Goal: Transaction & Acquisition: Obtain resource

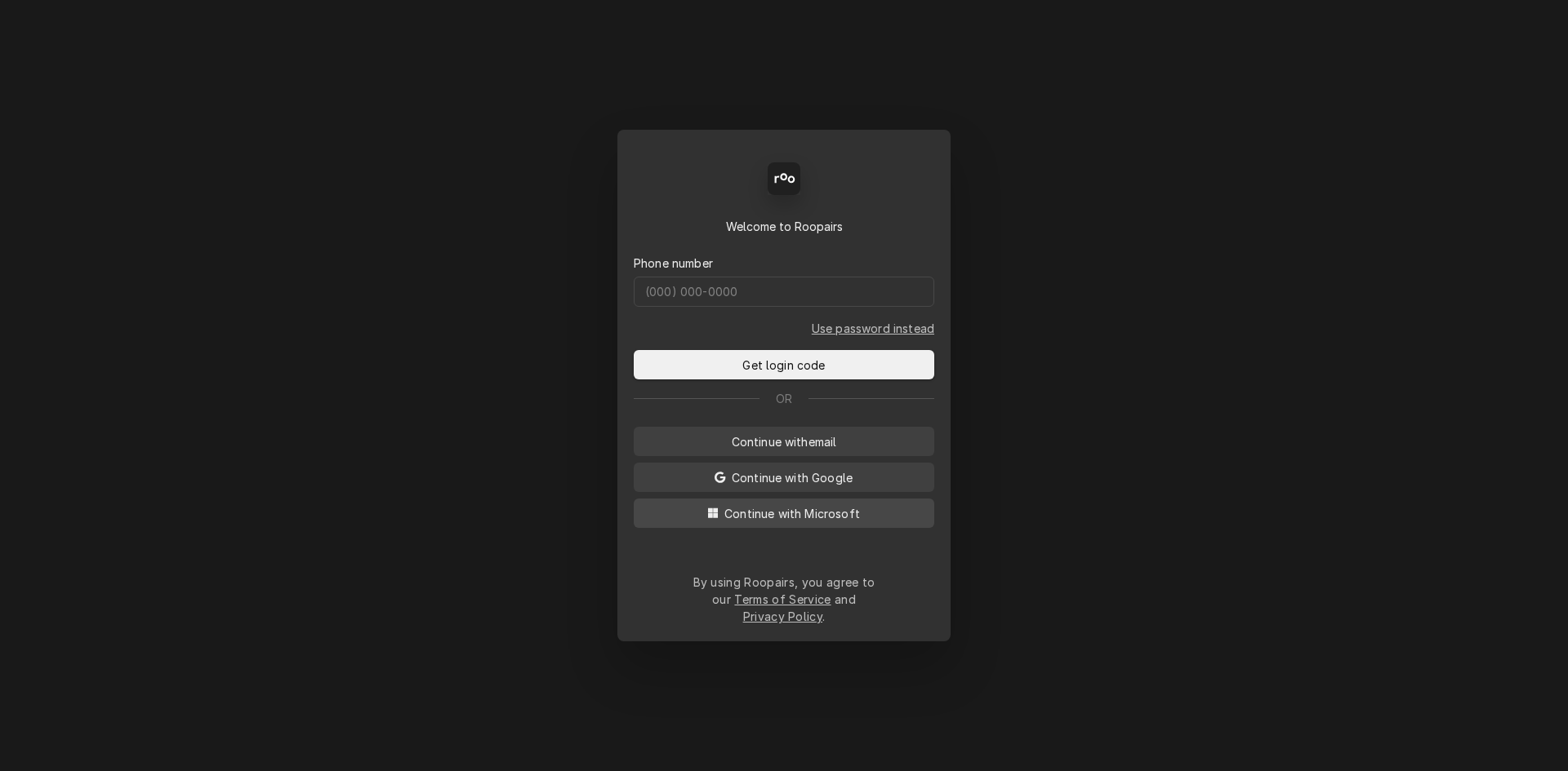
click at [819, 522] on span "Continue with Microsoft" at bounding box center [791, 514] width 142 height 17
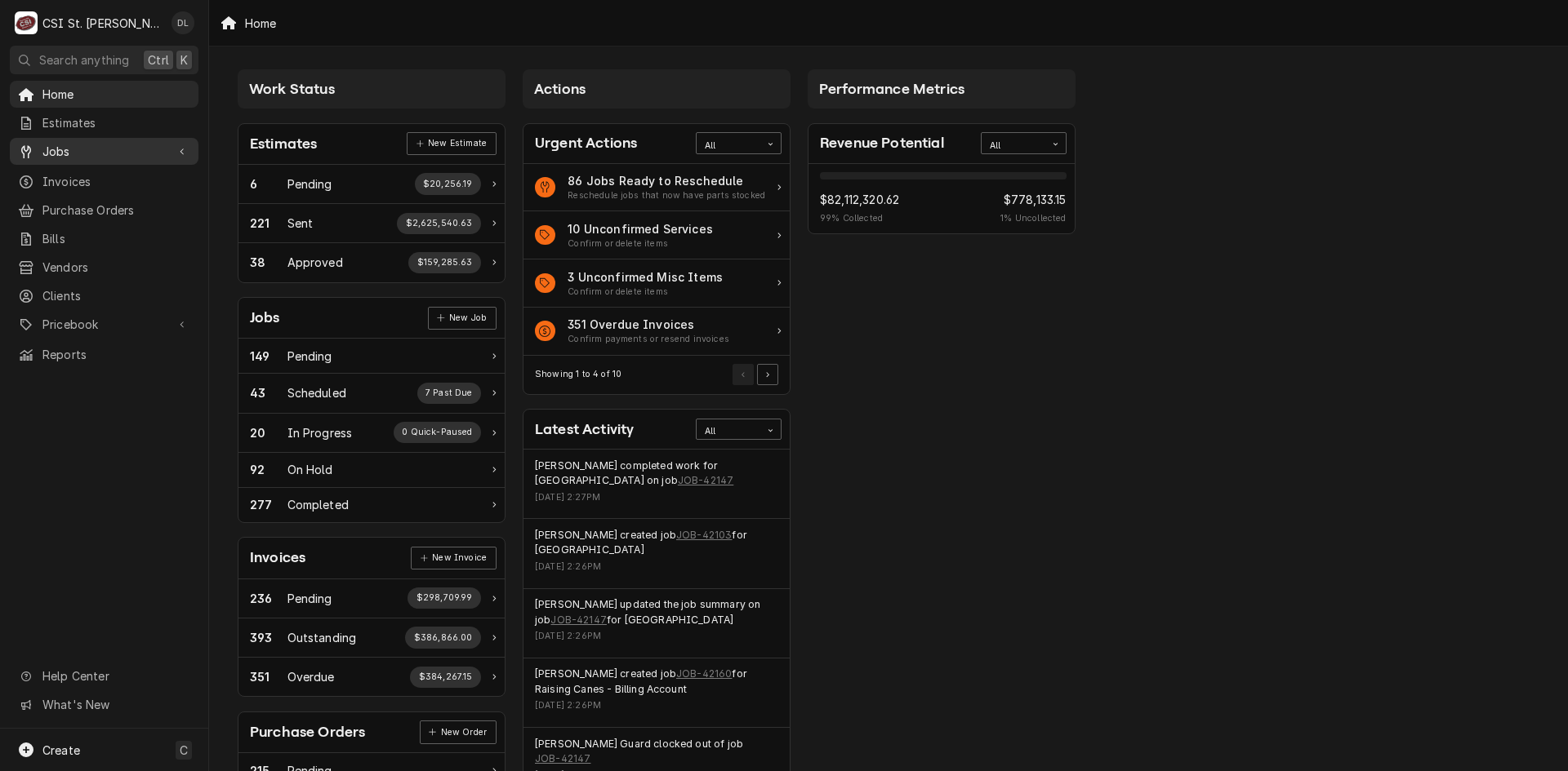
click at [76, 151] on span "Jobs" at bounding box center [104, 151] width 124 height 17
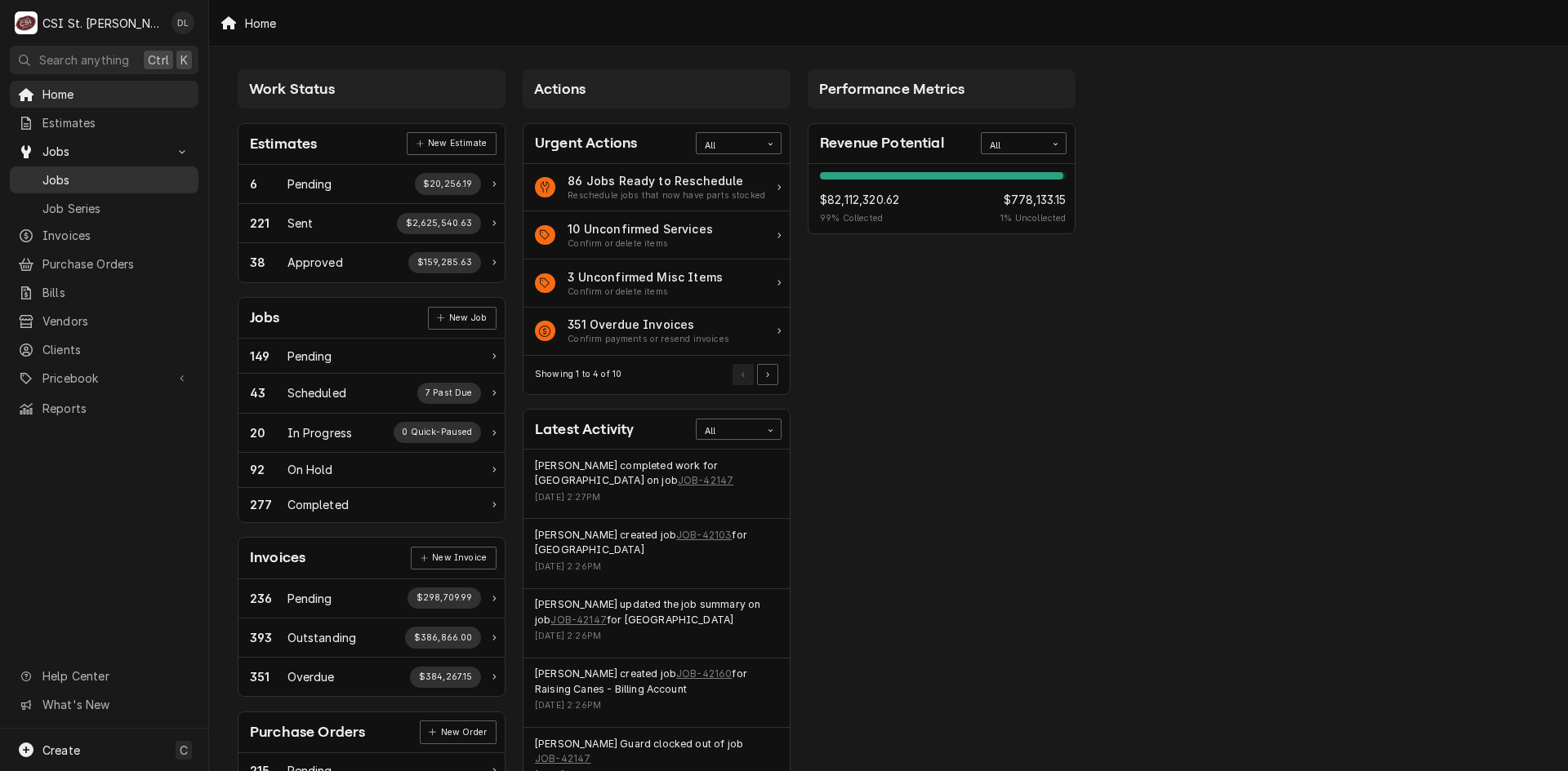
click at [95, 178] on span "Jobs" at bounding box center [117, 180] width 148 height 17
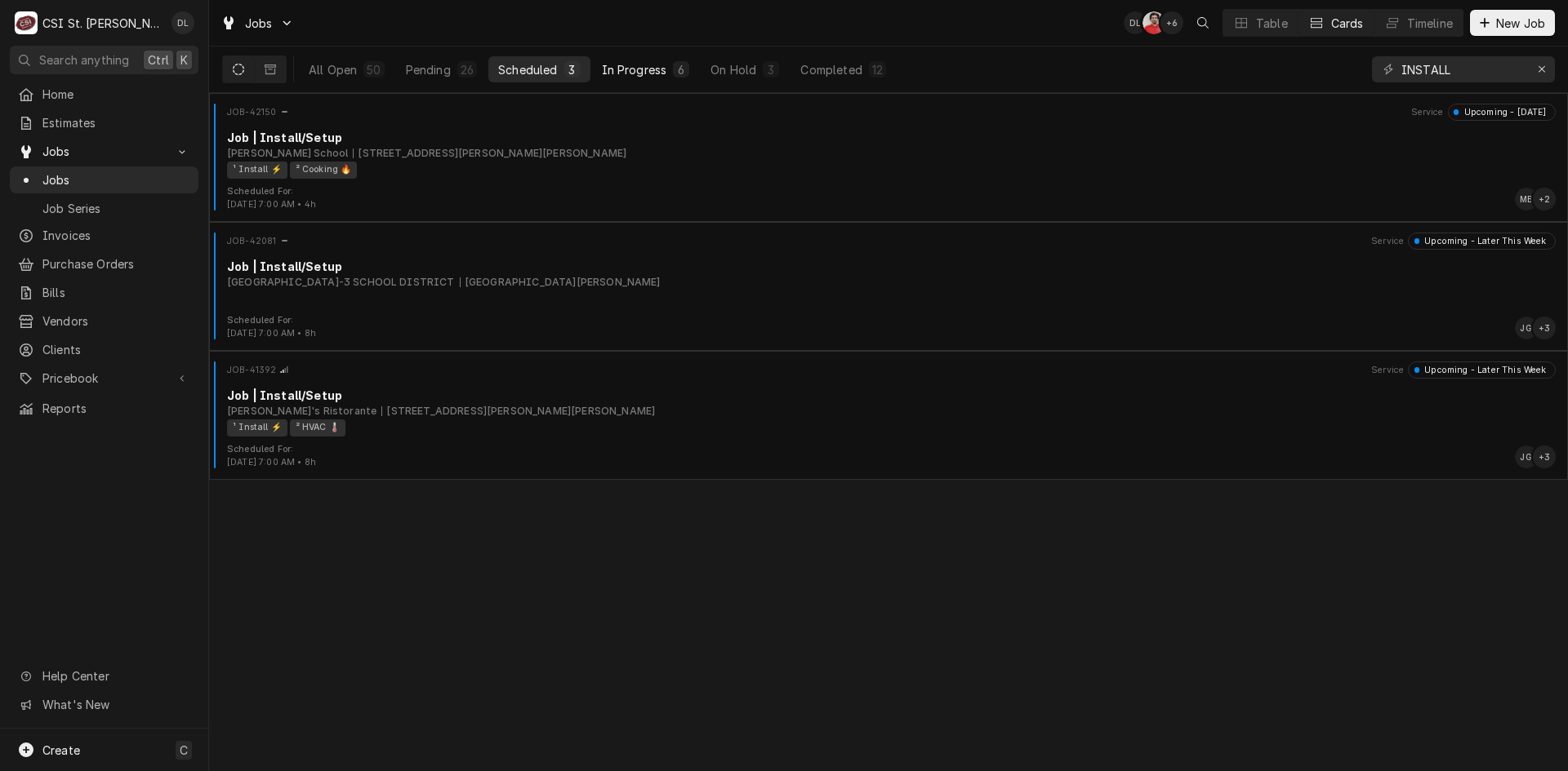
click at [643, 75] on div "In Progress" at bounding box center [634, 70] width 65 height 17
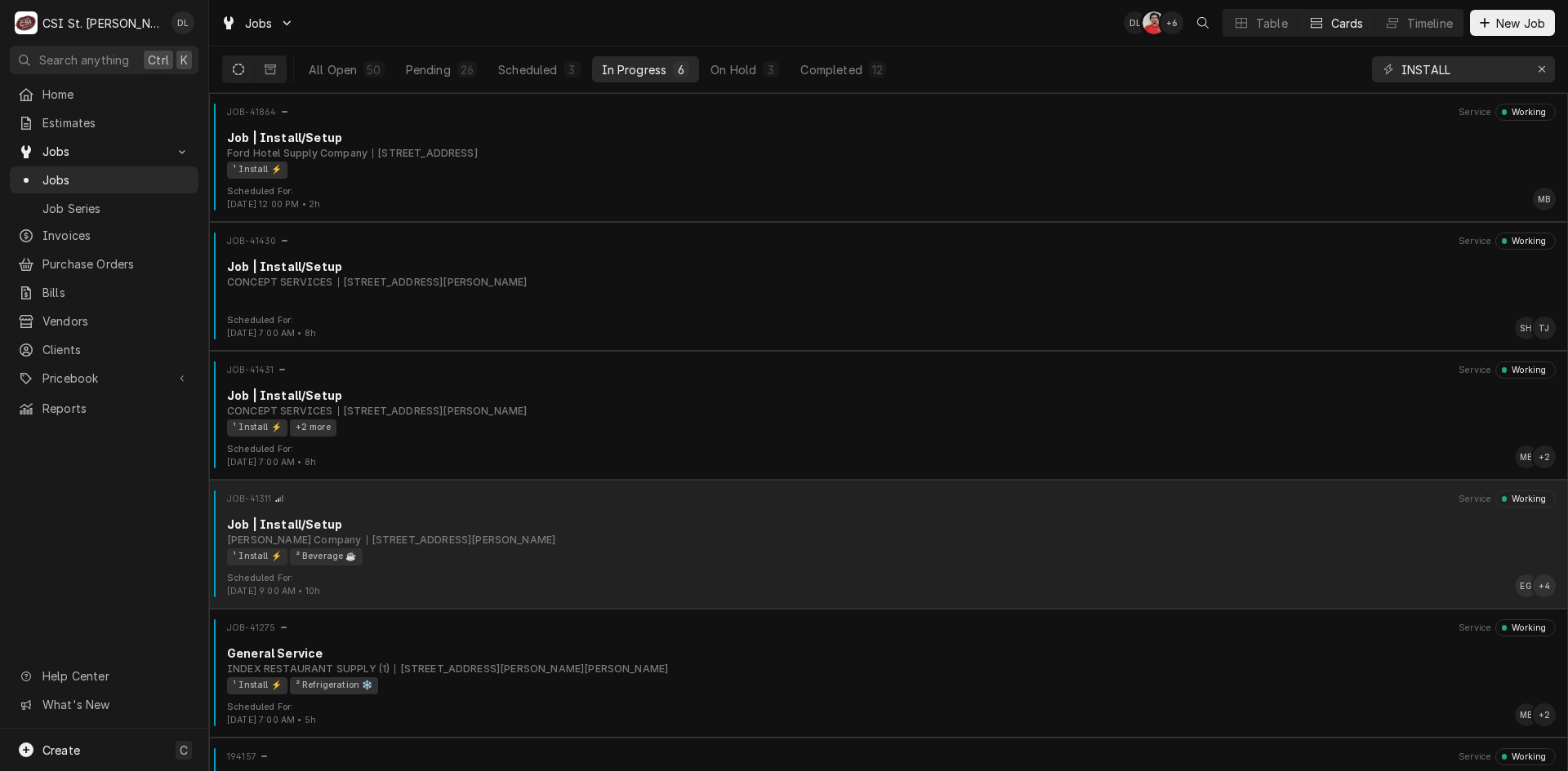
click at [581, 533] on div "Vivian Company 2240 N 3rd St, St Charles, MO 63301" at bounding box center [892, 540] width 1329 height 15
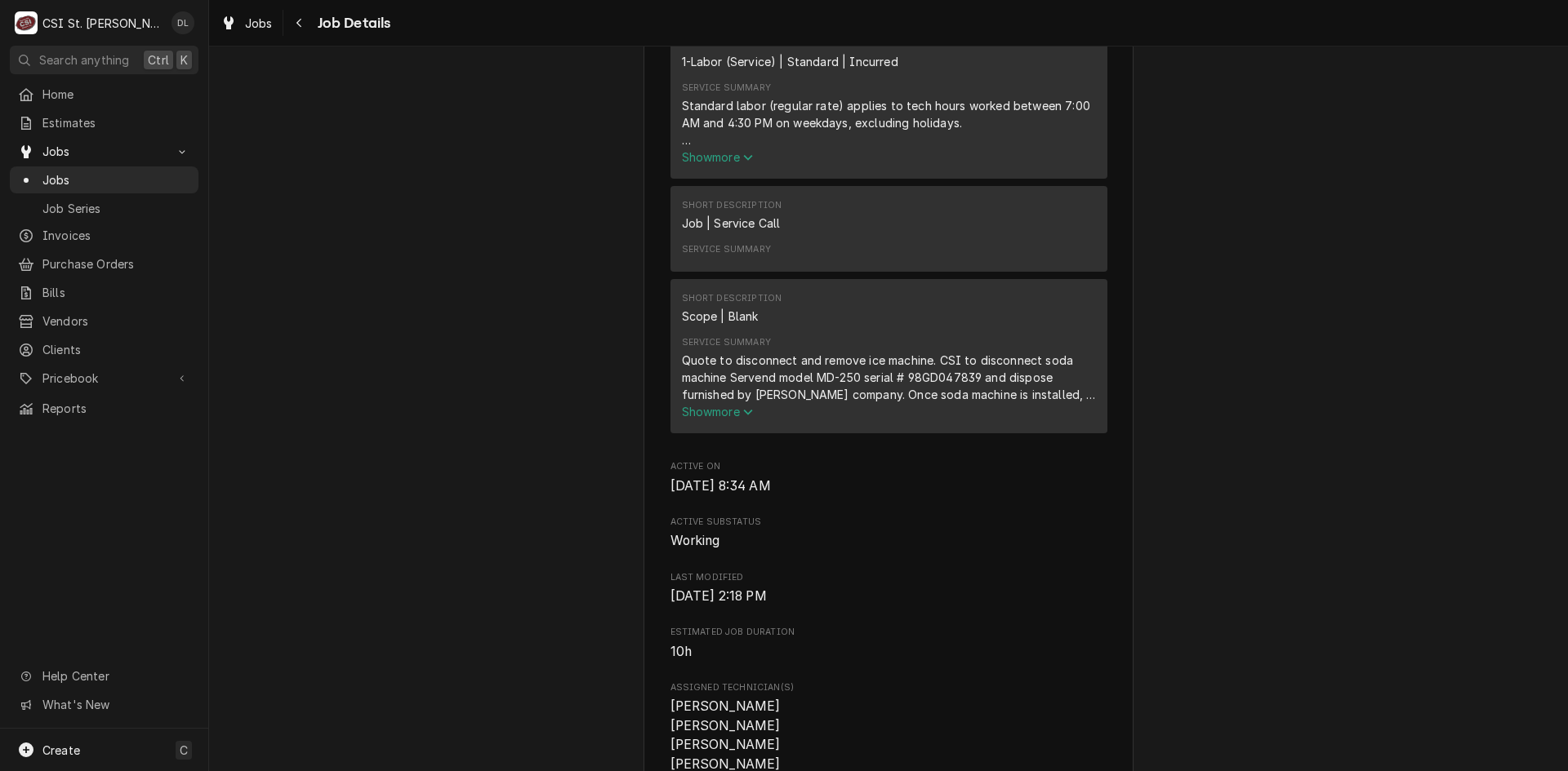
scroll to position [1224, 0]
click at [730, 416] on button "Show more" at bounding box center [889, 408] width 414 height 17
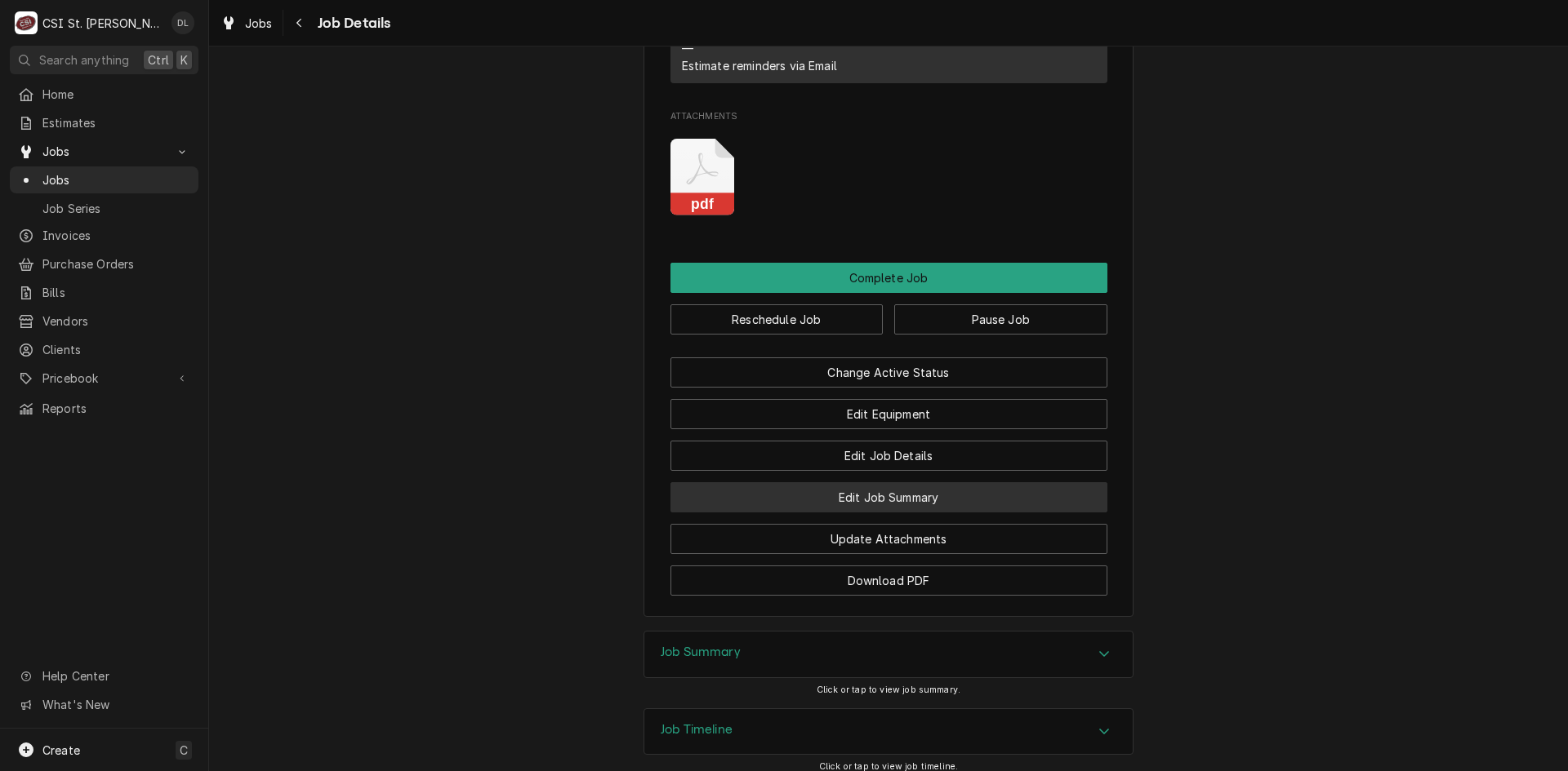
scroll to position [2715, 0]
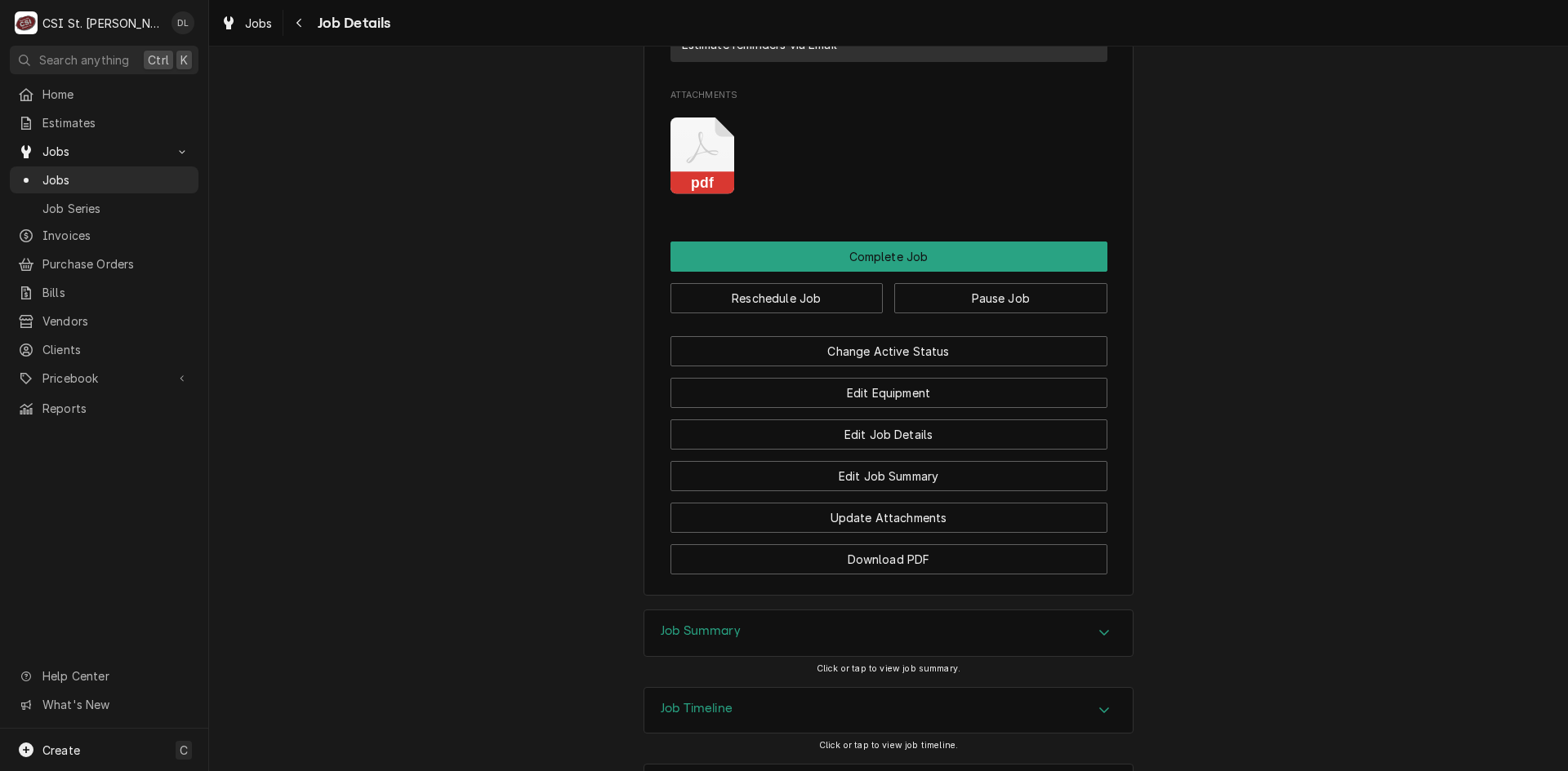
click at [1100, 626] on icon "Accordion Header" at bounding box center [1104, 632] width 11 height 13
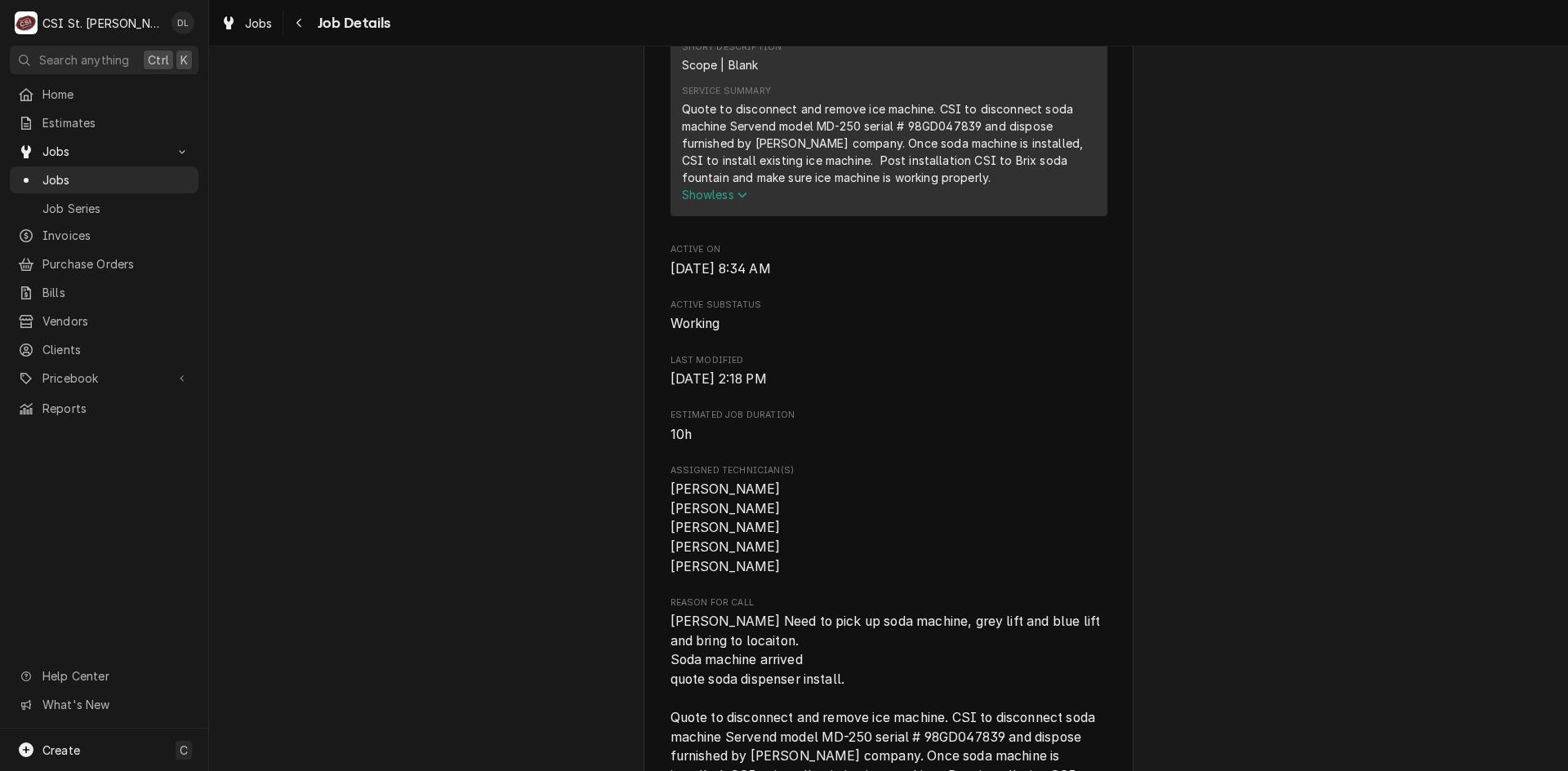
scroll to position [1465, 0]
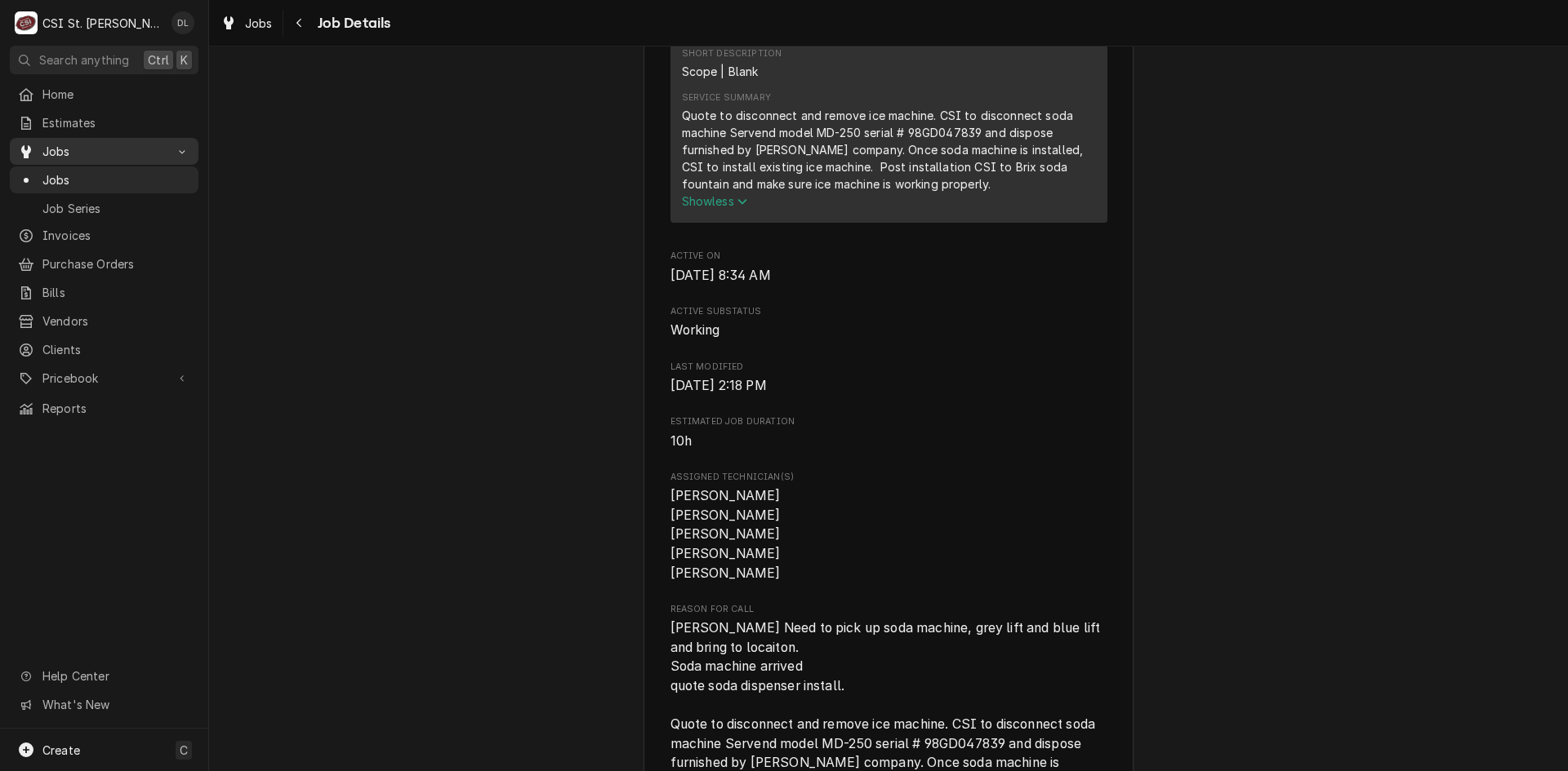
click at [69, 152] on span "Jobs" at bounding box center [104, 151] width 124 height 17
click at [67, 151] on span "Jobs" at bounding box center [104, 151] width 124 height 17
click at [76, 173] on span "Jobs" at bounding box center [117, 180] width 148 height 17
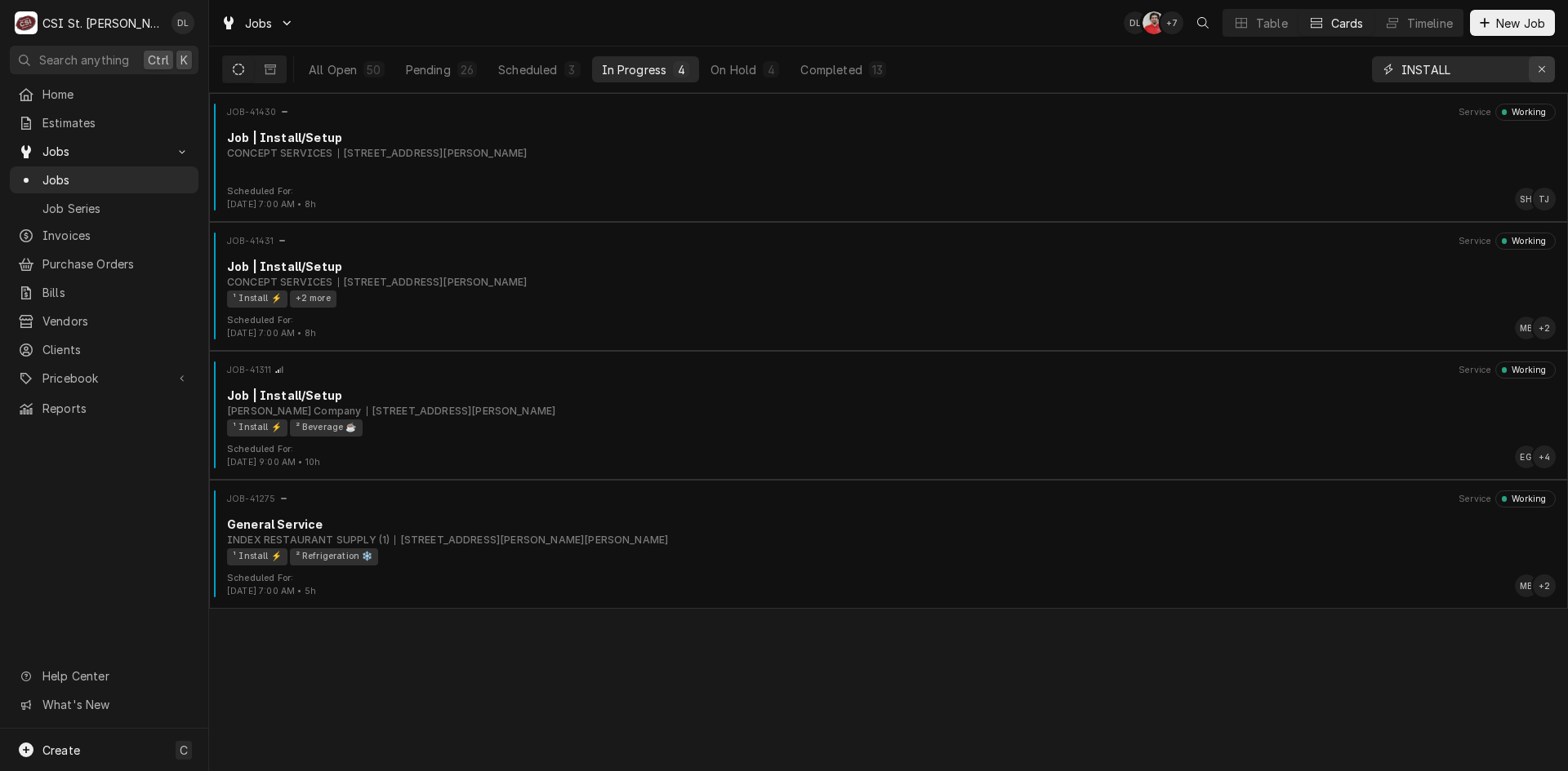
click at [1538, 69] on icon "Erase input" at bounding box center [1542, 69] width 9 height 11
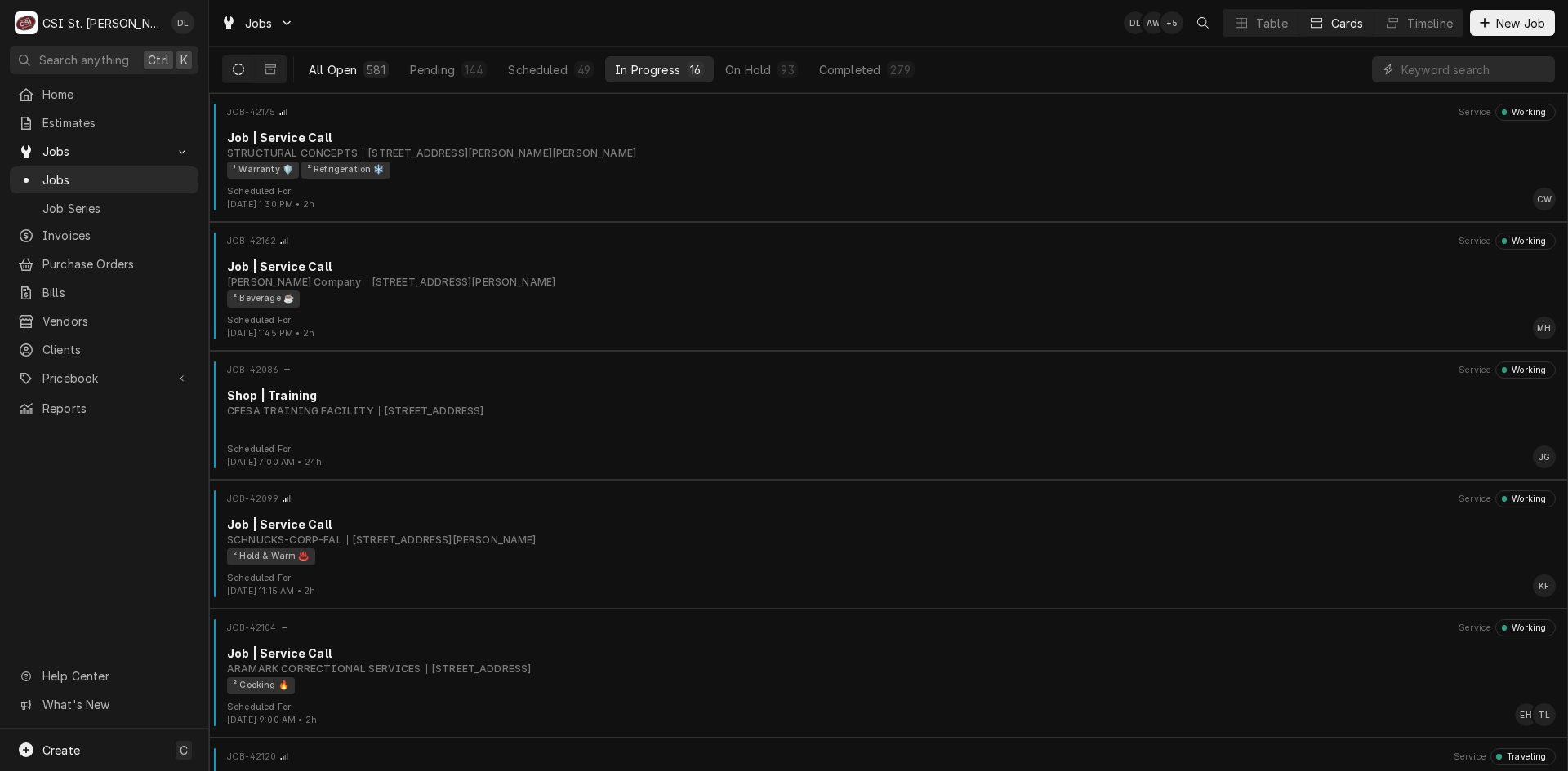
click at [343, 64] on div "All Open" at bounding box center [333, 70] width 48 height 17
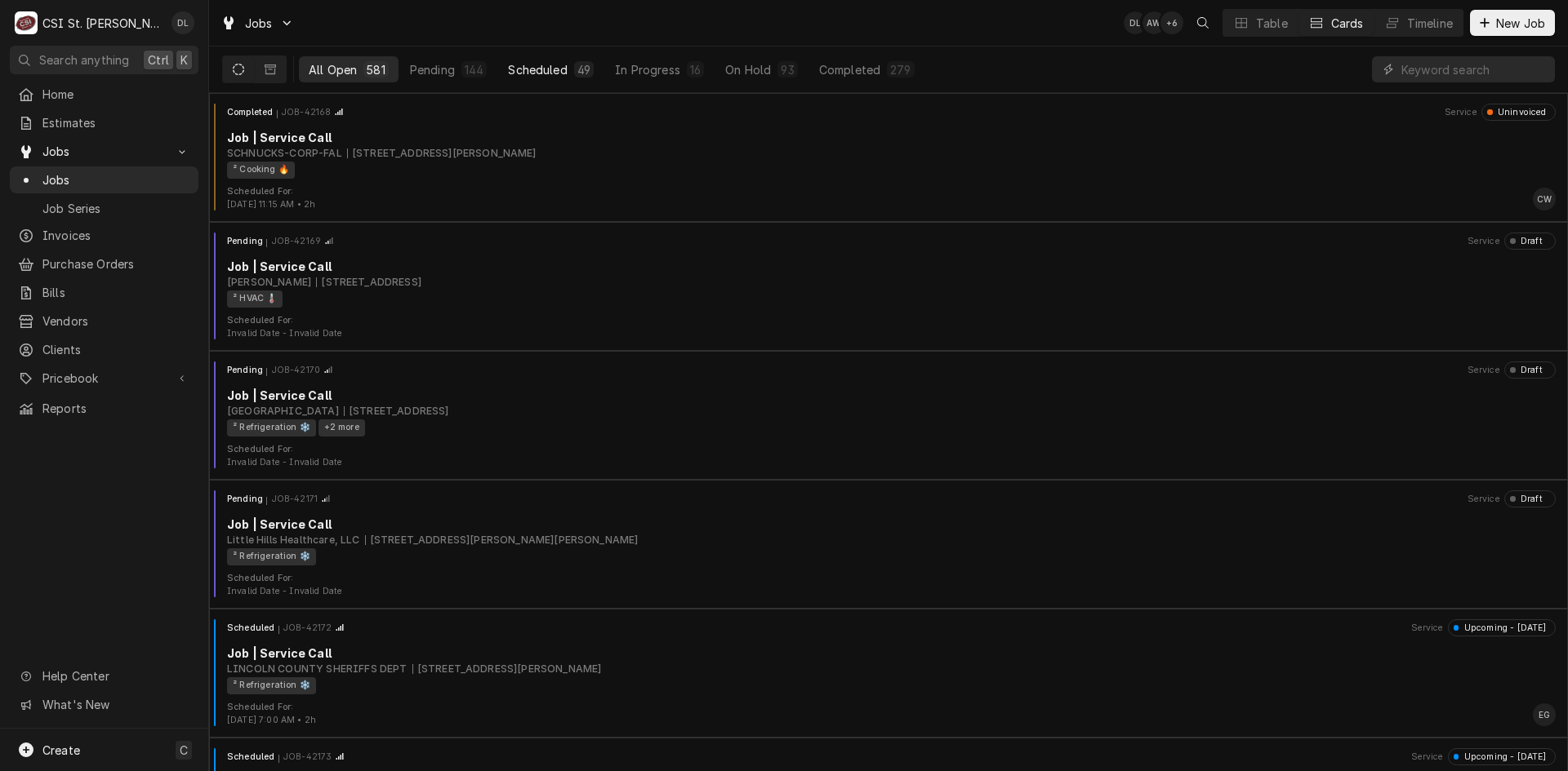
click at [519, 70] on div "Scheduled" at bounding box center [537, 70] width 59 height 17
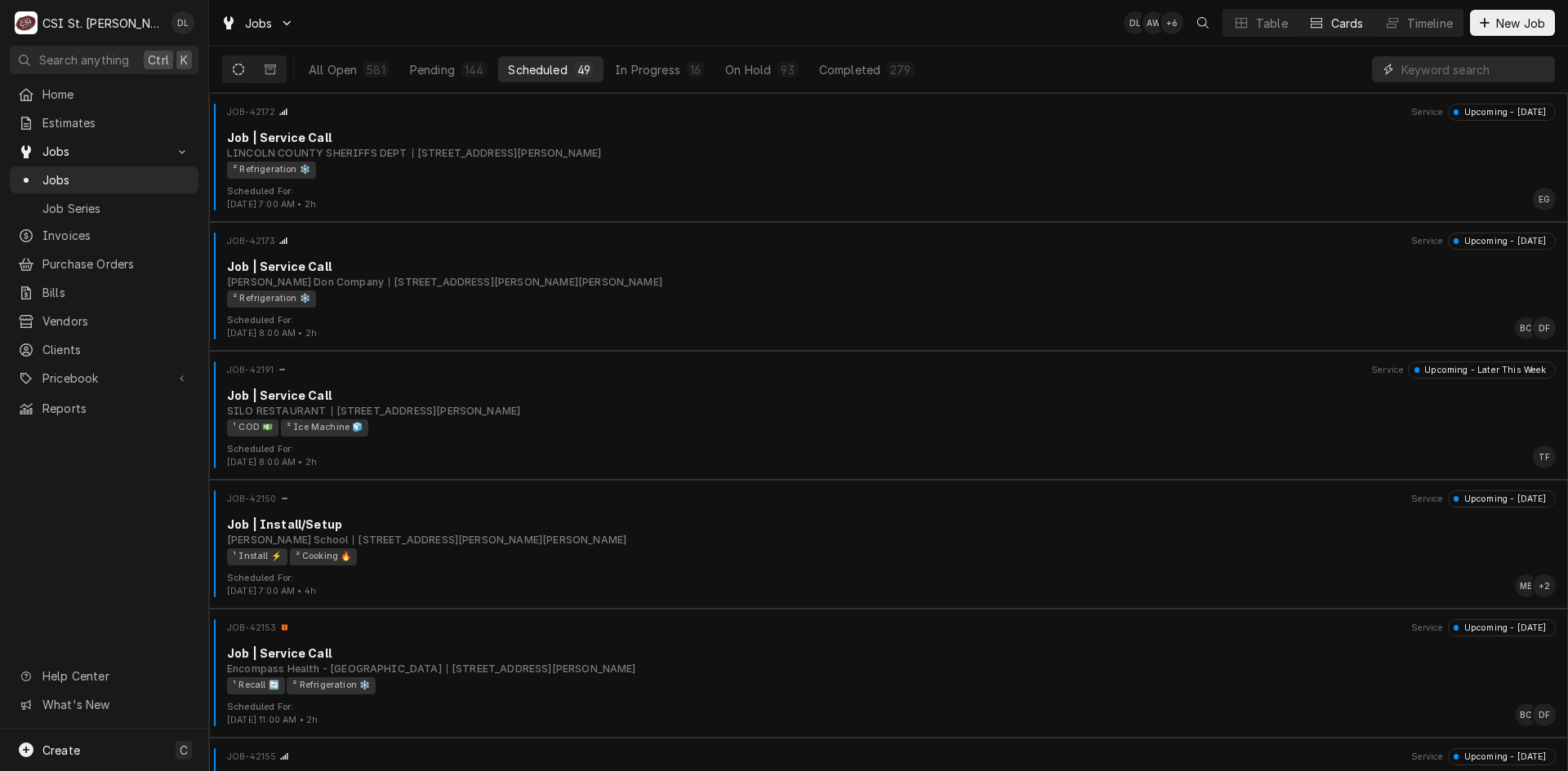
click at [1465, 70] on input "Dynamic Content Wrapper" at bounding box center [1474, 70] width 145 height 26
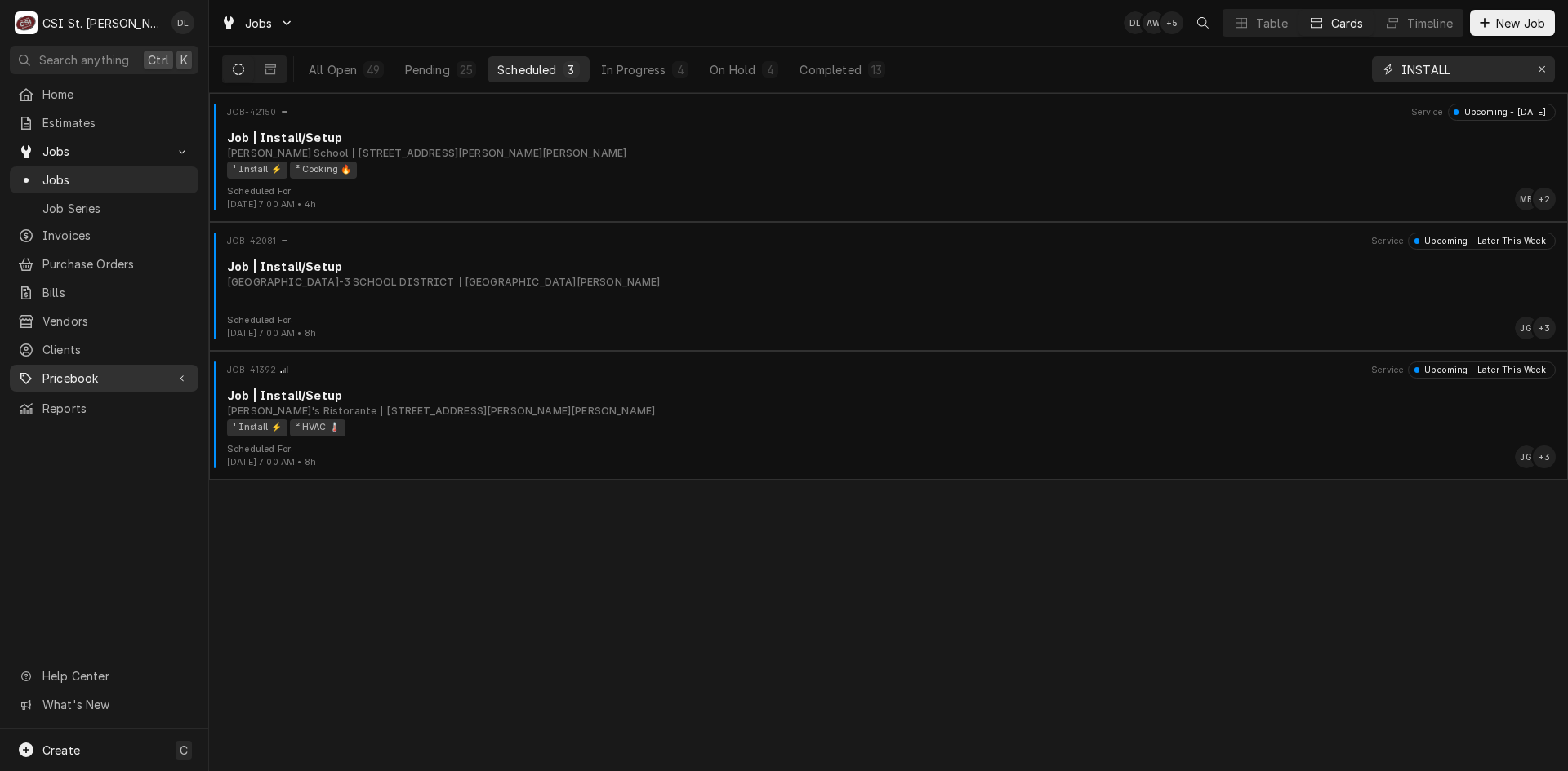
type input "INSTALL"
click at [85, 176] on span "Jobs" at bounding box center [117, 180] width 148 height 17
click at [1538, 66] on icon "Erase input" at bounding box center [1542, 69] width 9 height 11
click at [1507, 73] on input "Dynamic Content Wrapper" at bounding box center [1478, 70] width 153 height 26
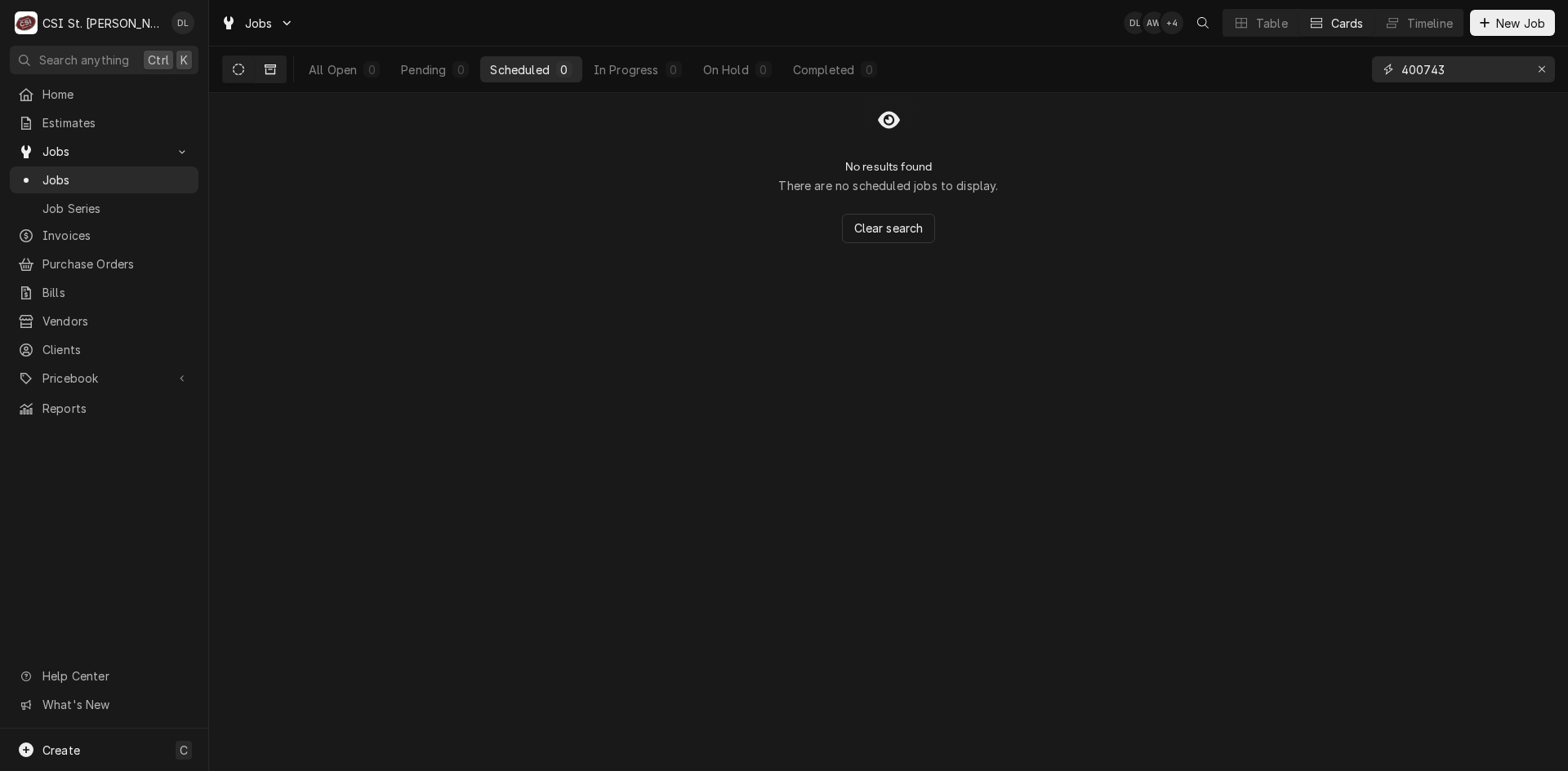
type input "400743"
click at [271, 64] on icon "Dynamic Content Wrapper" at bounding box center [270, 69] width 11 height 11
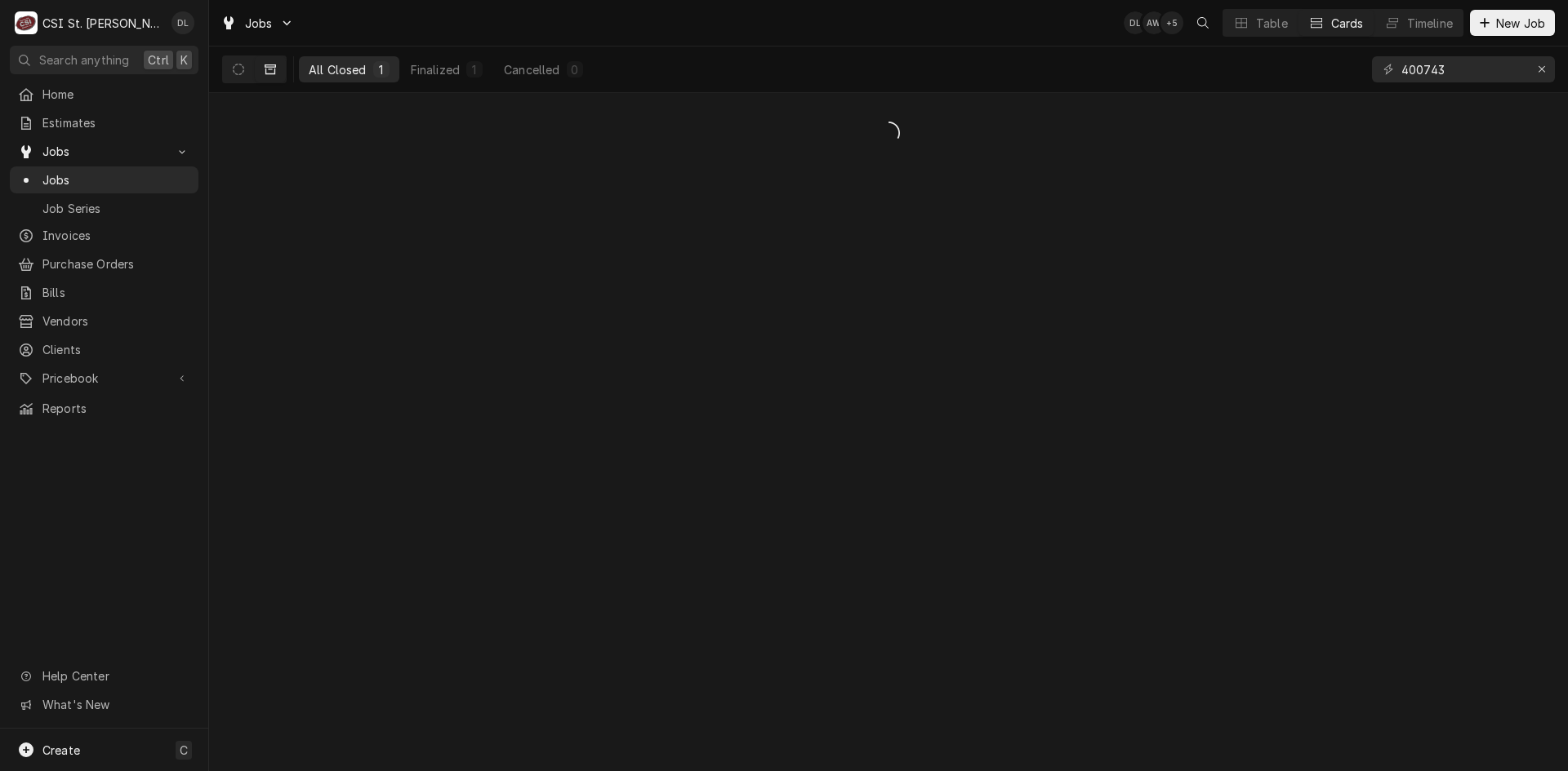
click at [353, 68] on div "All Closed" at bounding box center [338, 70] width 58 height 17
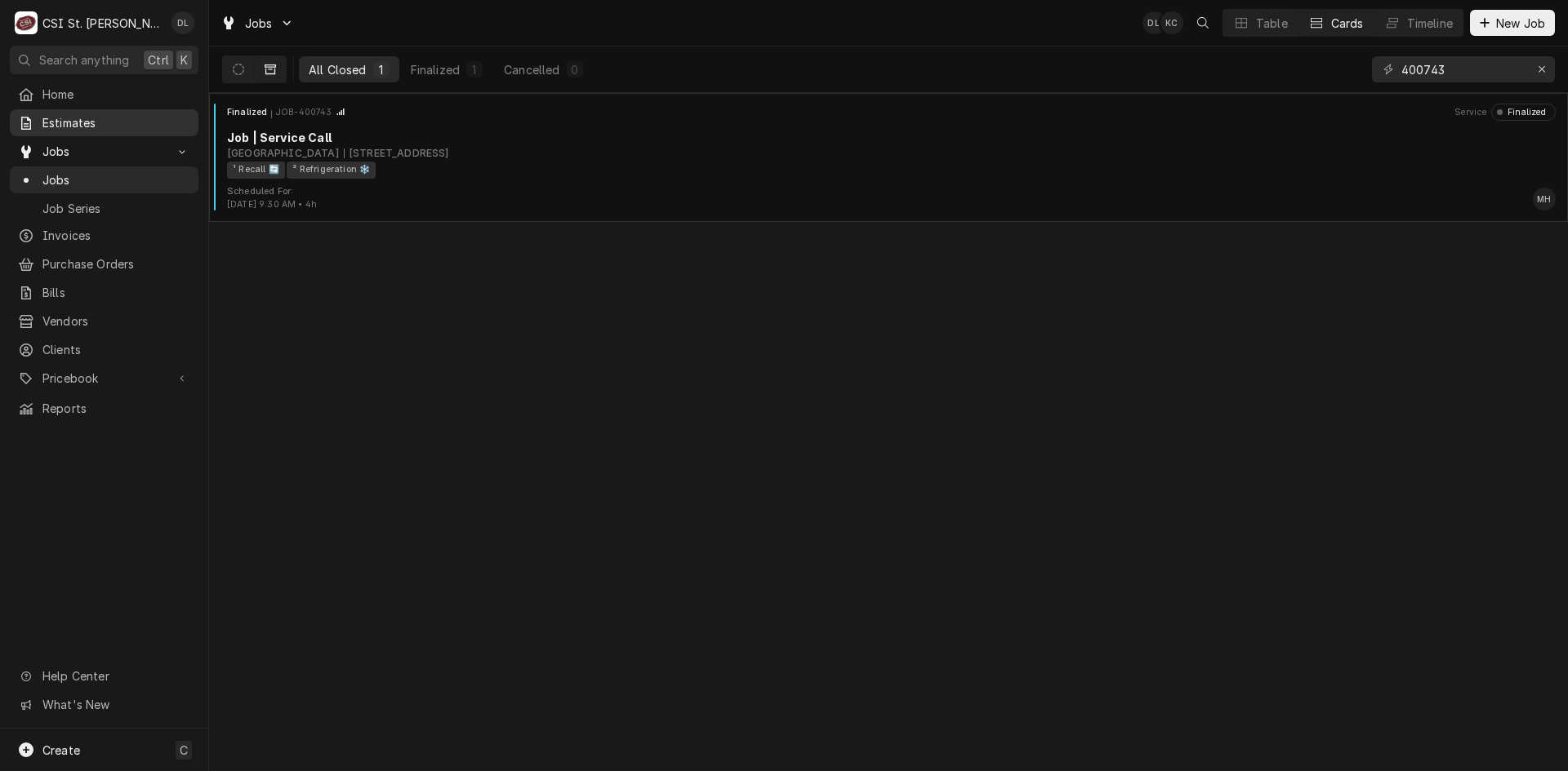
click at [66, 114] on span "Estimates" at bounding box center [117, 123] width 148 height 17
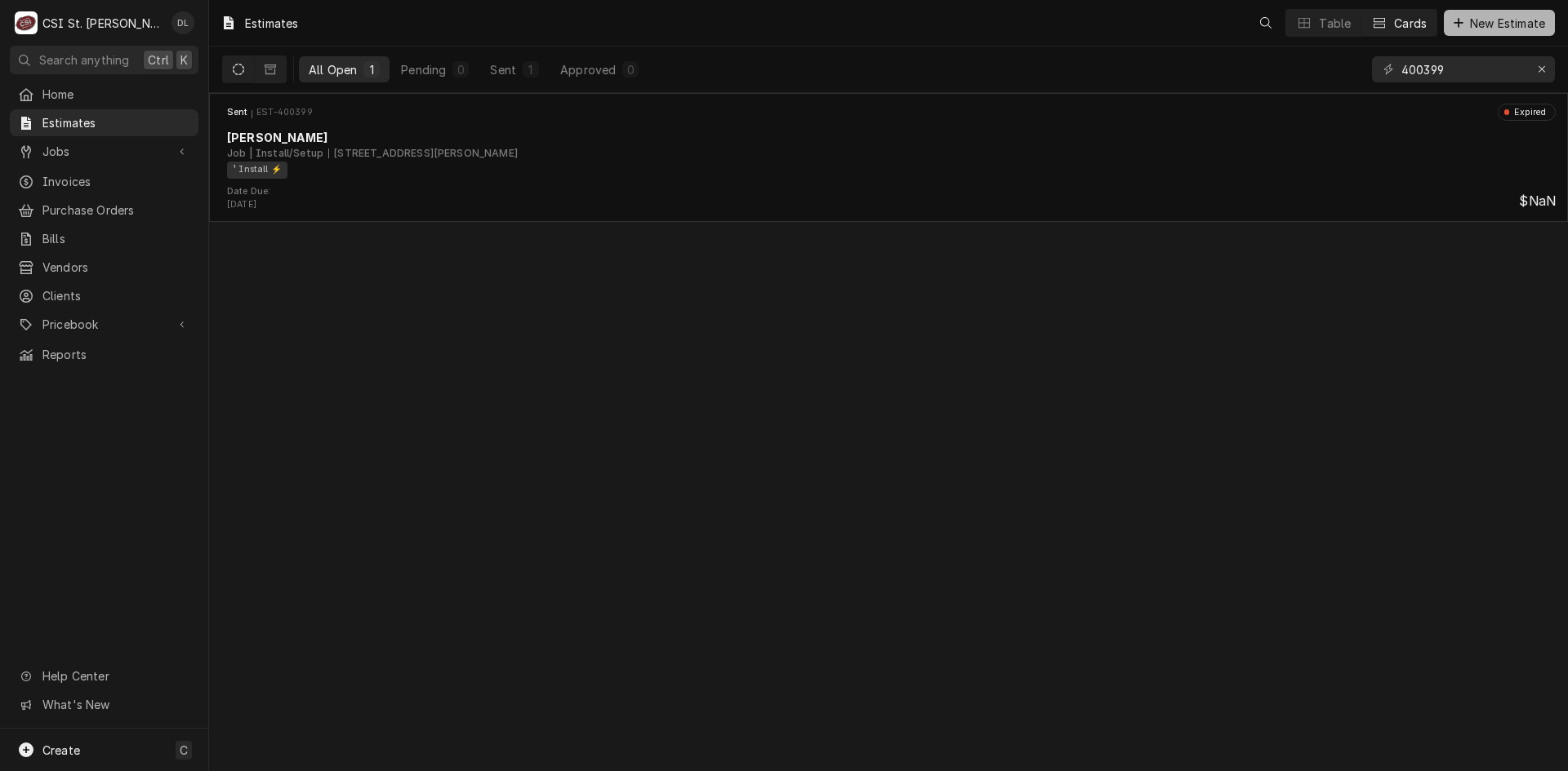
click at [1463, 25] on div "Dynamic Content Wrapper" at bounding box center [1458, 23] width 17 height 17
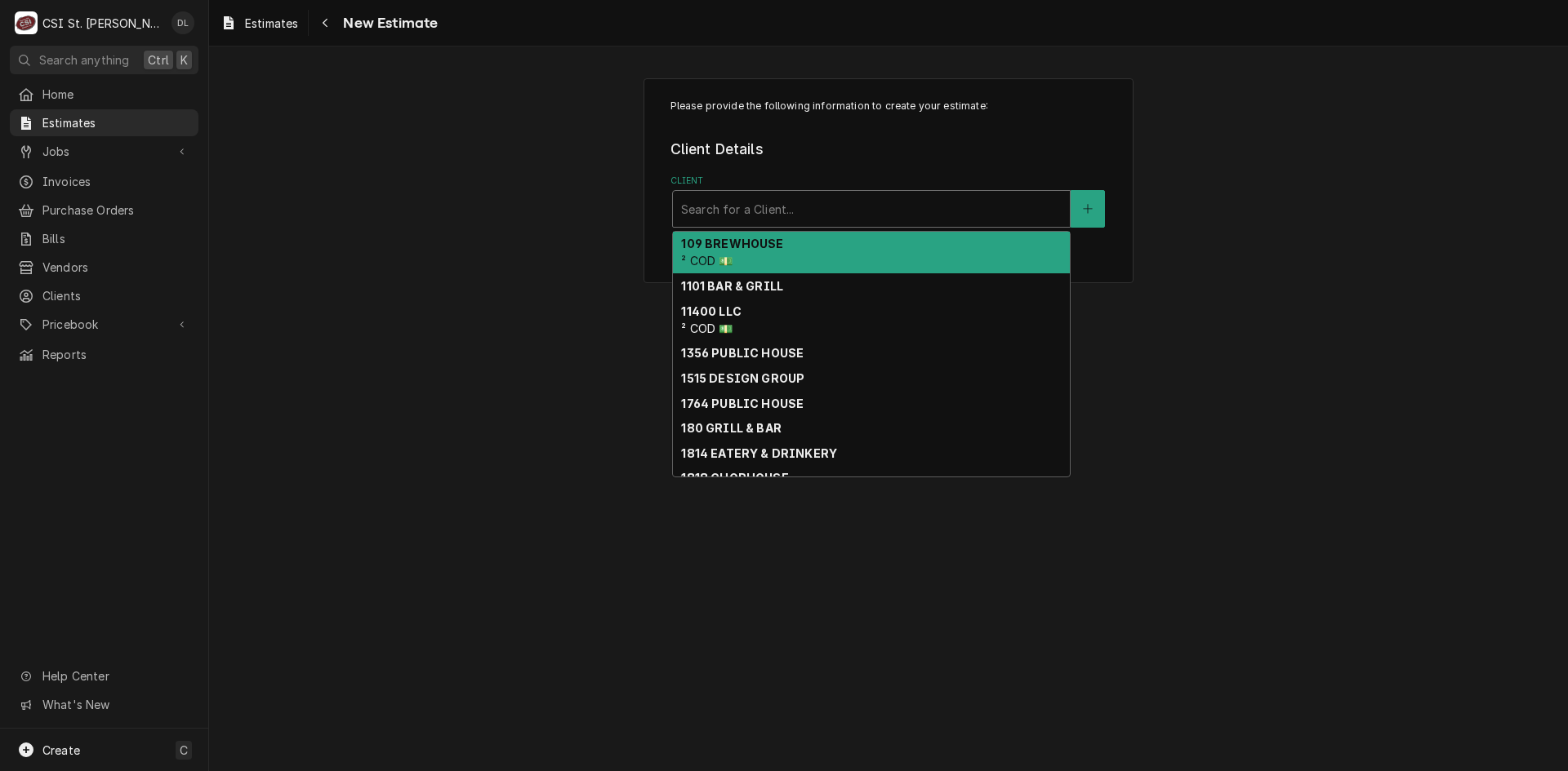
click at [833, 198] on div "Client" at bounding box center [871, 209] width 380 height 30
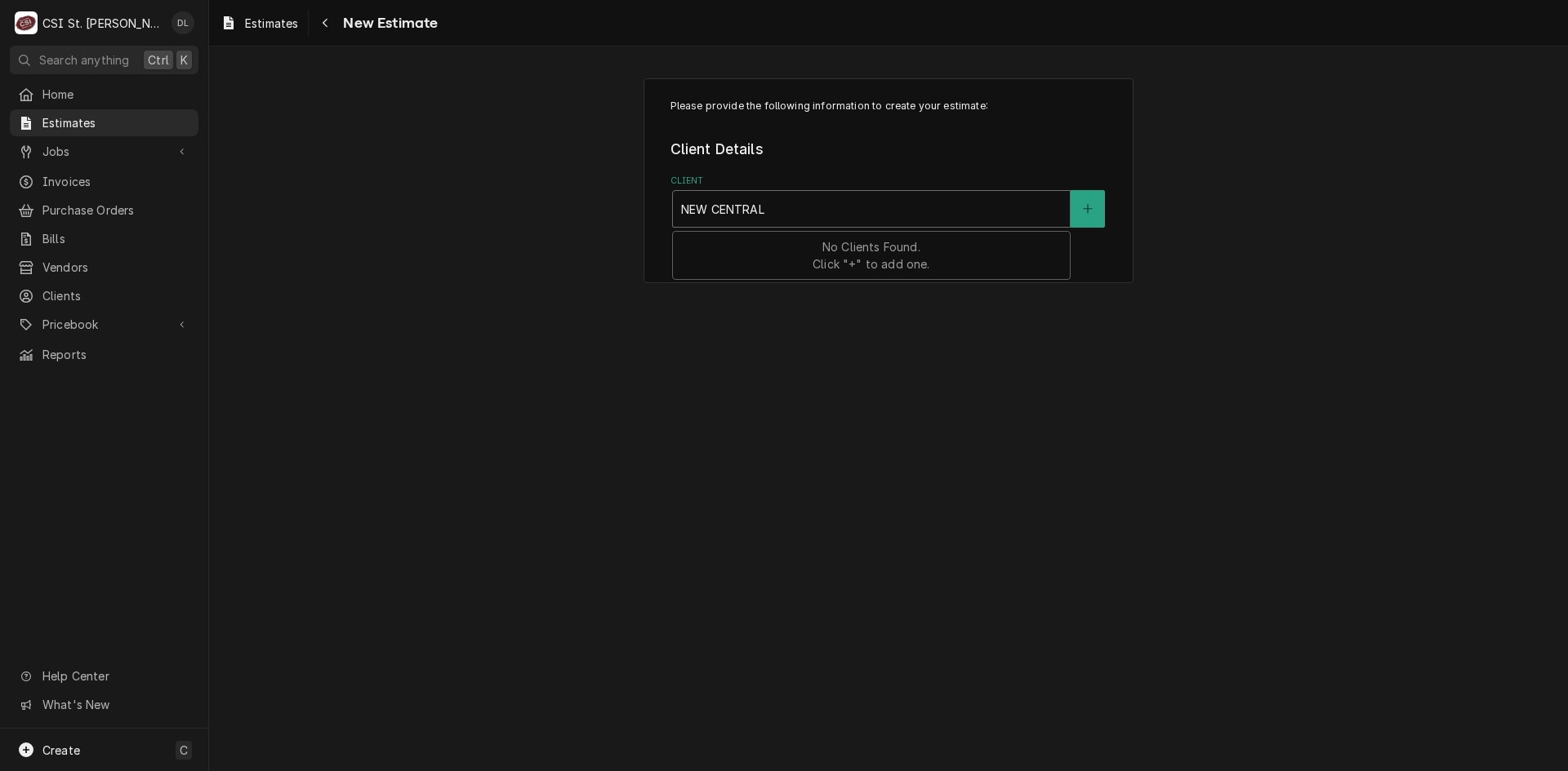
click at [712, 205] on input "NEW CENTRAL" at bounding box center [725, 209] width 90 height 26
type input "[GEOGRAPHIC_DATA]"
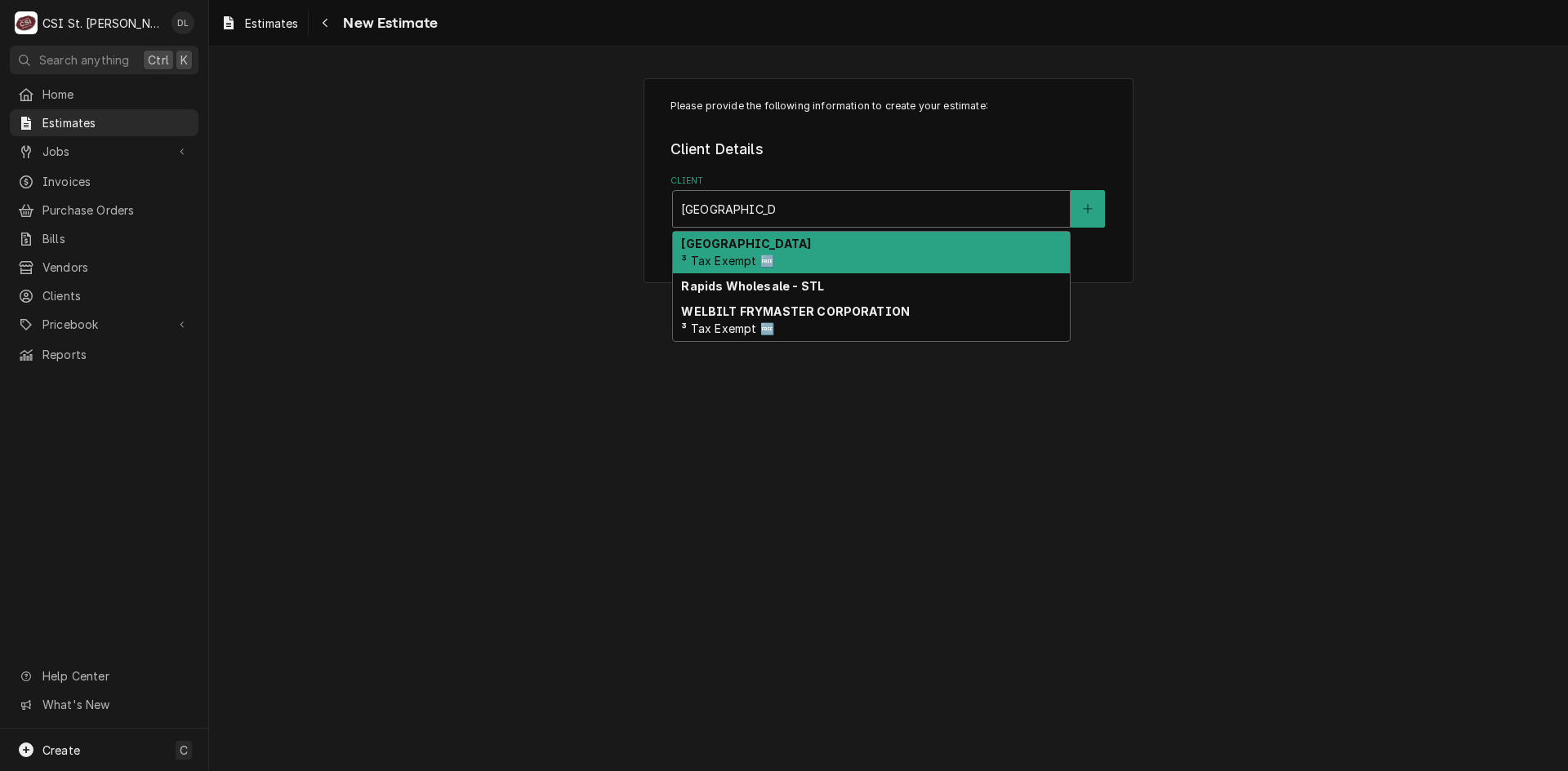
click at [771, 245] on strong "[GEOGRAPHIC_DATA]" at bounding box center [745, 244] width 130 height 14
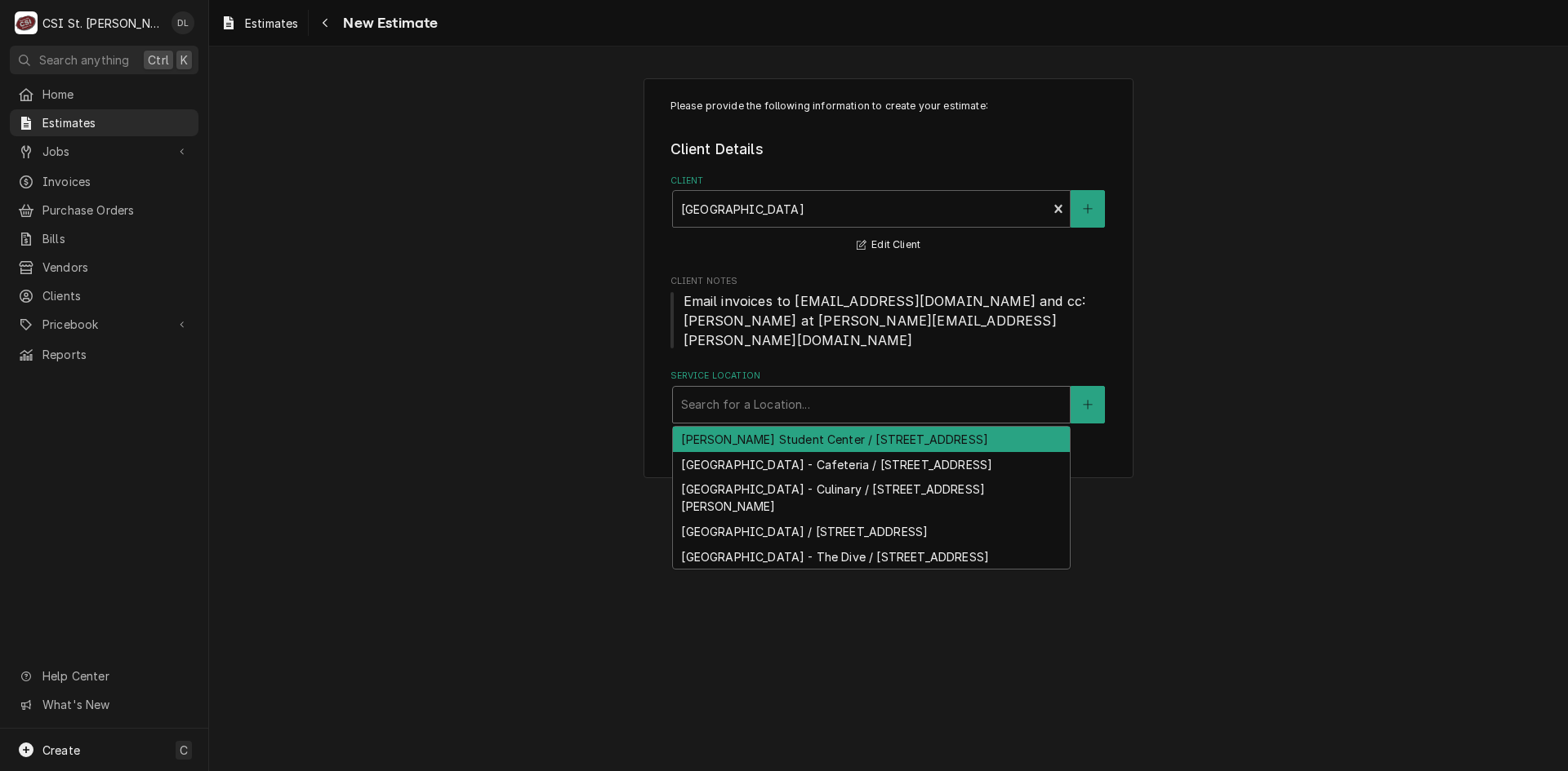
click at [836, 390] on div "Service Location" at bounding box center [871, 405] width 380 height 30
click at [82, 144] on span "Jobs" at bounding box center [104, 151] width 124 height 17
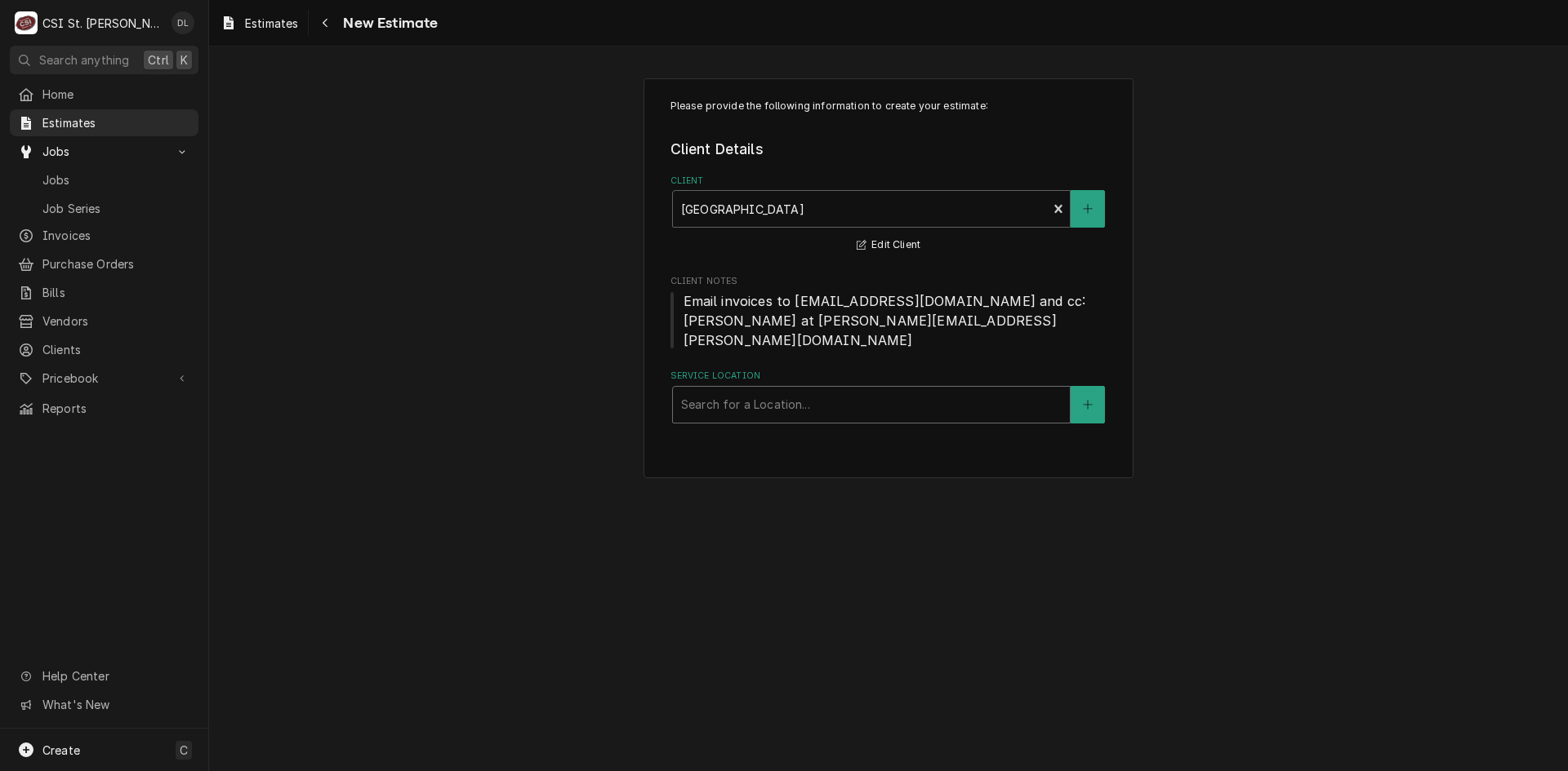
click at [915, 393] on div "Service Location" at bounding box center [871, 405] width 380 height 30
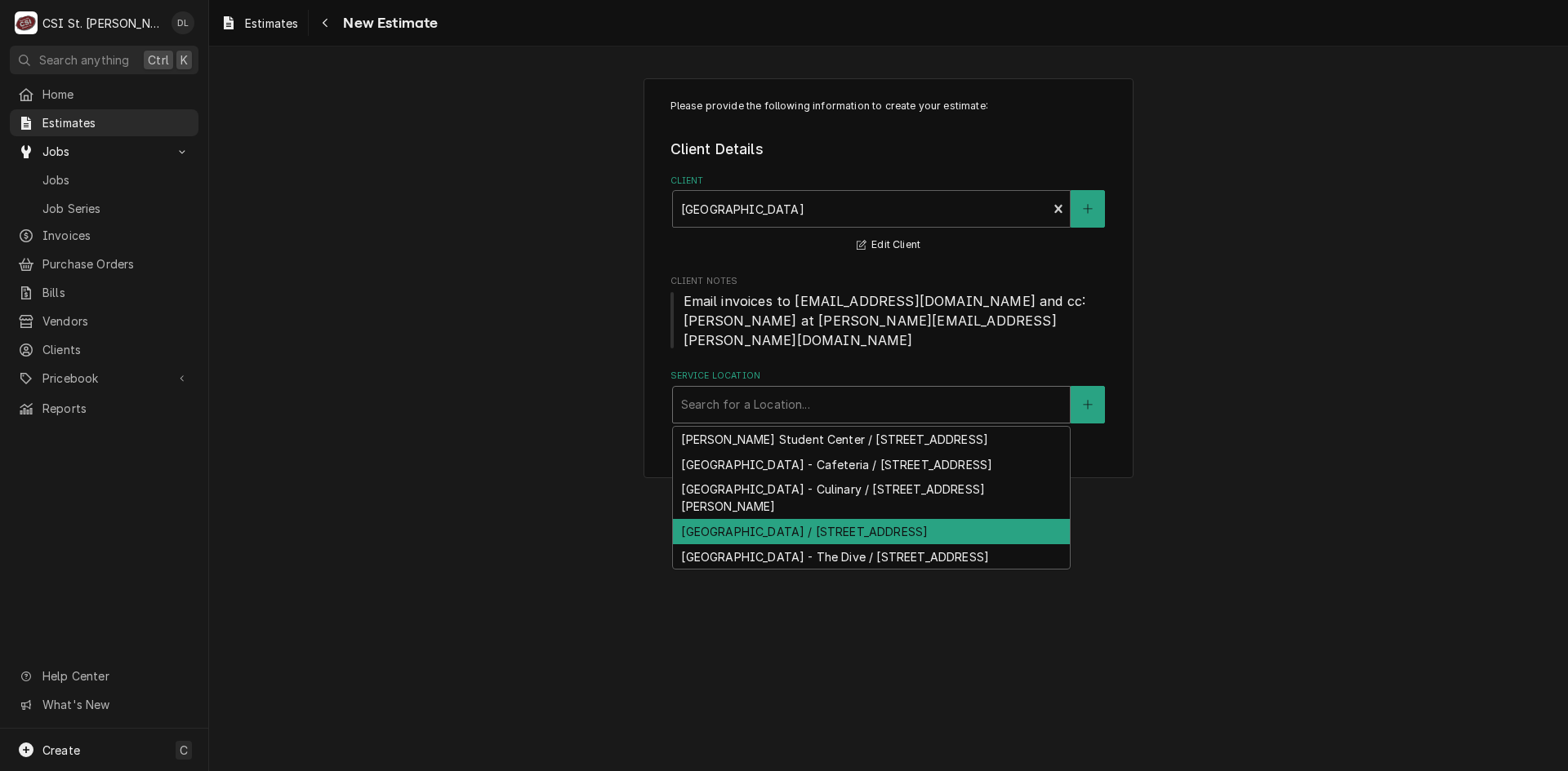
click at [871, 540] on div "East Central College Dock / 1964 Prairie Dell Rd Dock 1/Lower Level Mp Bldg, Un…" at bounding box center [871, 532] width 397 height 25
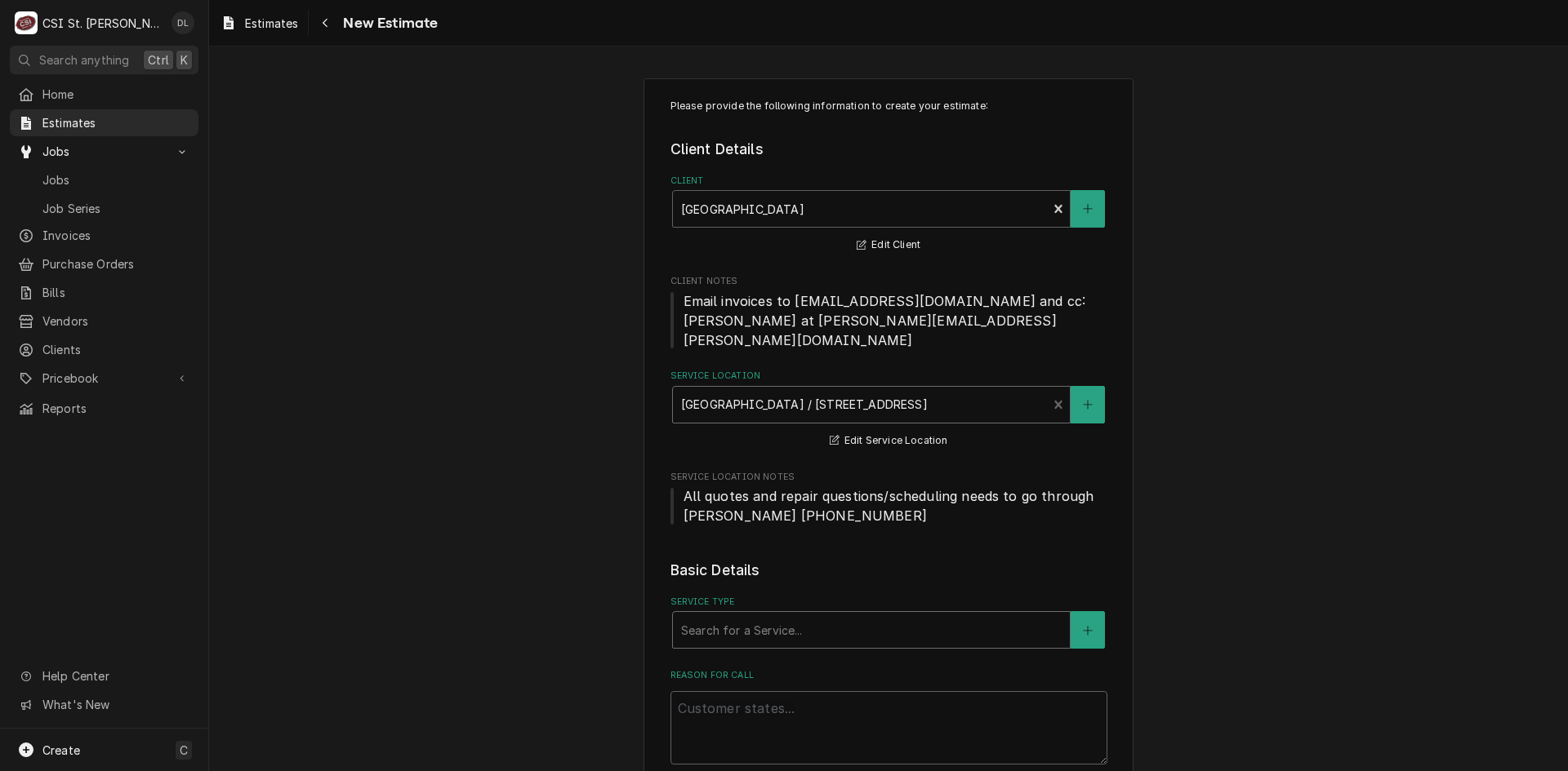
click at [901, 618] on div "Service Type" at bounding box center [871, 630] width 380 height 30
type textarea "x"
type input "I"
type textarea "x"
type input "IN"
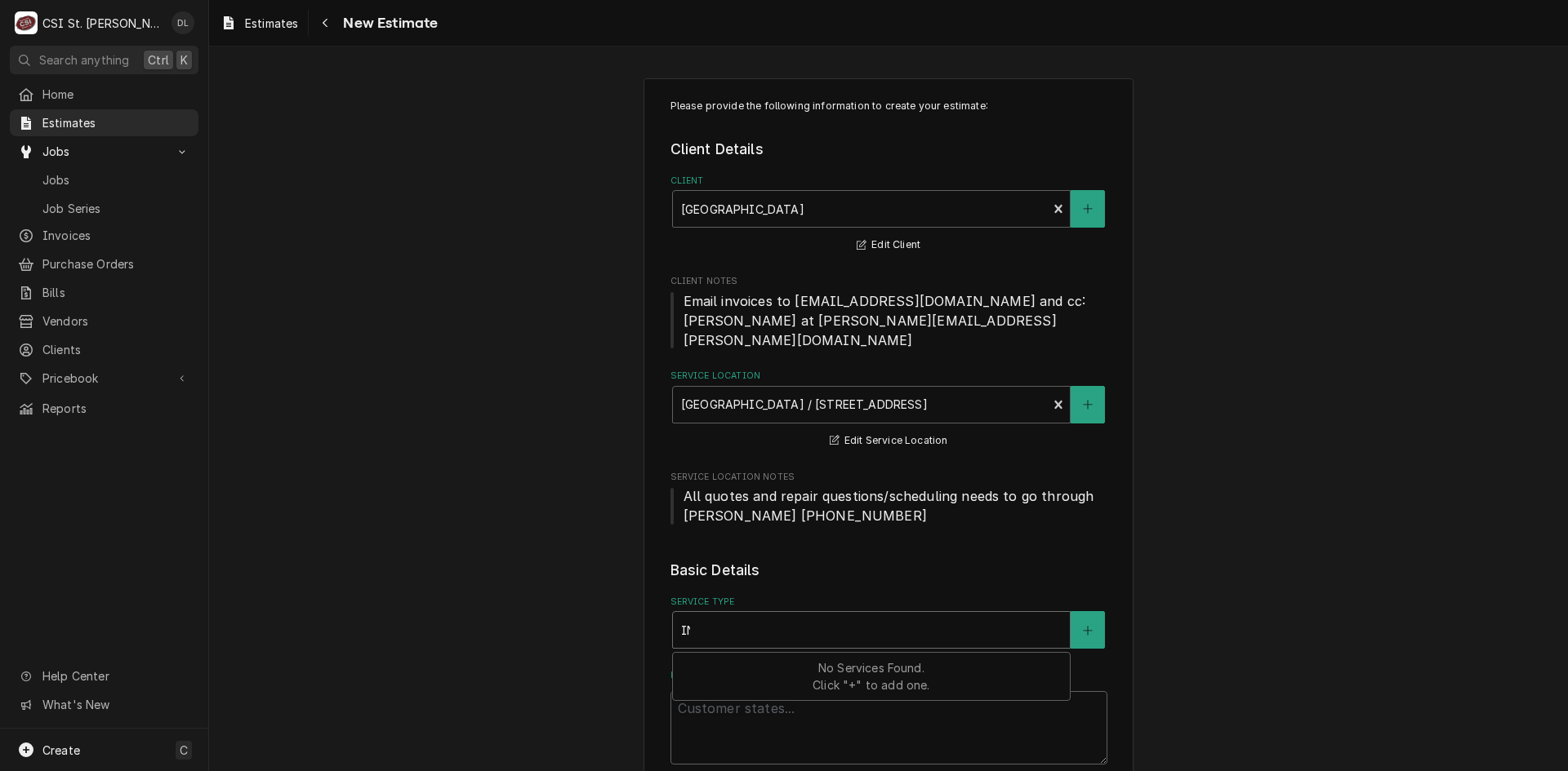
type textarea "x"
type input "I"
type textarea "x"
type input "IN"
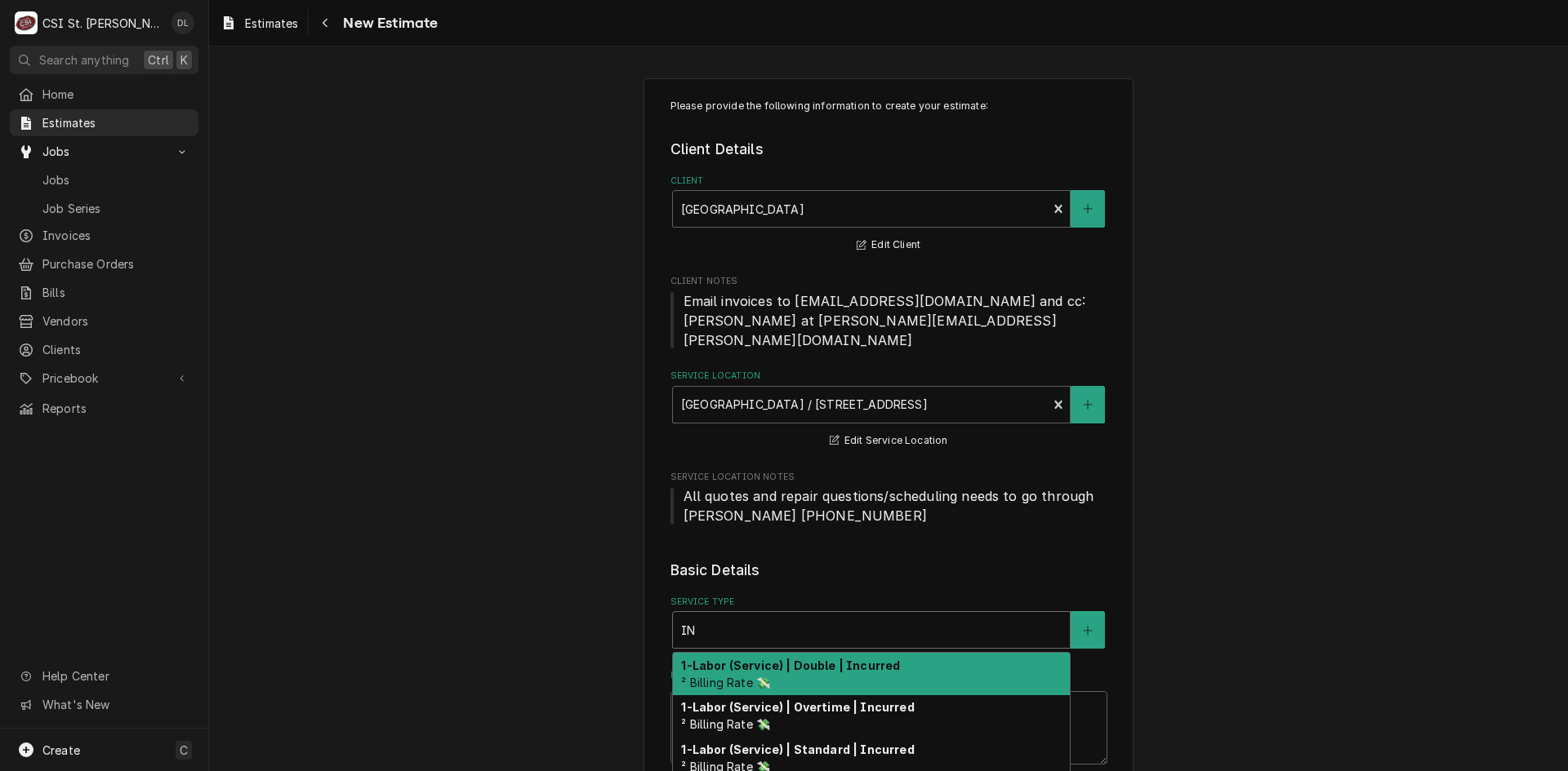
type textarea "x"
type input "INS"
type textarea "x"
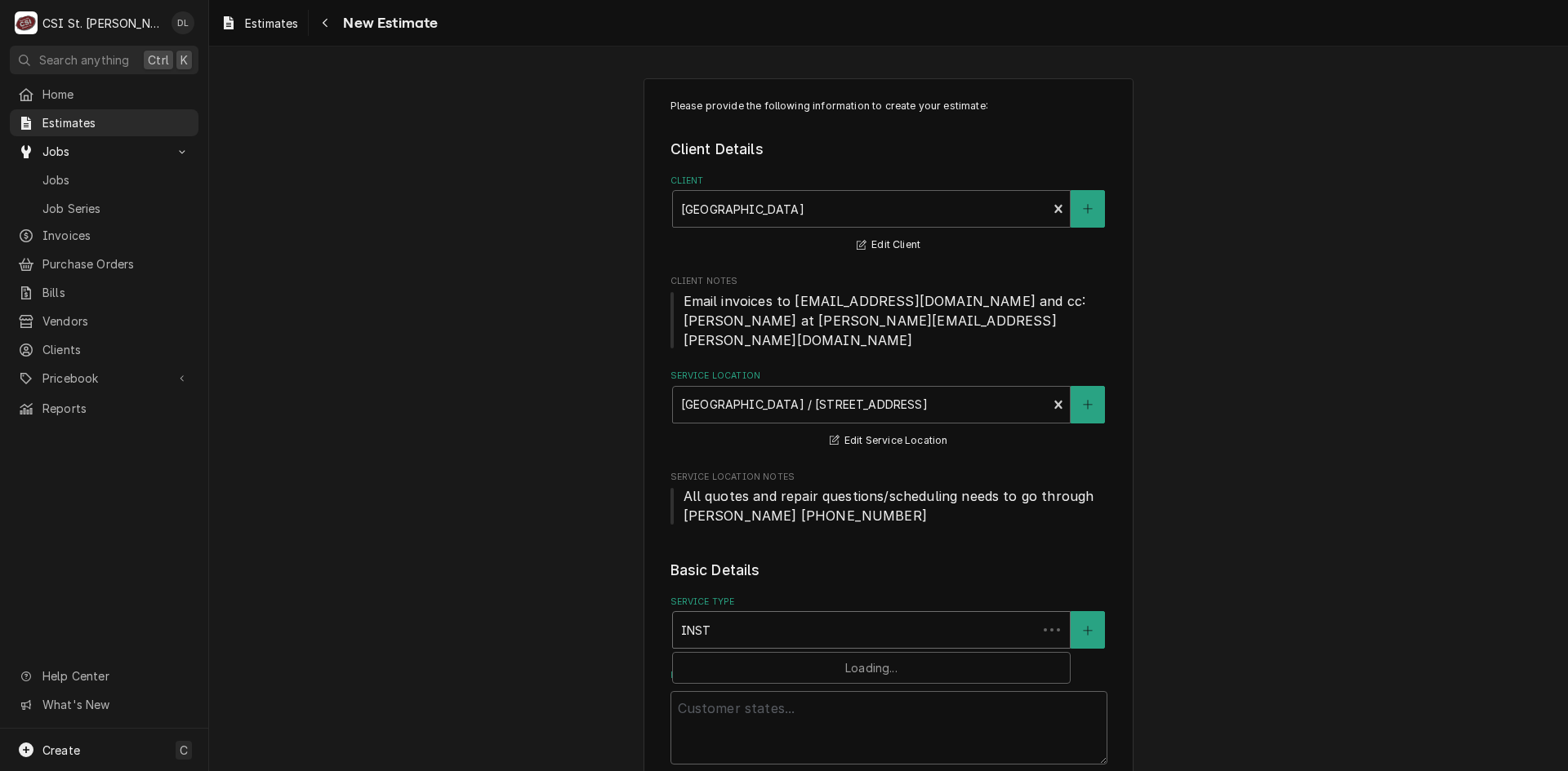
type input "INSTA"
type textarea "x"
type input "INSTAL"
type textarea "x"
type input "INSTALL"
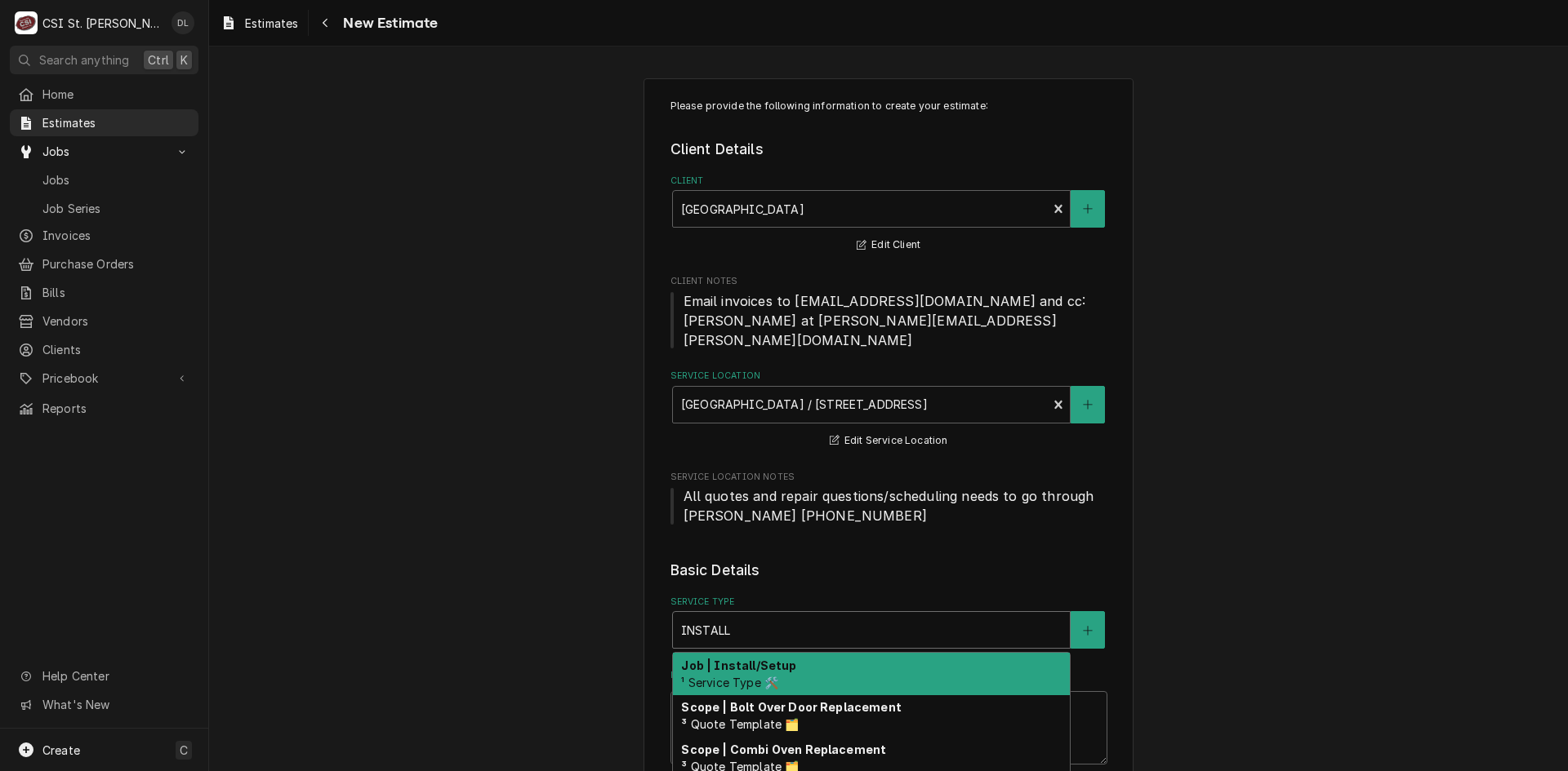
click at [750, 659] on strong "Job | Install/Setup" at bounding box center [738, 666] width 115 height 14
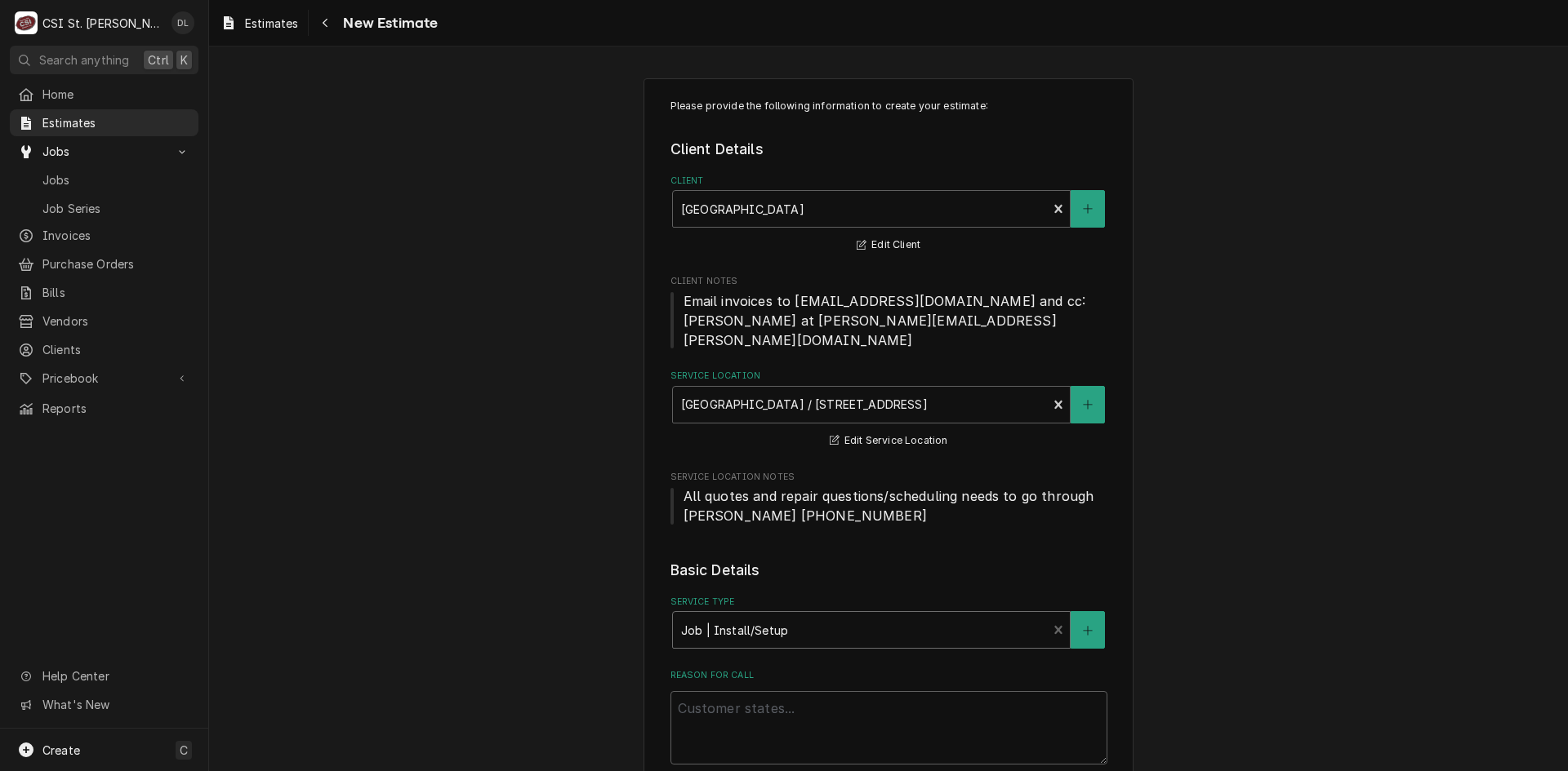
type textarea "x"
click at [63, 121] on span "Estimates" at bounding box center [117, 123] width 148 height 17
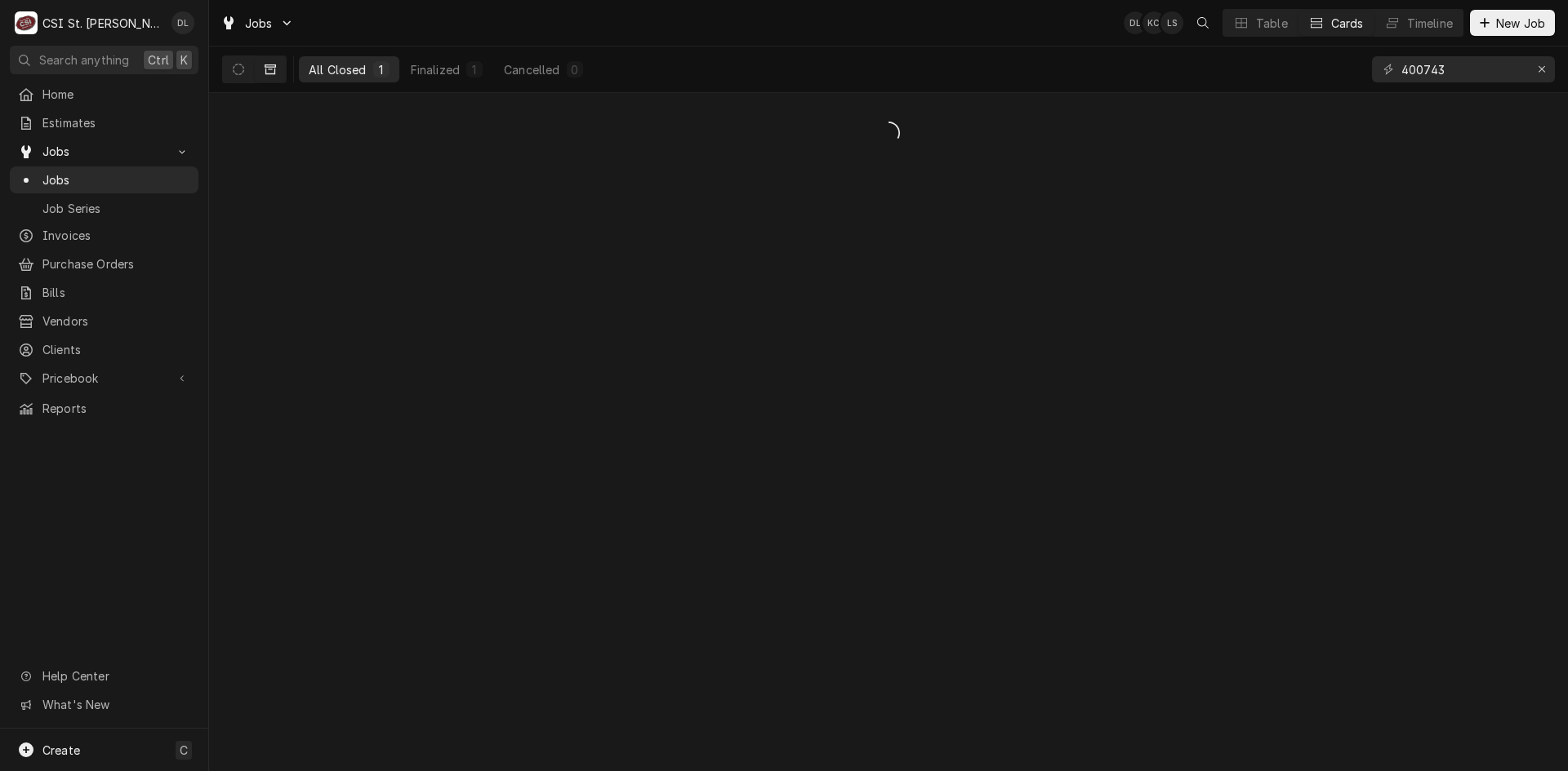
click at [332, 62] on div "All Closed" at bounding box center [338, 70] width 58 height 17
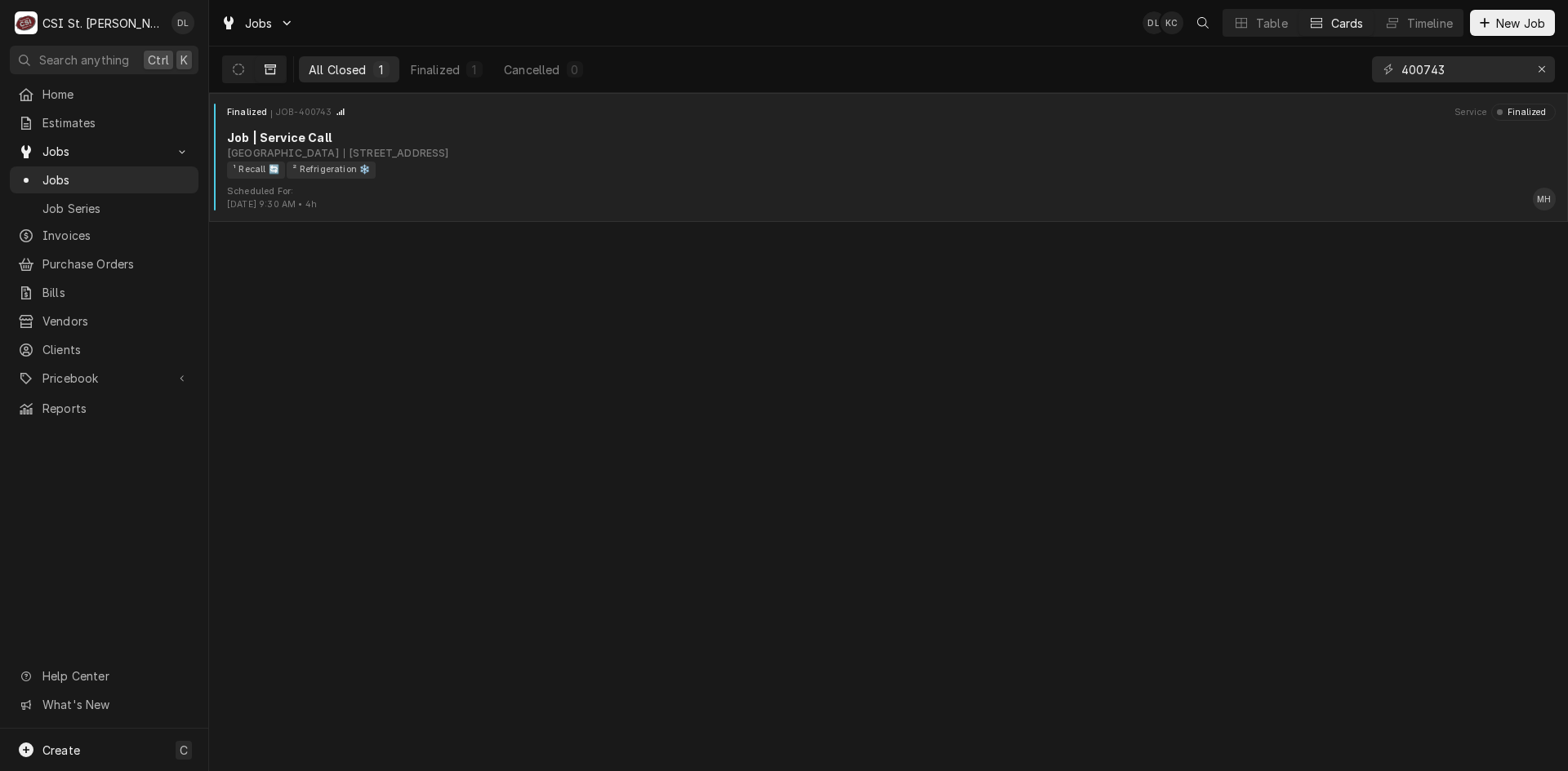
click at [449, 157] on div "[STREET_ADDRESS]" at bounding box center [396, 153] width 105 height 15
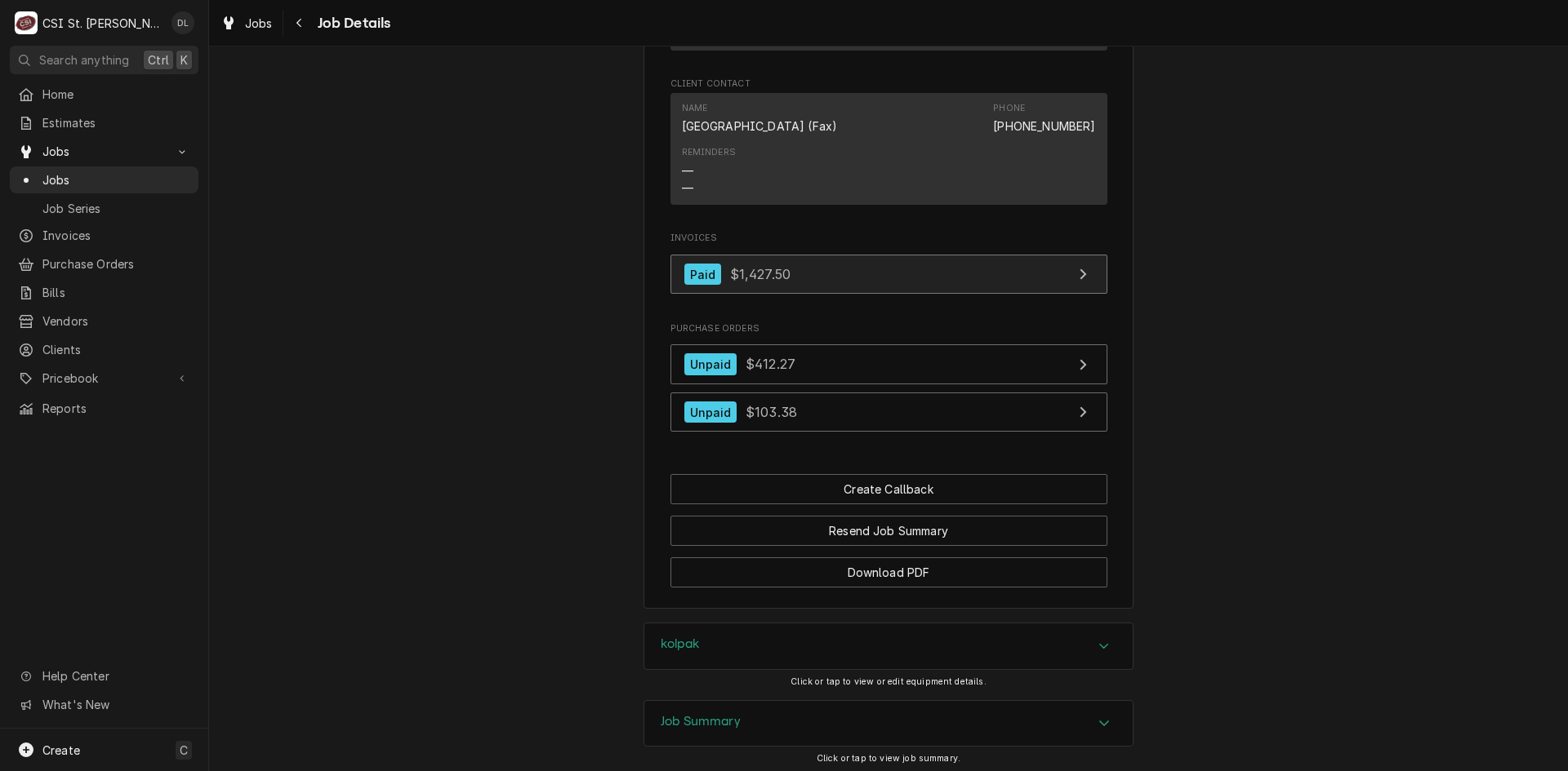
scroll to position [1701, 0]
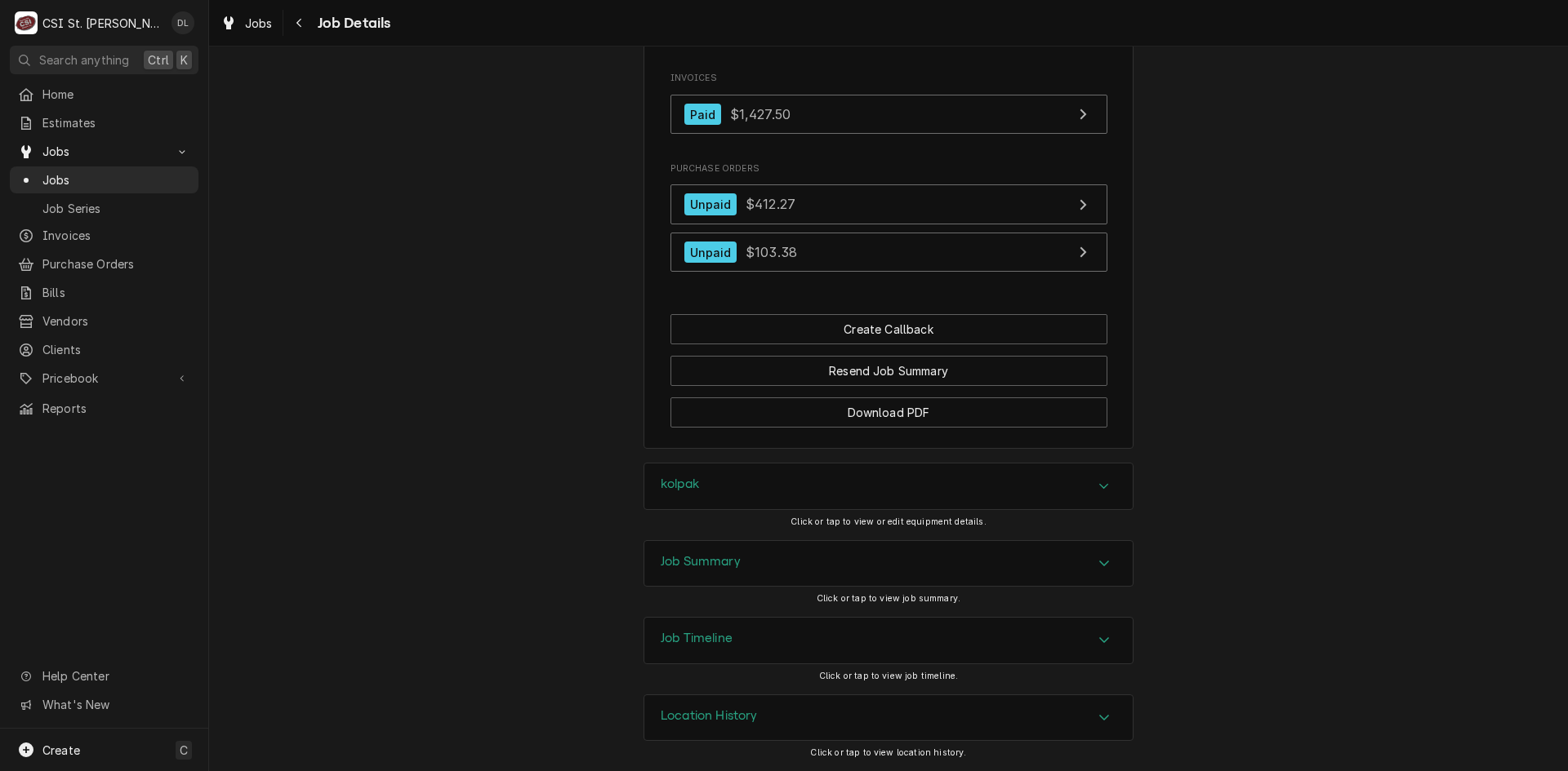
click at [1107, 482] on div "Accordion Header" at bounding box center [1104, 486] width 24 height 20
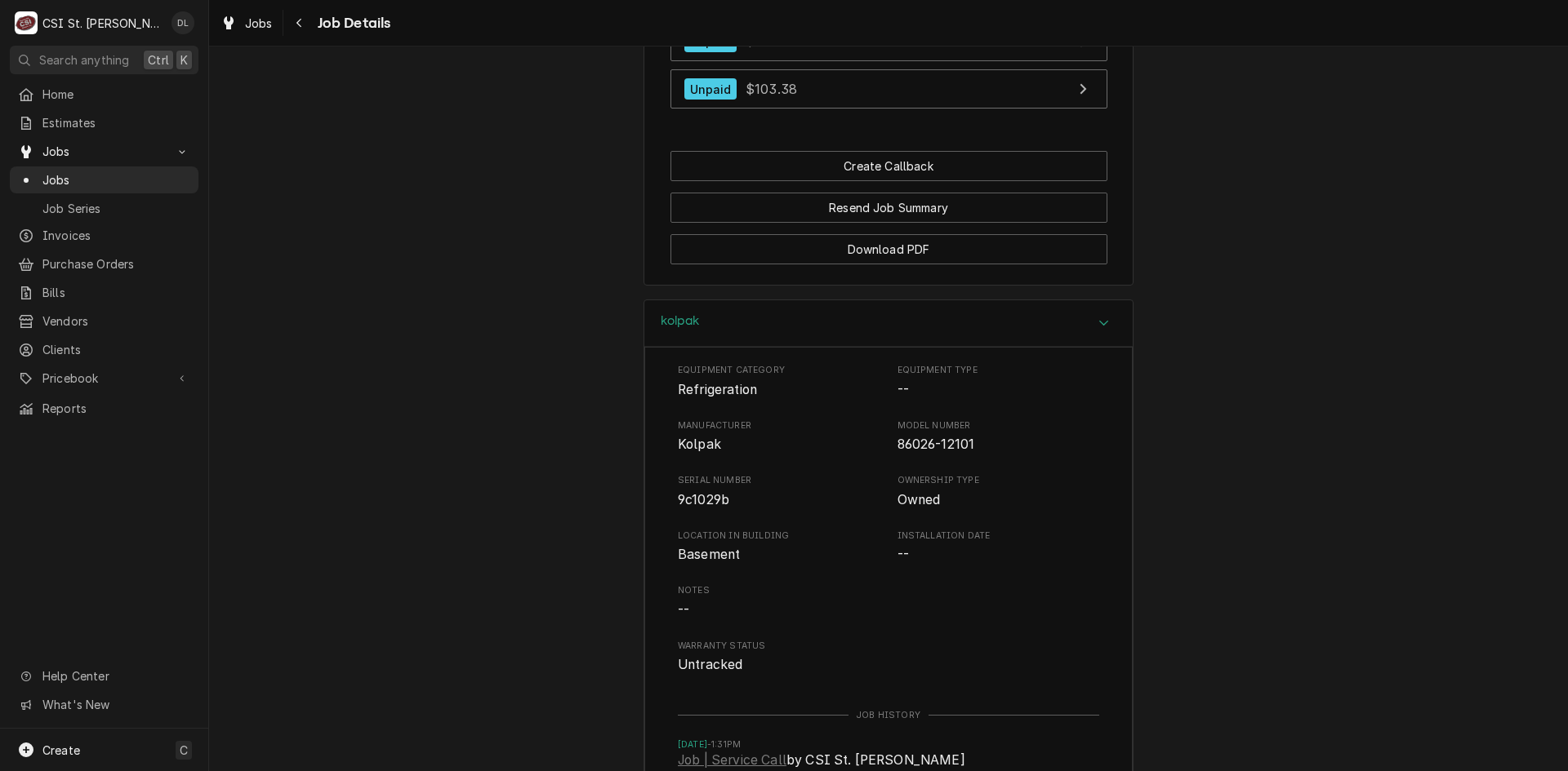
click at [1092, 322] on div "Accordion Header" at bounding box center [1104, 323] width 24 height 20
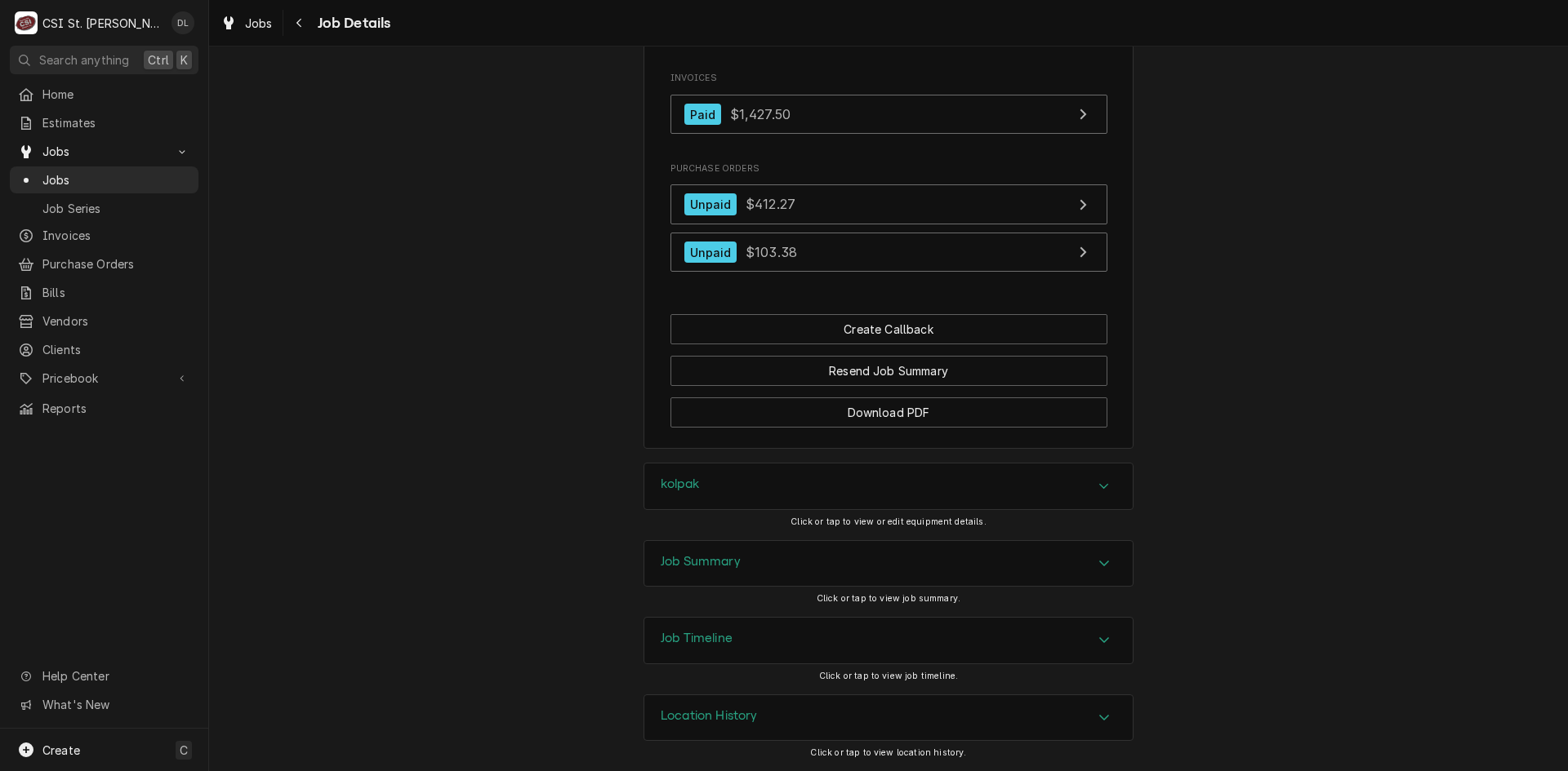
click at [1098, 571] on div "Accordion Header" at bounding box center [1104, 564] width 24 height 20
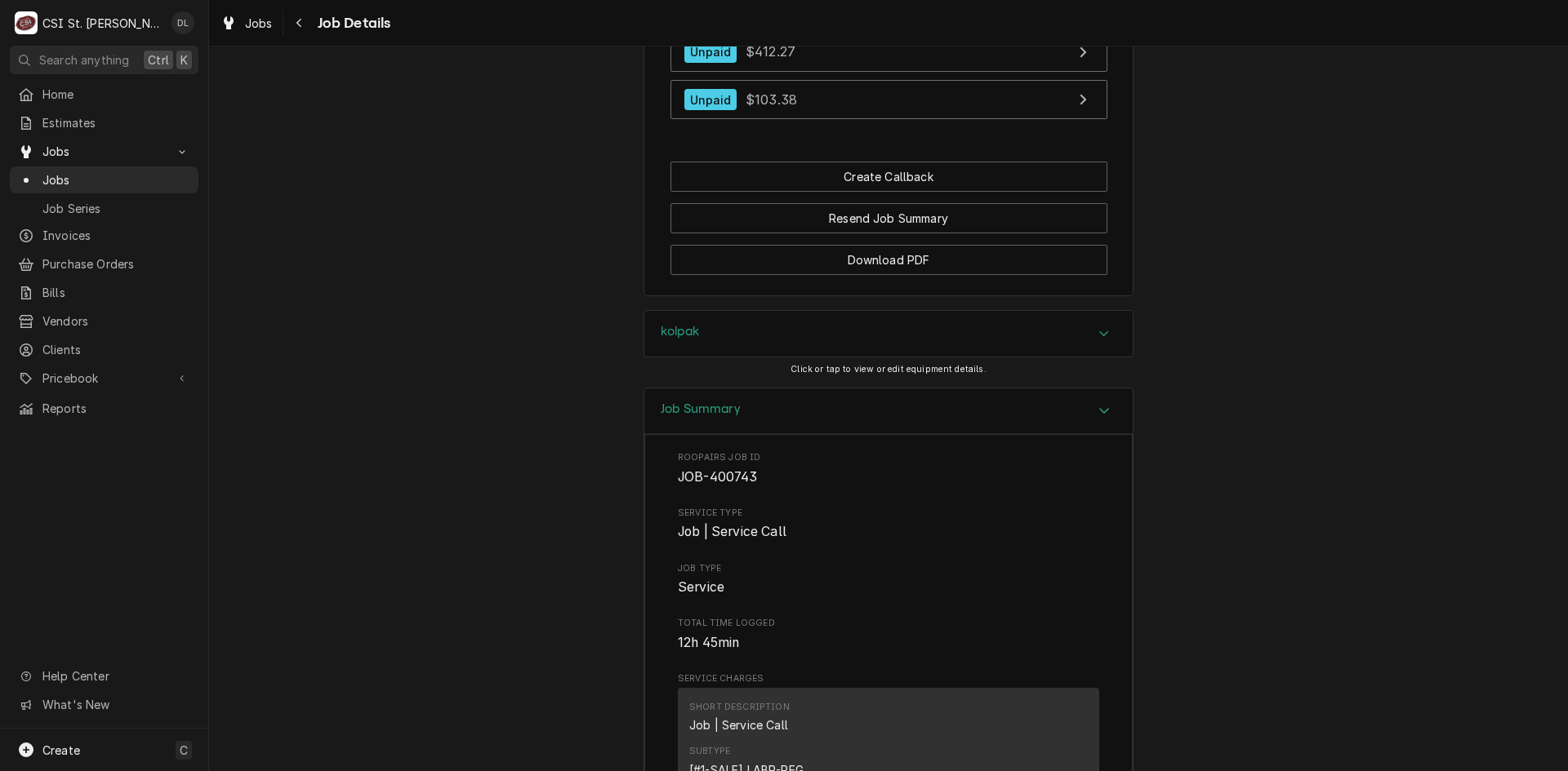
click at [1099, 412] on icon "Accordion Header" at bounding box center [1104, 410] width 11 height 13
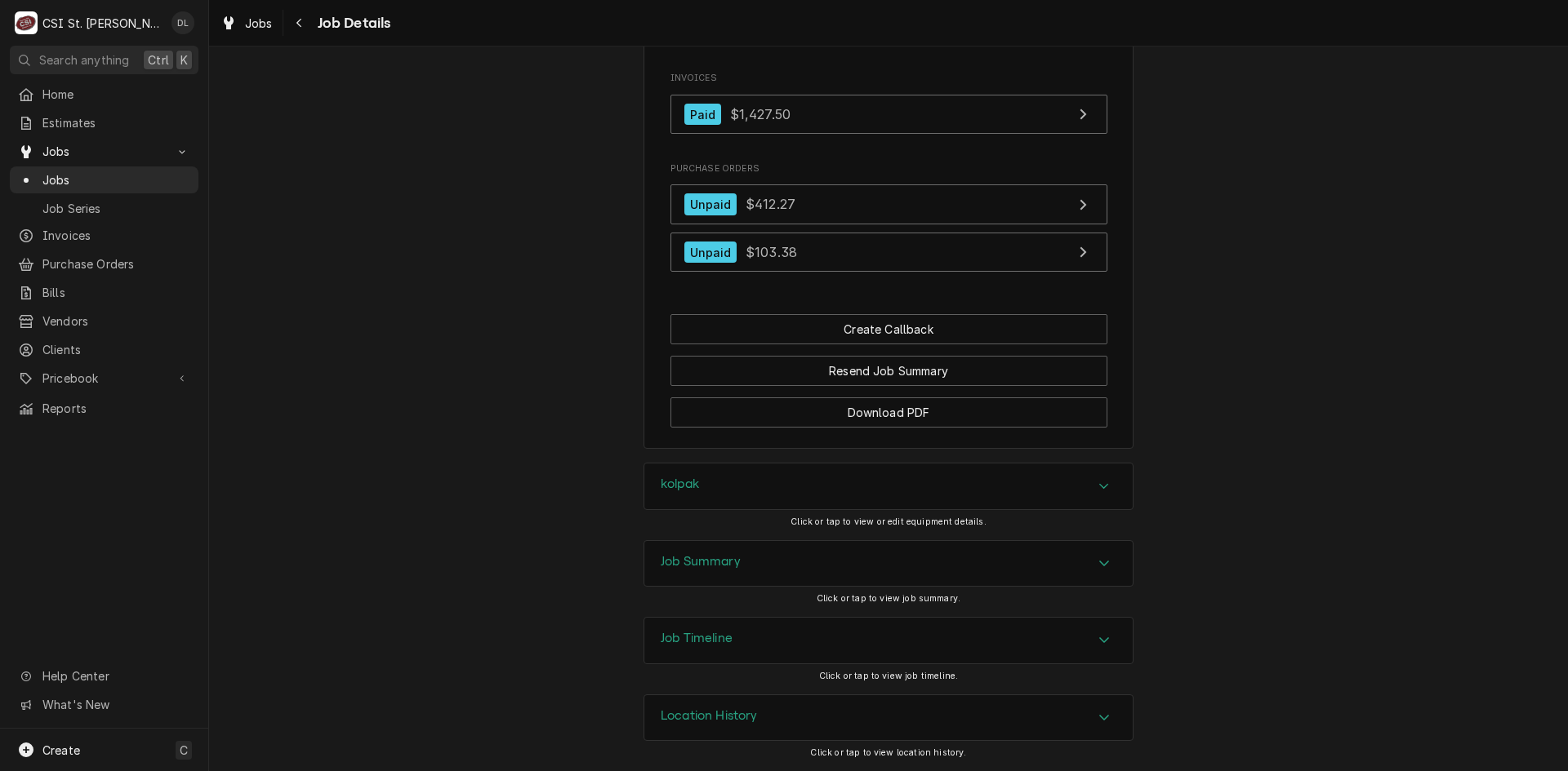
click at [1092, 646] on div "Accordion Header" at bounding box center [1104, 640] width 24 height 20
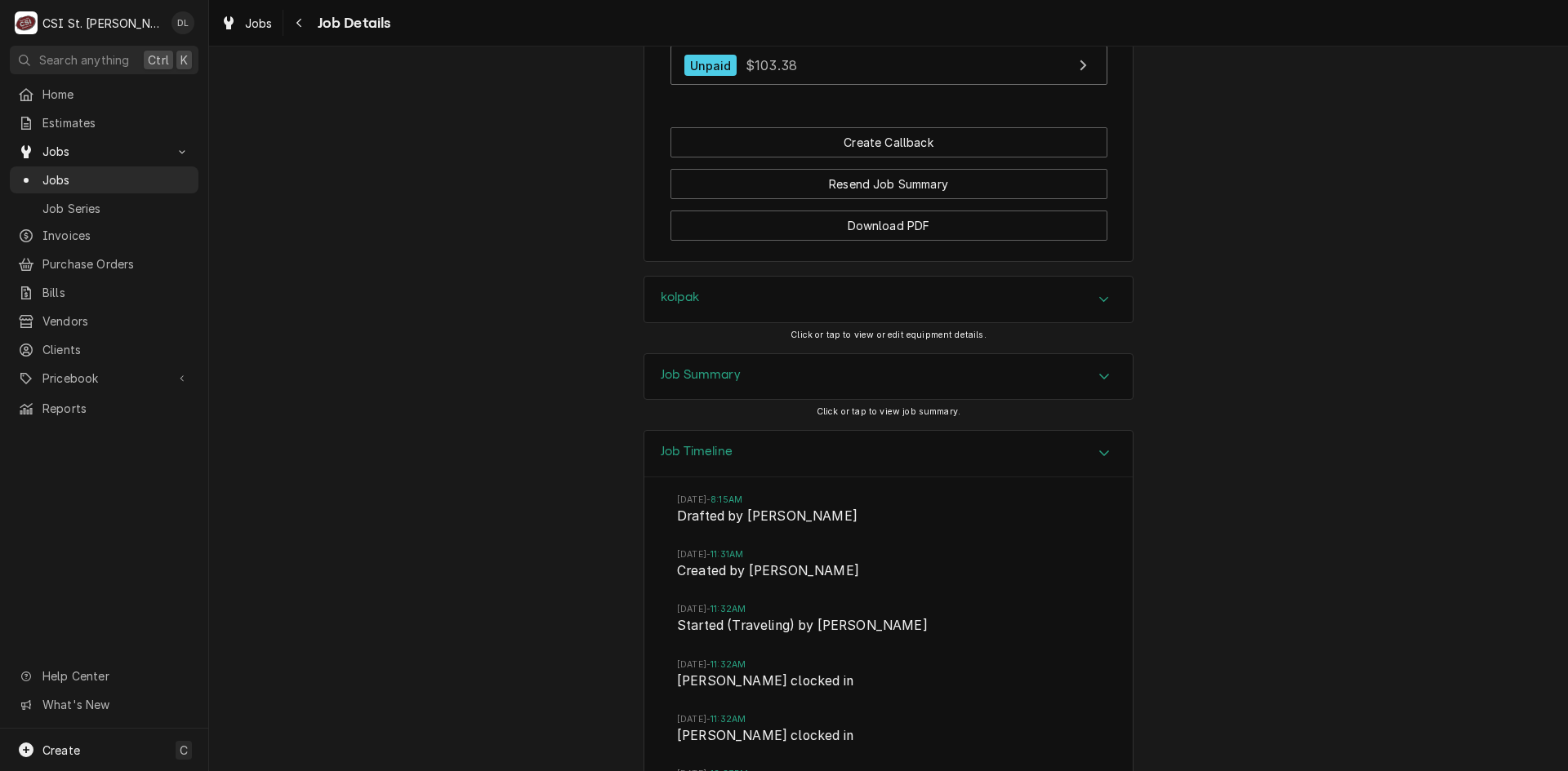
click at [1099, 449] on icon "Accordion Header" at bounding box center [1104, 453] width 11 height 13
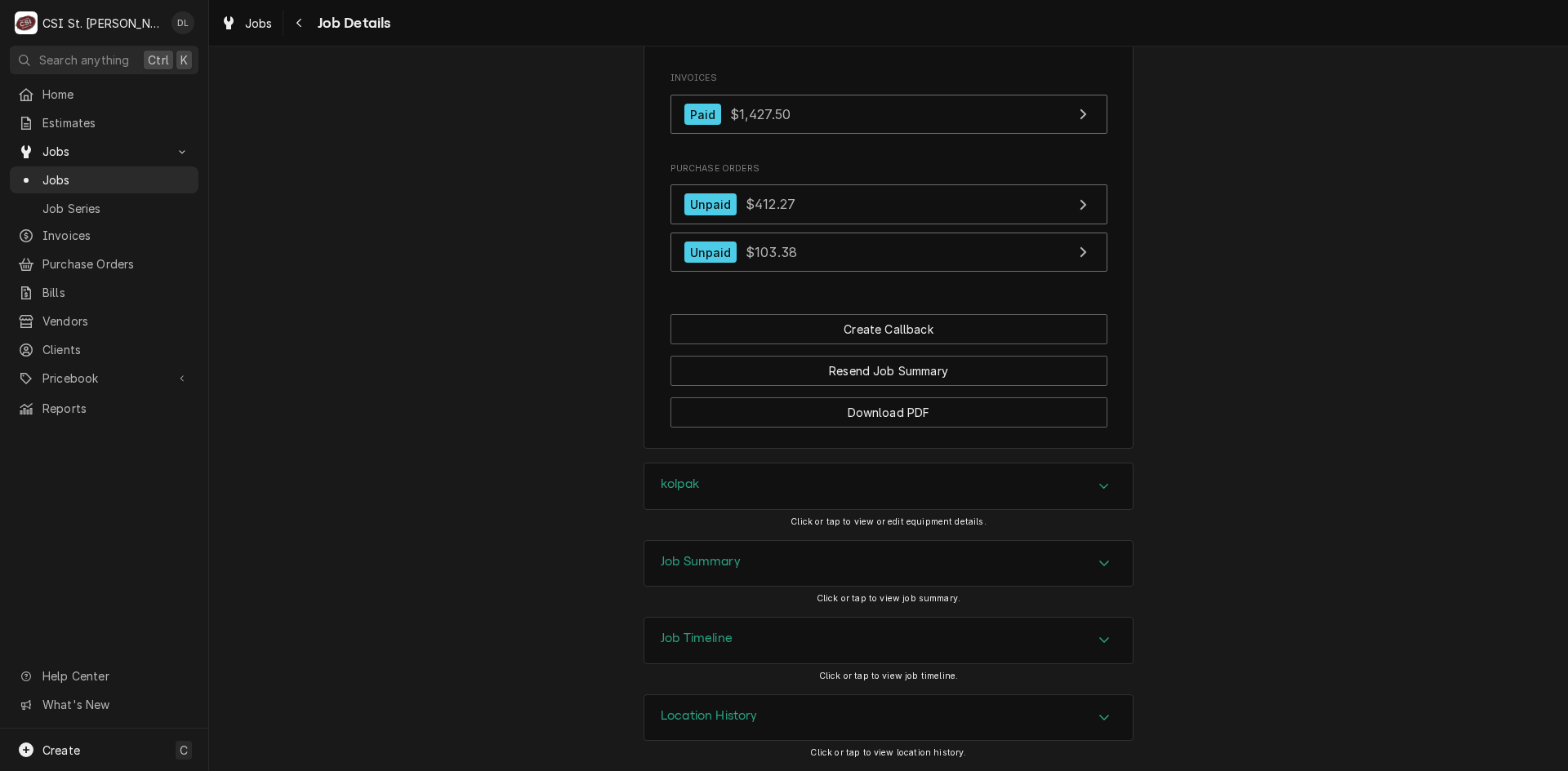
click at [1092, 708] on div "Accordion Header" at bounding box center [1104, 718] width 24 height 20
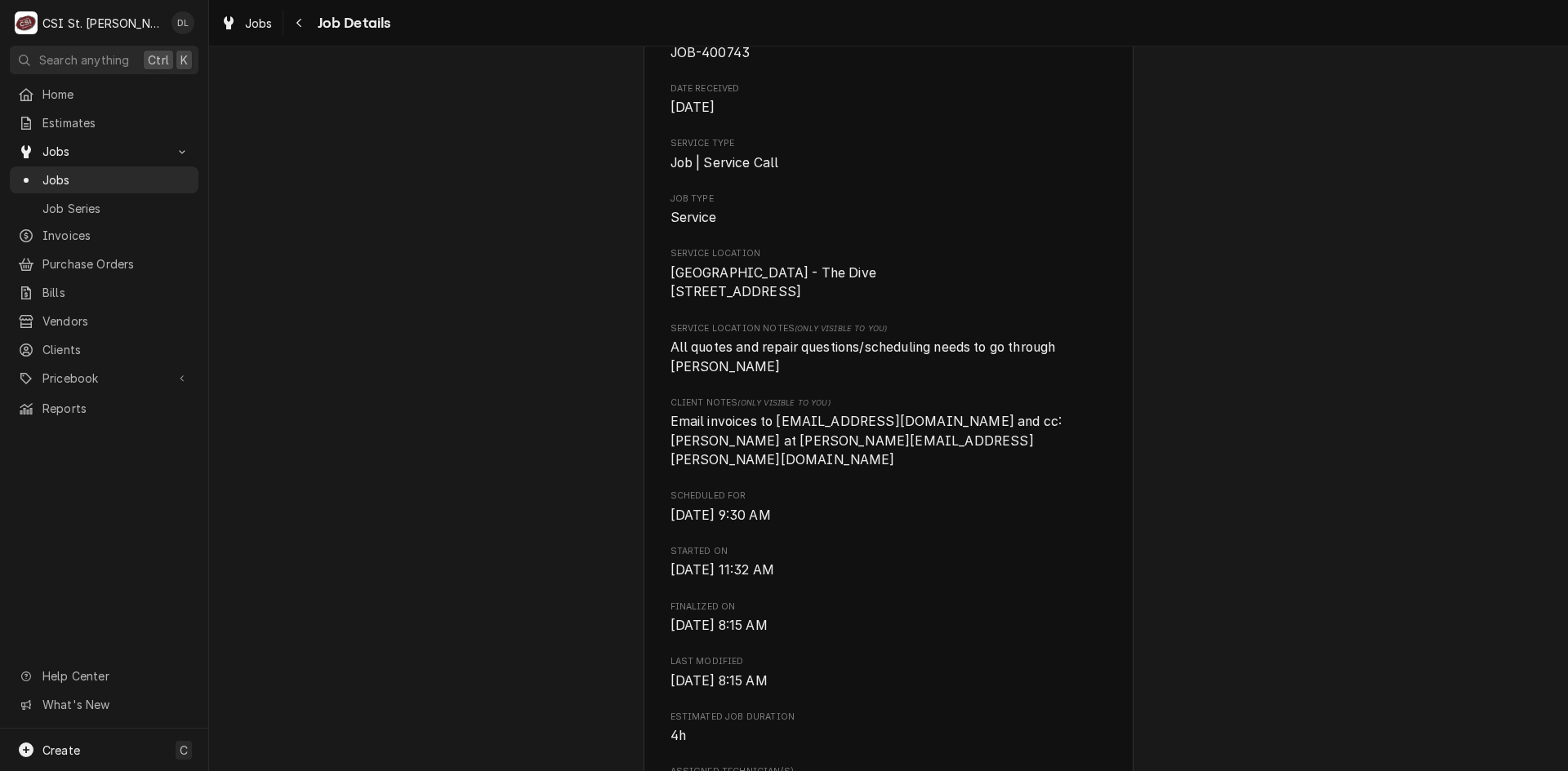
scroll to position [245, 0]
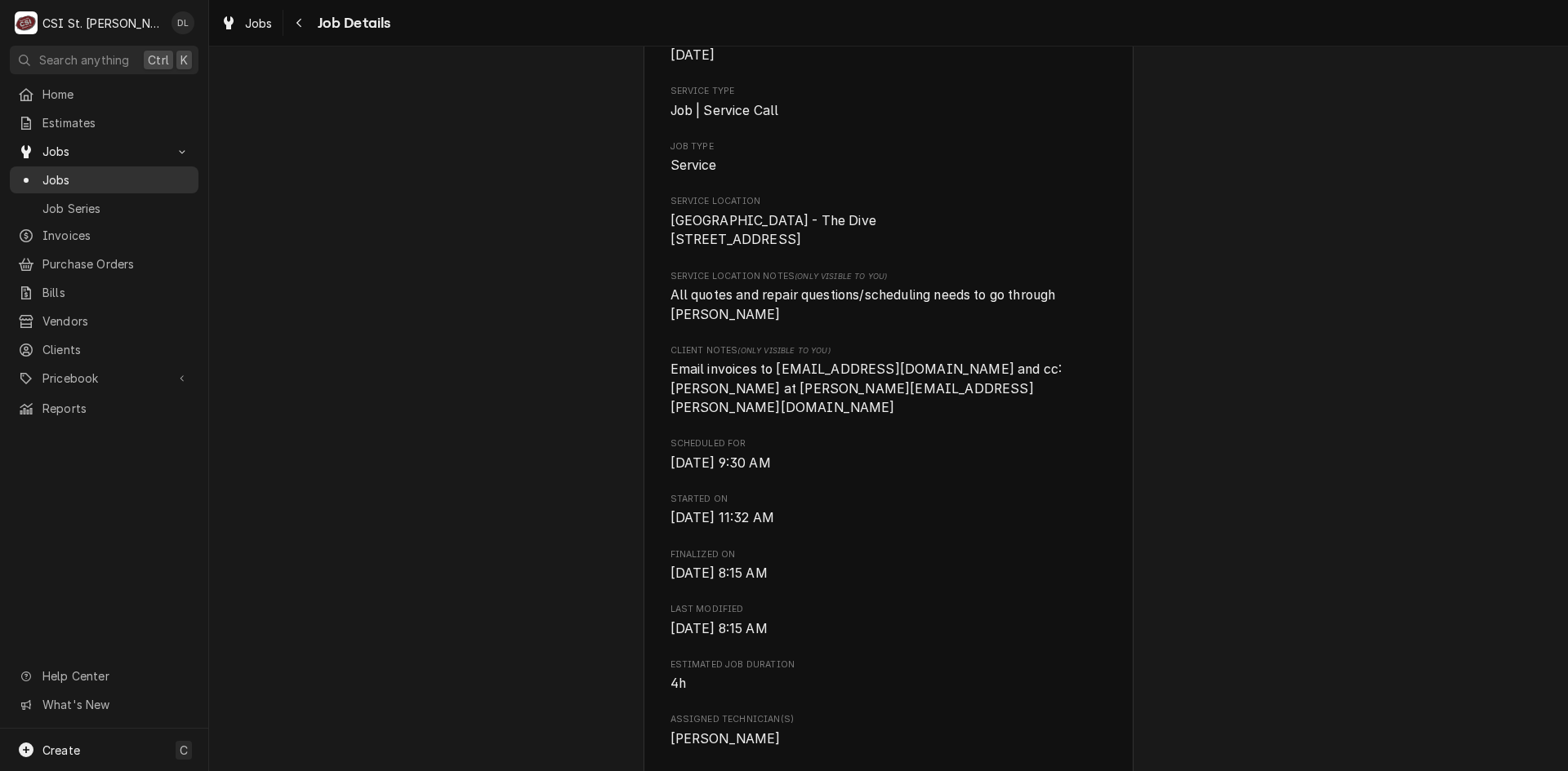
click at [69, 172] on span "Jobs" at bounding box center [117, 180] width 148 height 17
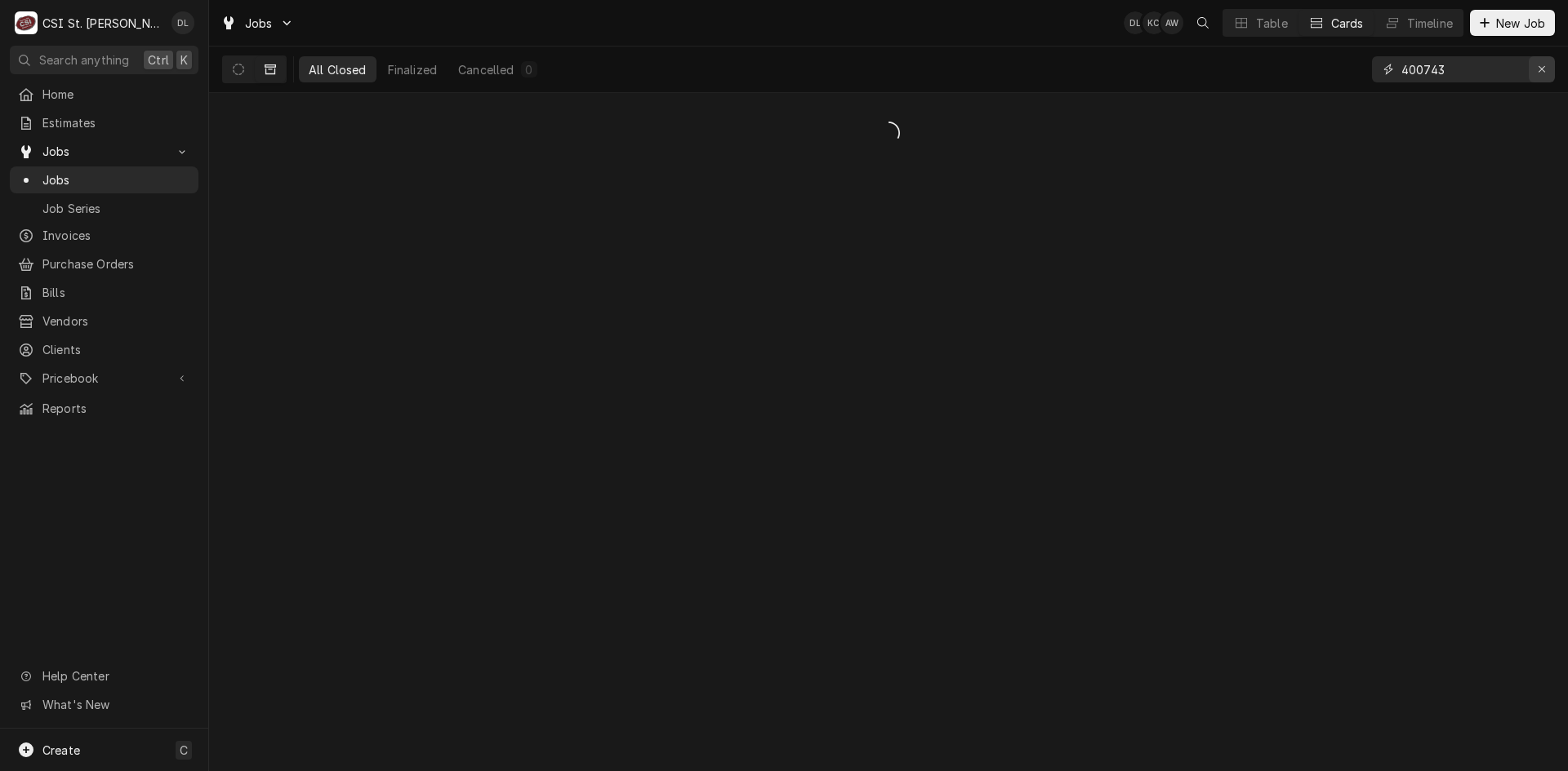
click at [1538, 63] on div "Erase input" at bounding box center [1542, 69] width 17 height 17
click at [1473, 69] on input "Dynamic Content Wrapper" at bounding box center [1478, 70] width 153 height 26
type input "E"
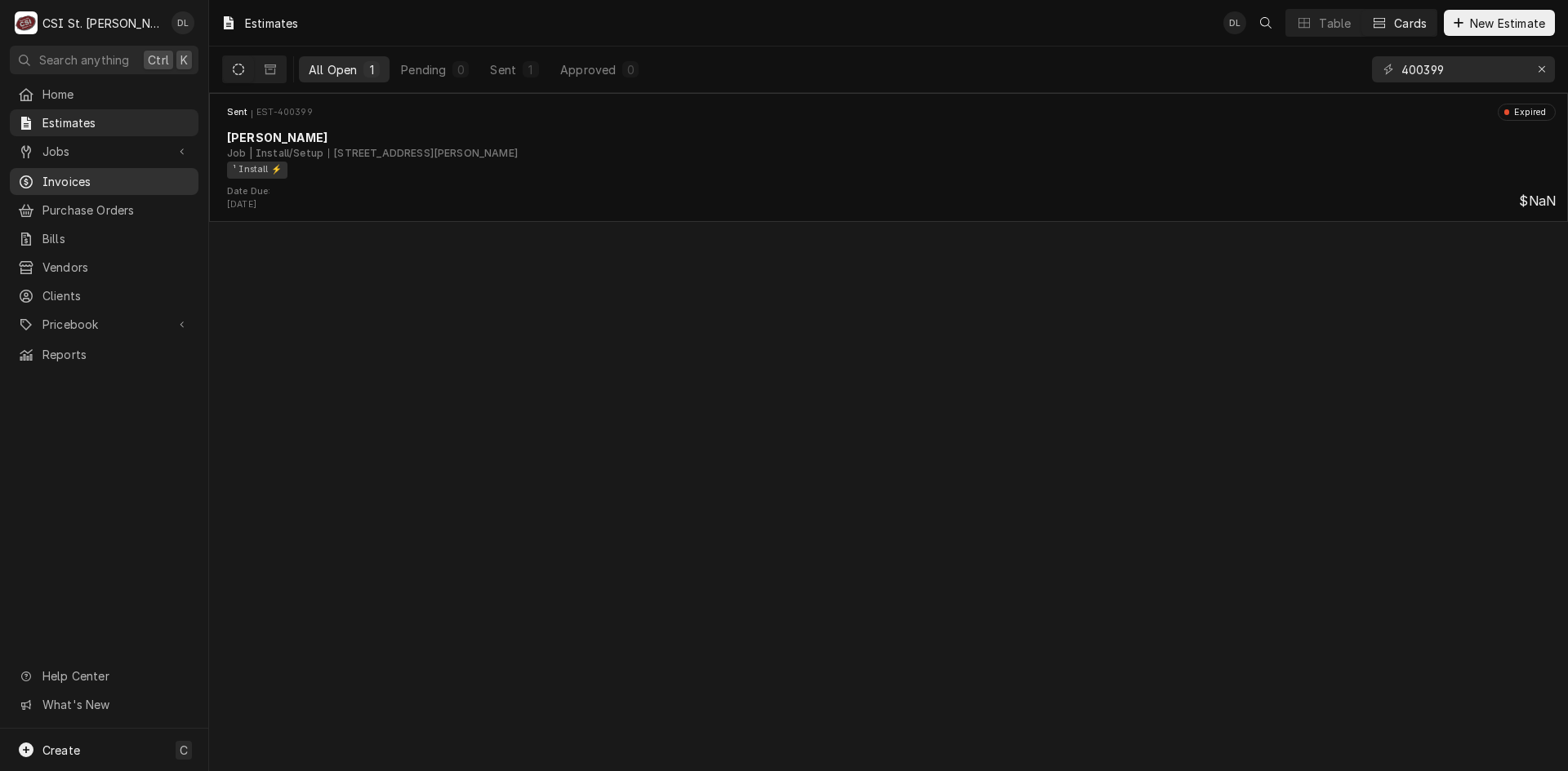
click at [63, 171] on div "Invoices" at bounding box center [104, 181] width 182 height 20
drag, startPoint x: 1488, startPoint y: 64, endPoint x: 1361, endPoint y: 62, distance: 127.0
click at [1365, 68] on div "All Open 1 Pending 1 Outstanding 0 Overdue 0 403114" at bounding box center [888, 69] width 1333 height 46
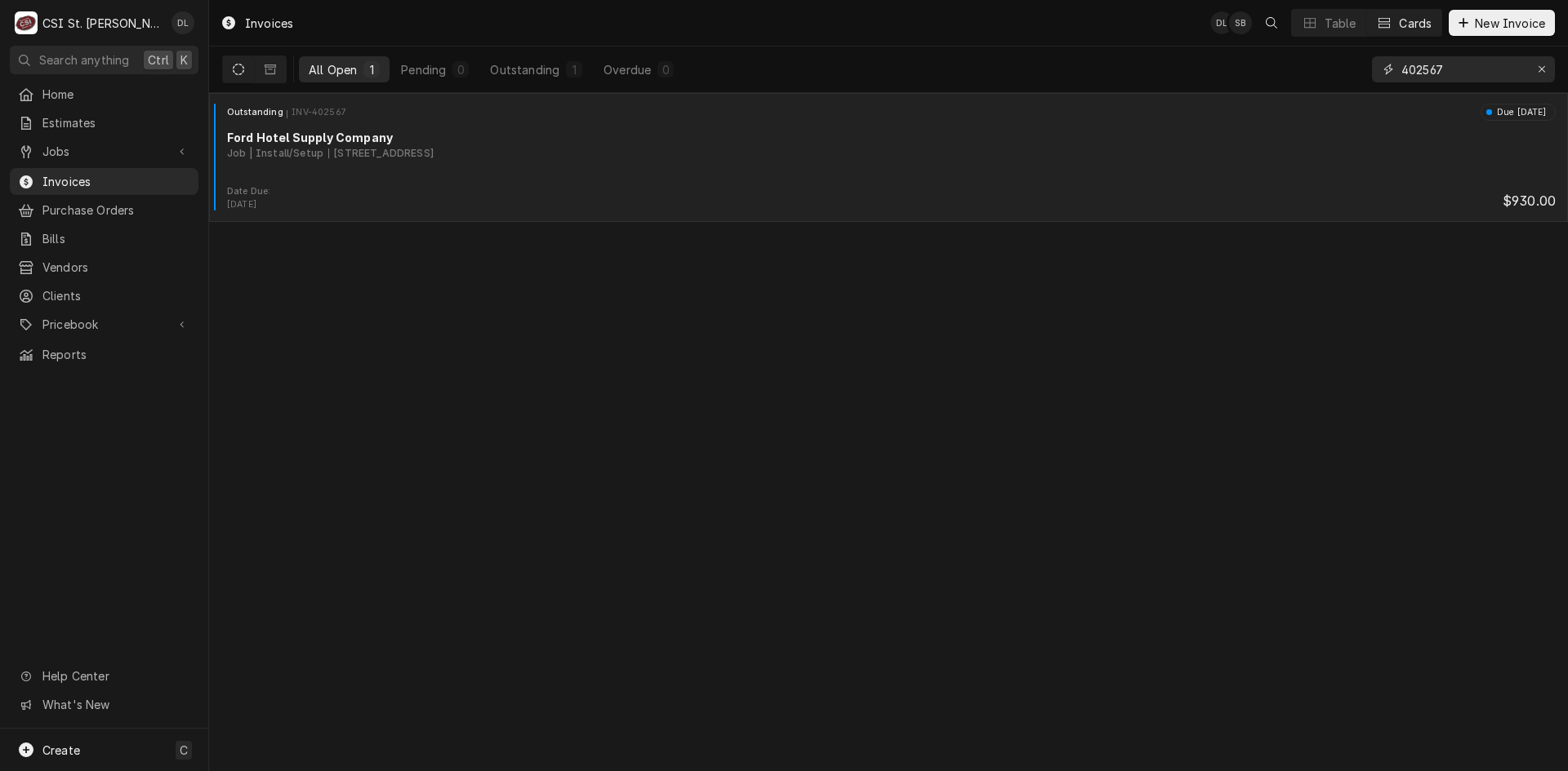
type input "402567"
click at [919, 178] on div "Outstanding INV-402567 Due in 9 days Ford Hotel Supply Company Job | Install/Se…" at bounding box center [889, 144] width 1346 height 82
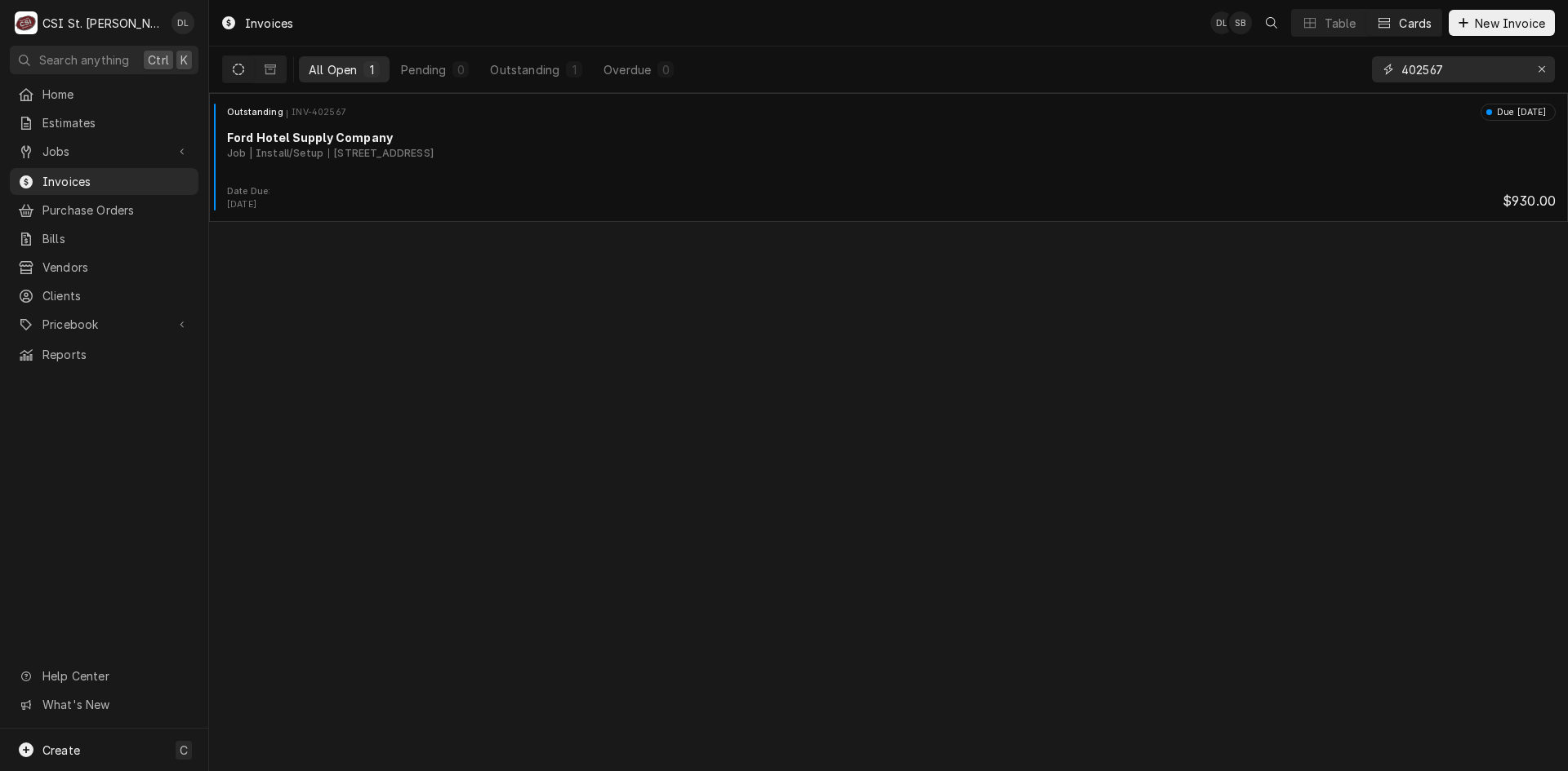
click at [1454, 66] on input "402567" at bounding box center [1463, 70] width 123 height 26
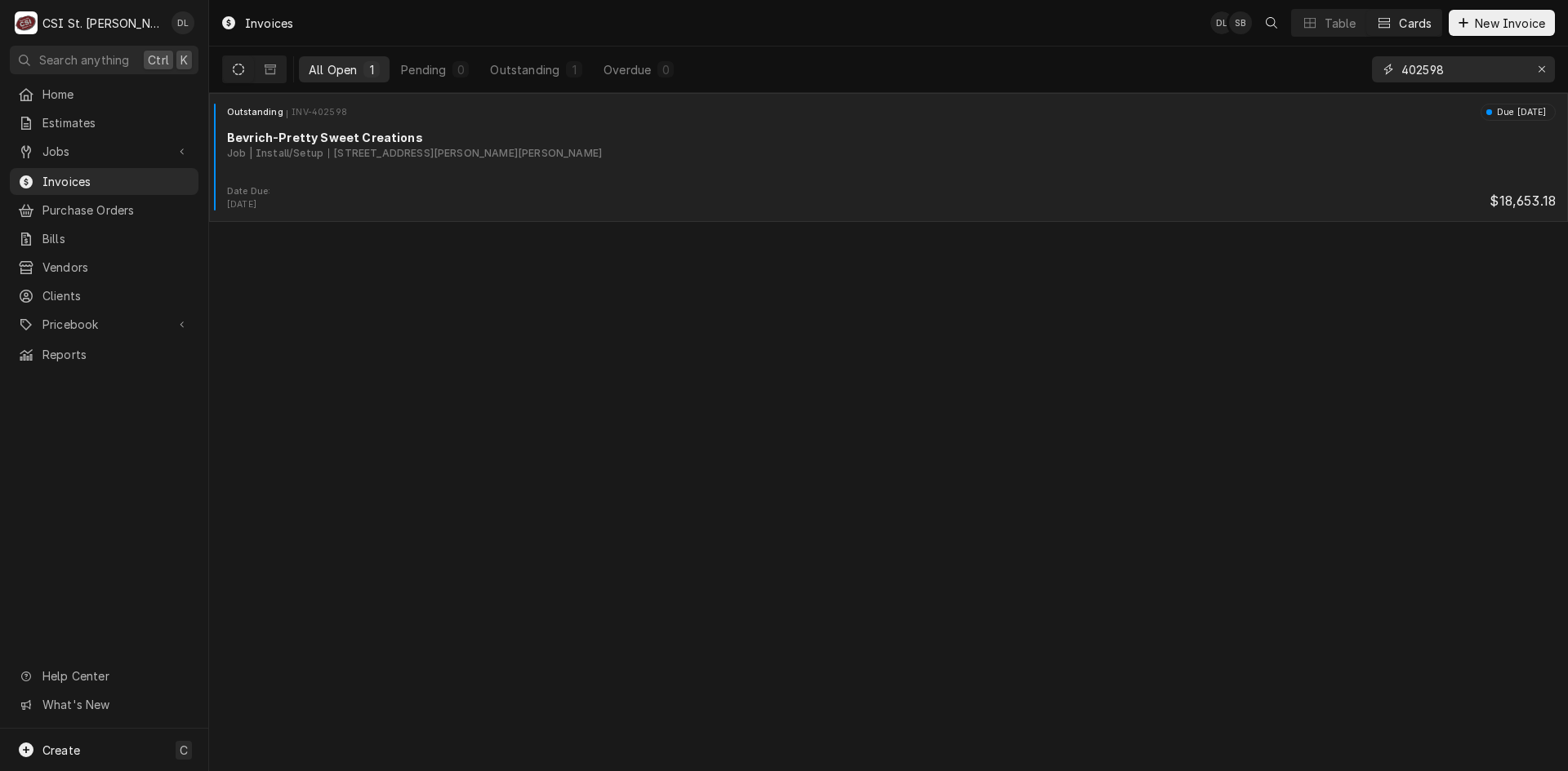
type input "402598"
click at [878, 176] on div "Outstanding INV-402598 Due [DATE] Bevrich-Pretty Sweet Creations Job | Install/…" at bounding box center [889, 144] width 1346 height 82
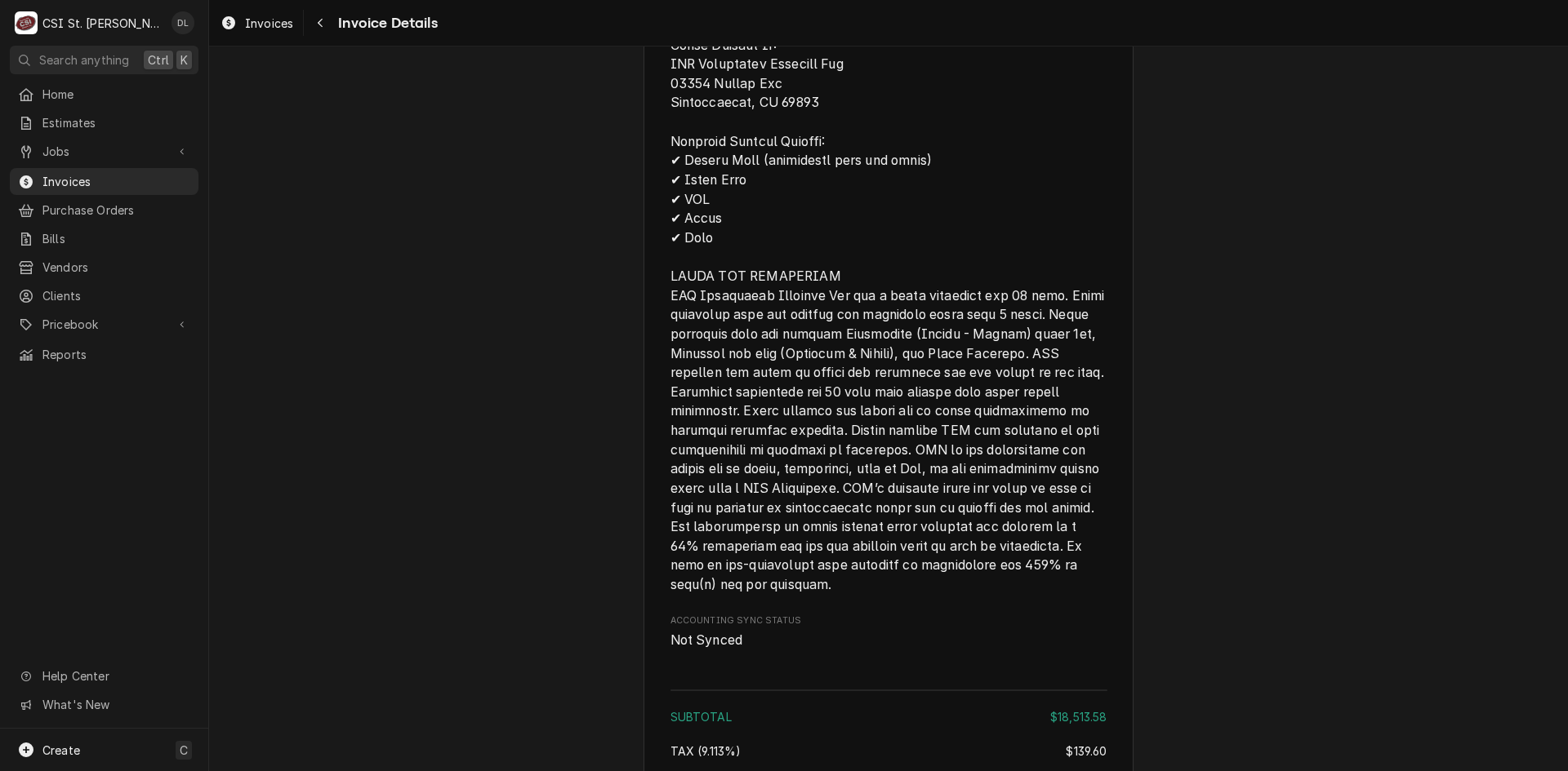
scroll to position [5976, 0]
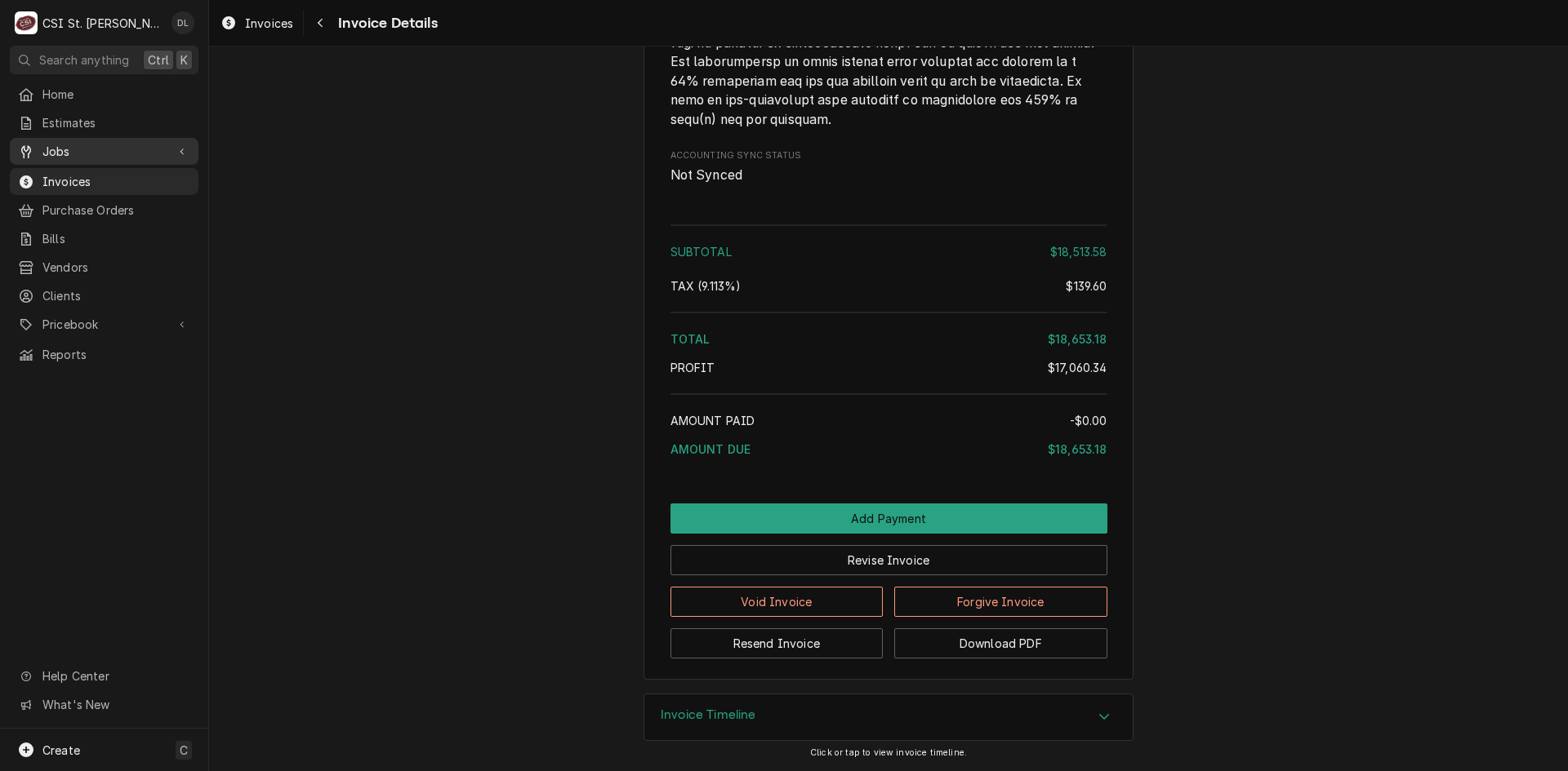
click at [44, 143] on span "Jobs" at bounding box center [104, 151] width 124 height 17
click at [51, 153] on span "Jobs" at bounding box center [104, 151] width 124 height 17
click at [57, 153] on span "Jobs" at bounding box center [104, 151] width 124 height 17
click at [72, 181] on span "Jobs" at bounding box center [117, 180] width 148 height 17
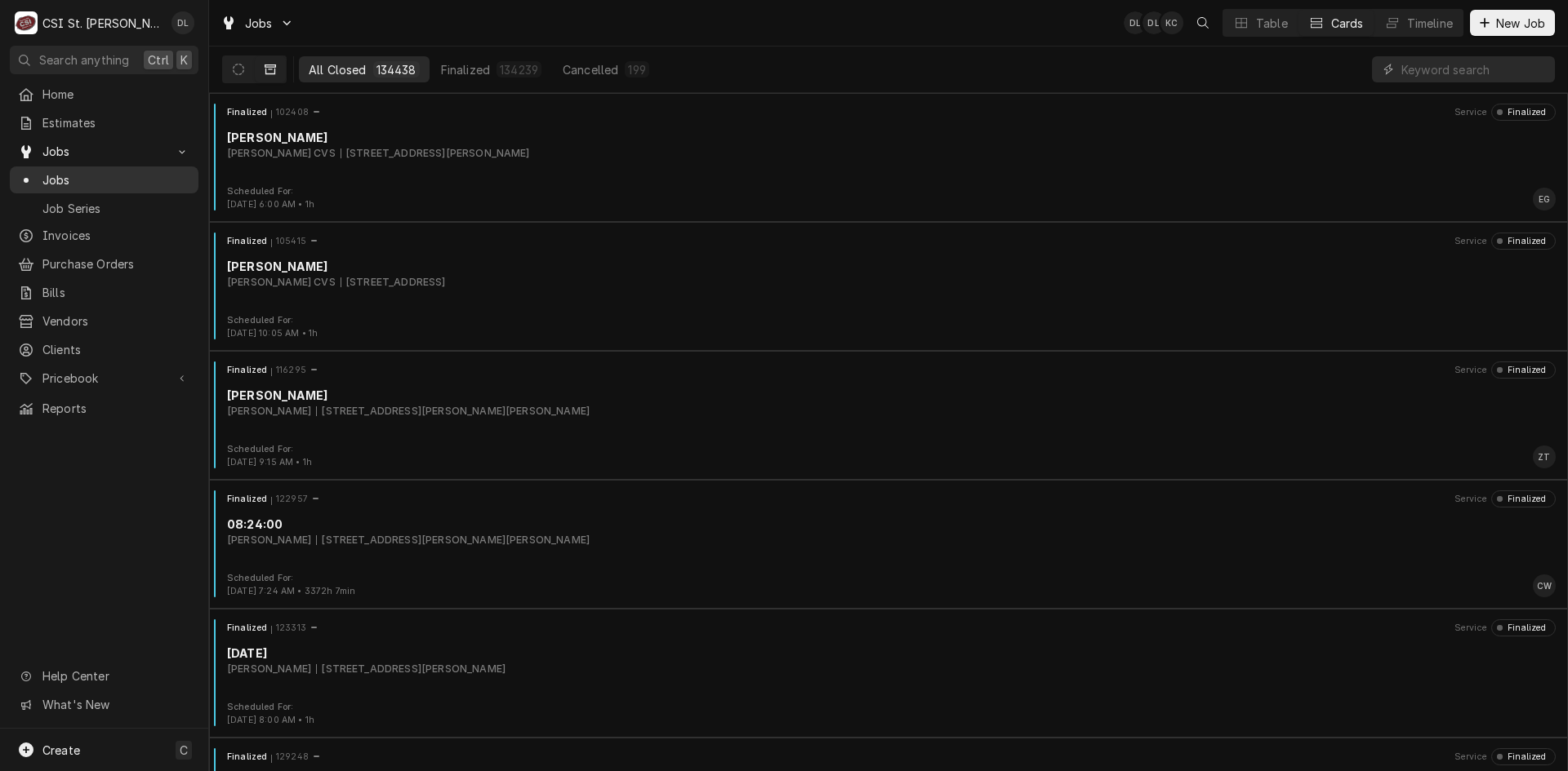
click at [88, 180] on span "Jobs" at bounding box center [117, 180] width 148 height 17
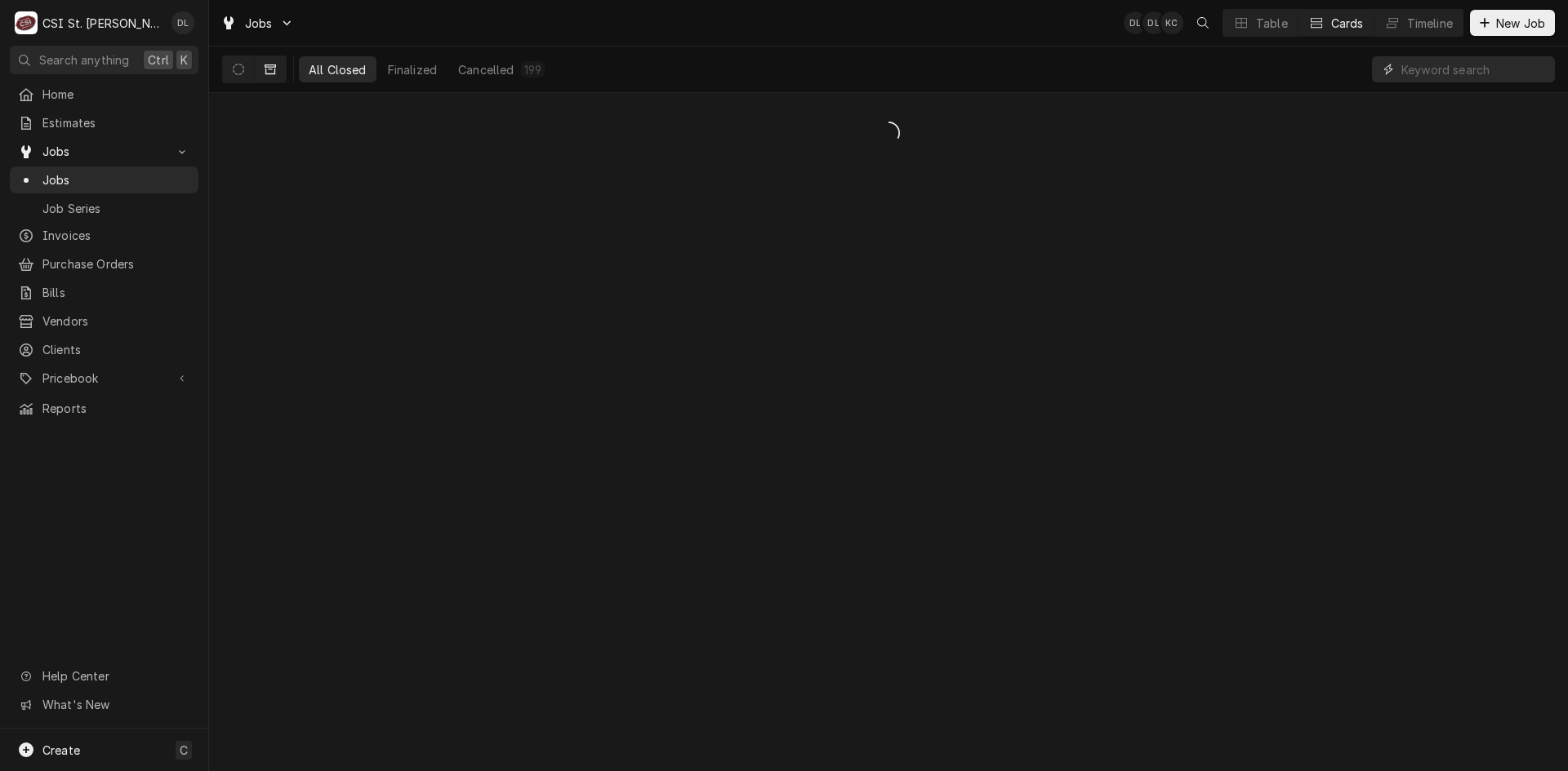
click at [1468, 72] on input "Dynamic Content Wrapper" at bounding box center [1474, 70] width 145 height 26
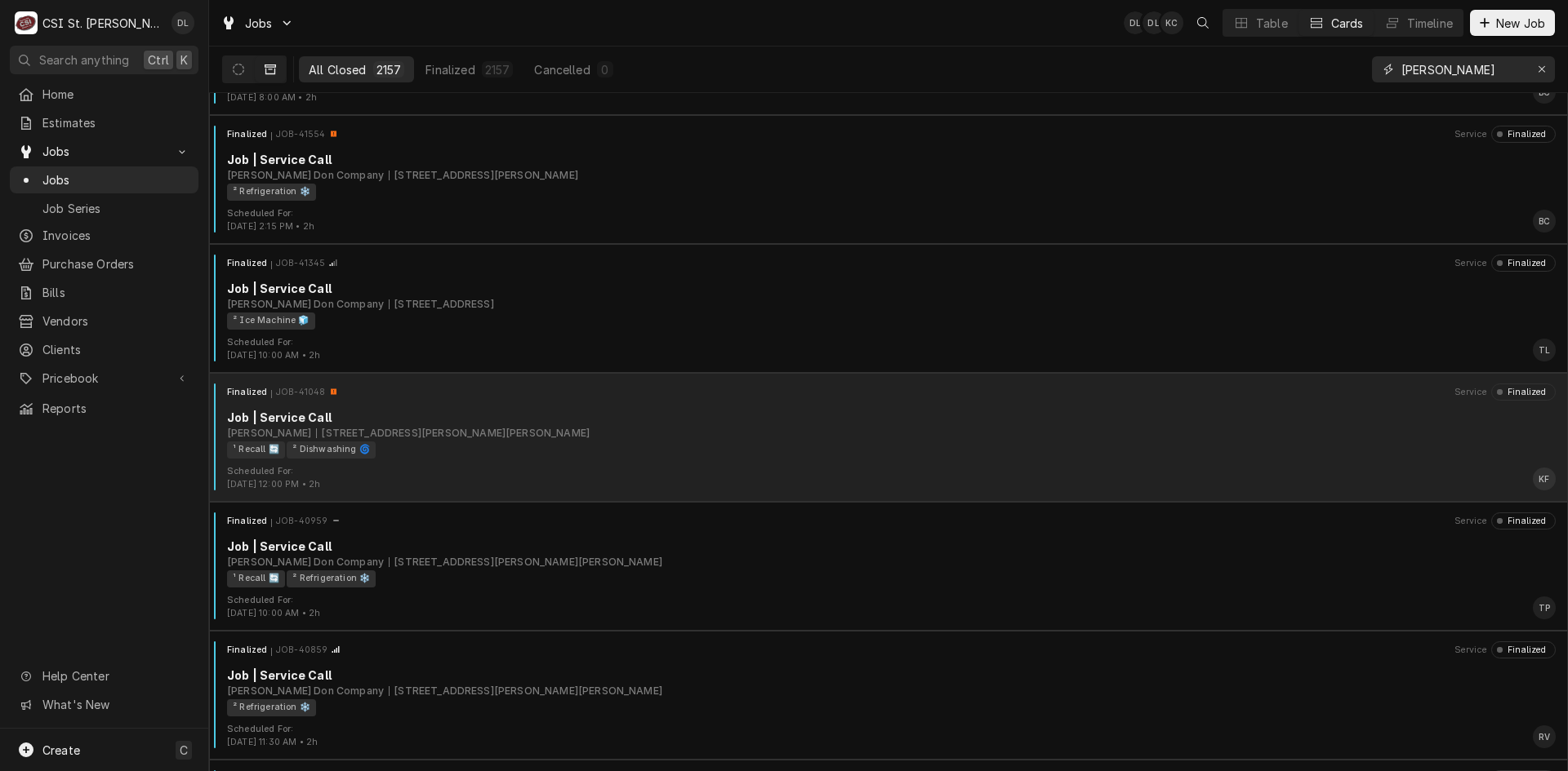
scroll to position [245, 0]
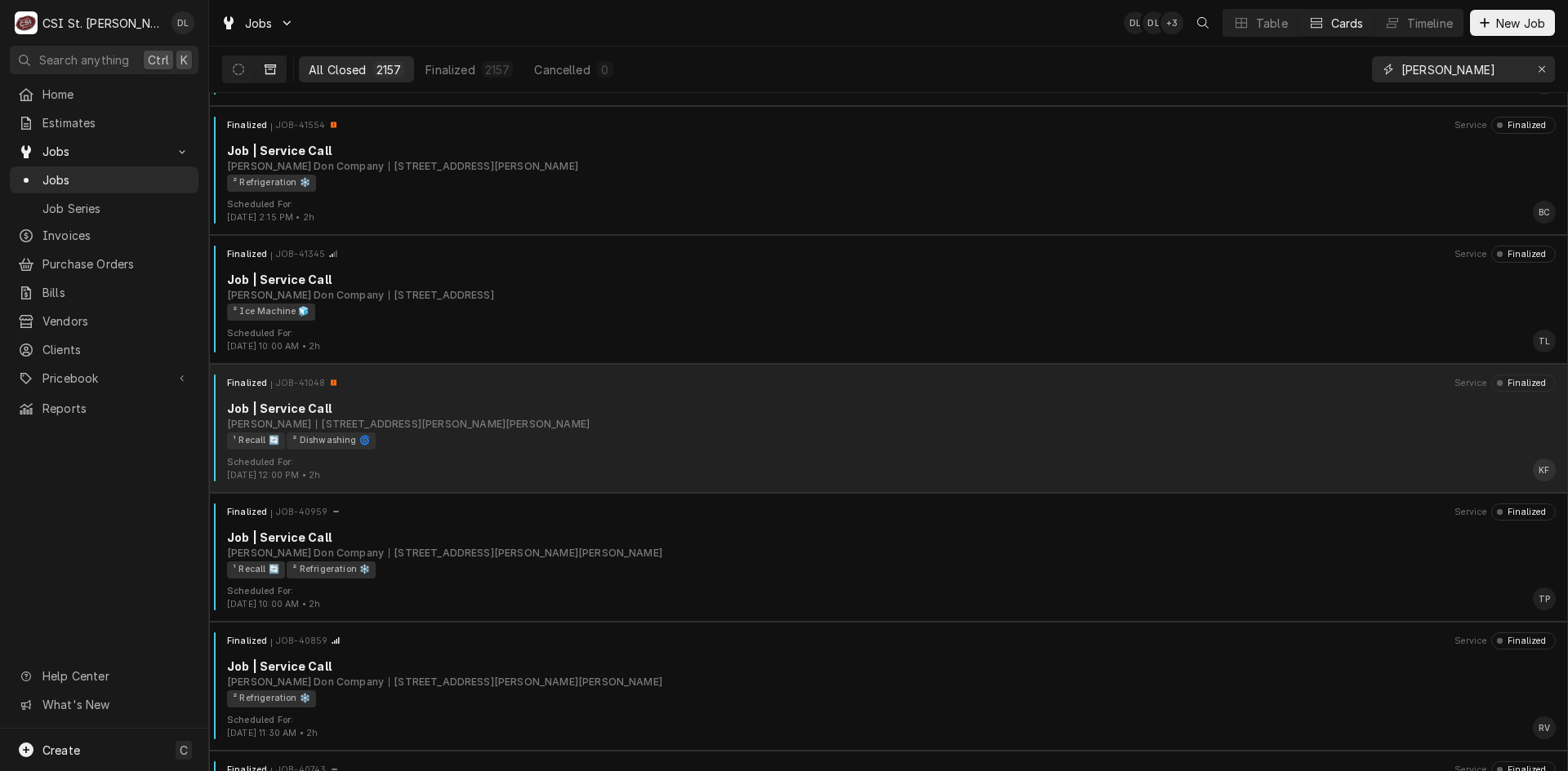
type input "[PERSON_NAME]"
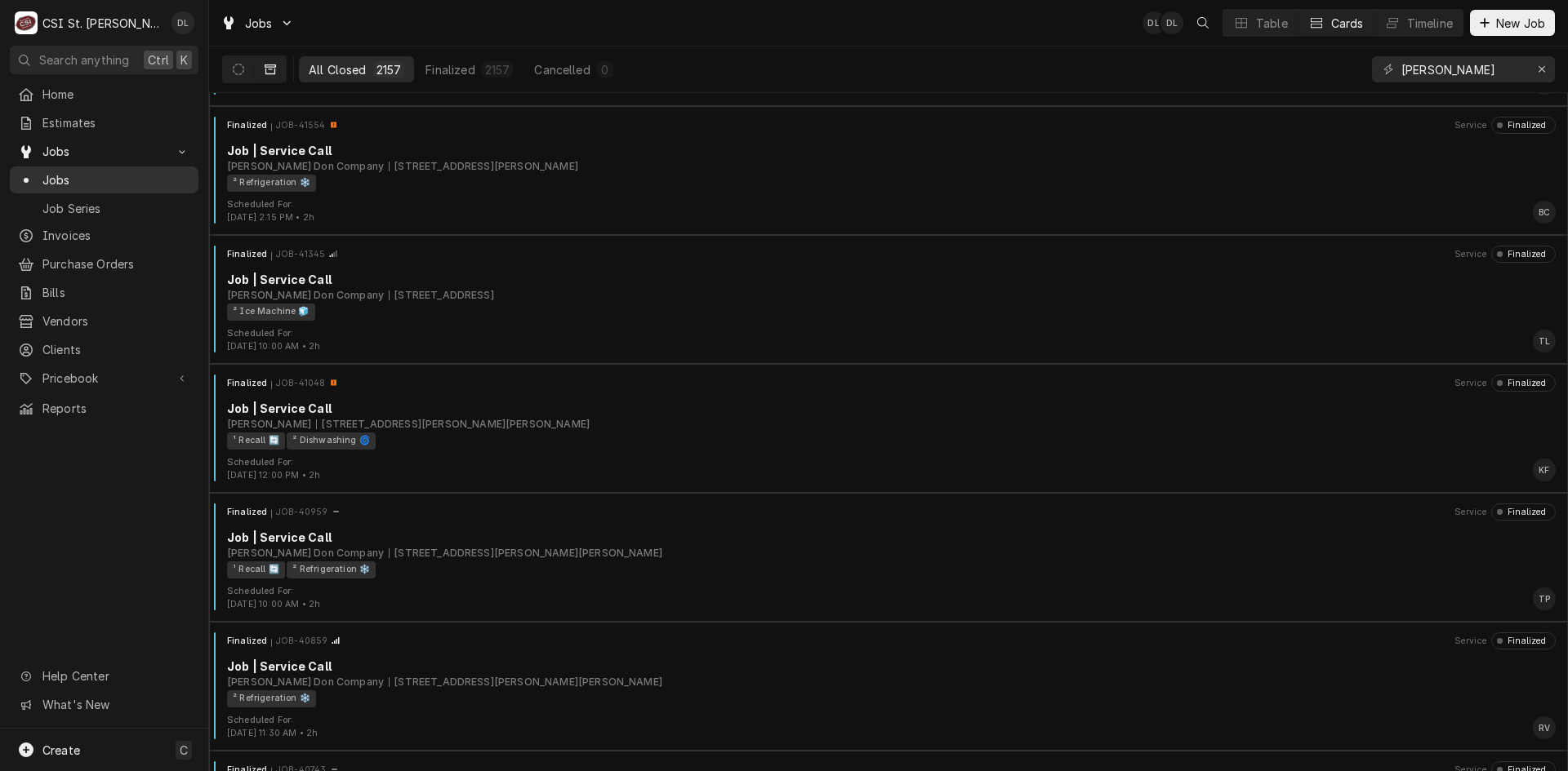
click at [49, 178] on span "Jobs" at bounding box center [117, 180] width 148 height 17
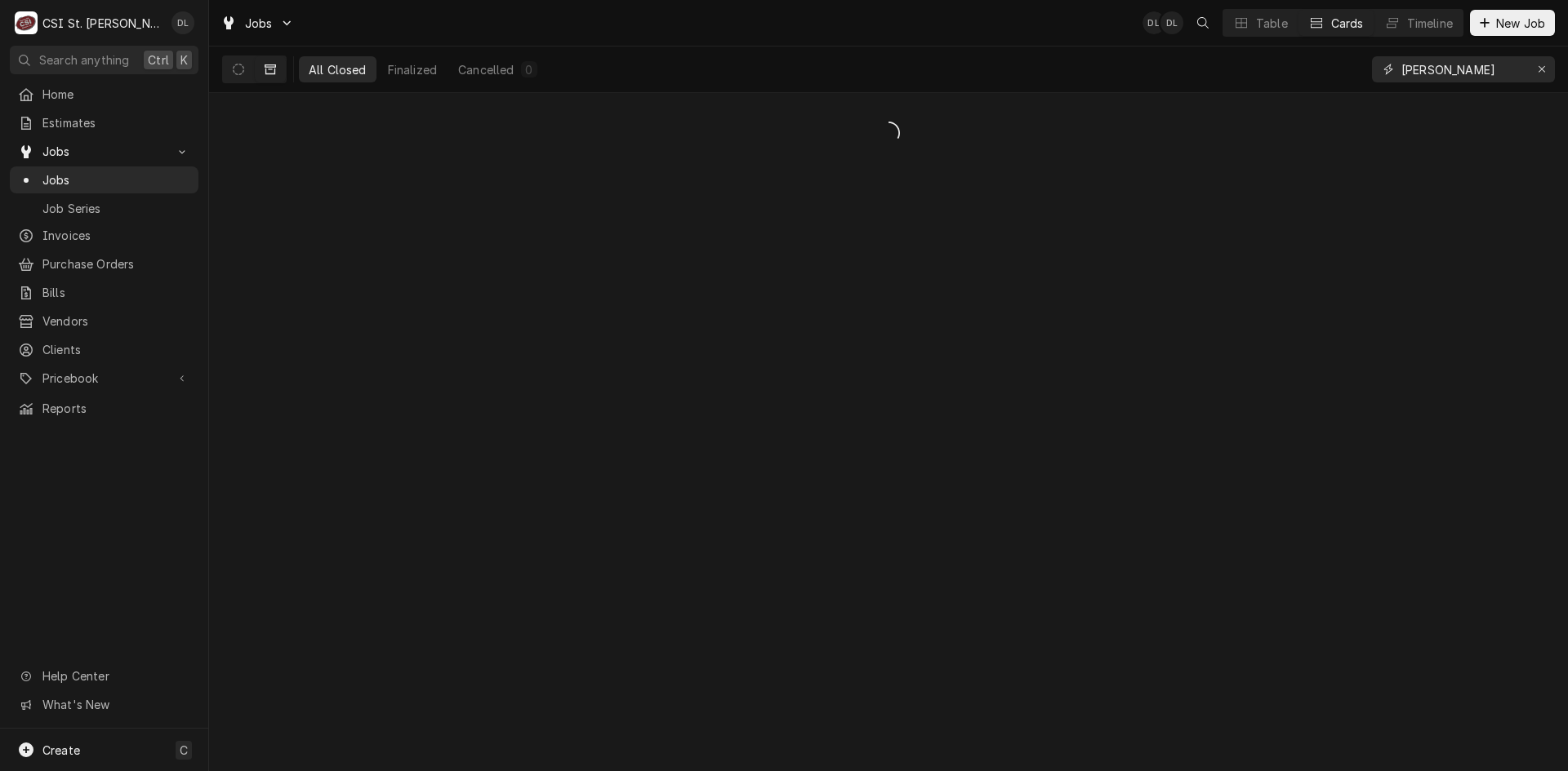
click at [1403, 67] on input "edward don" at bounding box center [1463, 70] width 123 height 26
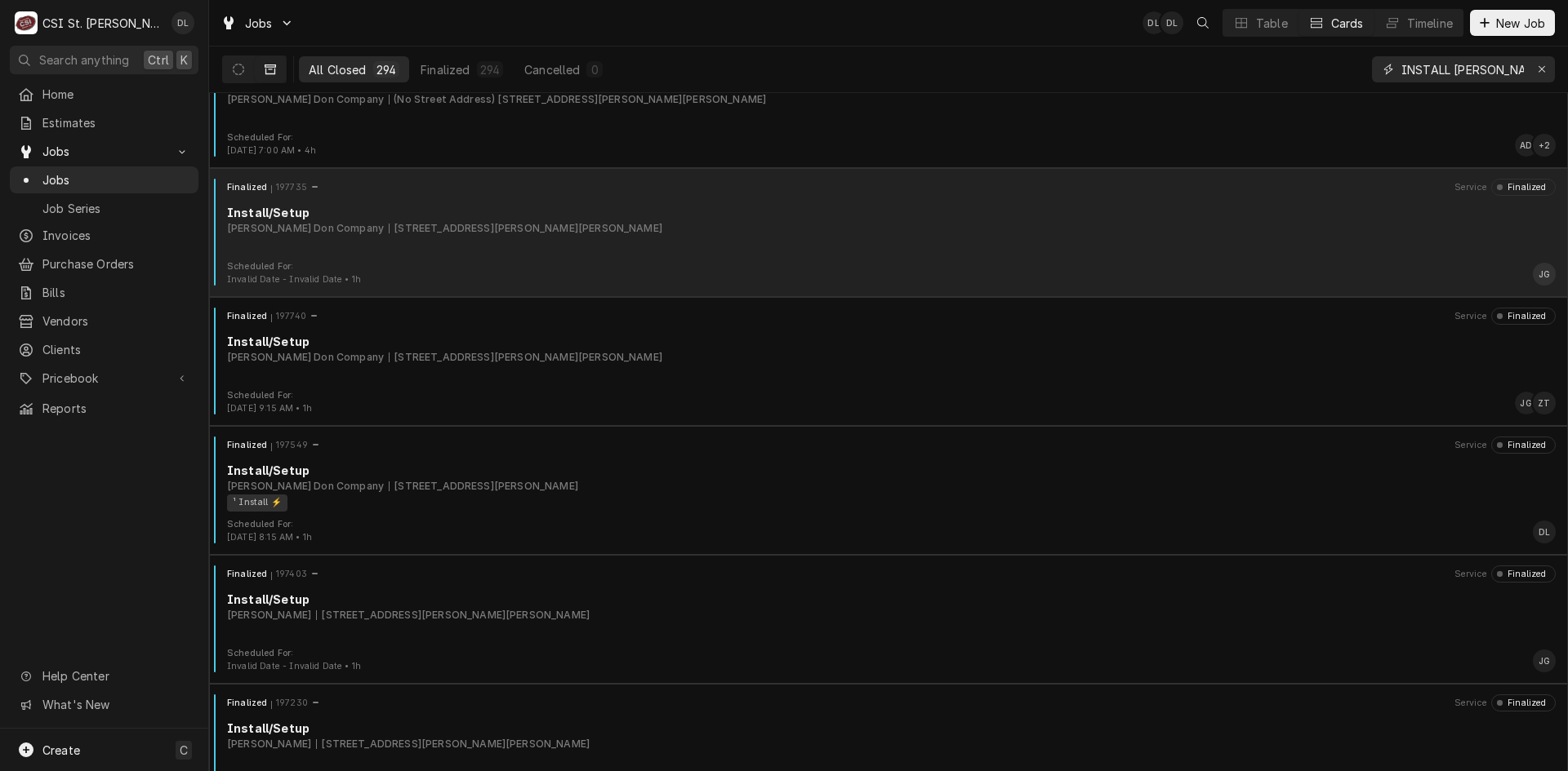
scroll to position [572, 0]
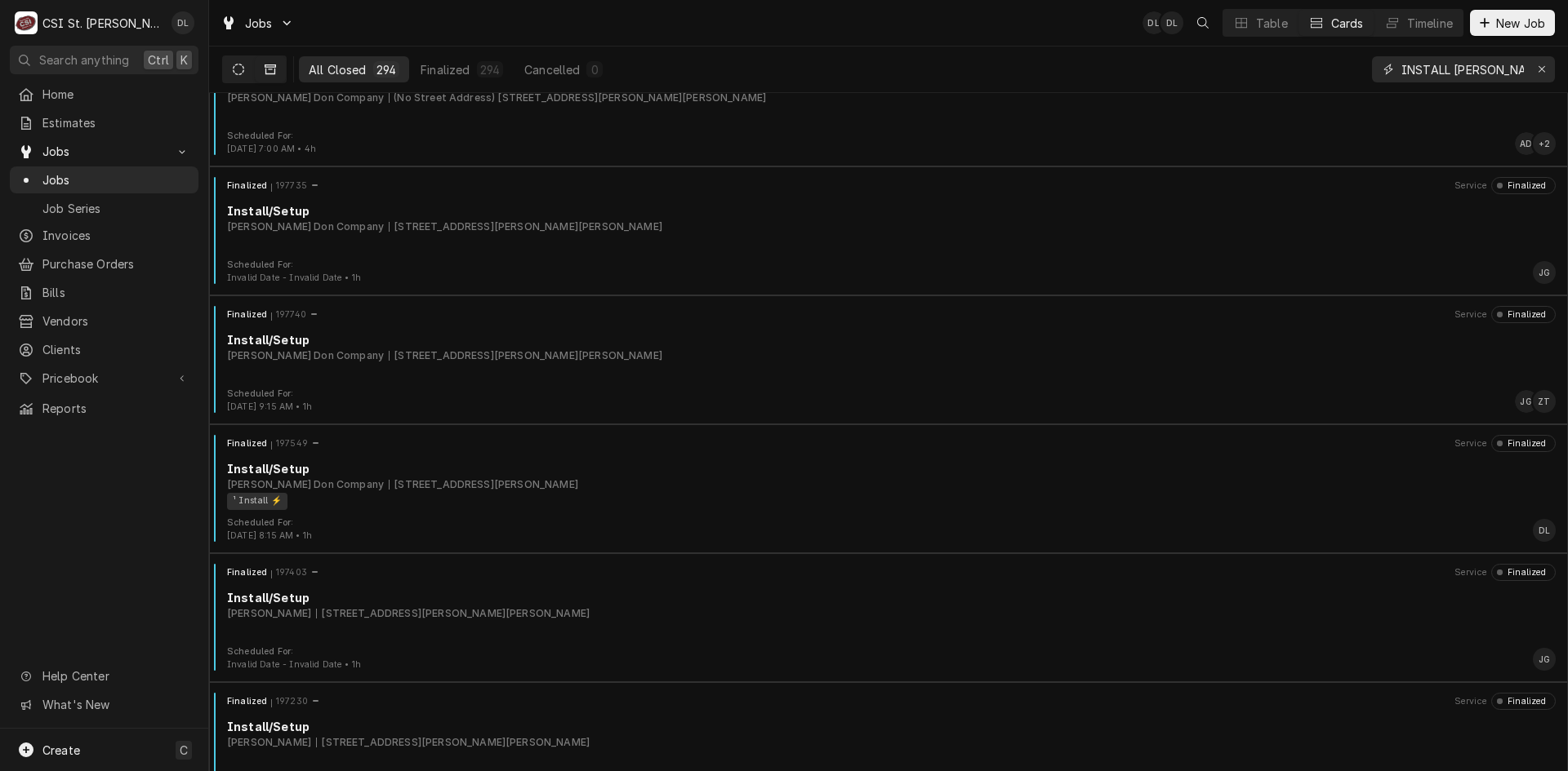
type input "INSTALL [PERSON_NAME]"
click at [242, 64] on icon "Dynamic Content Wrapper" at bounding box center [238, 69] width 11 height 11
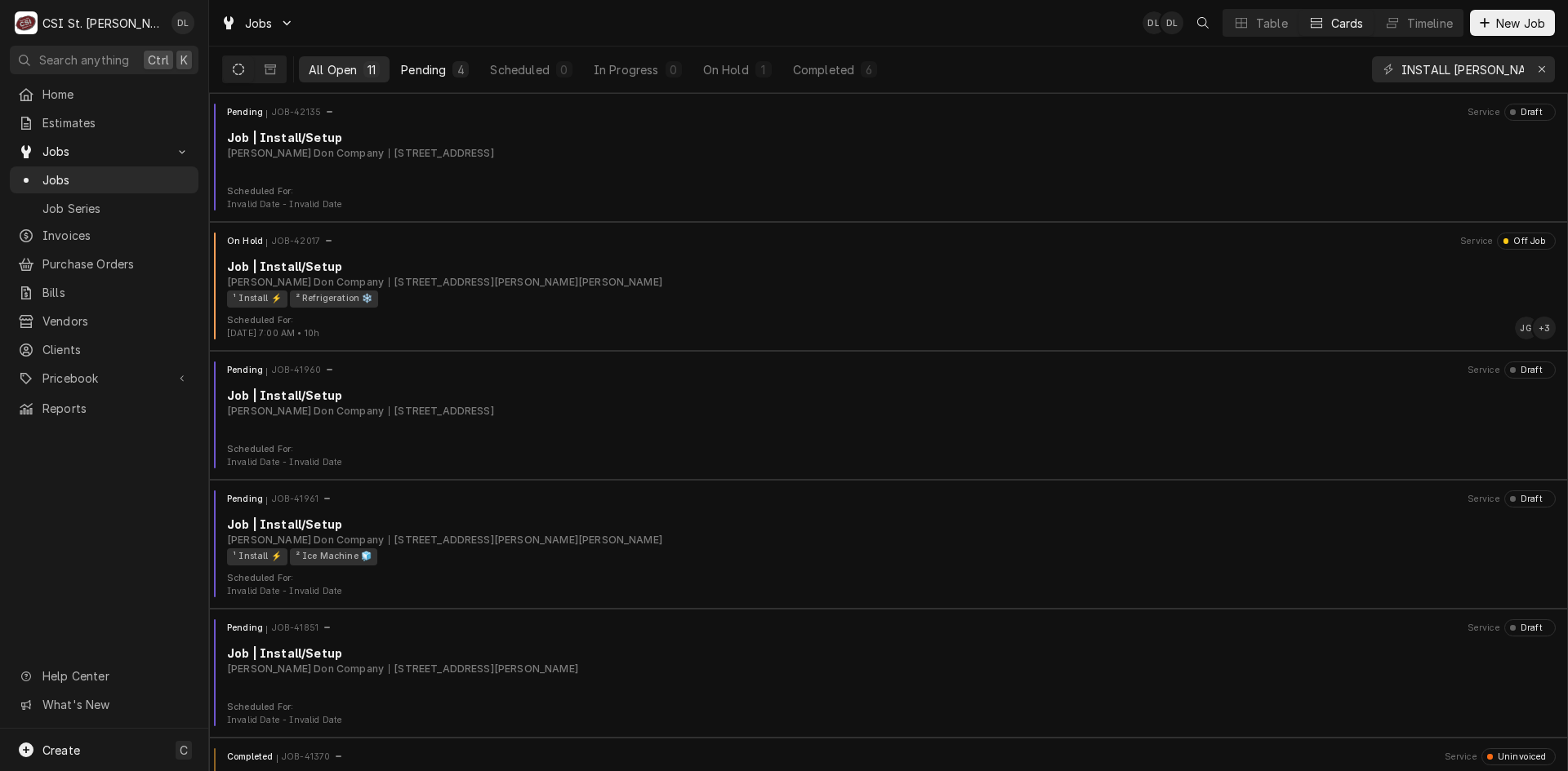
click at [437, 69] on div "Pending" at bounding box center [424, 70] width 45 height 17
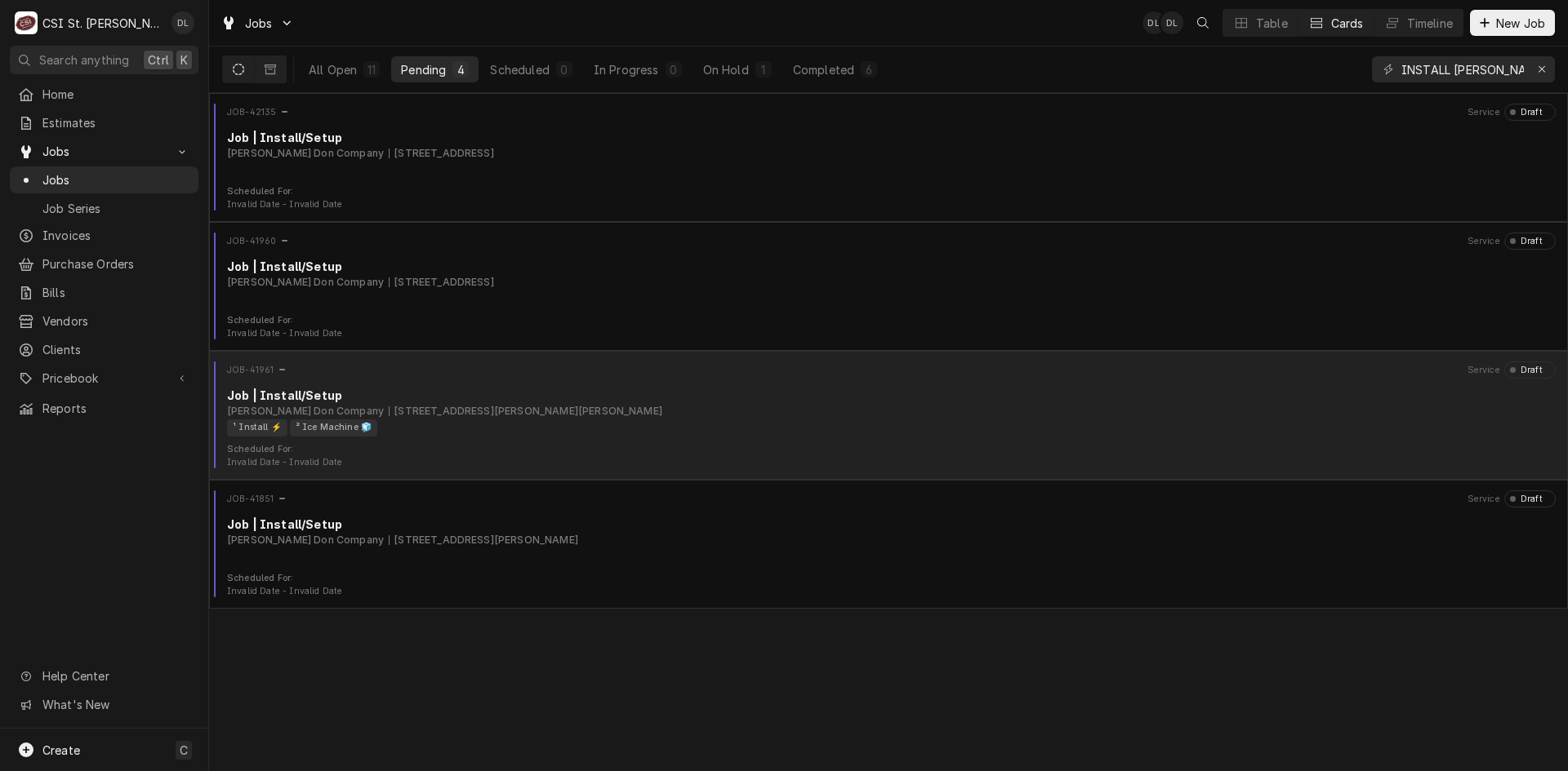
click at [648, 417] on div "Edward Don Company 2501 Hackmann Rd, St Charles, MO 63303" at bounding box center [892, 411] width 1329 height 15
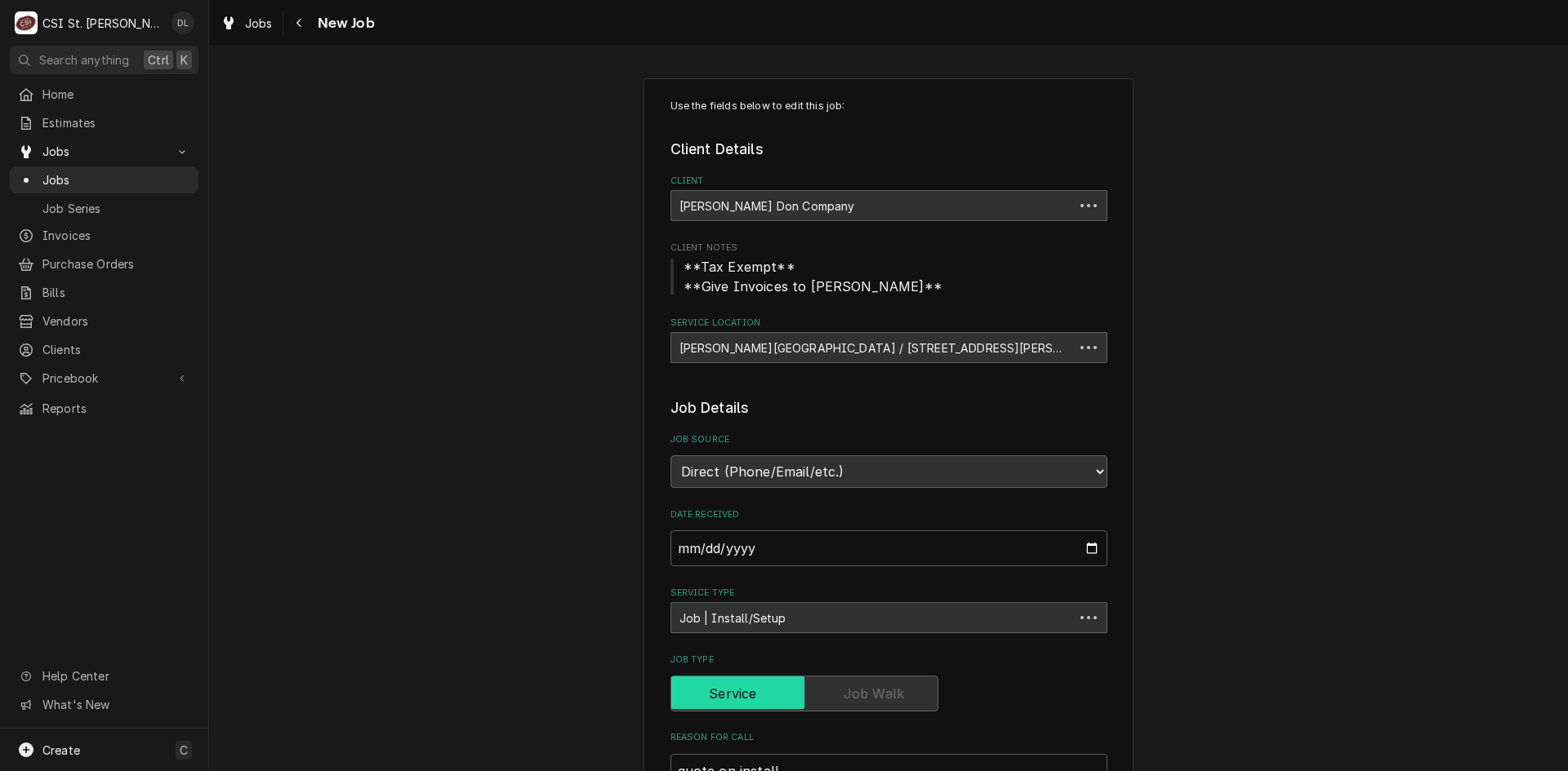
type textarea "x"
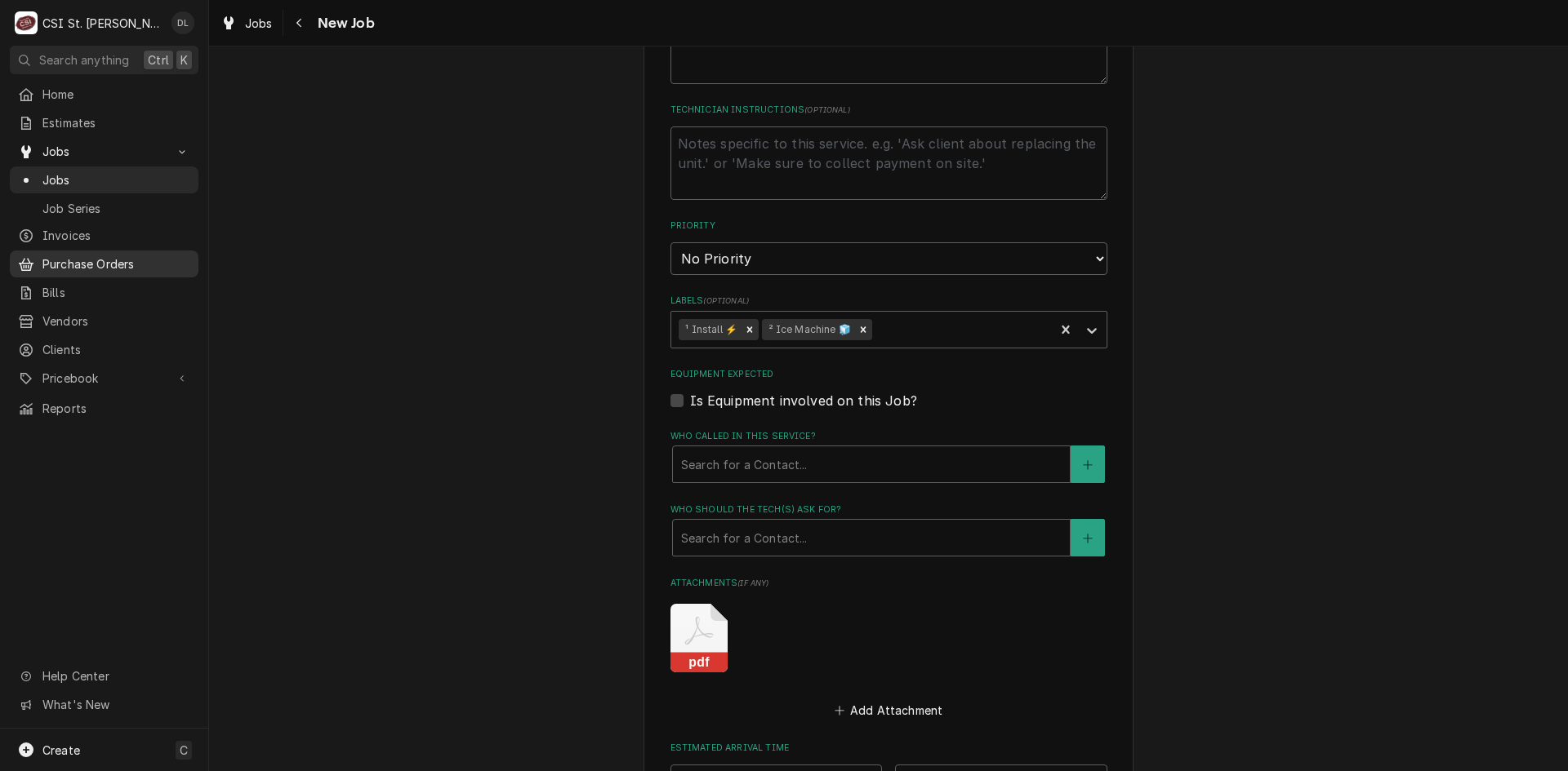
scroll to position [164, 0]
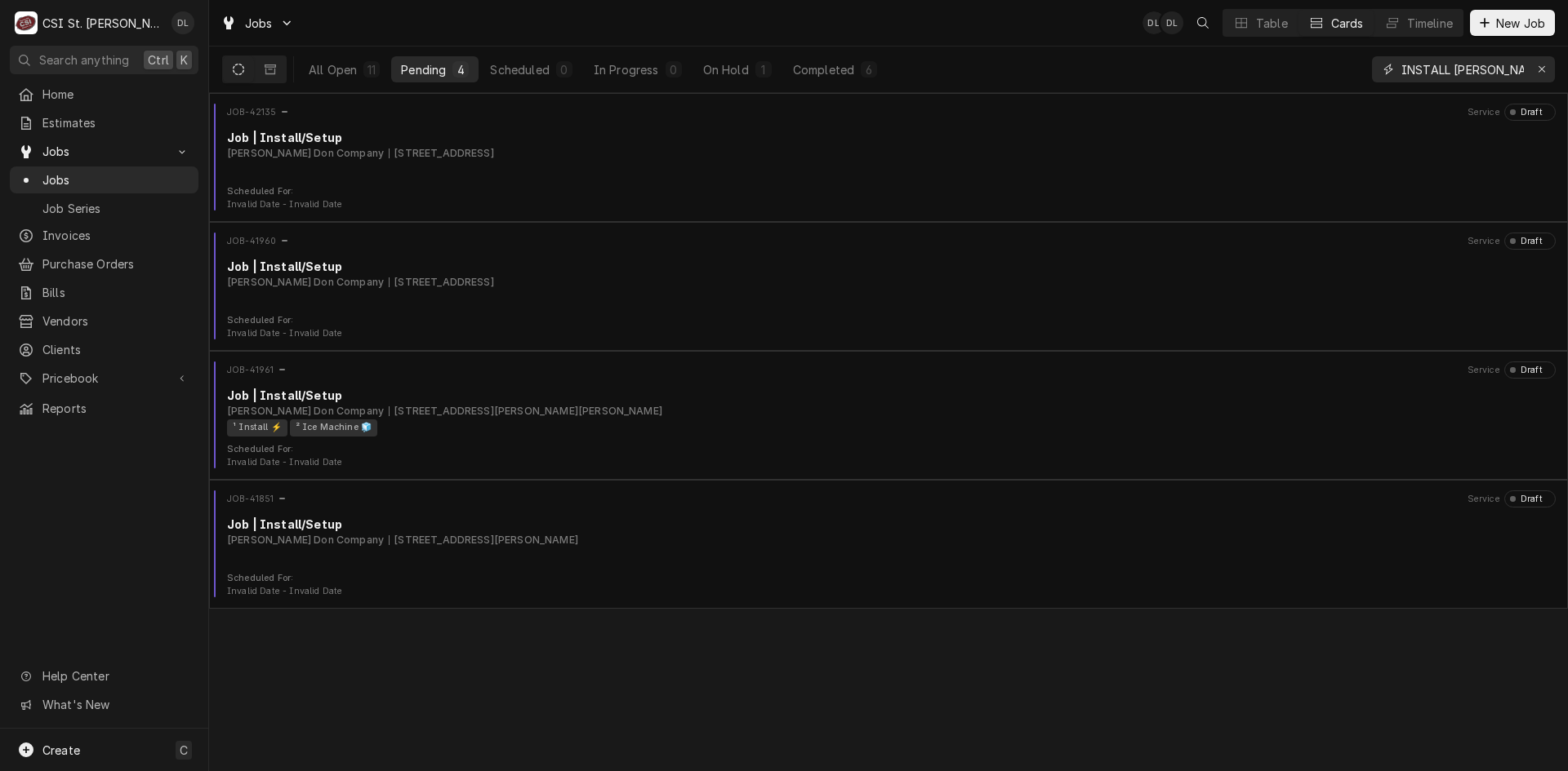
drag, startPoint x: 1521, startPoint y: 70, endPoint x: 1336, endPoint y: 80, distance: 185.3
click at [1336, 80] on div "All Open 11 Pending 4 Scheduled 0 In Progress 0 On Hold 1 Completed 6 INSTALL […" at bounding box center [888, 69] width 1333 height 46
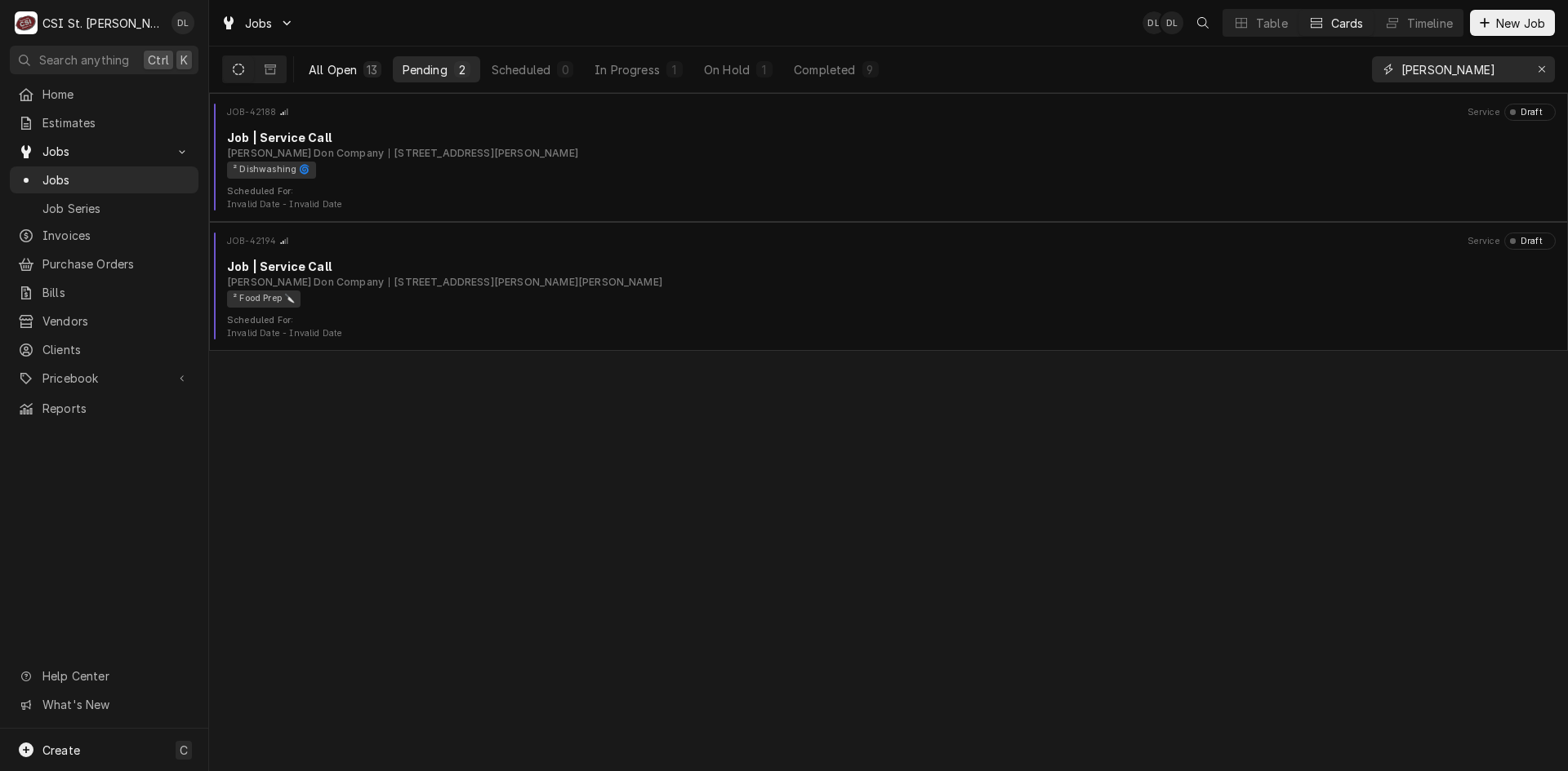
type input "[PERSON_NAME]"
click at [345, 72] on div "All Open" at bounding box center [333, 70] width 48 height 17
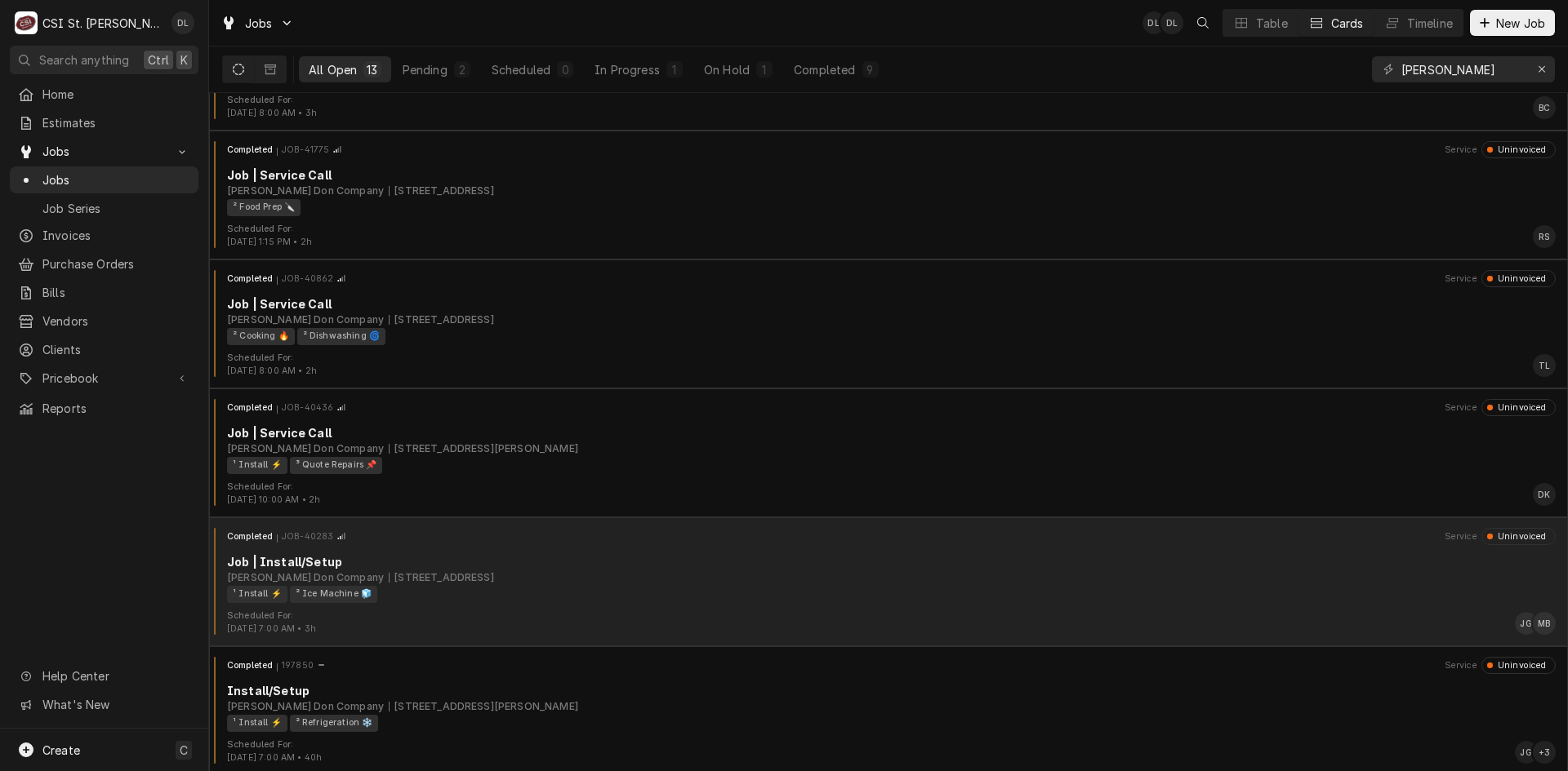
scroll to position [998, 0]
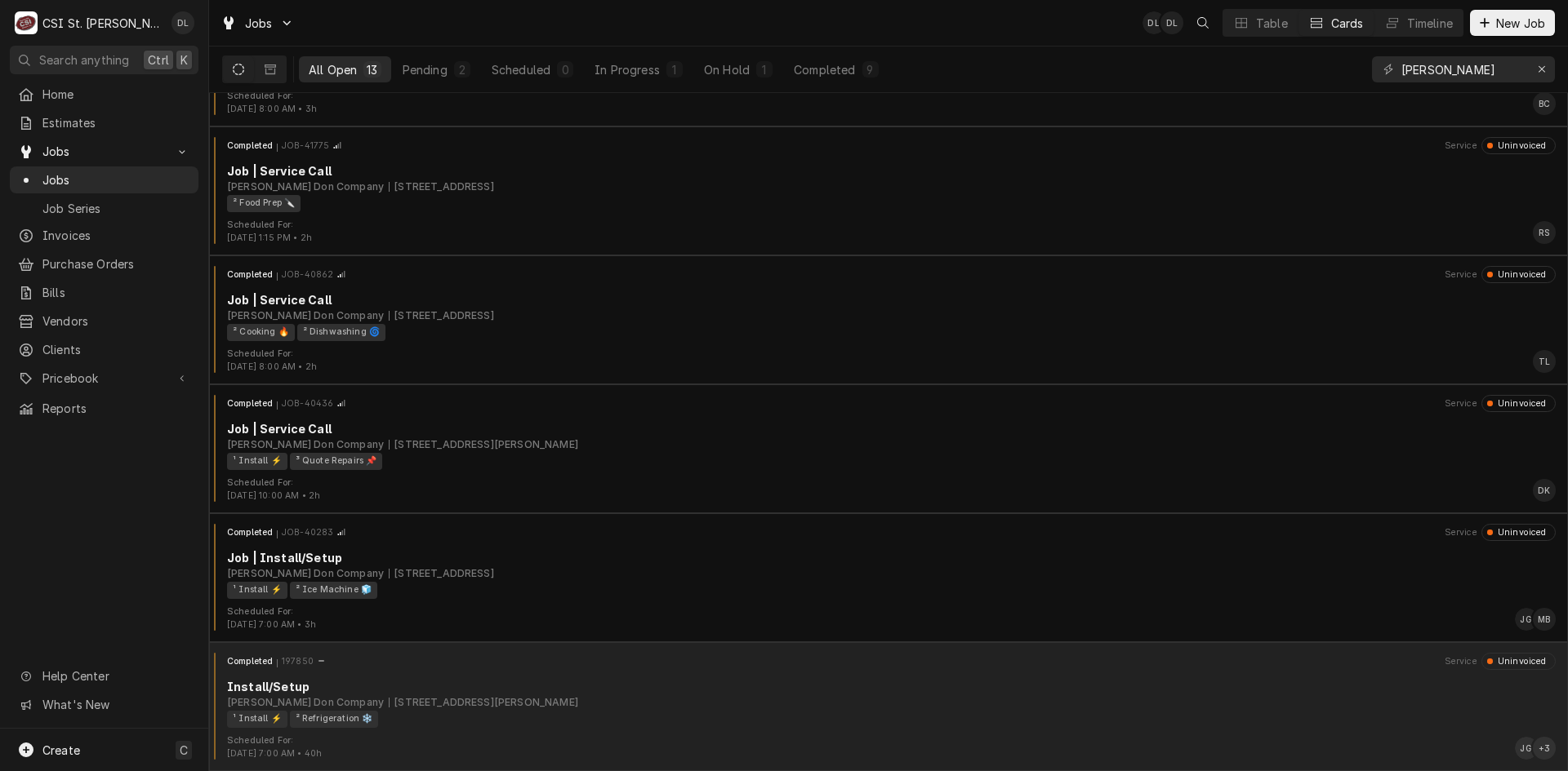
click at [656, 716] on div "¹ Install ⚡️ ² Refrigeration ❄️" at bounding box center [885, 720] width 1317 height 17
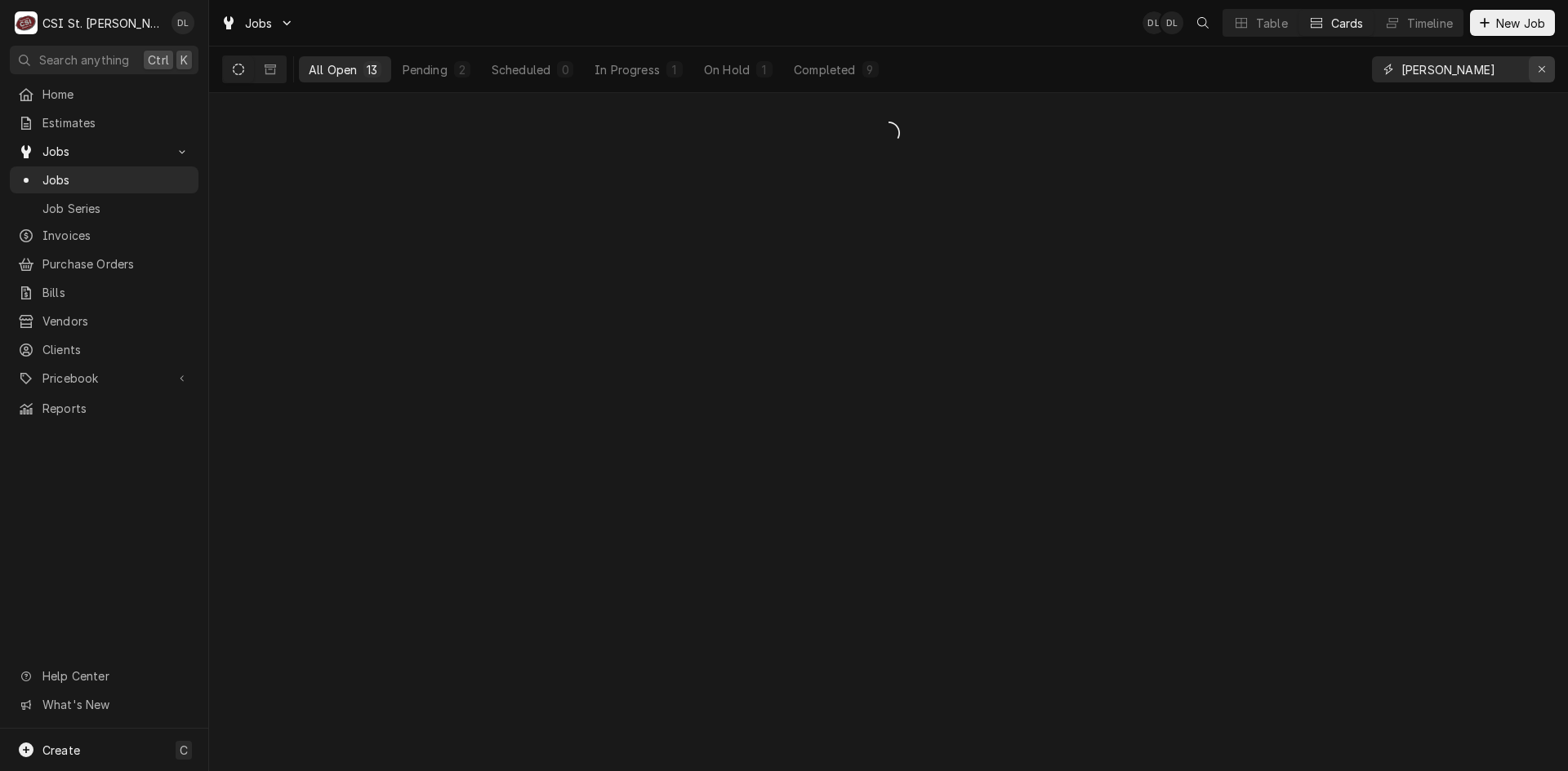
click at [1535, 65] on div "Erase input" at bounding box center [1542, 69] width 17 height 17
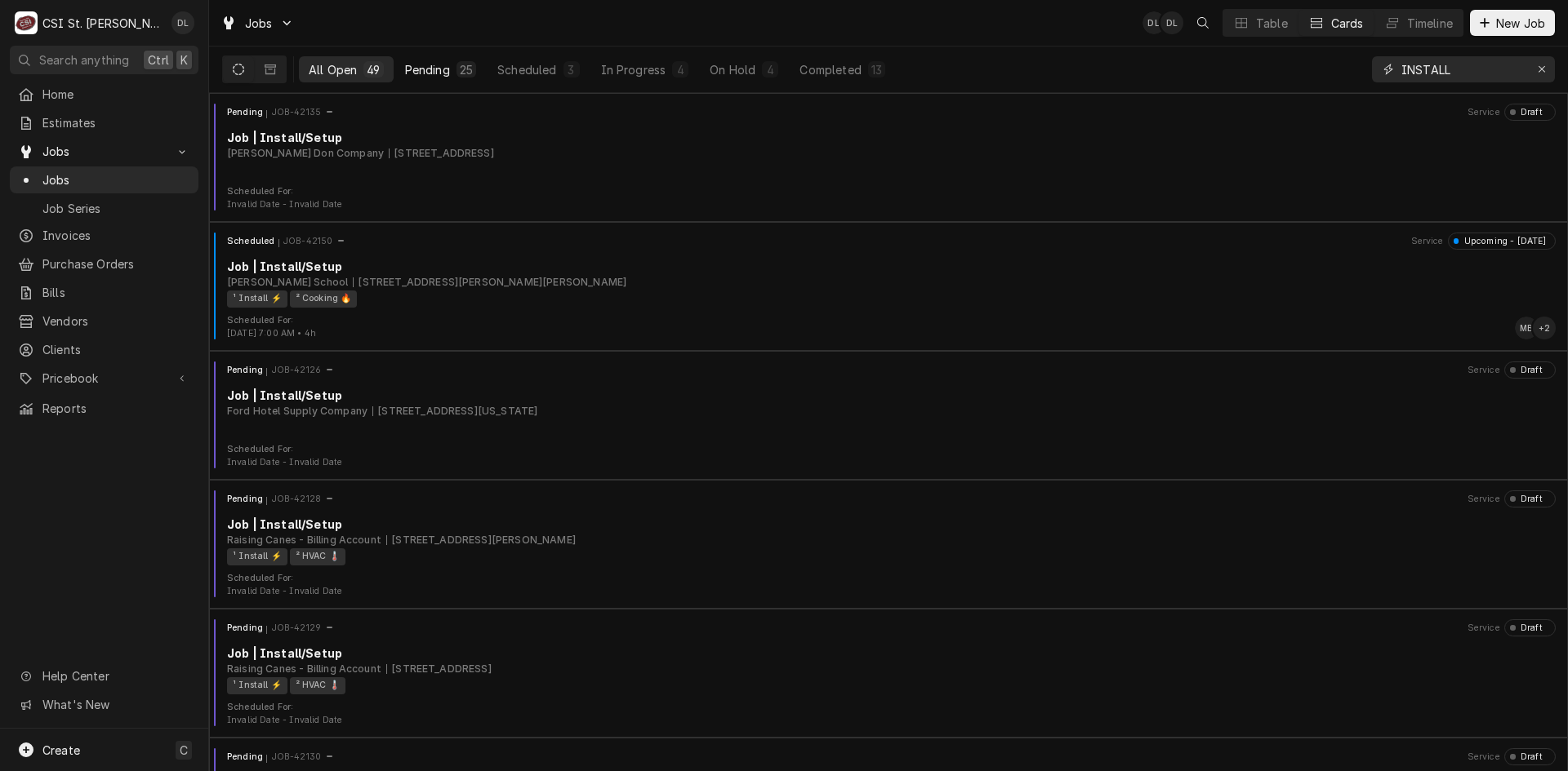
type input "INSTALL"
click at [445, 74] on div "Pending" at bounding box center [427, 70] width 45 height 17
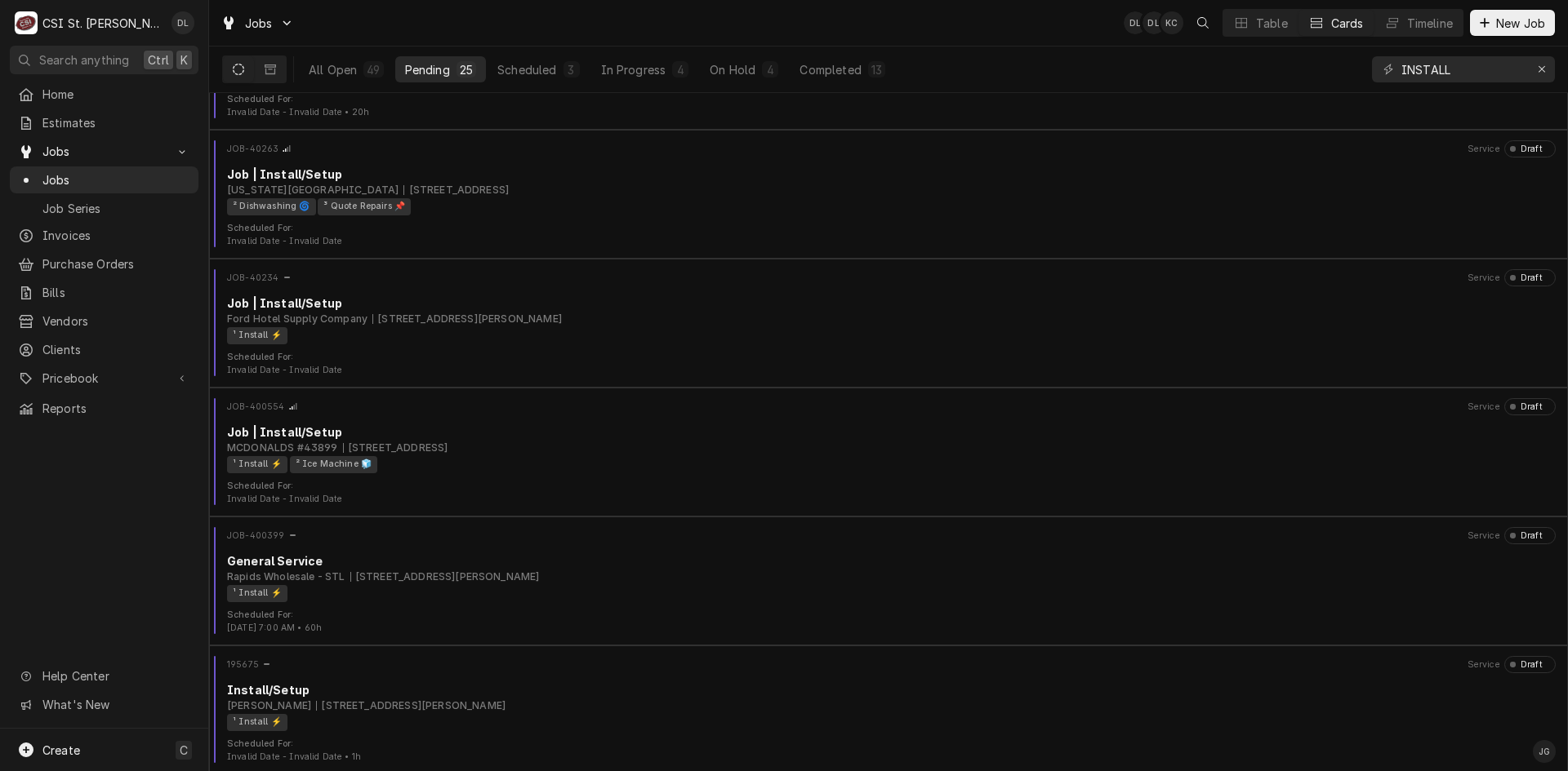
scroll to position [2546, 0]
click at [1533, 61] on button "Erase input" at bounding box center [1542, 70] width 26 height 26
click at [1495, 72] on input "Dynamic Content Wrapper" at bounding box center [1478, 70] width 153 height 26
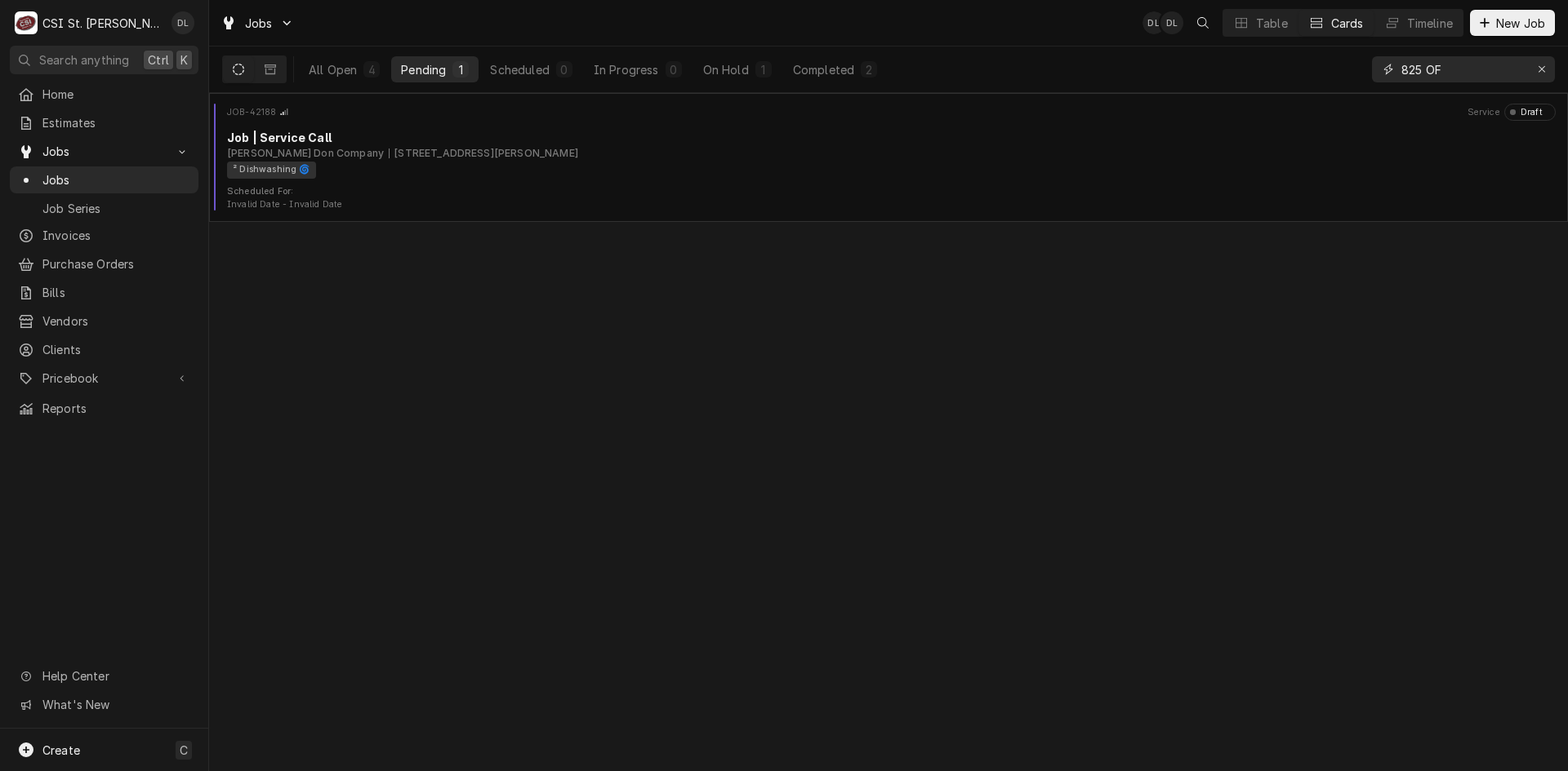
type input "825 OF"
click at [744, 74] on div "On Hold" at bounding box center [726, 70] width 46 height 17
click at [408, 67] on div "Pending" at bounding box center [424, 70] width 45 height 17
click at [1541, 72] on icon "Erase input" at bounding box center [1542, 69] width 9 height 11
click at [1503, 73] on input "Dynamic Content Wrapper" at bounding box center [1478, 70] width 153 height 26
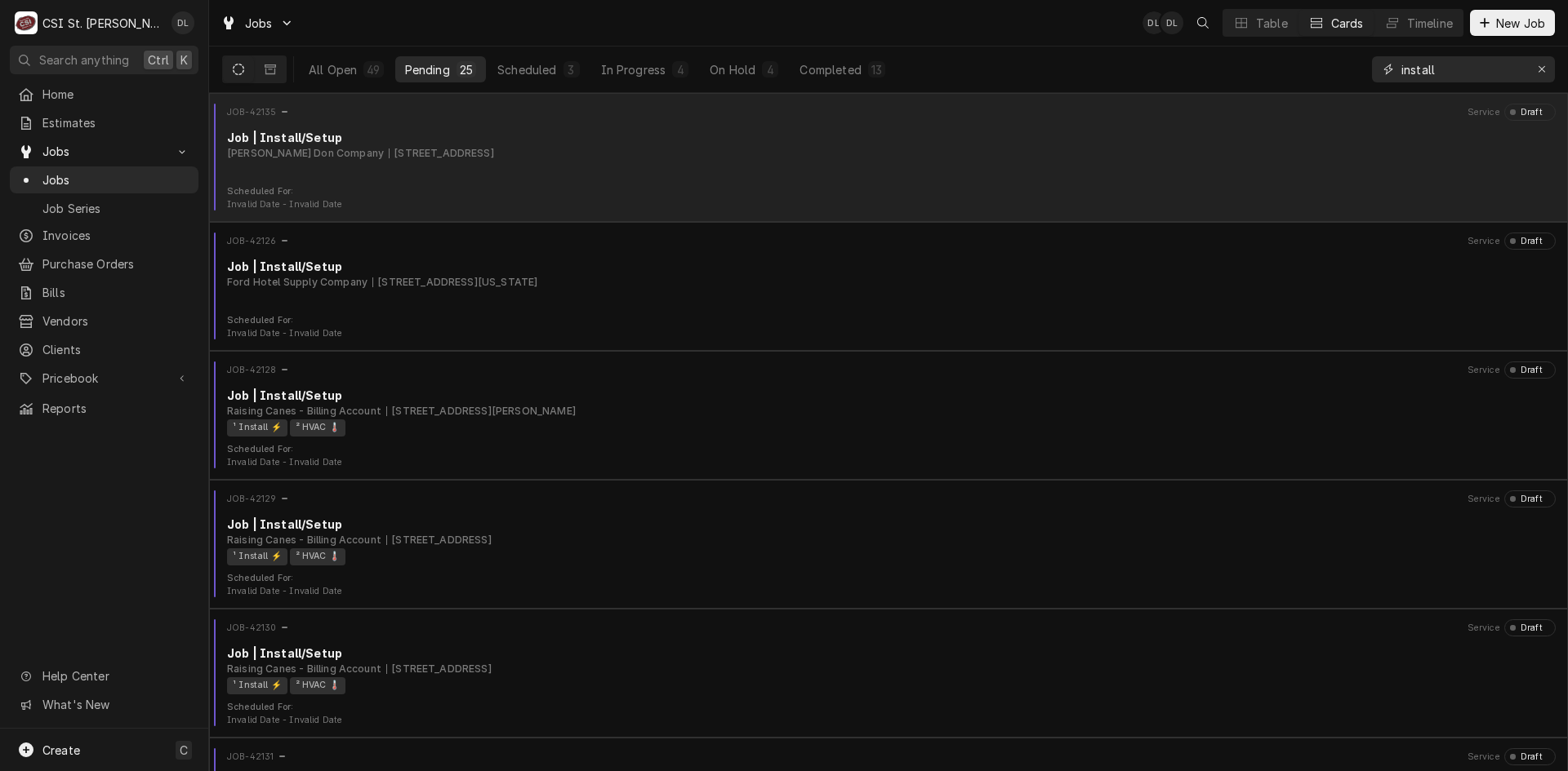
type input "install"
click at [467, 168] on div "JOB-42135 Service Draft Job | Install/Setup Edward Don Company 201 W Highway D,…" at bounding box center [889, 144] width 1346 height 82
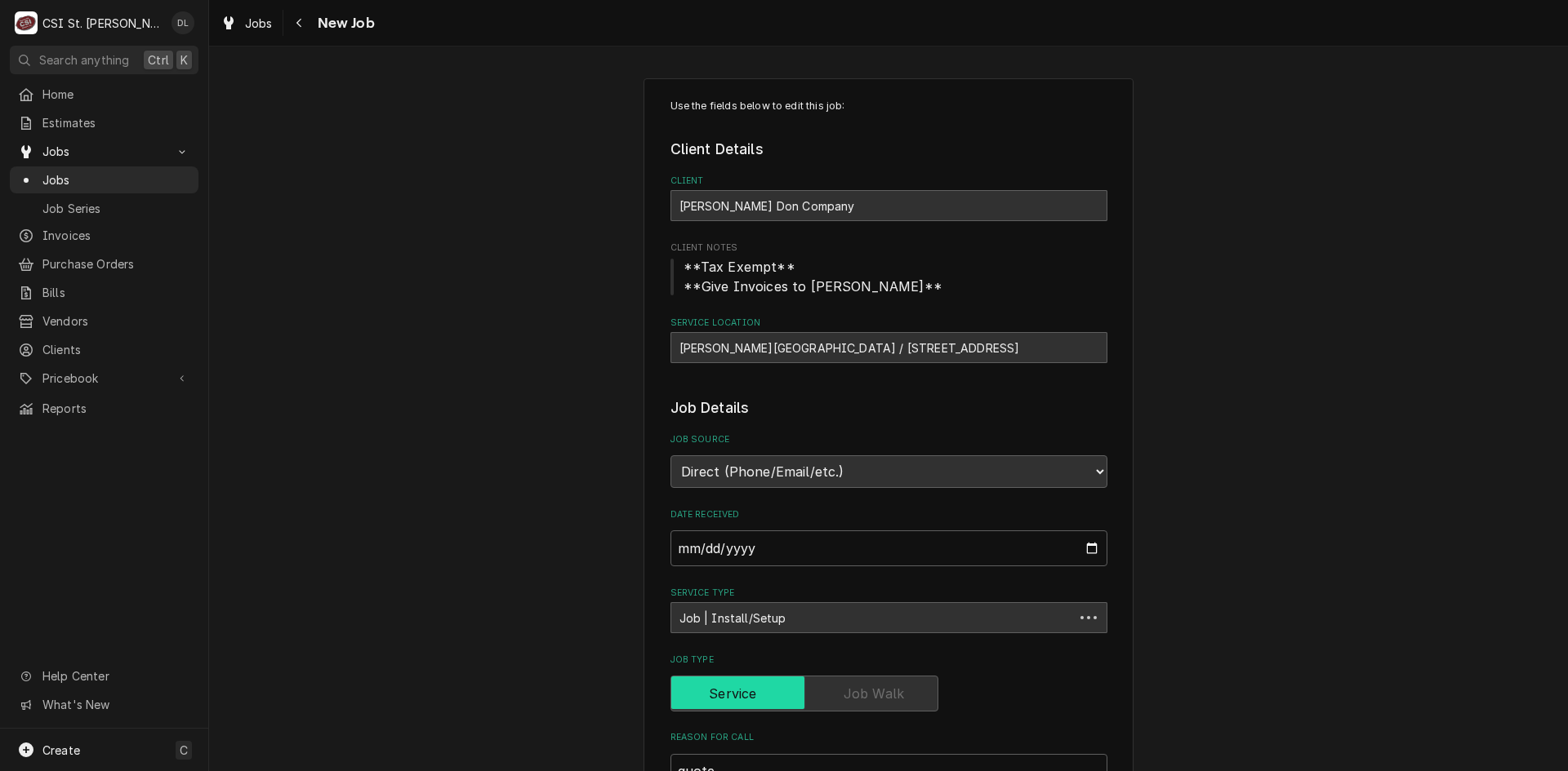
type textarea "x"
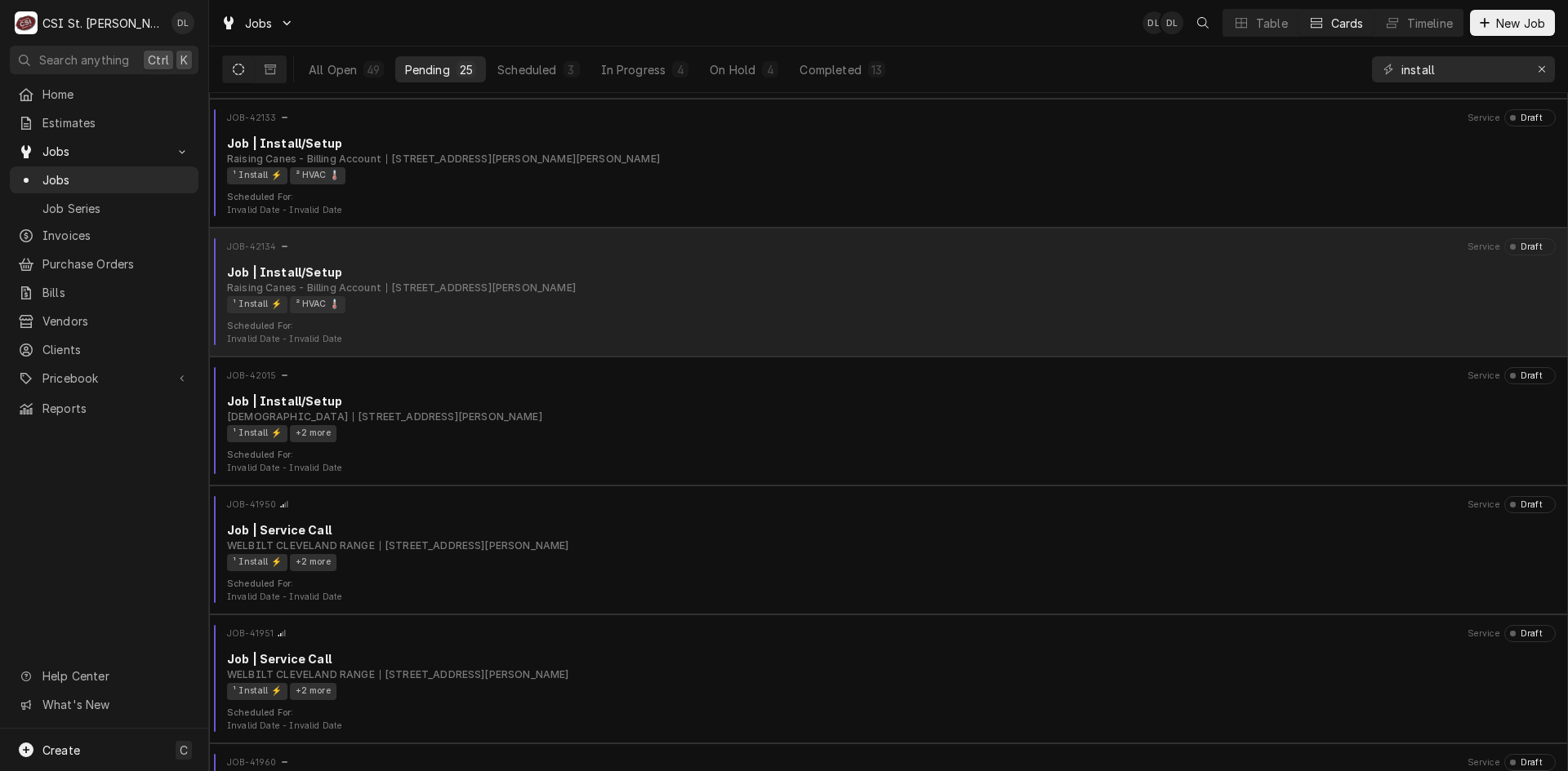
scroll to position [898, 0]
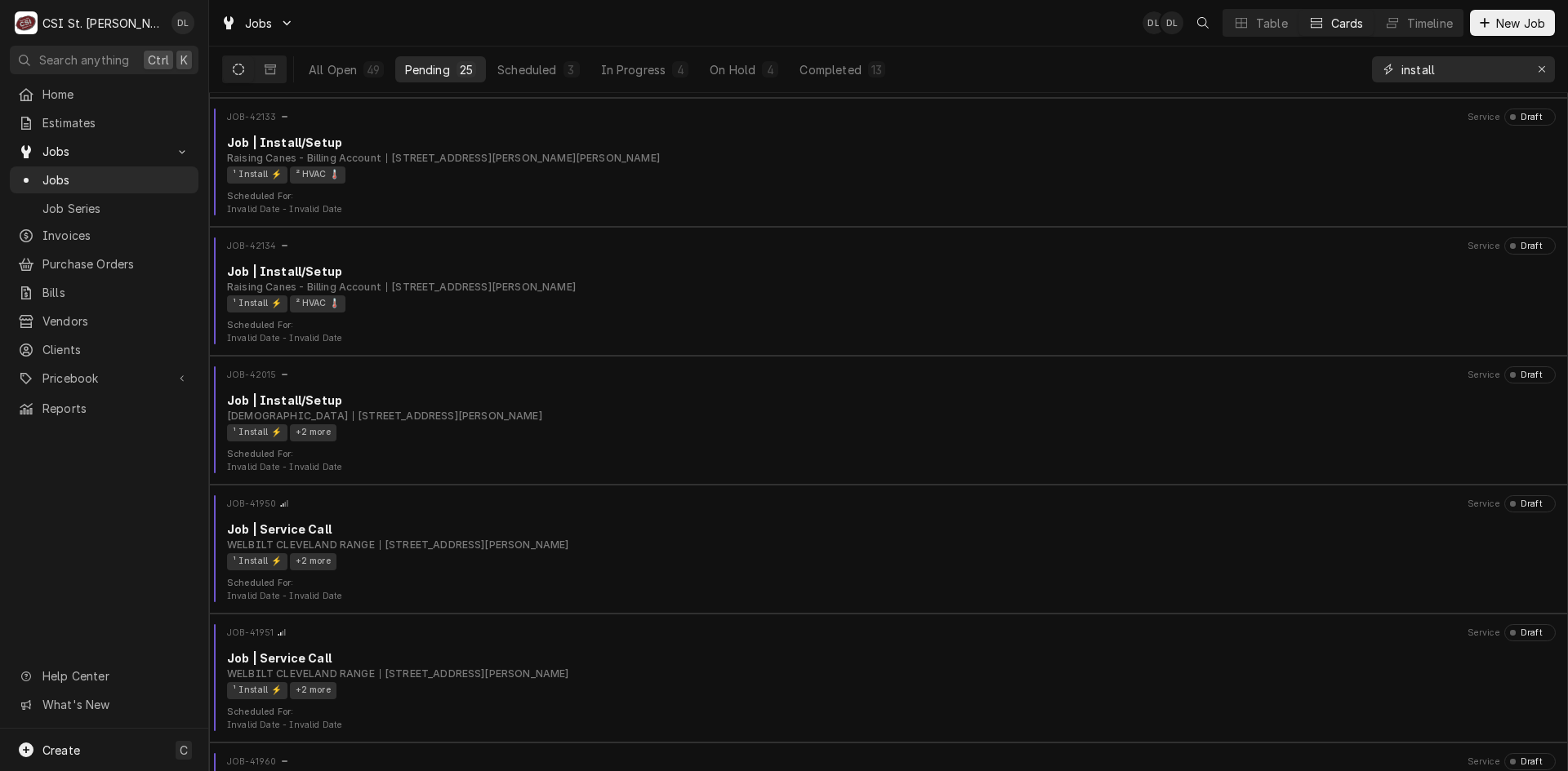
click at [1491, 73] on input "install" at bounding box center [1463, 70] width 123 height 26
drag, startPoint x: 1474, startPoint y: 72, endPoint x: 1332, endPoint y: 89, distance: 143.0
click at [1332, 89] on div "All Open 49 Pending 25 Scheduled 3 In Progress 4 On Hold 4 Completed 13 install" at bounding box center [888, 69] width 1333 height 46
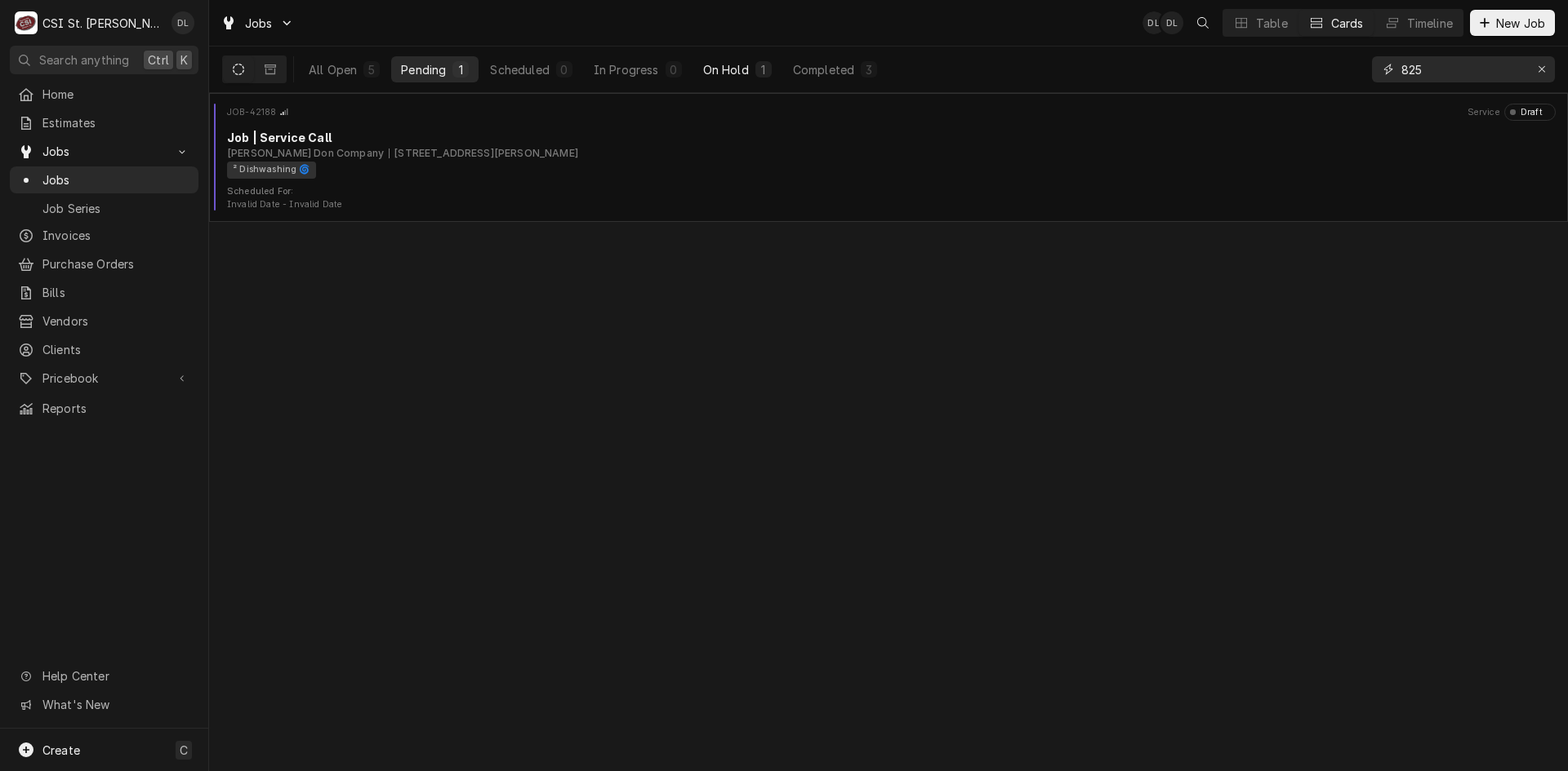
type input "825"
click at [737, 72] on div "On Hold" at bounding box center [726, 70] width 46 height 17
click at [838, 72] on div "Completed" at bounding box center [824, 70] width 61 height 17
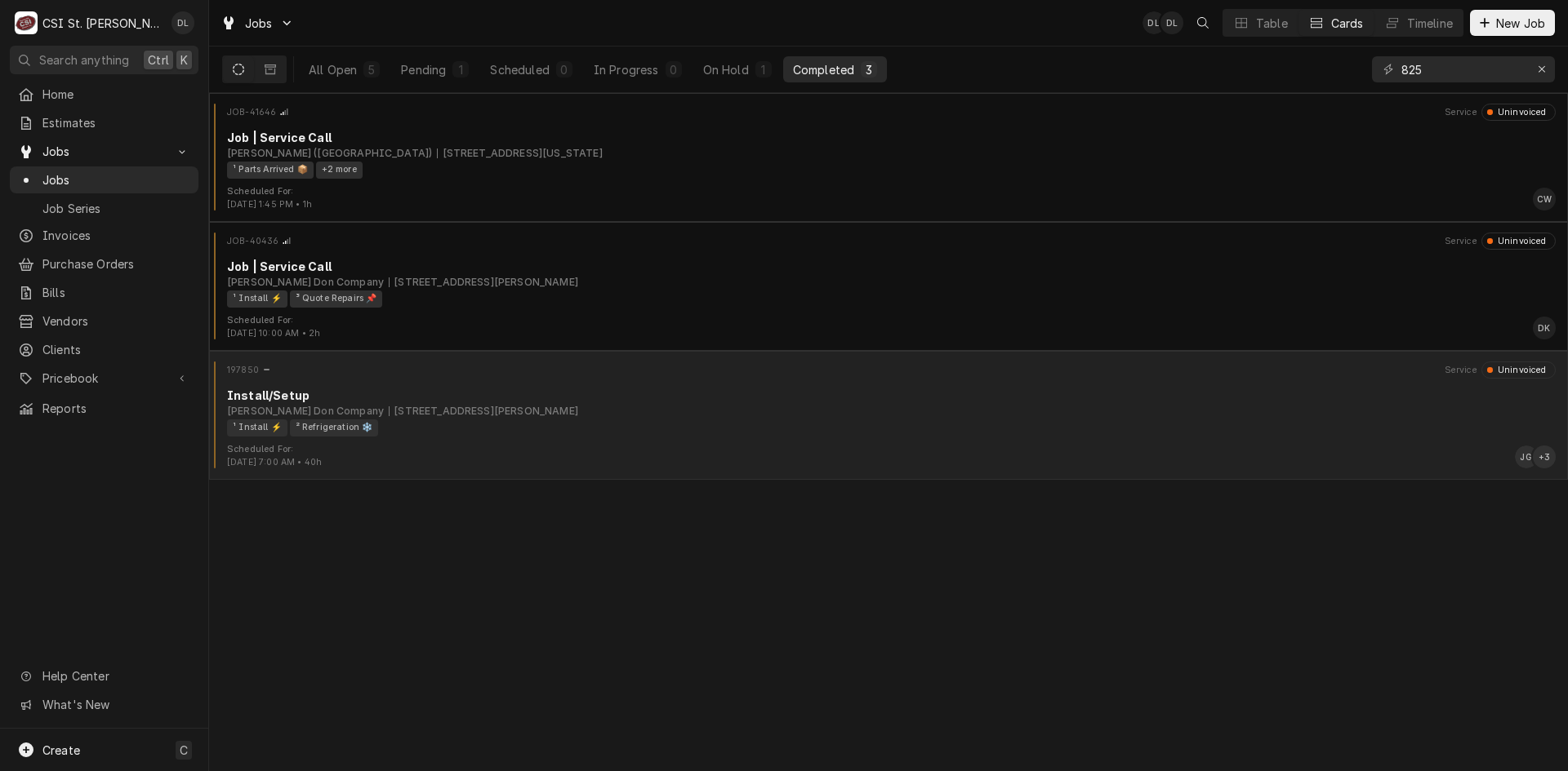
click at [562, 431] on div "¹ Install ⚡️ ² Refrigeration ❄️" at bounding box center [885, 428] width 1317 height 17
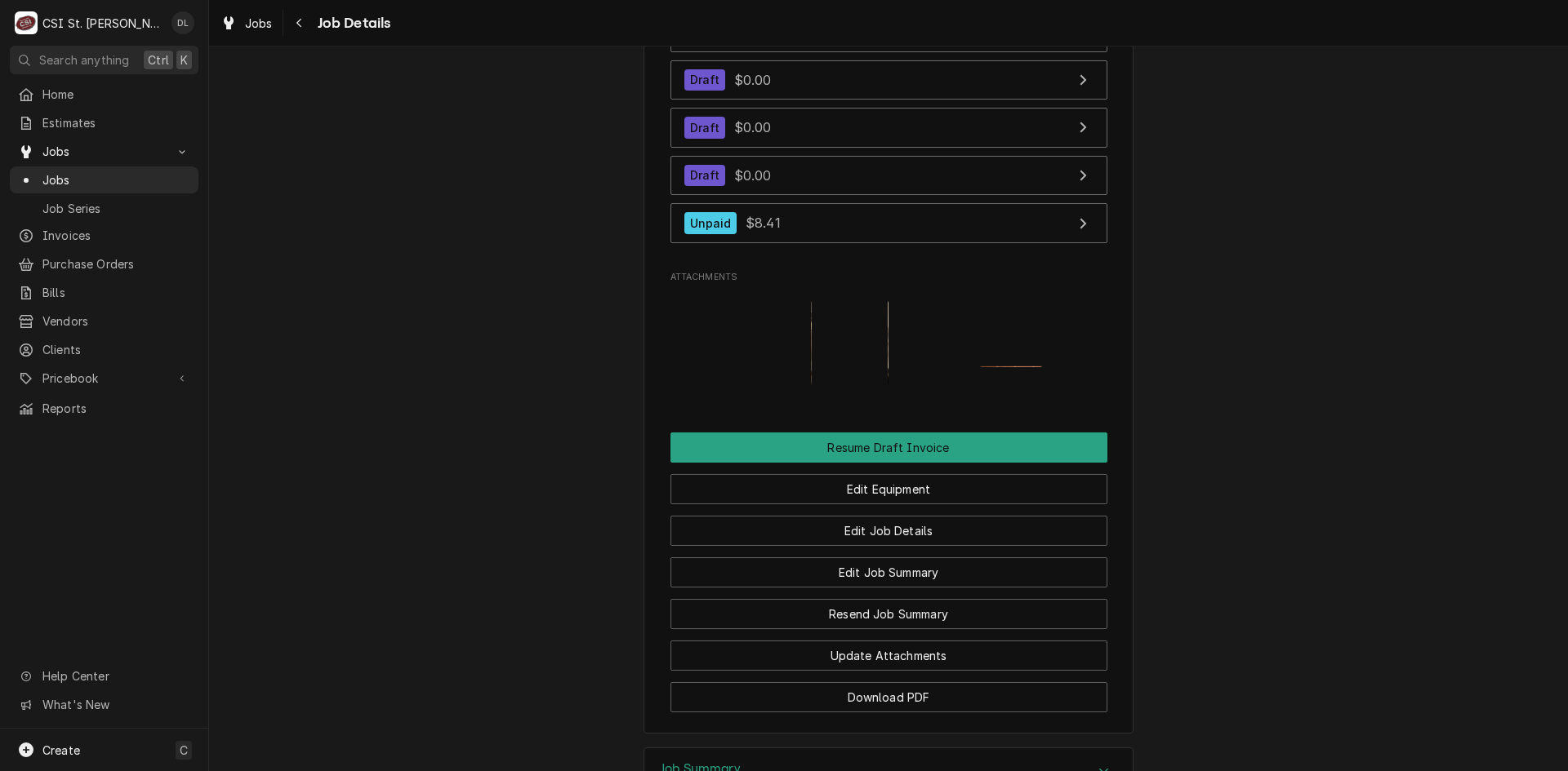
scroll to position [2441, 0]
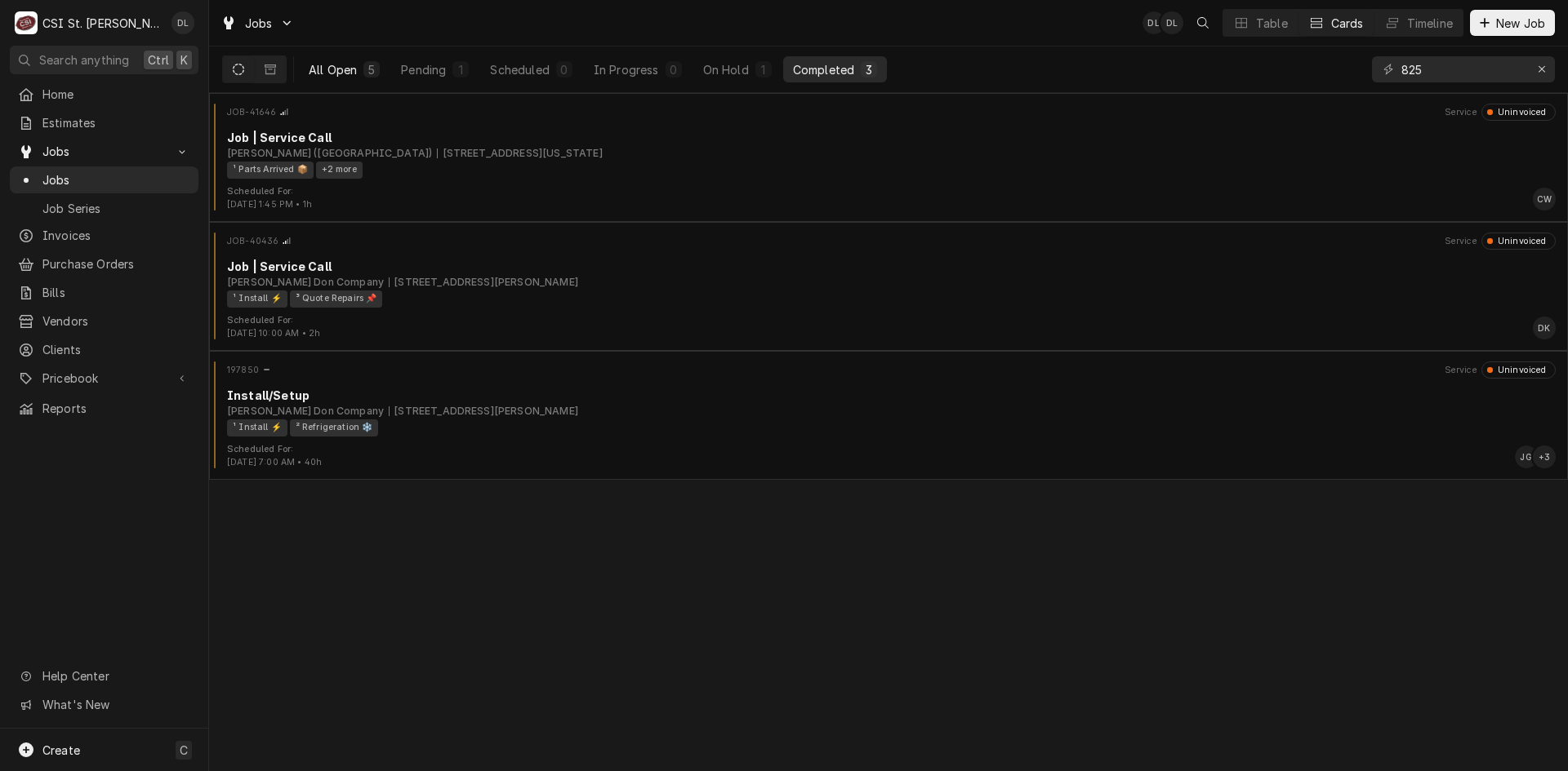
click at [323, 69] on div "All Open" at bounding box center [333, 70] width 48 height 17
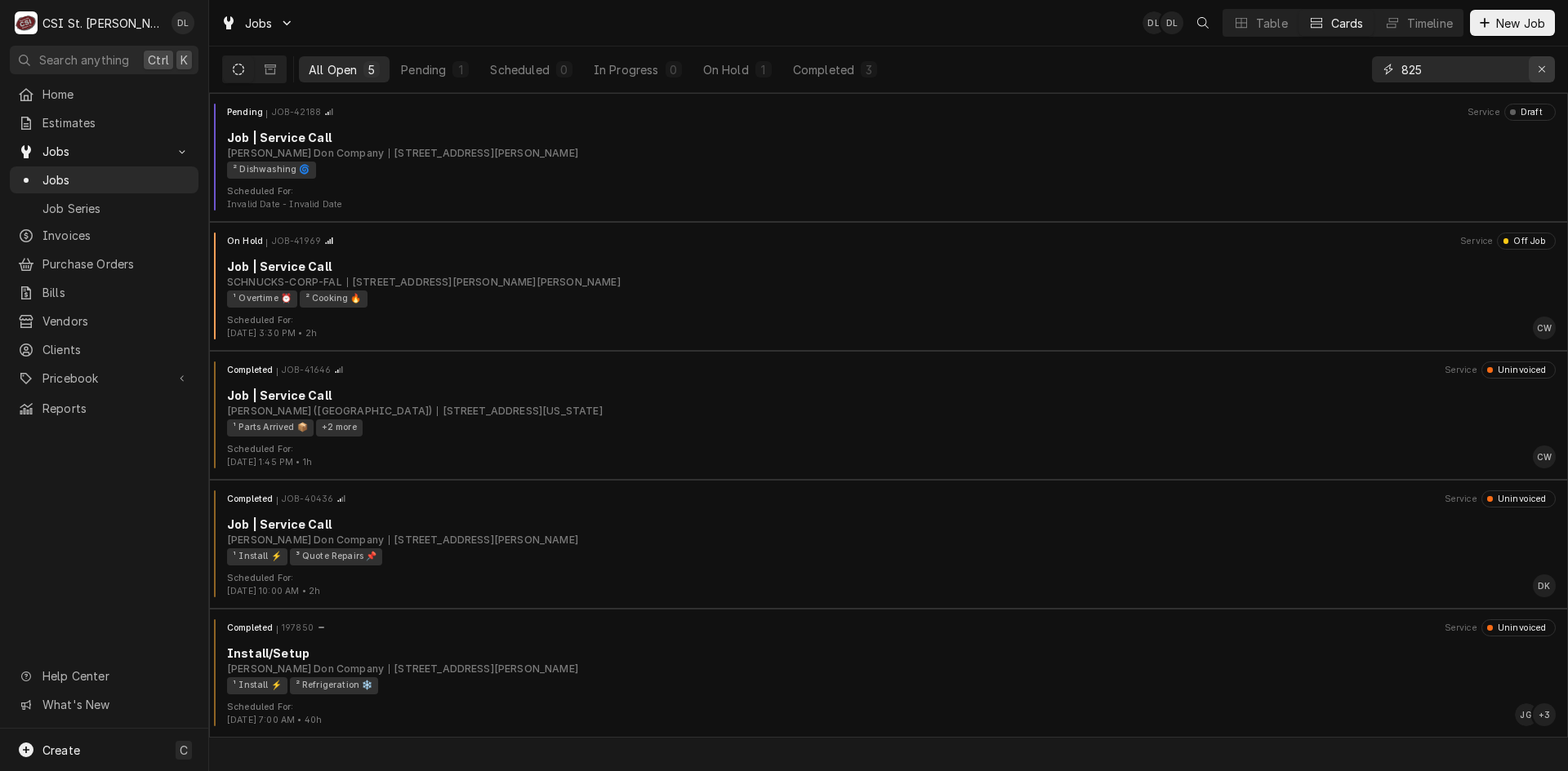
click at [1547, 68] on div "Erase input" at bounding box center [1542, 69] width 17 height 17
click at [1493, 68] on input "Dynamic Content Wrapper" at bounding box center [1478, 70] width 153 height 26
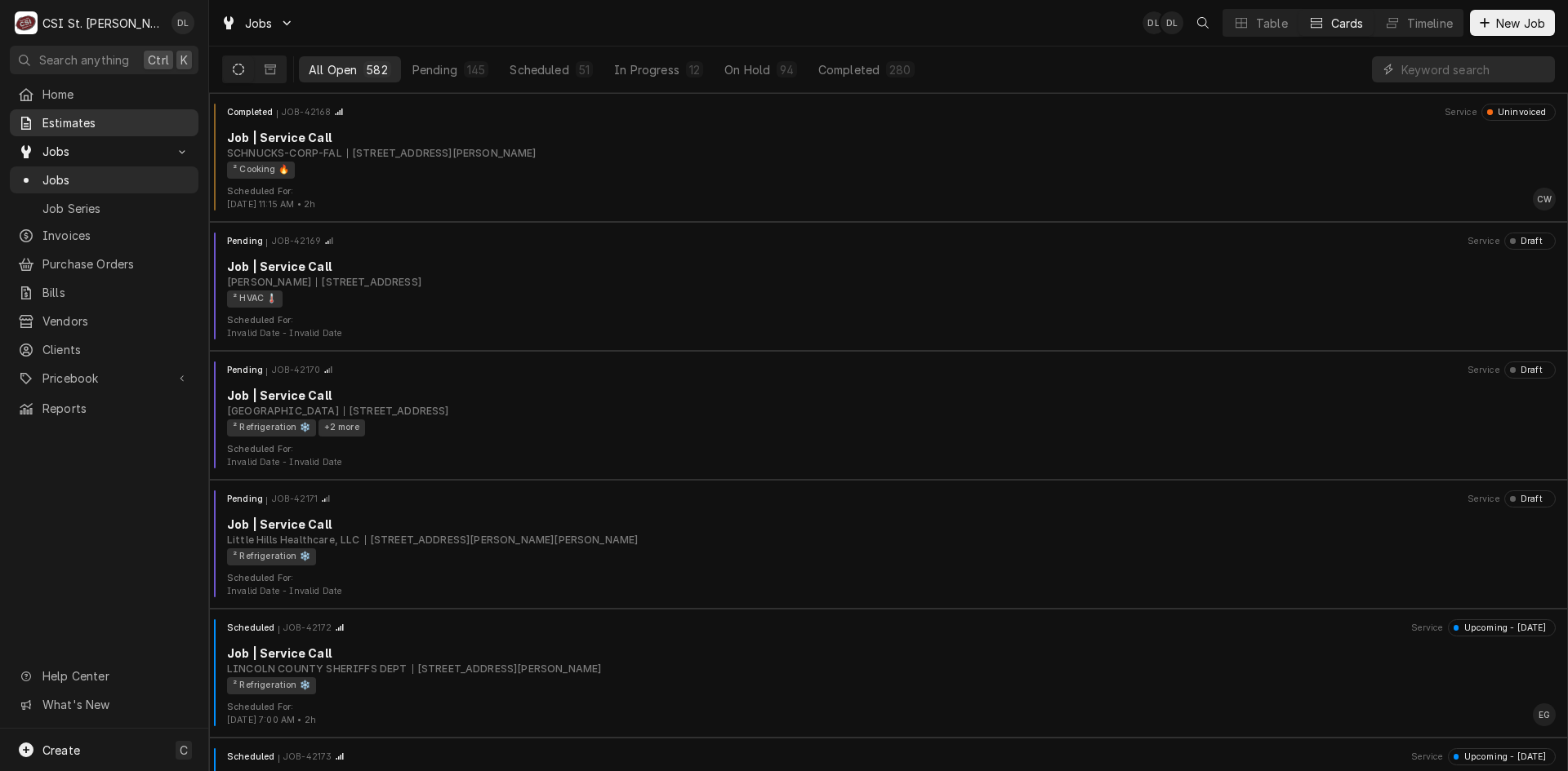
click at [40, 122] on div "Estimates" at bounding box center [104, 123] width 172 height 17
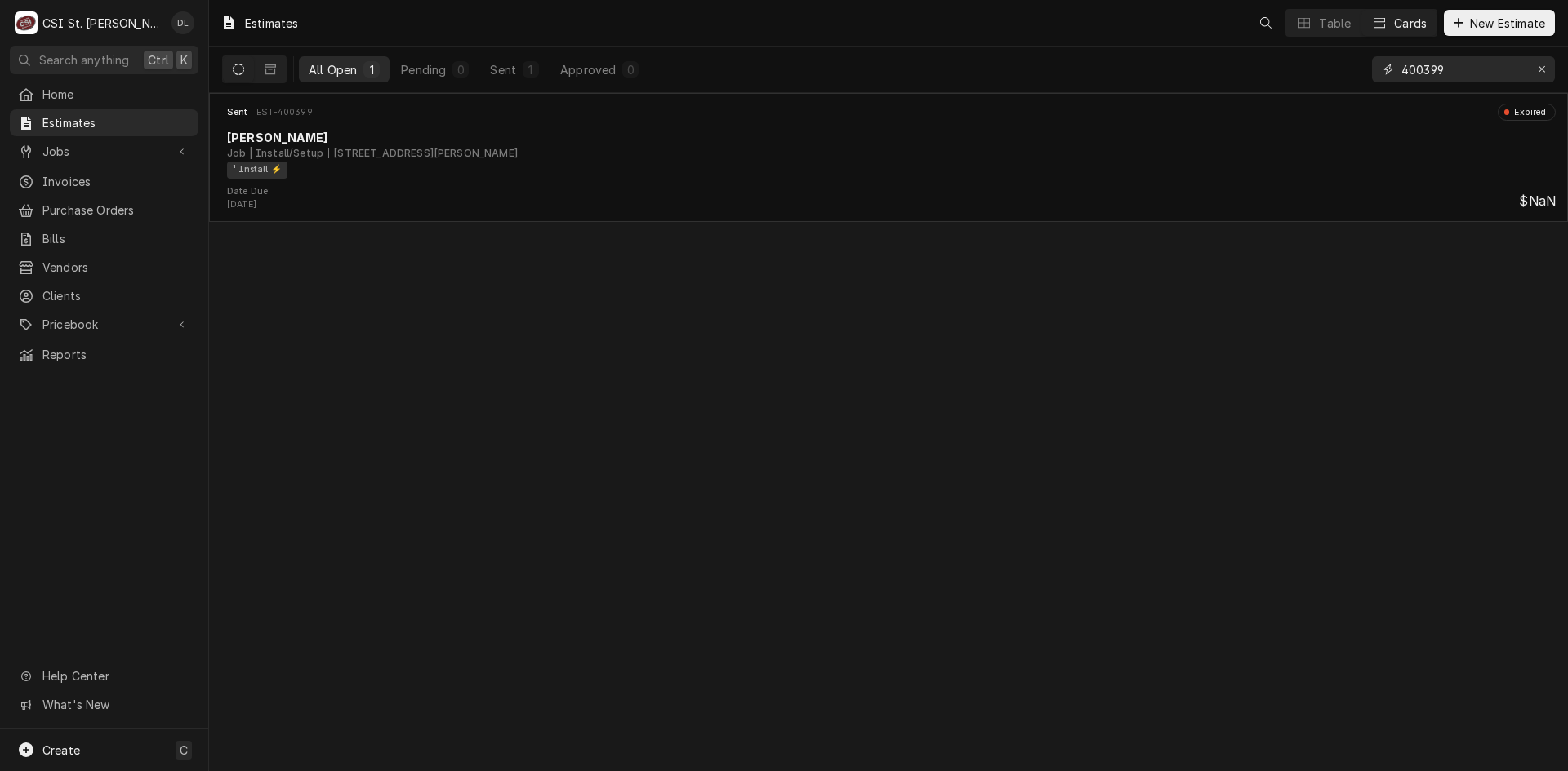
click at [1489, 72] on input "400399" at bounding box center [1463, 70] width 123 height 26
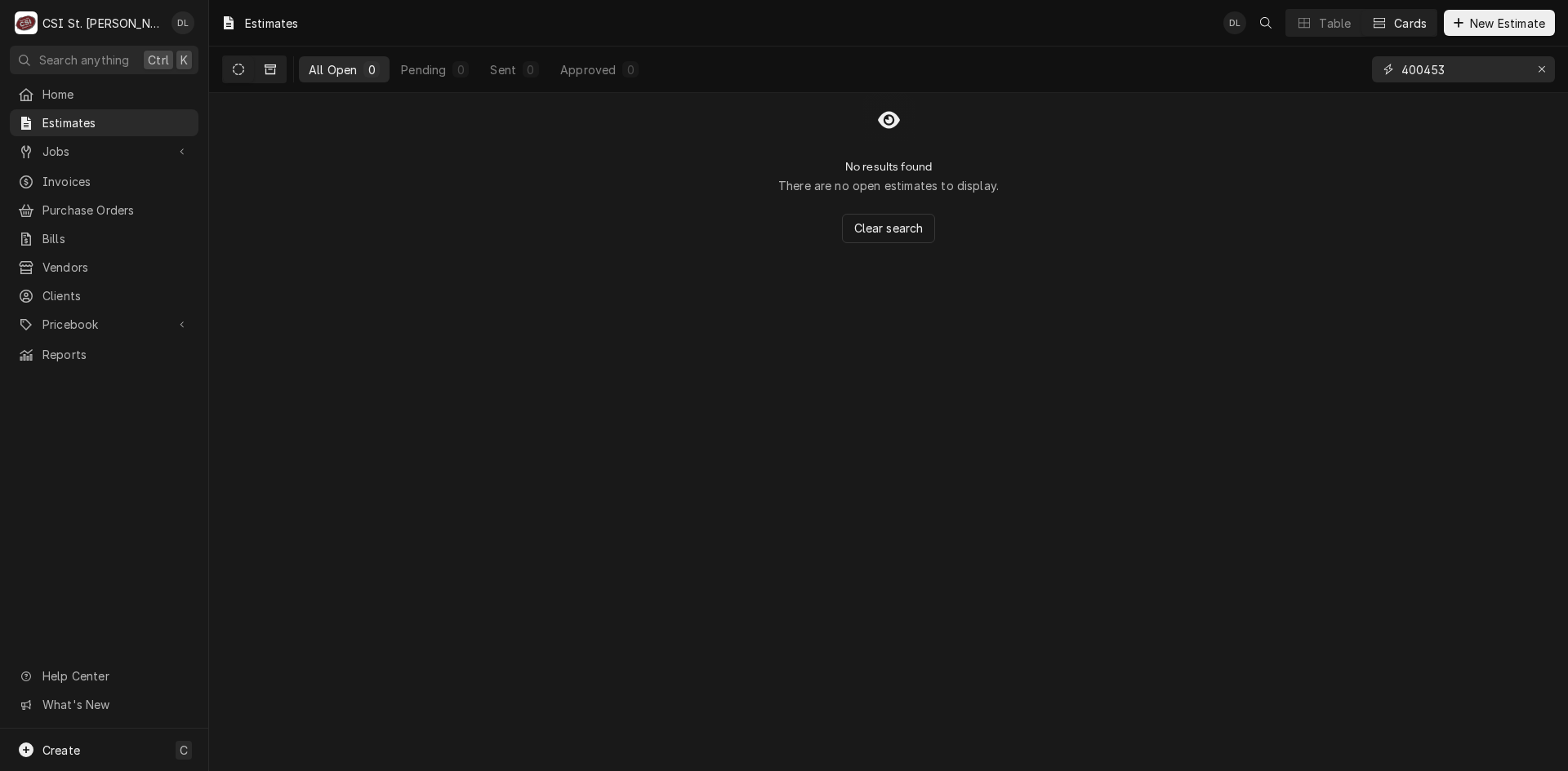
type input "400453"
click at [267, 70] on icon "Dynamic Content Wrapper" at bounding box center [270, 69] width 11 height 11
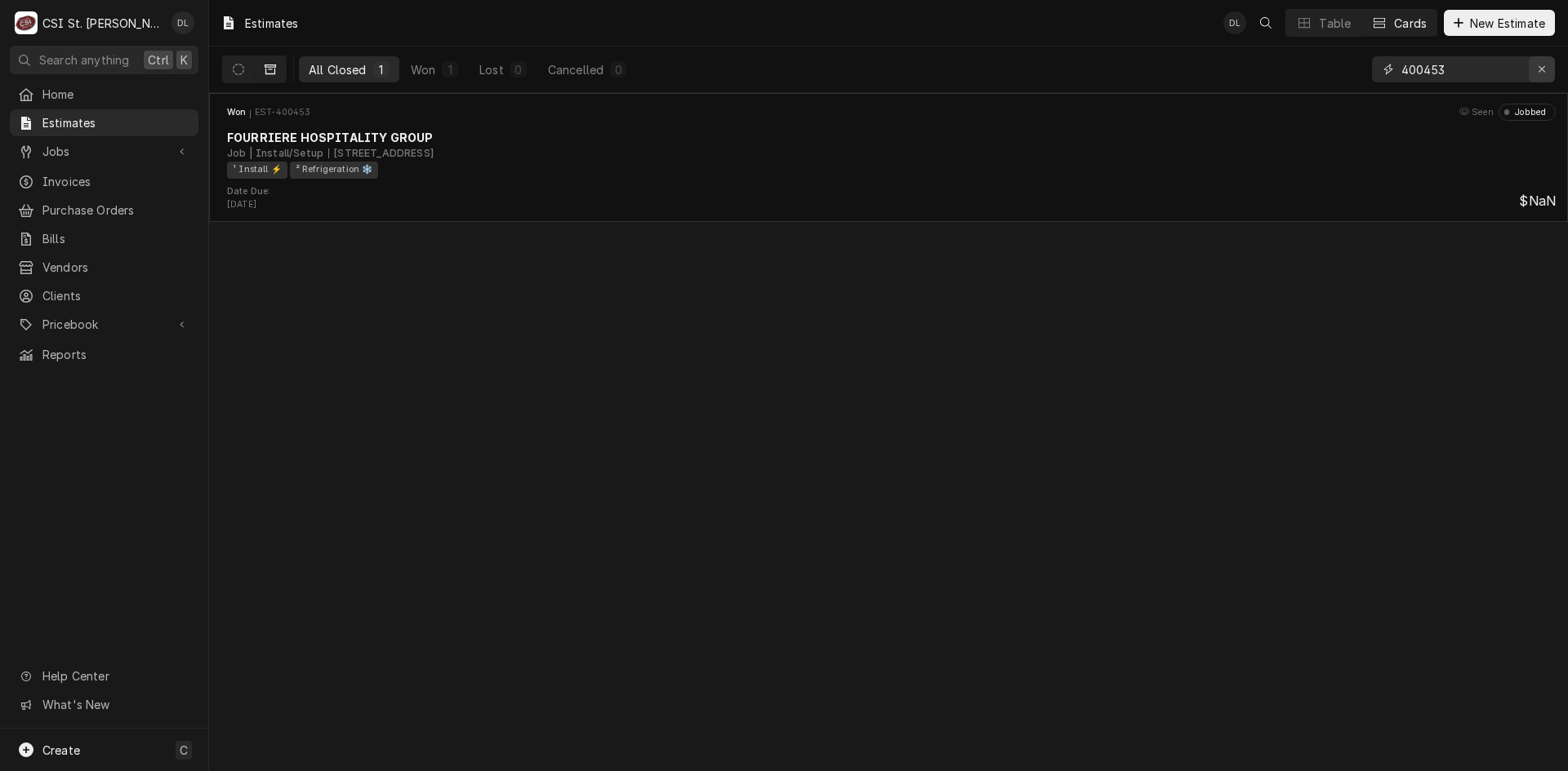
click at [1532, 67] on button "Erase input" at bounding box center [1542, 70] width 26 height 26
click at [1498, 71] on input "Dynamic Content Wrapper" at bounding box center [1478, 70] width 153 height 26
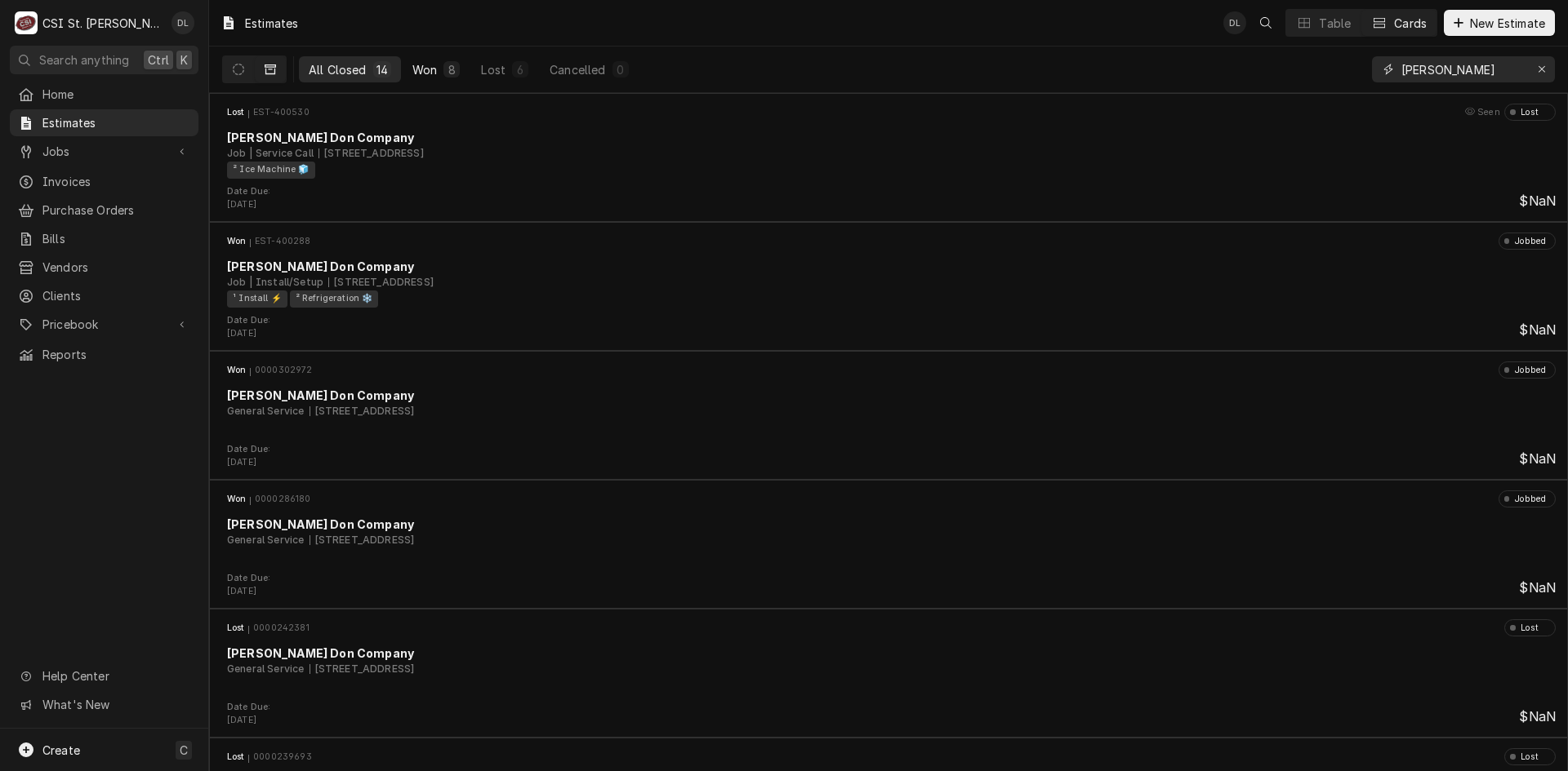
type input "daniel boone"
click at [434, 64] on div "Won" at bounding box center [425, 70] width 24 height 17
click at [521, 72] on div "6" at bounding box center [520, 70] width 10 height 17
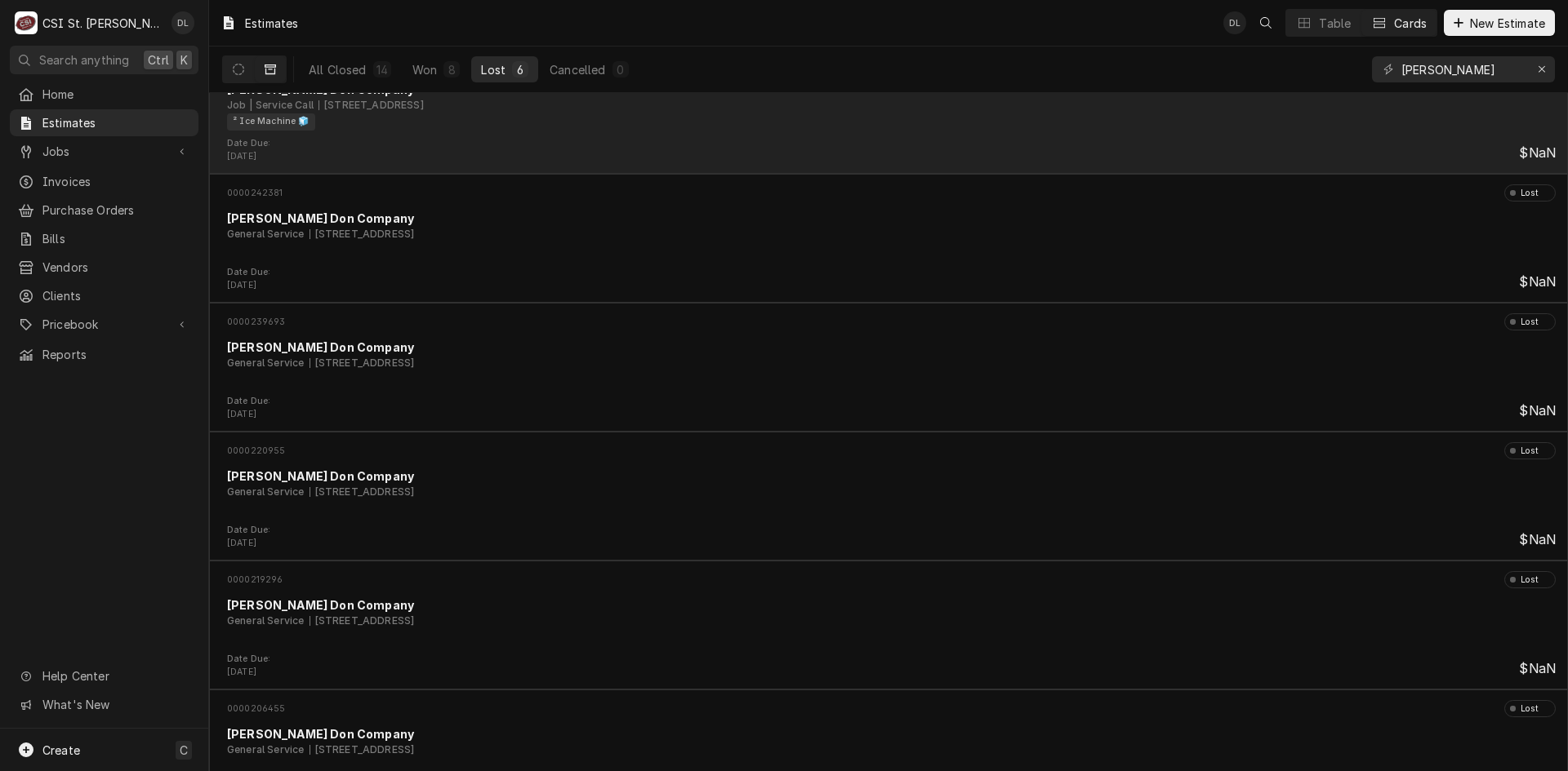
scroll to position [96, 0]
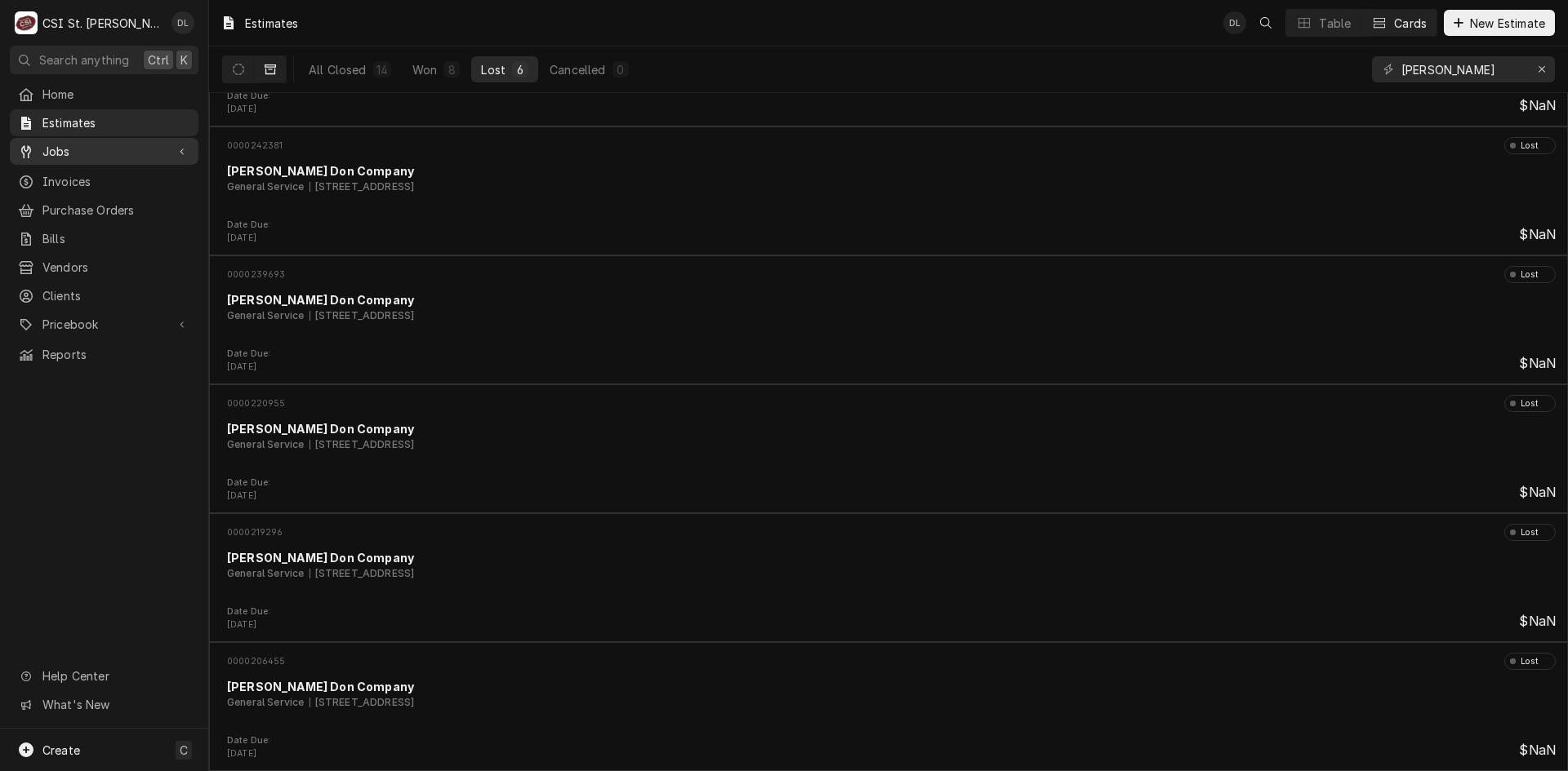
click at [58, 146] on span "Jobs" at bounding box center [104, 151] width 124 height 17
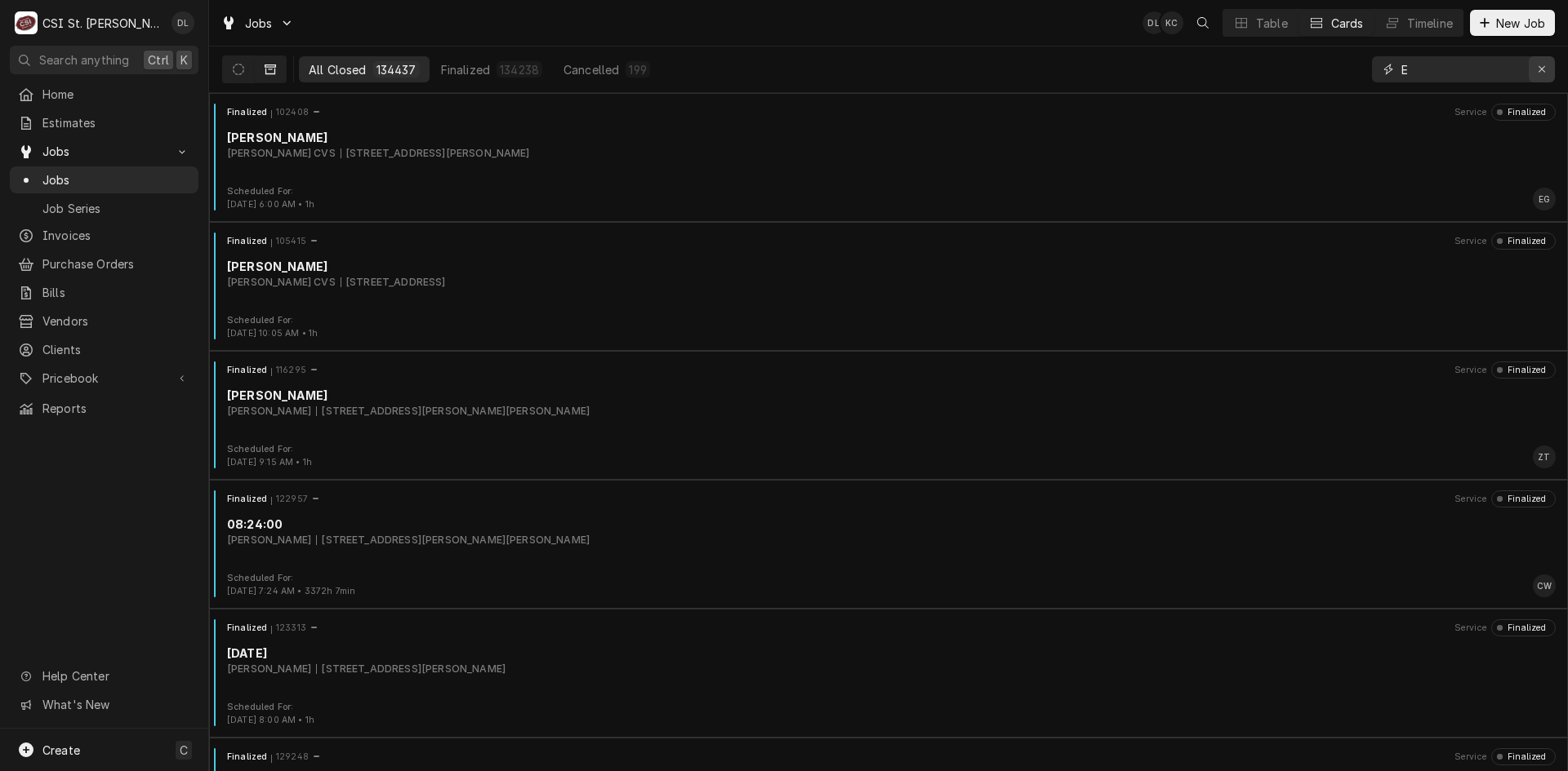
click at [1538, 66] on icon "Erase input" at bounding box center [1542, 69] width 9 height 11
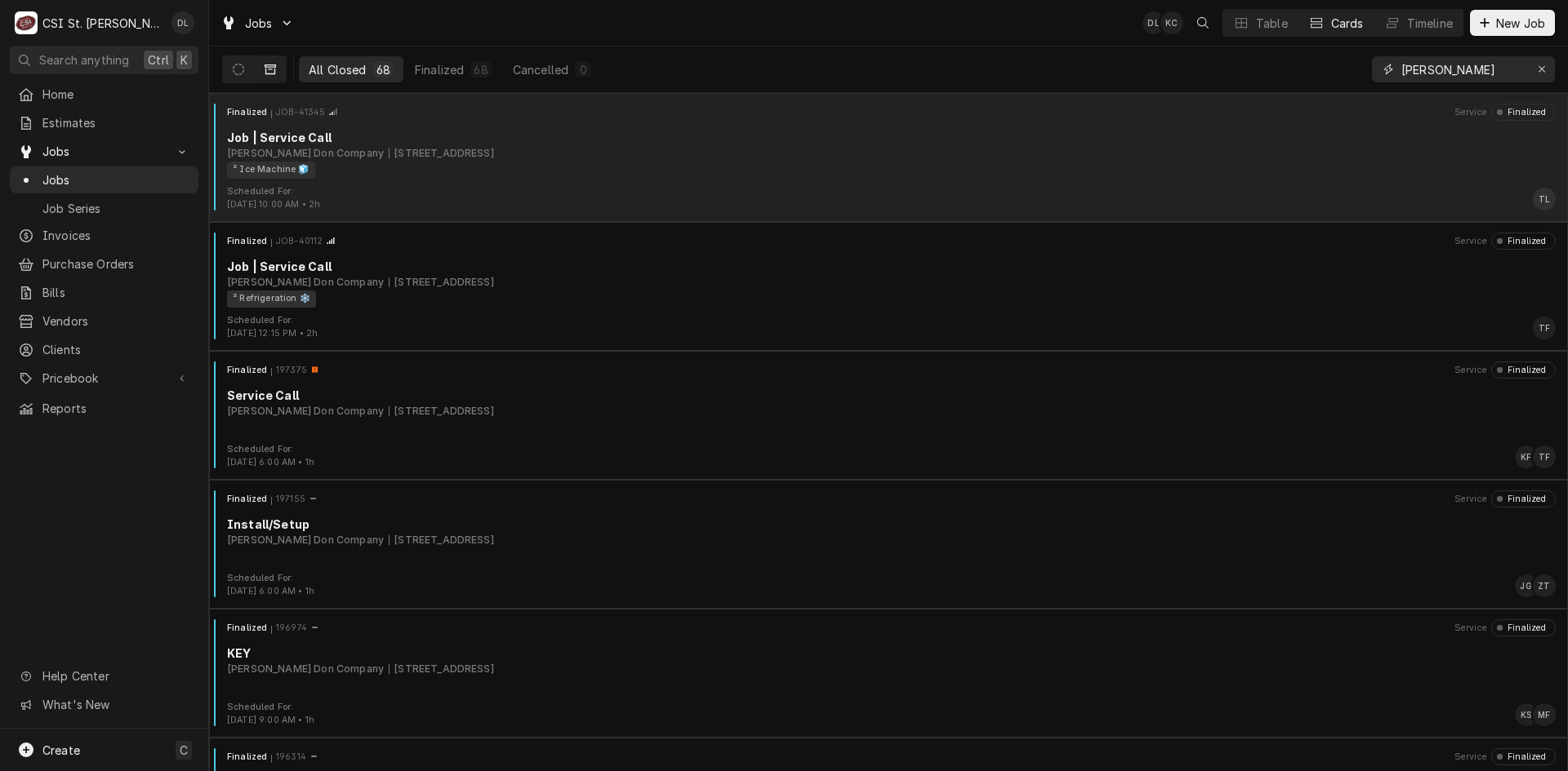
type input "daniel boone"
click at [555, 179] on div "Finalized JOB-41345 Service Finalized Job | Service Call Edward Don Company 201…" at bounding box center [889, 144] width 1346 height 82
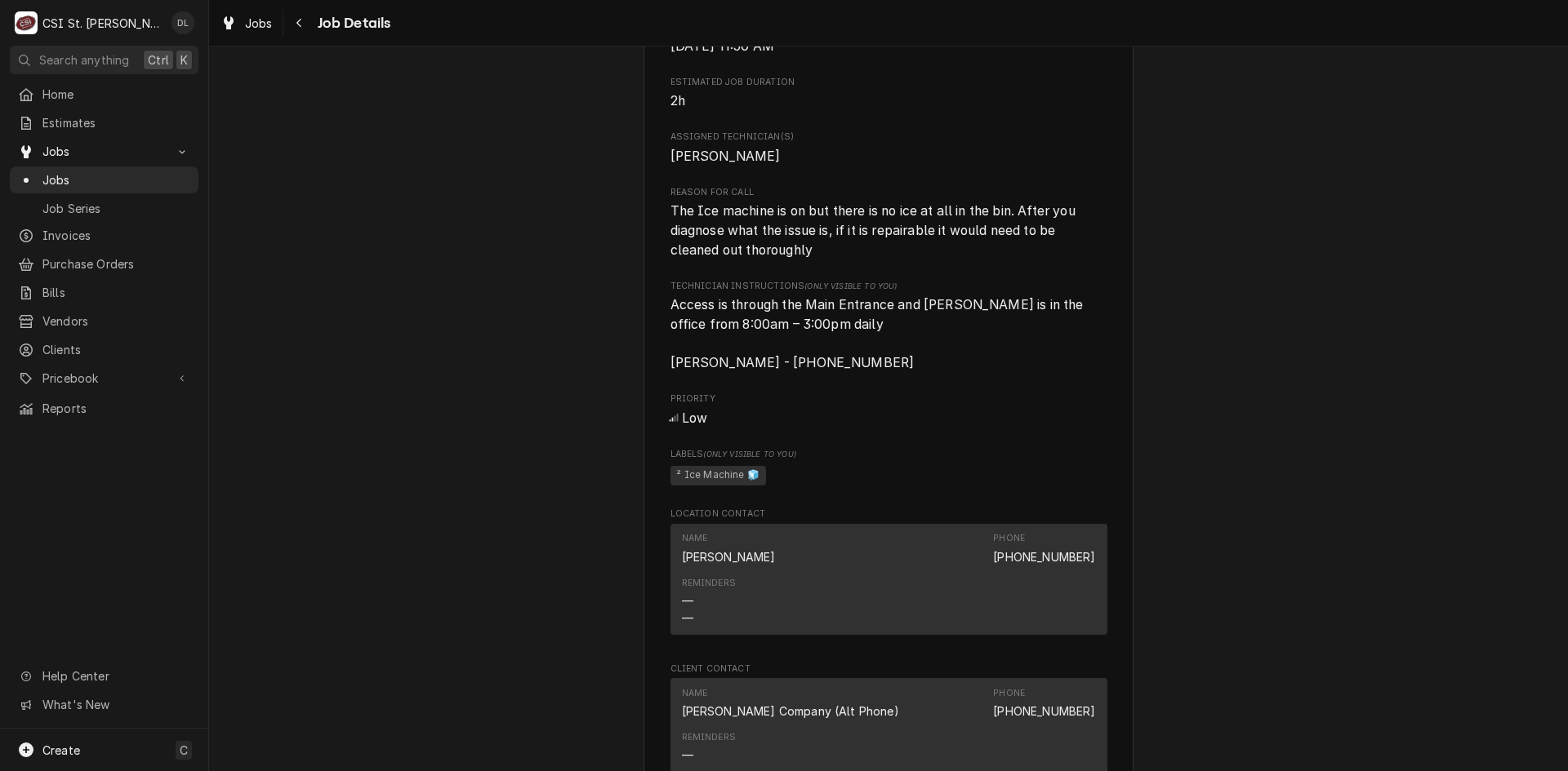
scroll to position [653, 0]
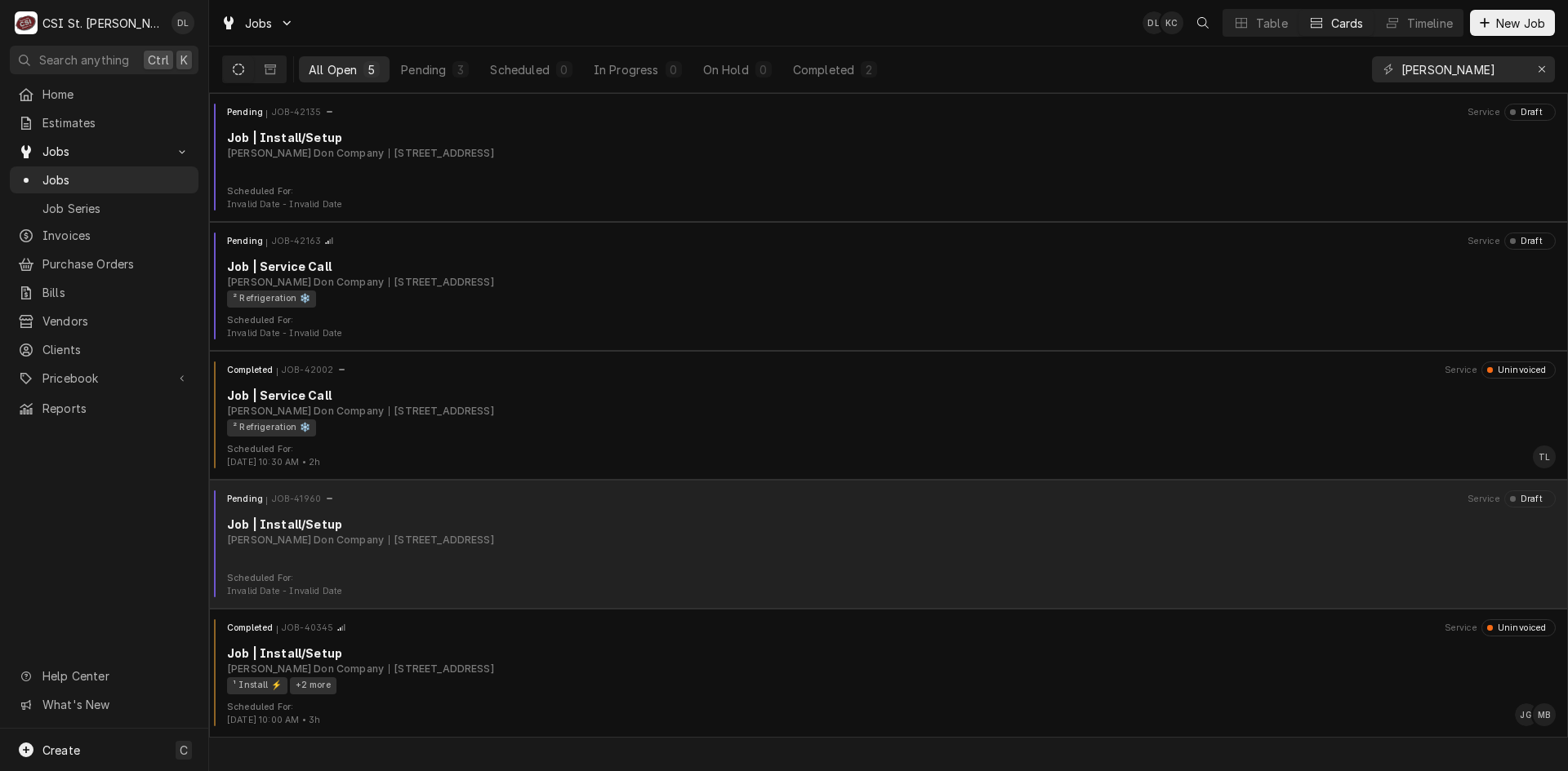
click at [643, 560] on div "Pending JOB-41960 Service Draft Job | Install/Setup Edward Don Company 201 W Hi…" at bounding box center [889, 532] width 1346 height 82
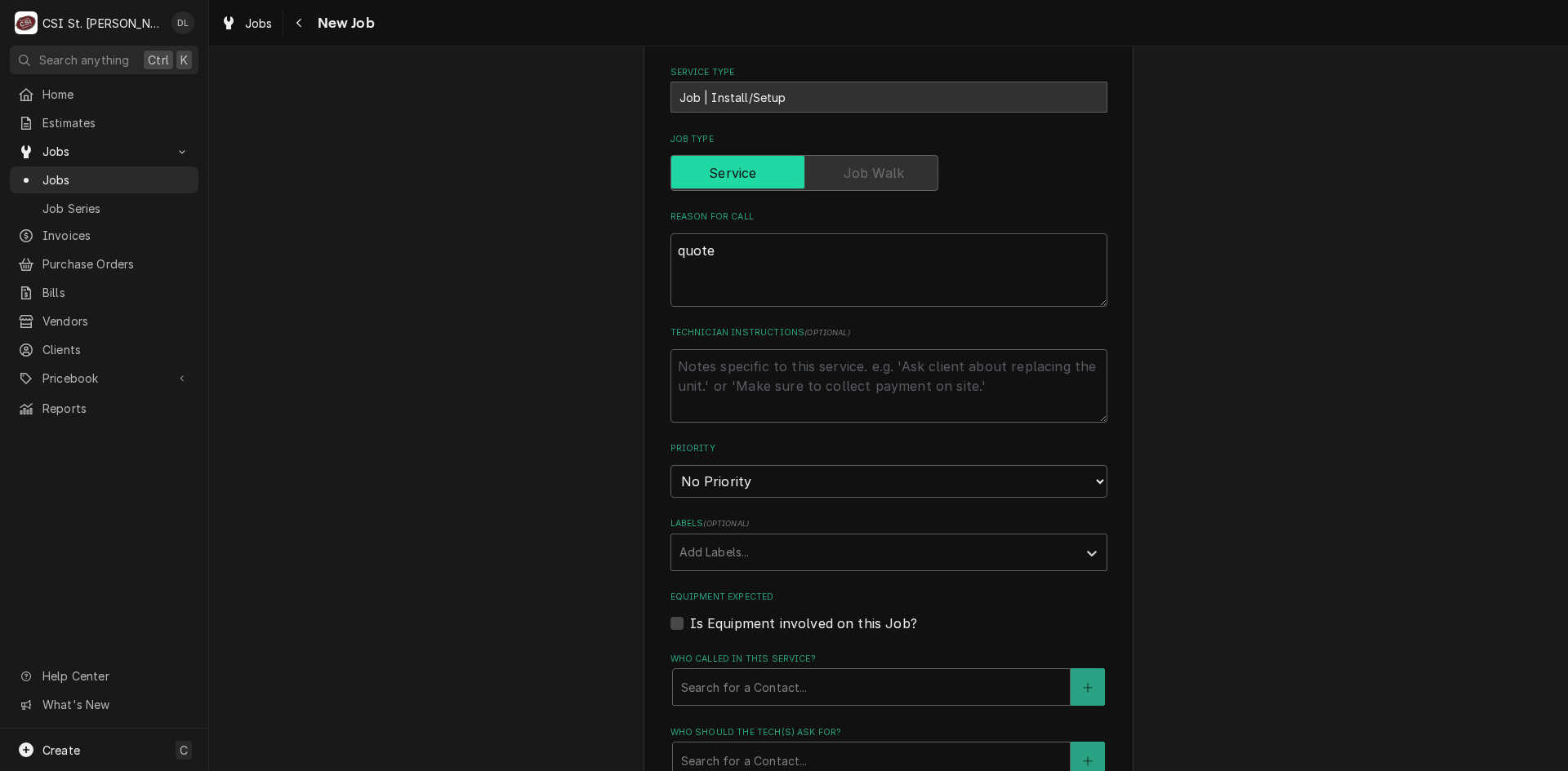
scroll to position [572, 0]
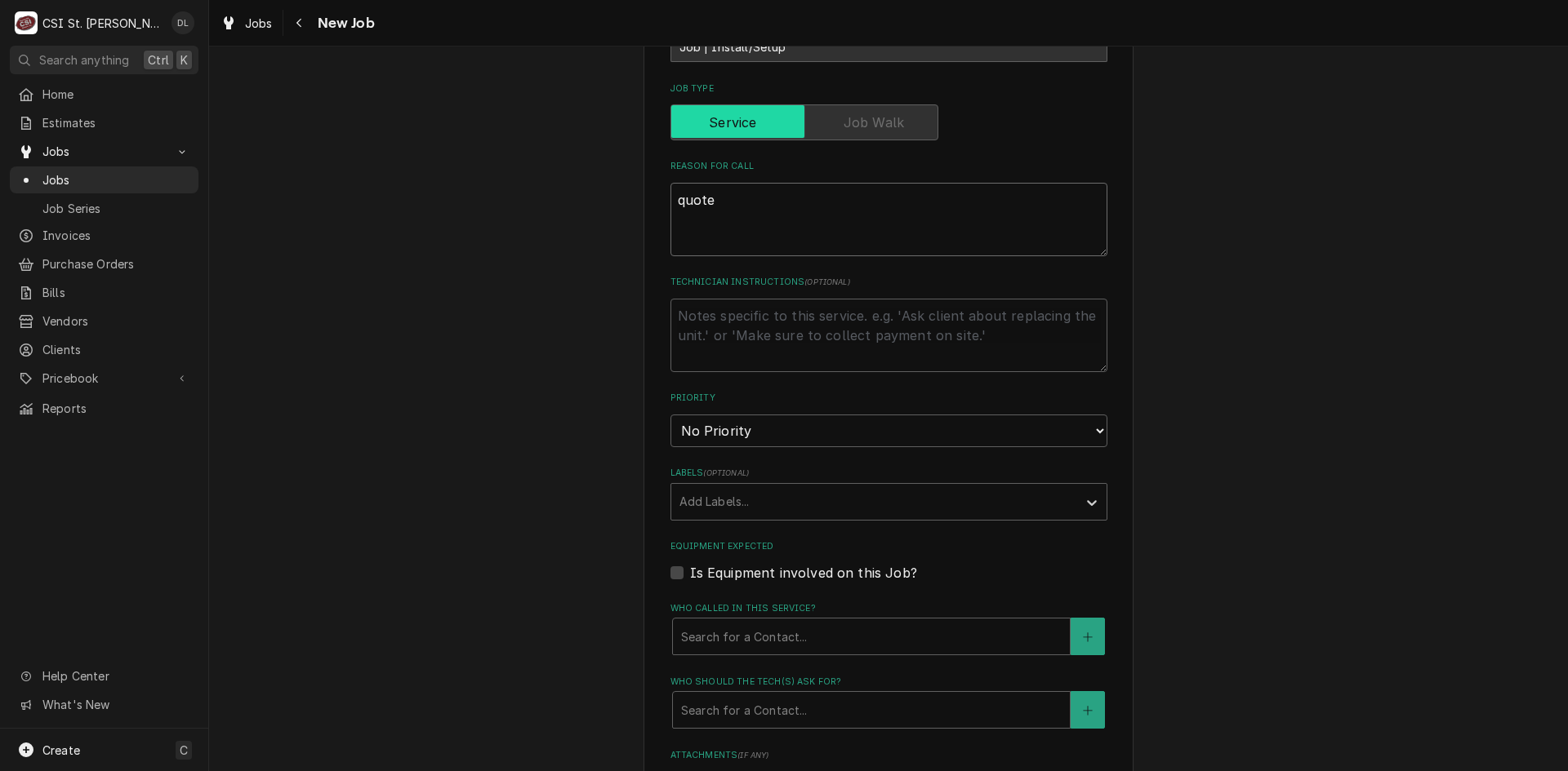
drag, startPoint x: 702, startPoint y: 198, endPoint x: 494, endPoint y: 199, distance: 208.0
click at [494, 199] on div "Use the fields below to edit this job: Client Details Client [PERSON_NAME] Comp…" at bounding box center [888, 400] width 1359 height 1815
type textarea "x"
type textarea "i"
type textarea "x"
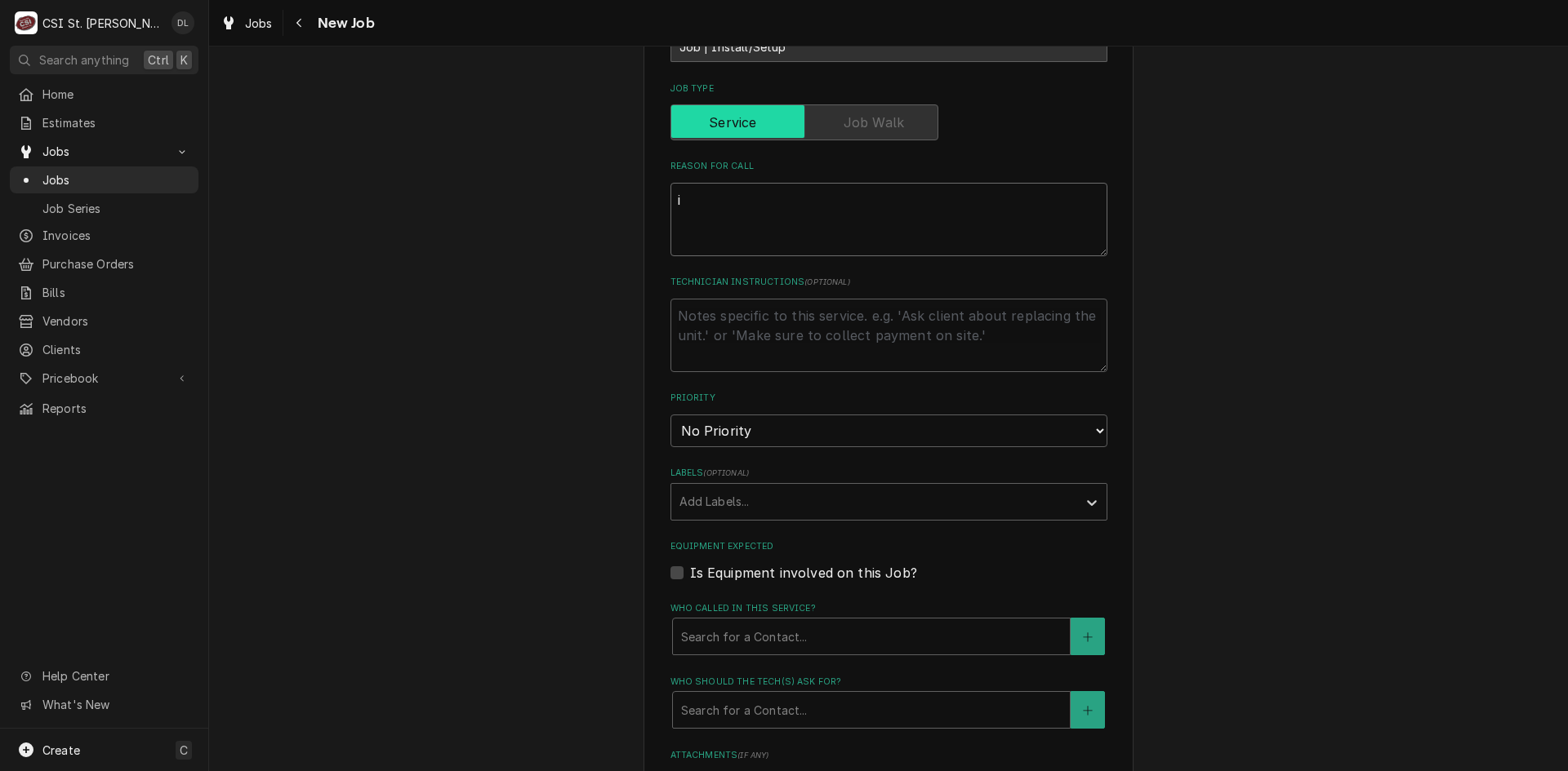
type textarea "in"
type textarea "x"
type textarea "inst"
type textarea "x"
type textarea "insta"
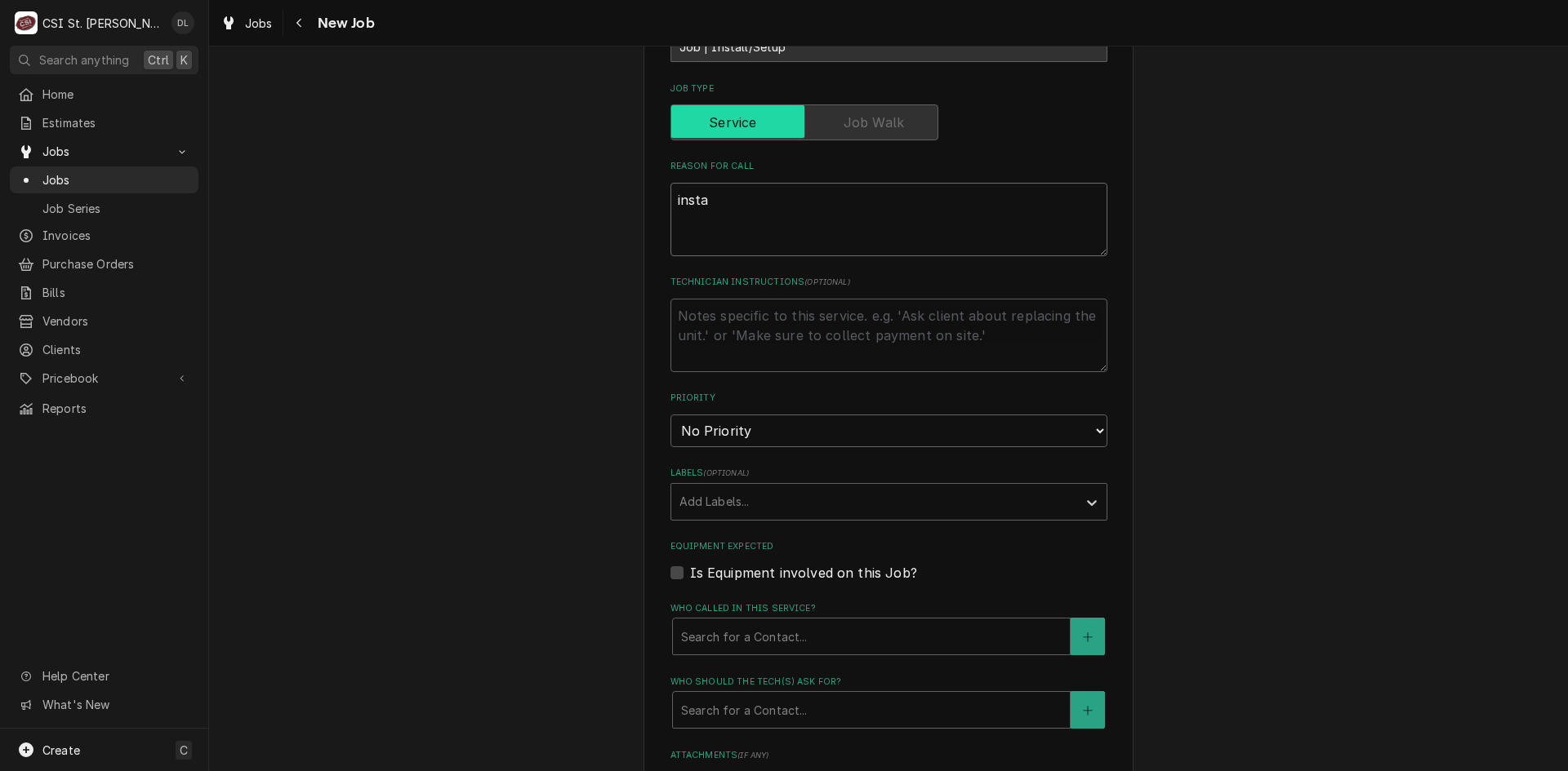
type textarea "x"
type textarea "instal"
type textarea "x"
type textarea "install"
type textarea "x"
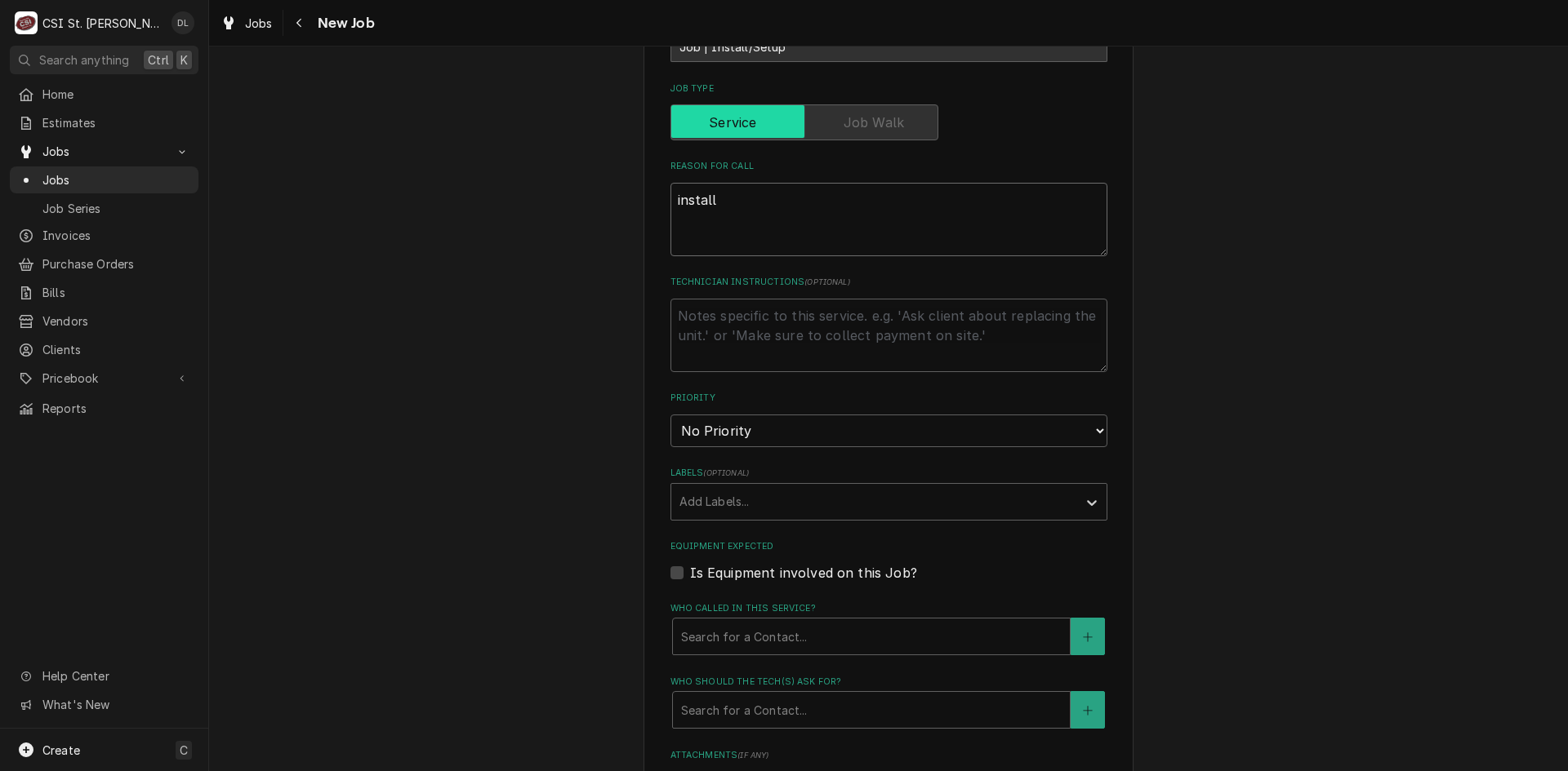
type textarea "installa"
type textarea "x"
type textarea "installat"
type textarea "x"
type textarea "installati"
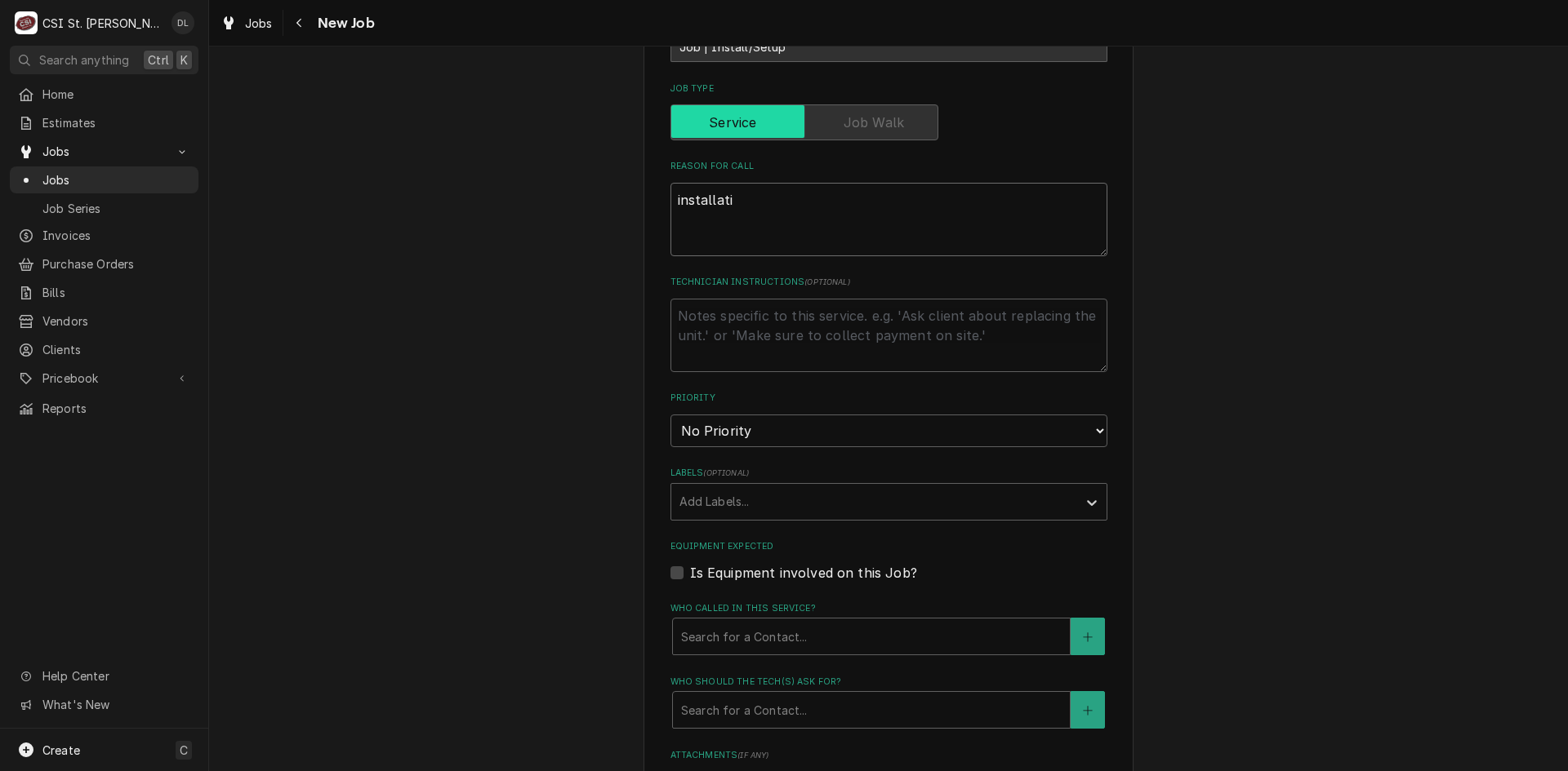
type textarea "x"
type textarea "installation"
type textarea "x"
type textarea "installation"
type textarea "x"
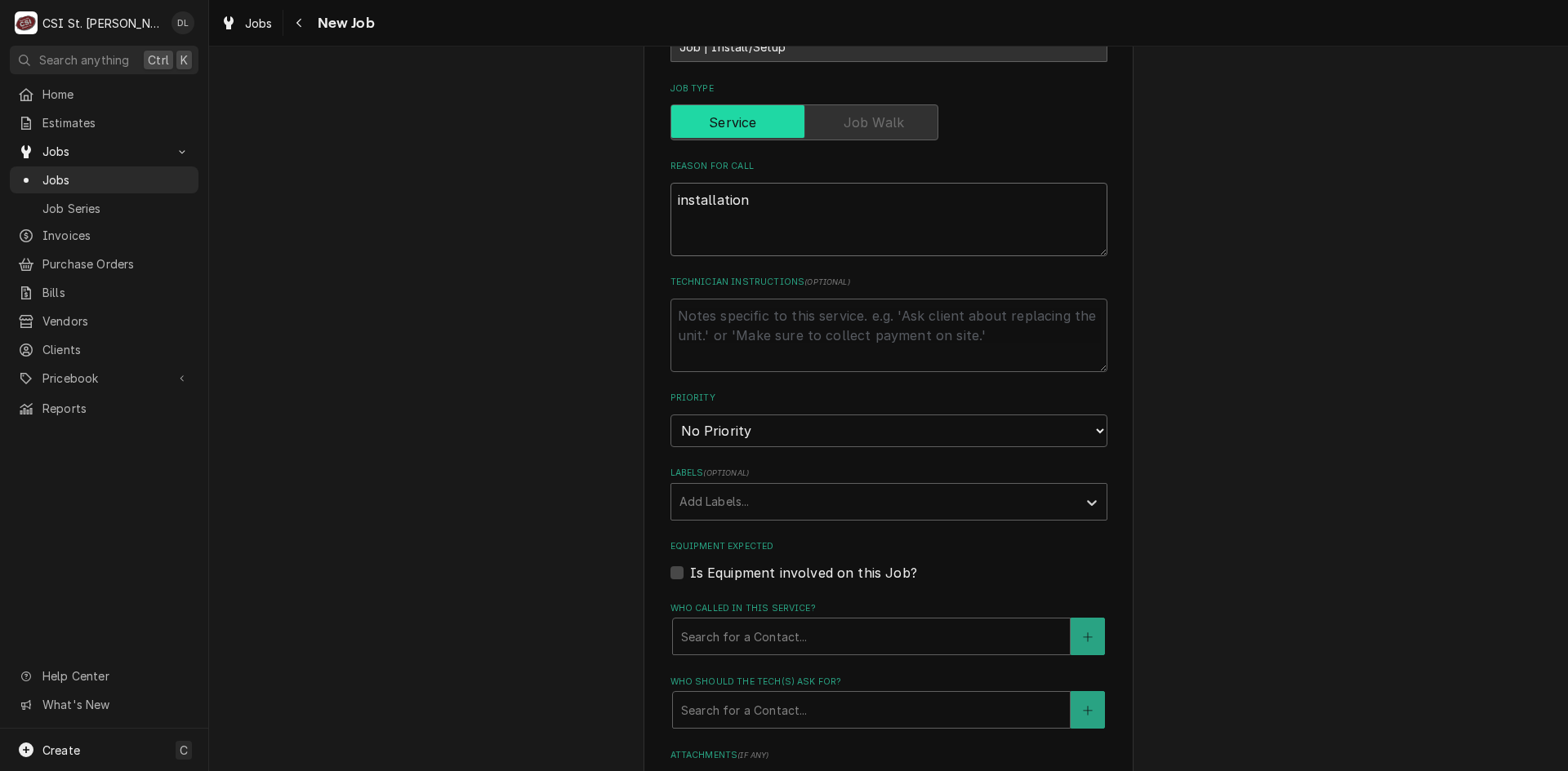
type textarea "installation o"
type textarea "x"
type textarea "installation of"
type textarea "x"
type textarea "installation of"
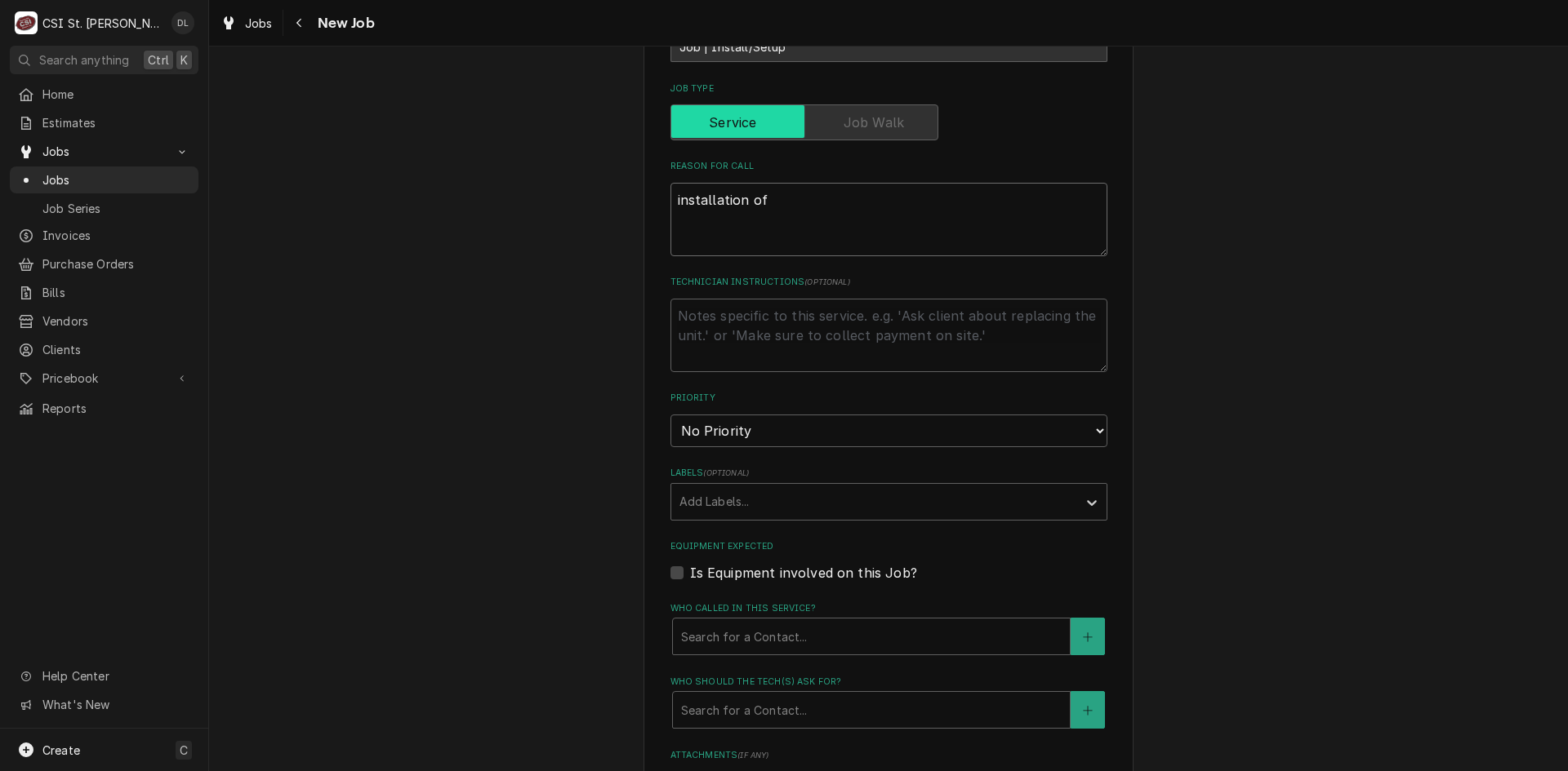
type textarea "x"
type textarea "installation of ic"
type textarea "x"
type textarea "installation of ice"
type textarea "x"
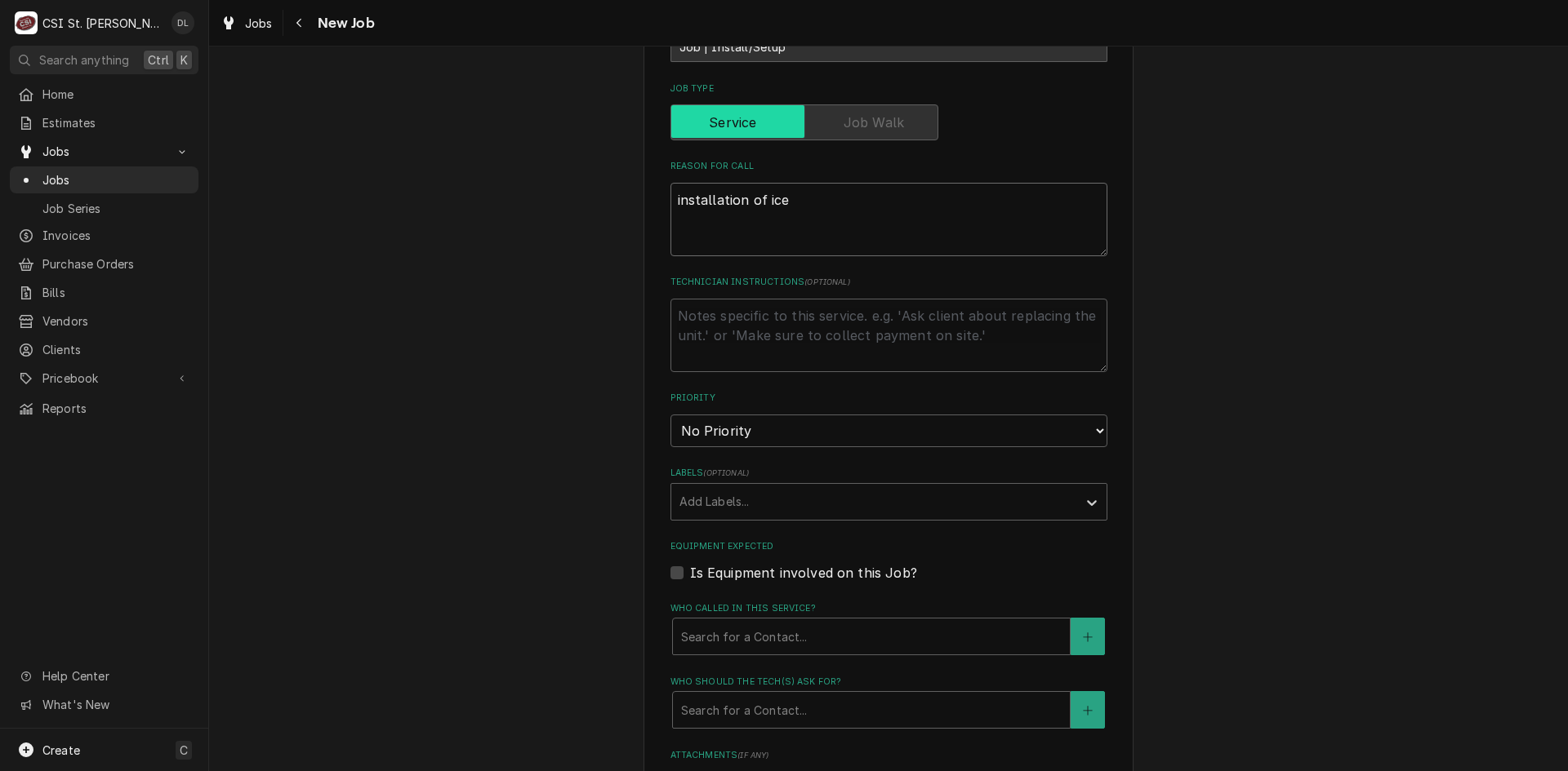
type textarea "installation of ice"
type textarea "x"
type textarea "installation of ice m"
type textarea "x"
type textarea "installation of ice ma"
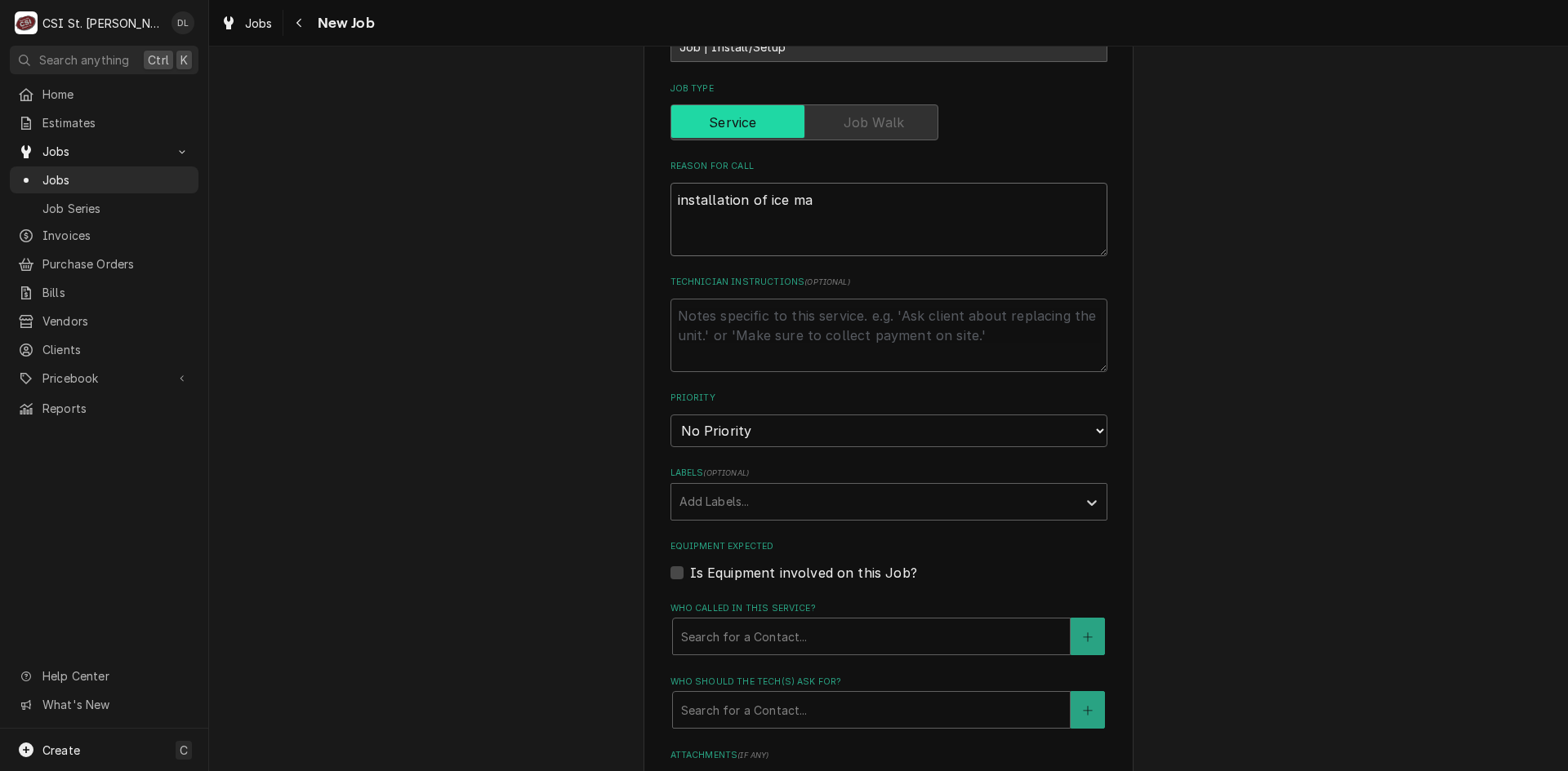
type textarea "x"
type textarea "installation of ice mac"
type textarea "x"
type textarea "installation of ice mach"
type textarea "x"
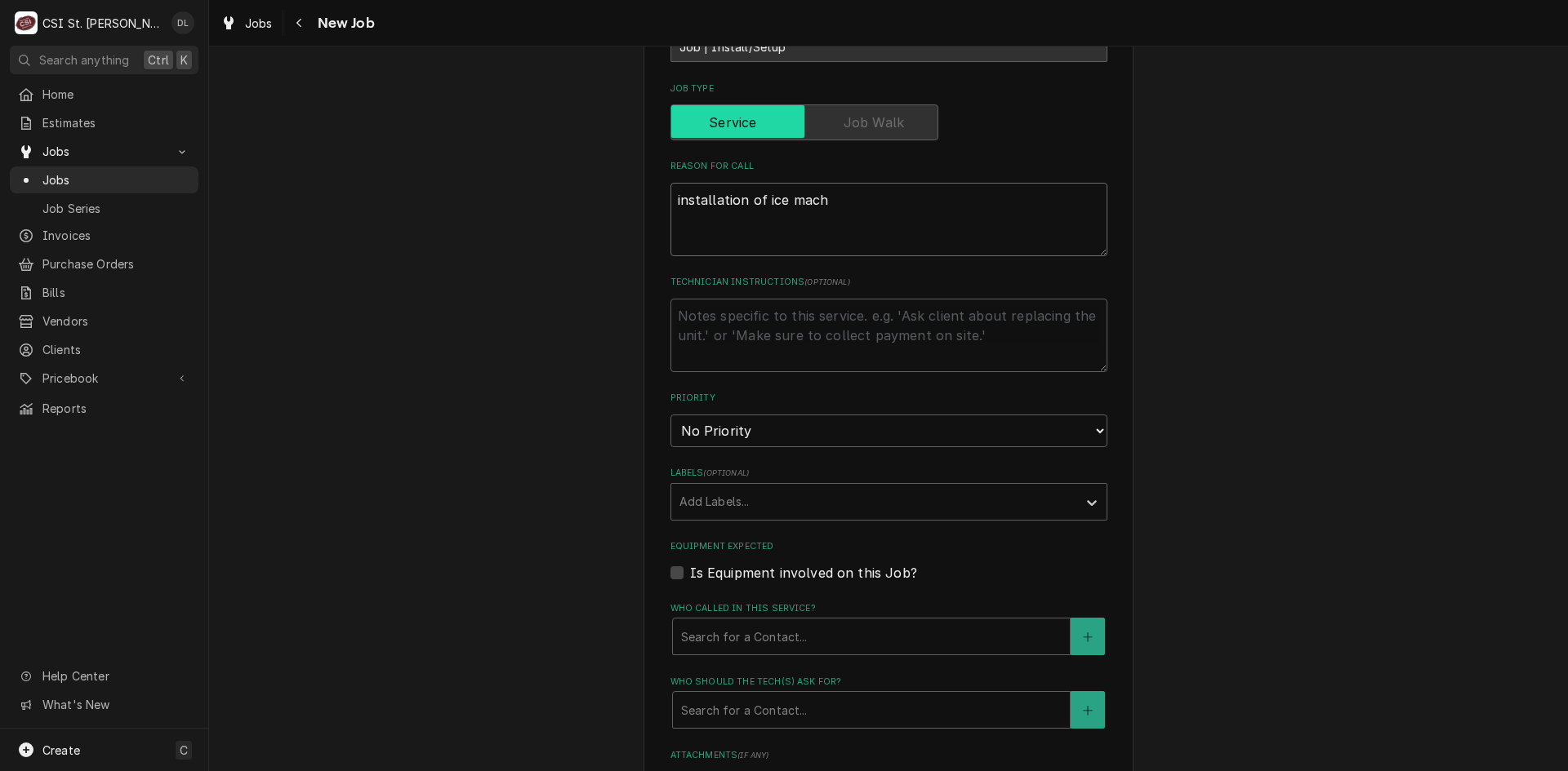
type textarea "installation of ice machi"
type textarea "x"
type textarea "installation of ice machin"
type textarea "x"
type textarea "installation of ice machine"
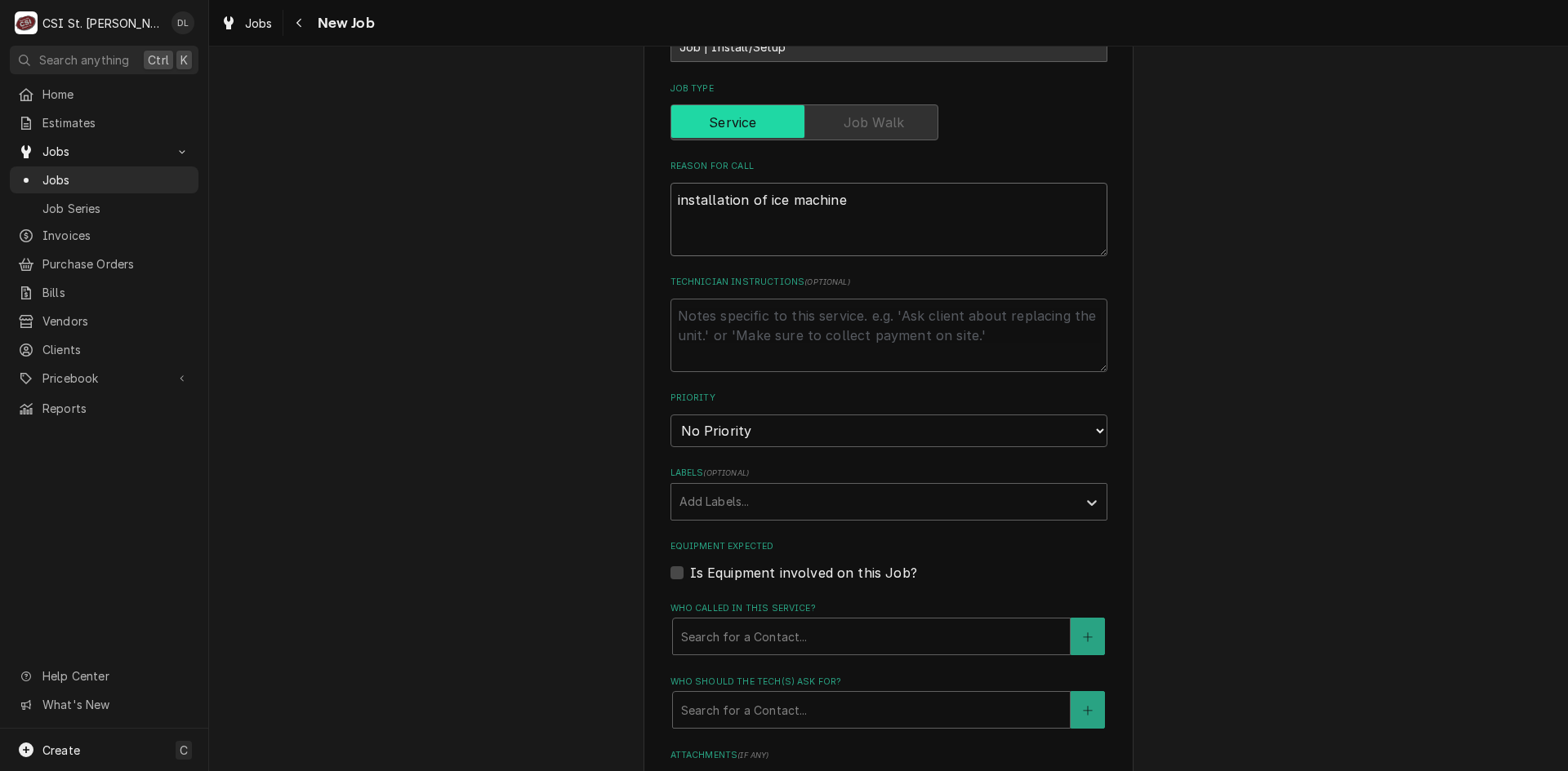
type textarea "x"
type textarea "installation of ice machine."
type textarea "x"
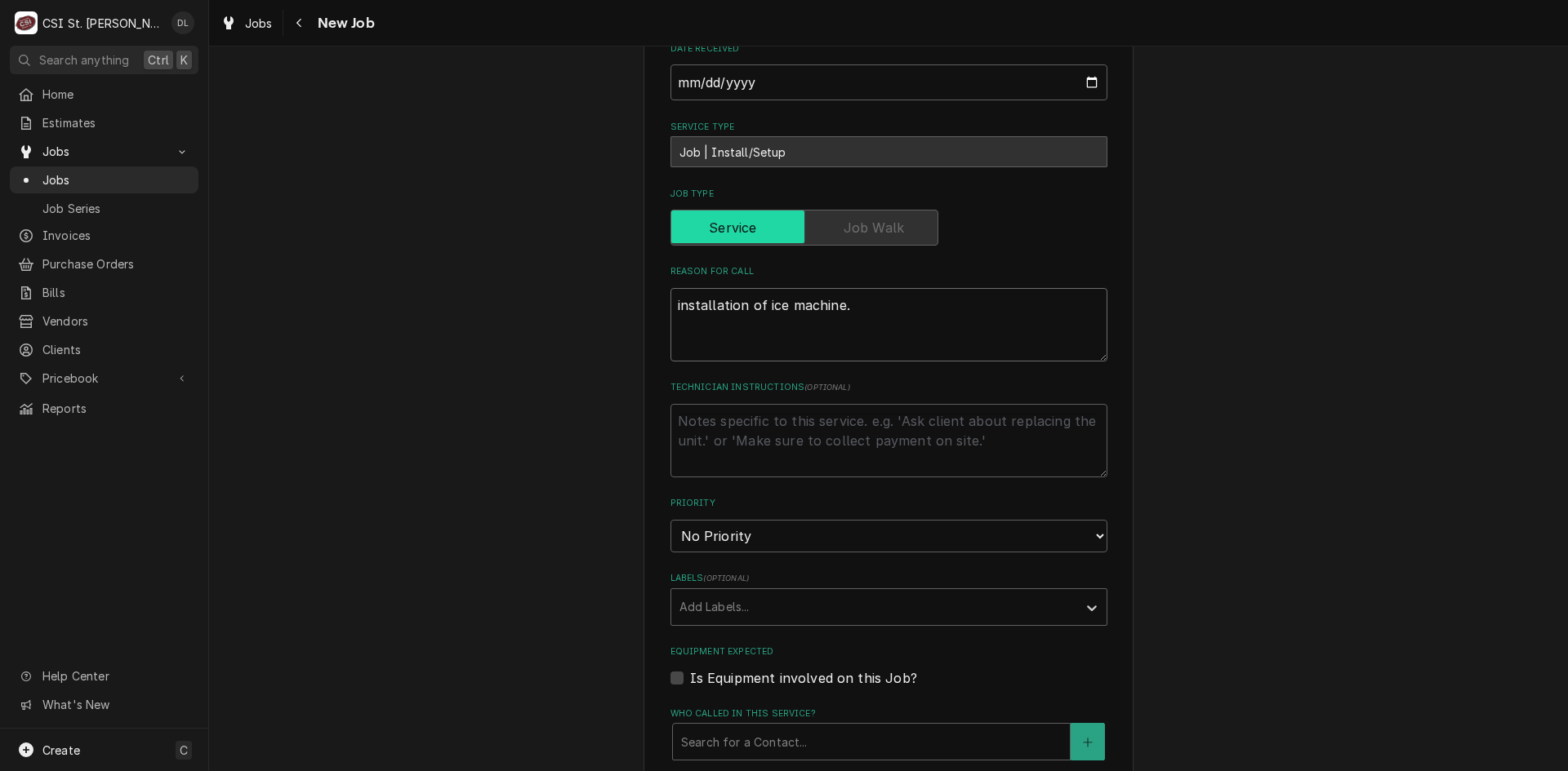
scroll to position [408, 0]
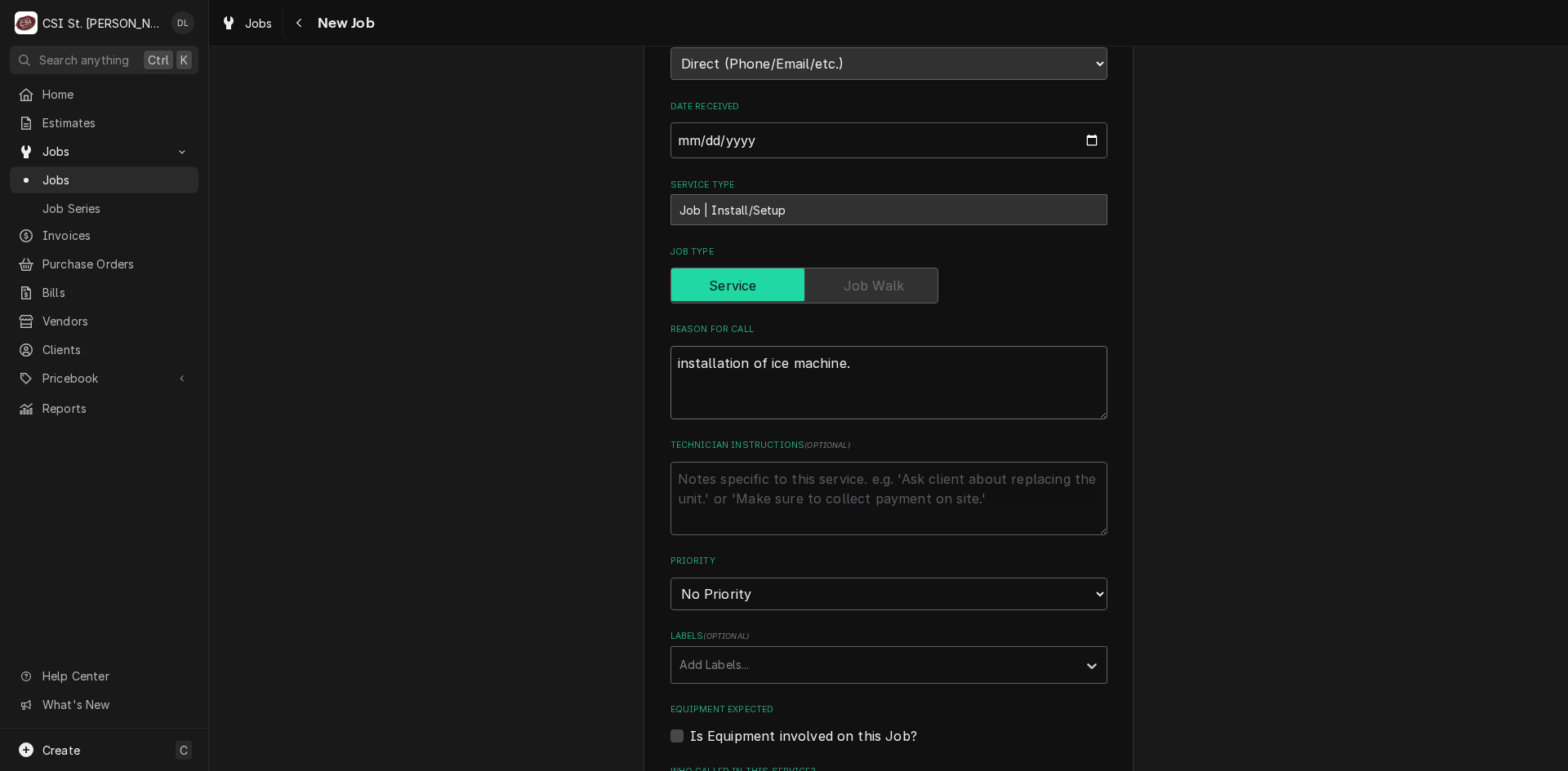
type textarea "installation of ice machine."
click at [1094, 606] on select "No Priority Urgent High Medium Low" at bounding box center [889, 594] width 437 height 33
click at [1166, 559] on div "Use the fields below to edit this job: Client Details Client Edward Don Company…" at bounding box center [888, 563] width 1359 height 1815
click at [889, 665] on div "Labels" at bounding box center [873, 666] width 389 height 30
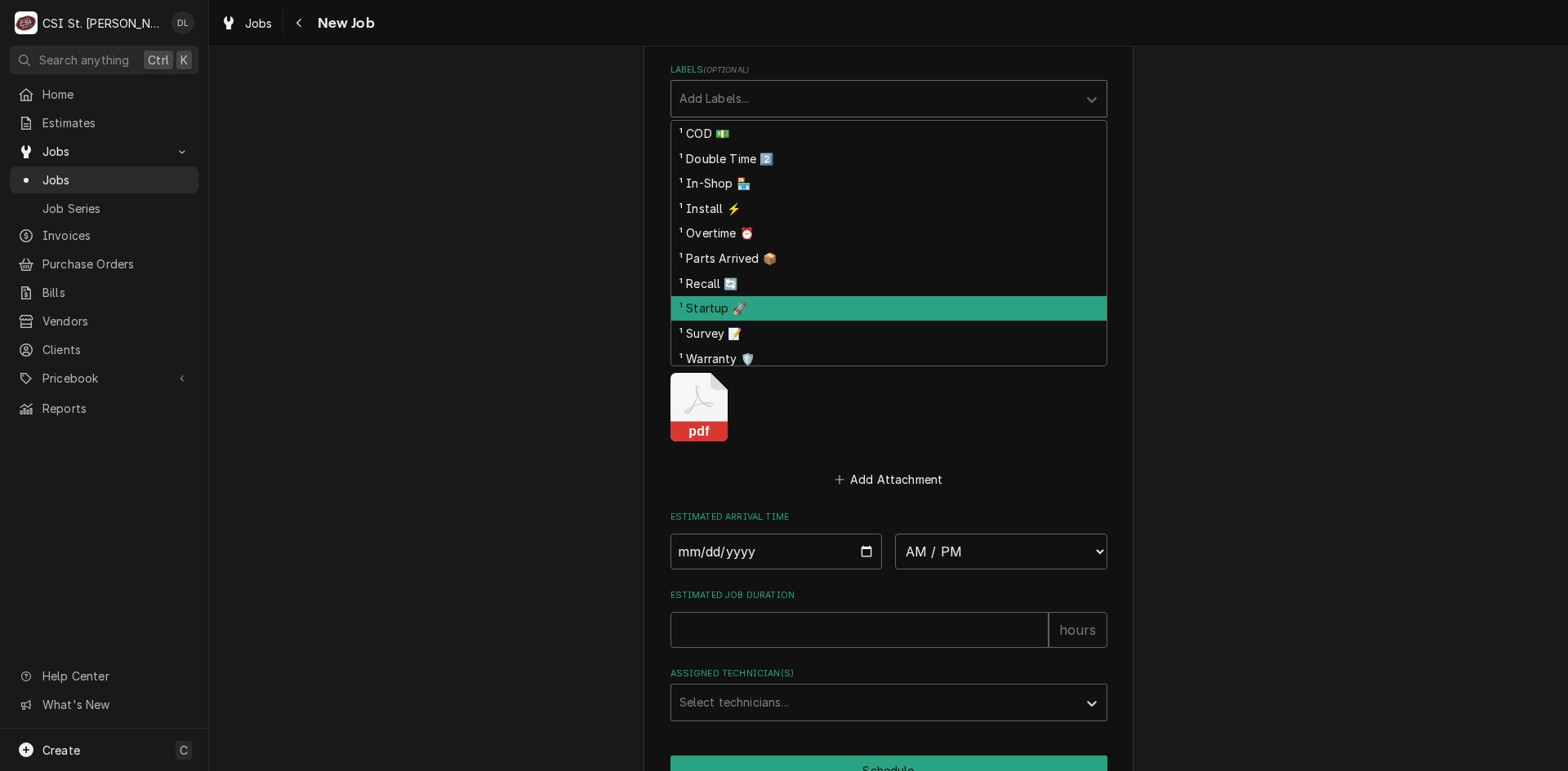
scroll to position [980, 0]
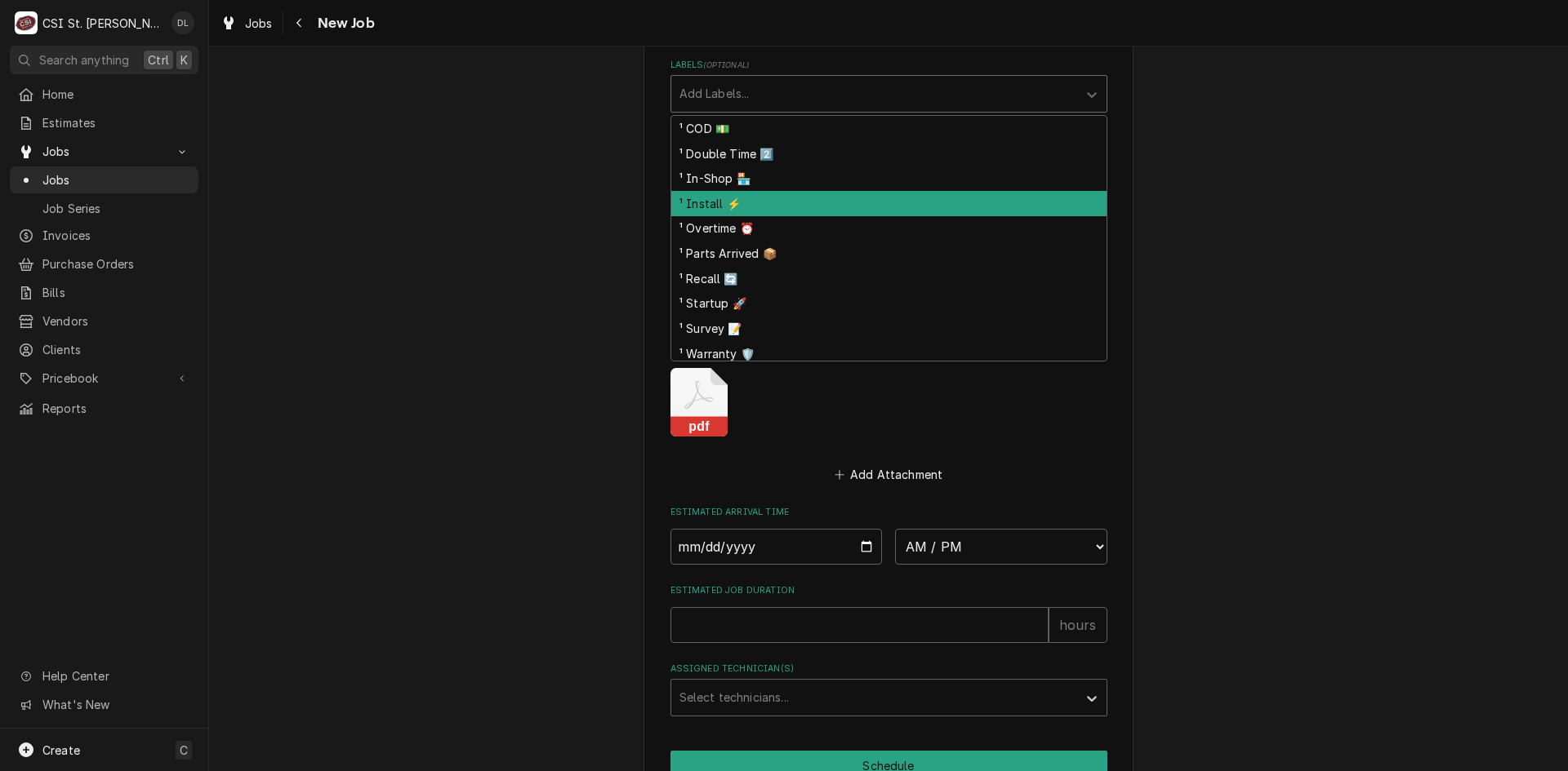
click at [735, 209] on div "¹ Install ⚡️" at bounding box center [889, 203] width 435 height 25
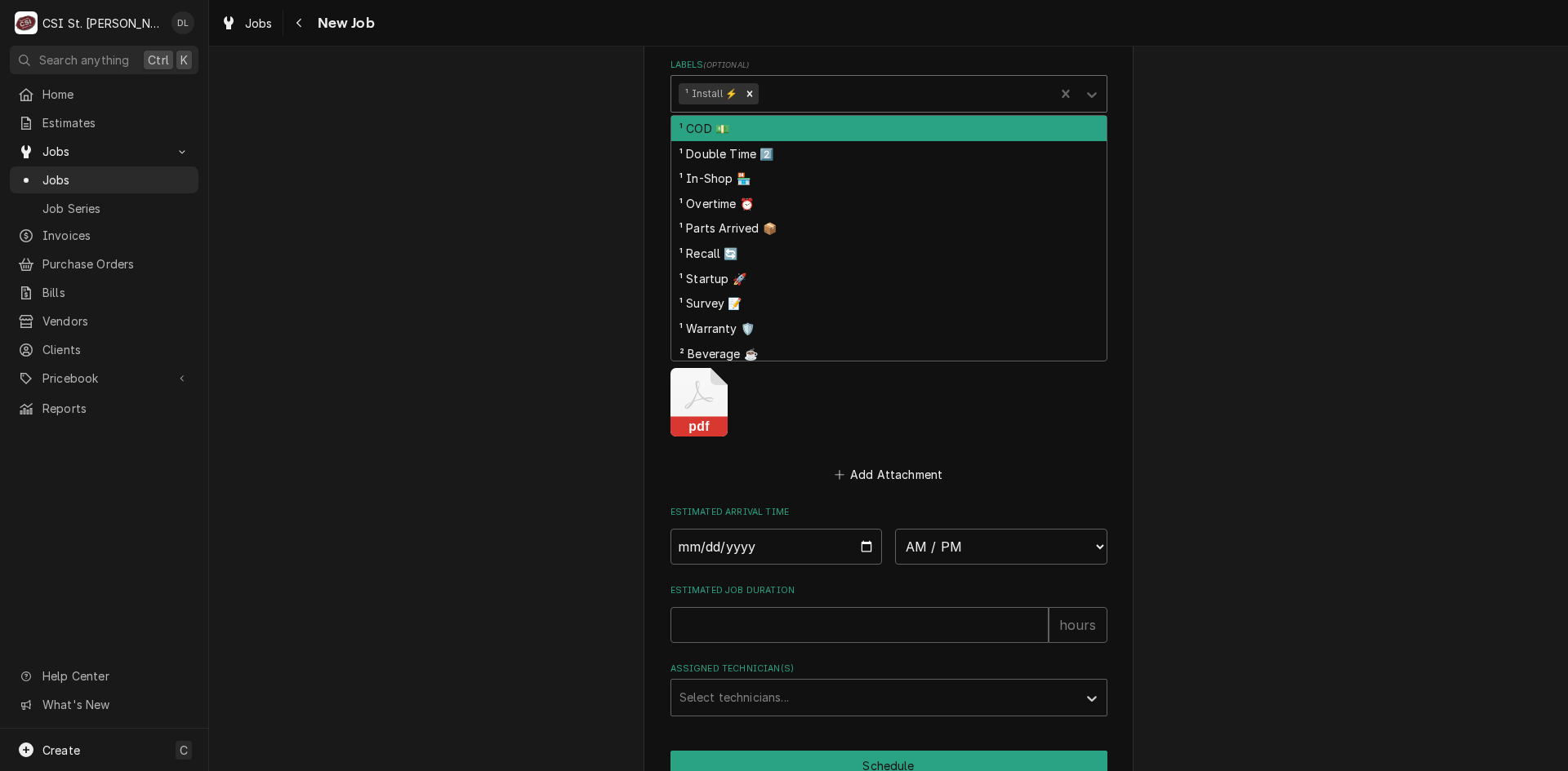
click at [821, 112] on fieldset "Job Details Job Source Direct (Phone/Email/etc.) Service Channel Corrigo Ecotra…" at bounding box center [889, 67] width 437 height 1298
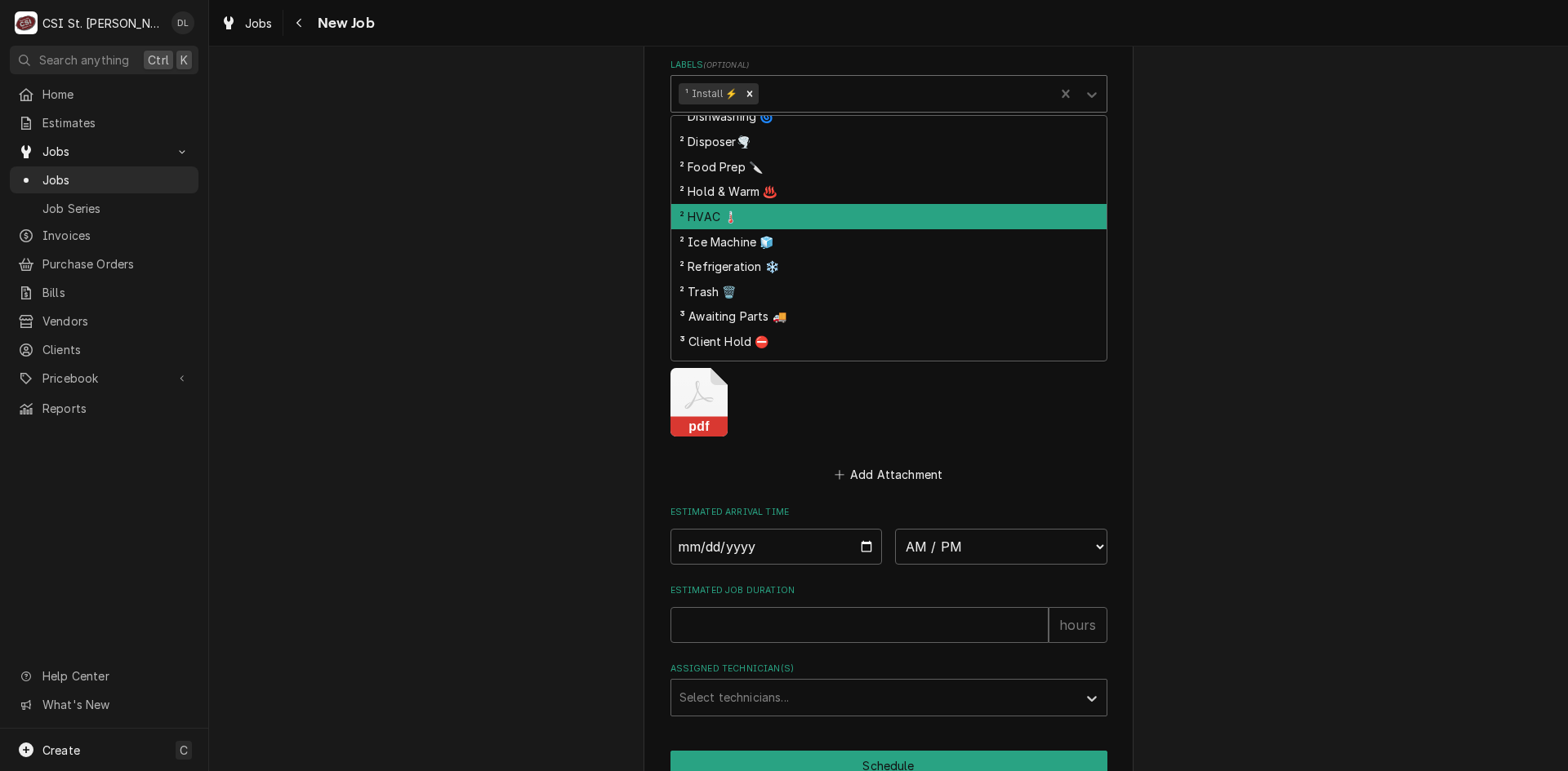
scroll to position [292, 0]
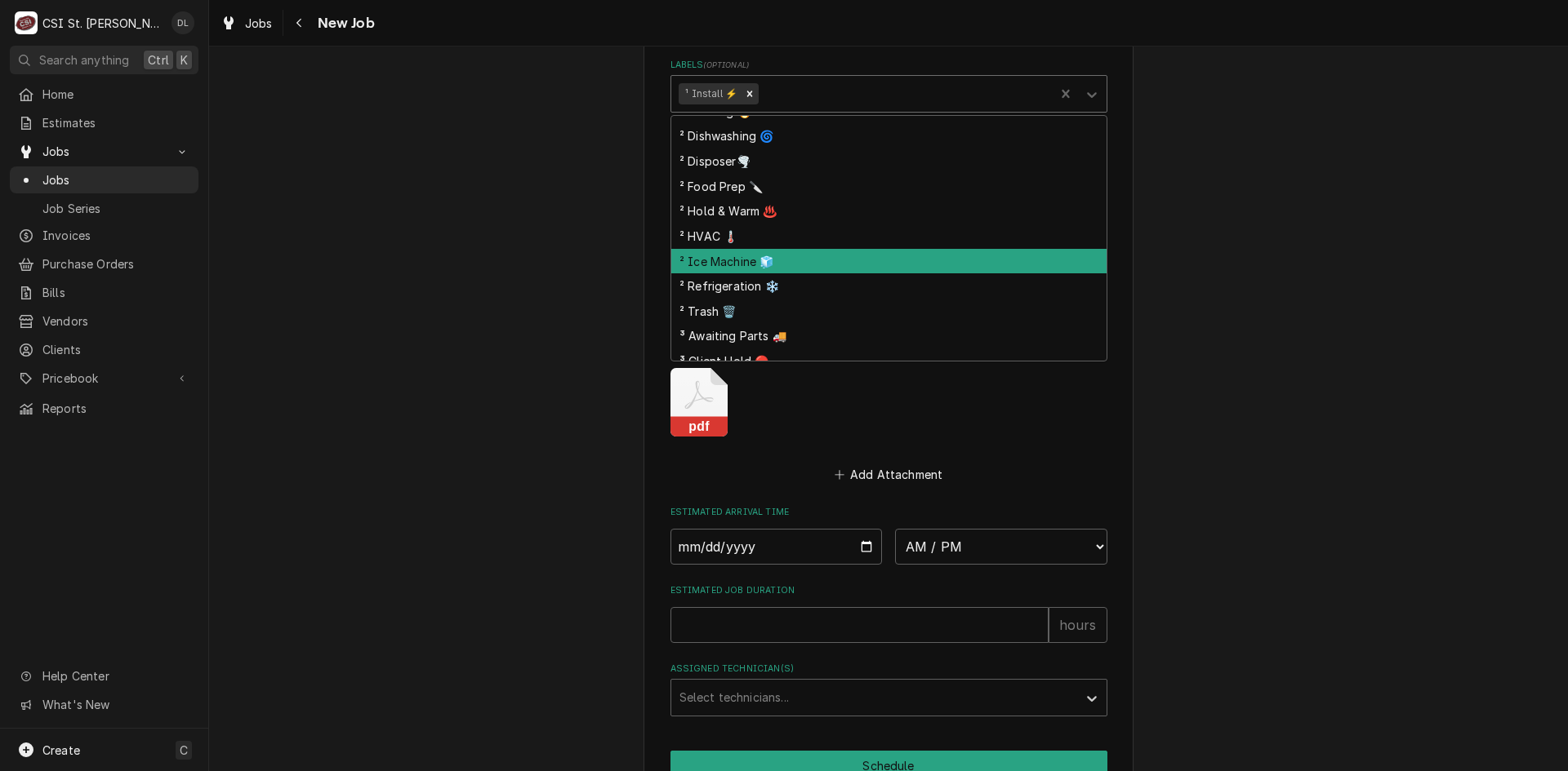
click at [742, 265] on div "² Ice Machine 🧊" at bounding box center [889, 261] width 435 height 25
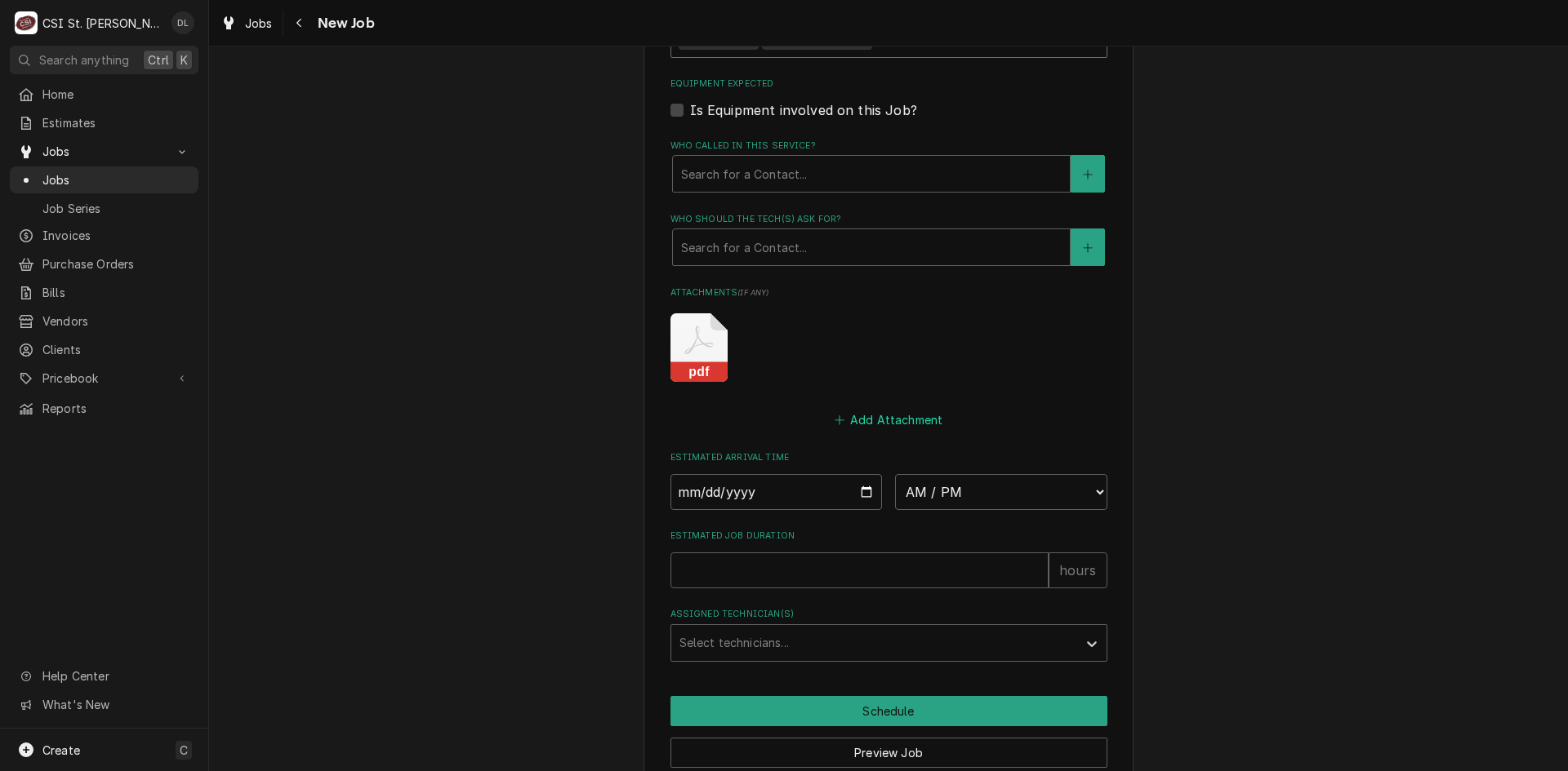
scroll to position [1108, 0]
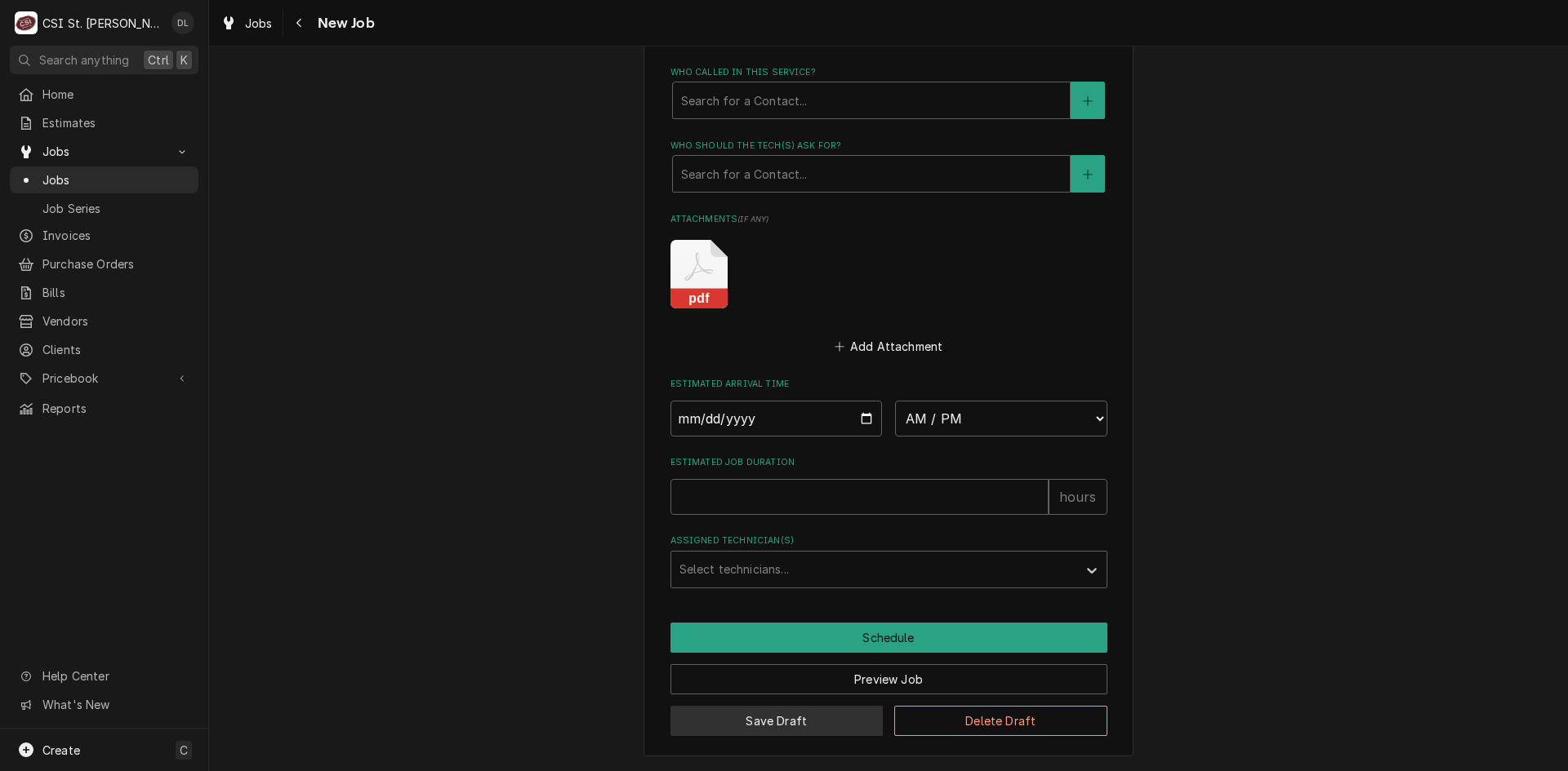
click at [797, 721] on button "Save Draft" at bounding box center [777, 721] width 213 height 30
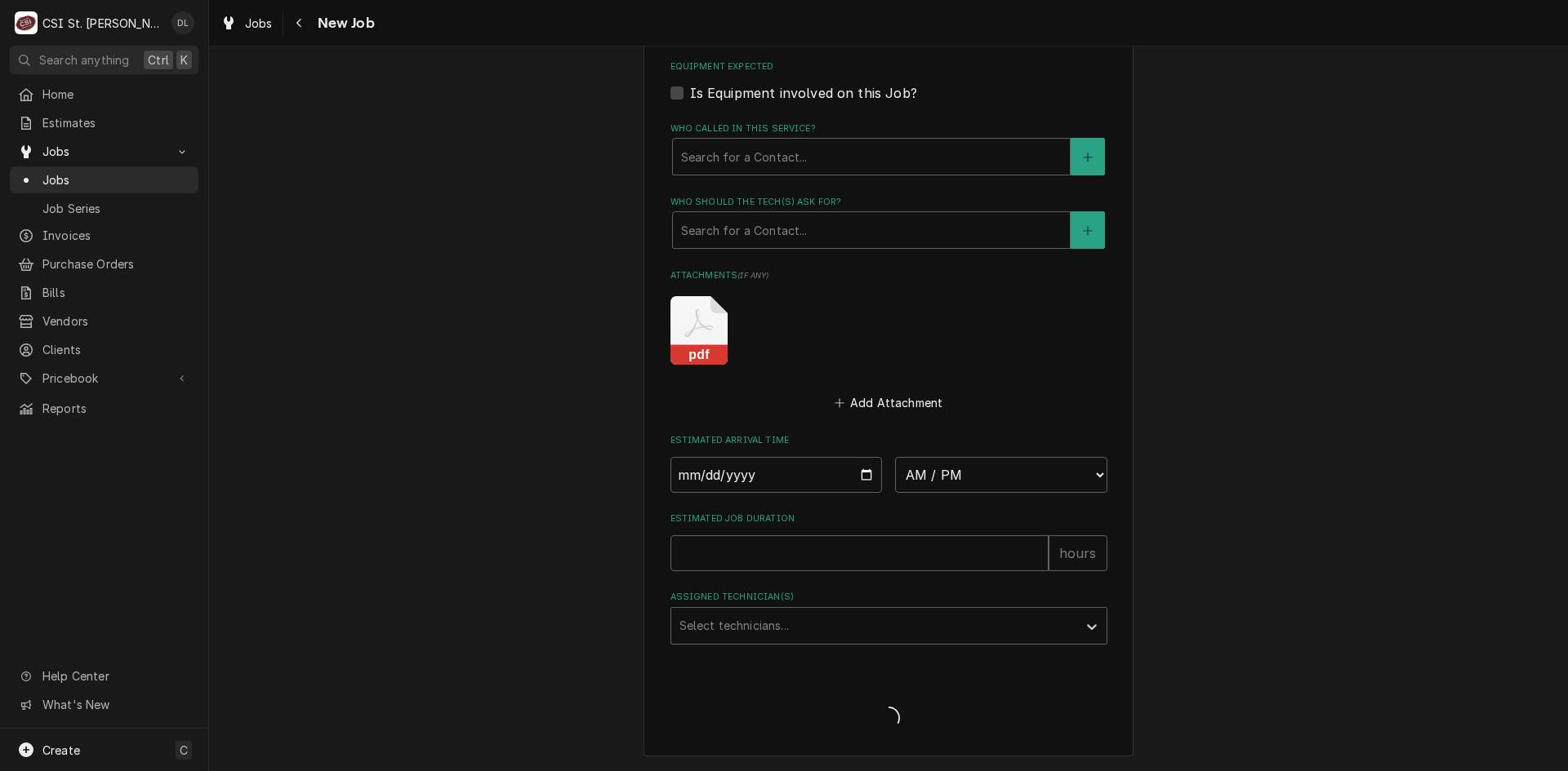
type textarea "x"
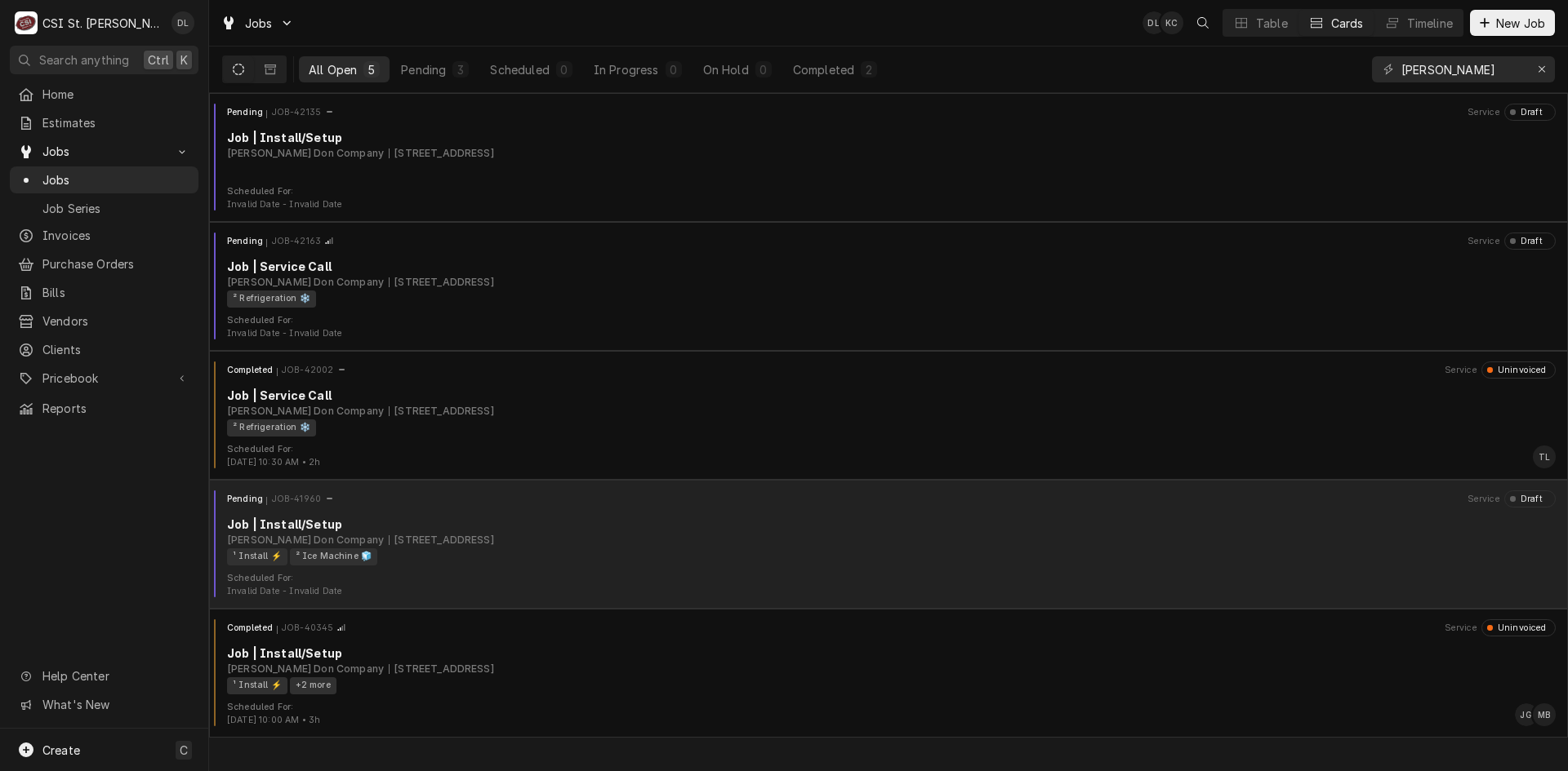
click at [581, 538] on div "[PERSON_NAME] Company [STREET_ADDRESS]" at bounding box center [892, 540] width 1329 height 15
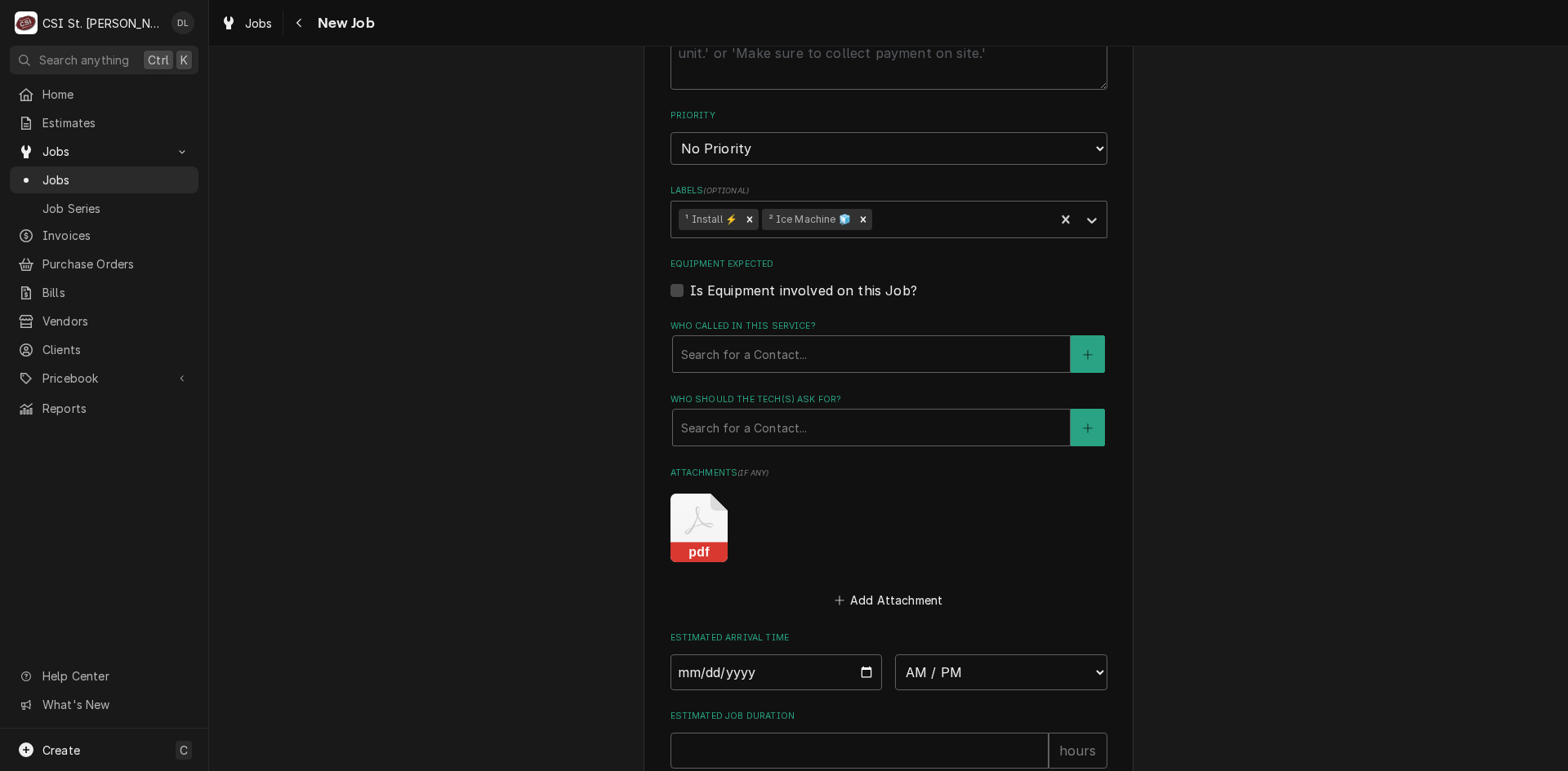
scroll to position [1108, 0]
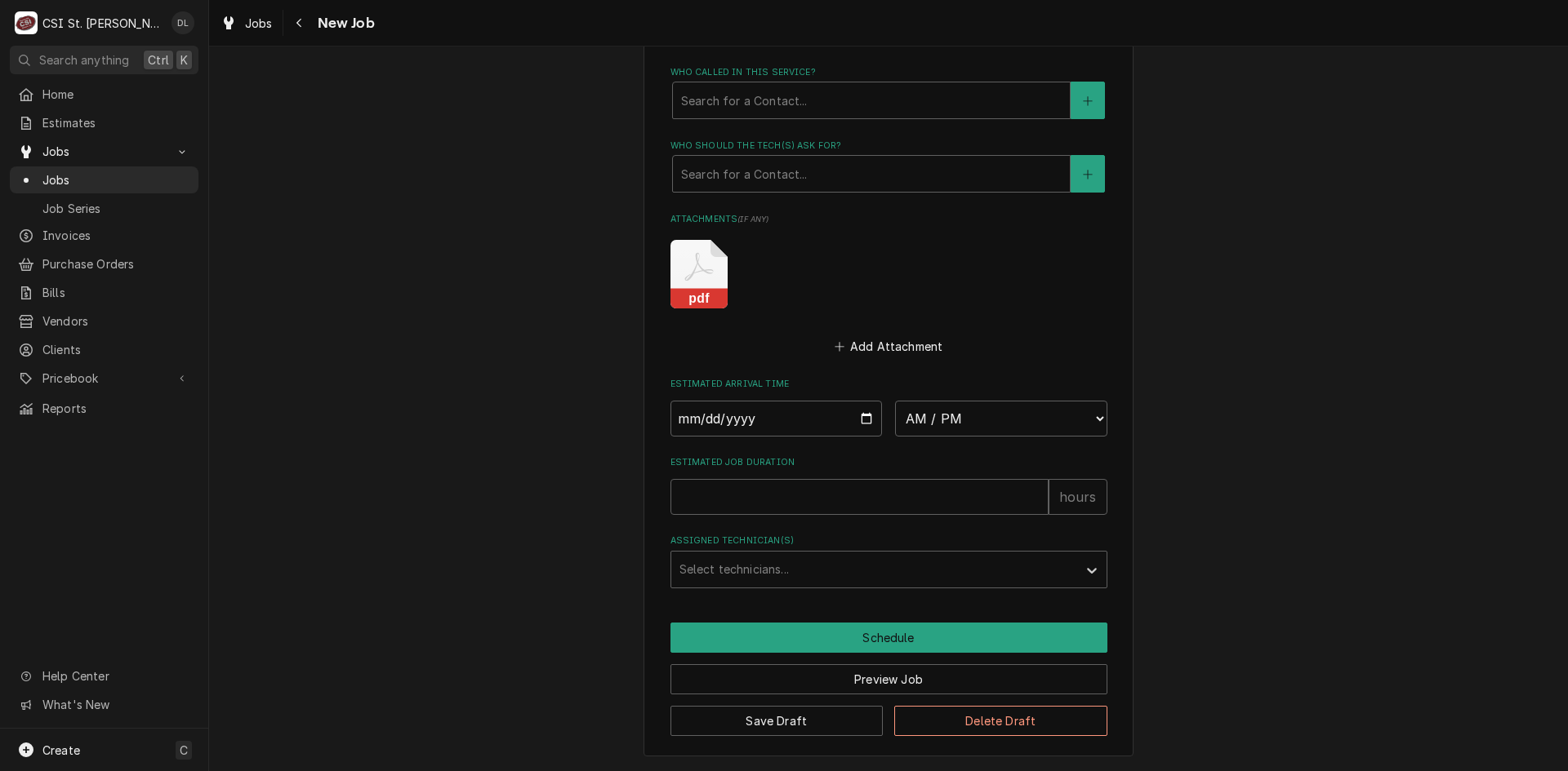
click at [698, 266] on icon "Attachments" at bounding box center [699, 274] width 57 height 69
type textarea "x"
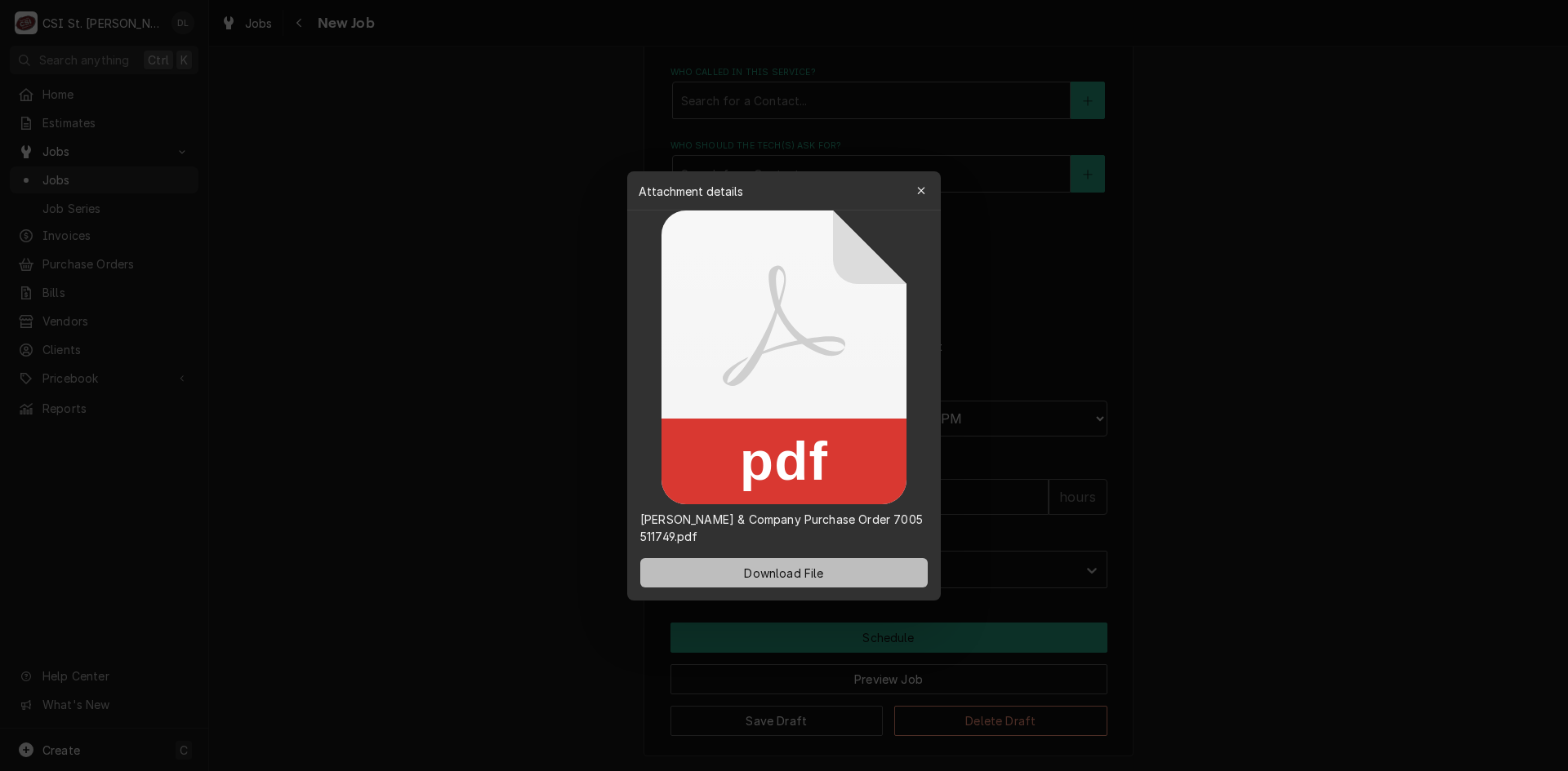
click at [804, 567] on span "Download File" at bounding box center [784, 573] width 85 height 17
click at [912, 185] on button "button" at bounding box center [921, 191] width 26 height 26
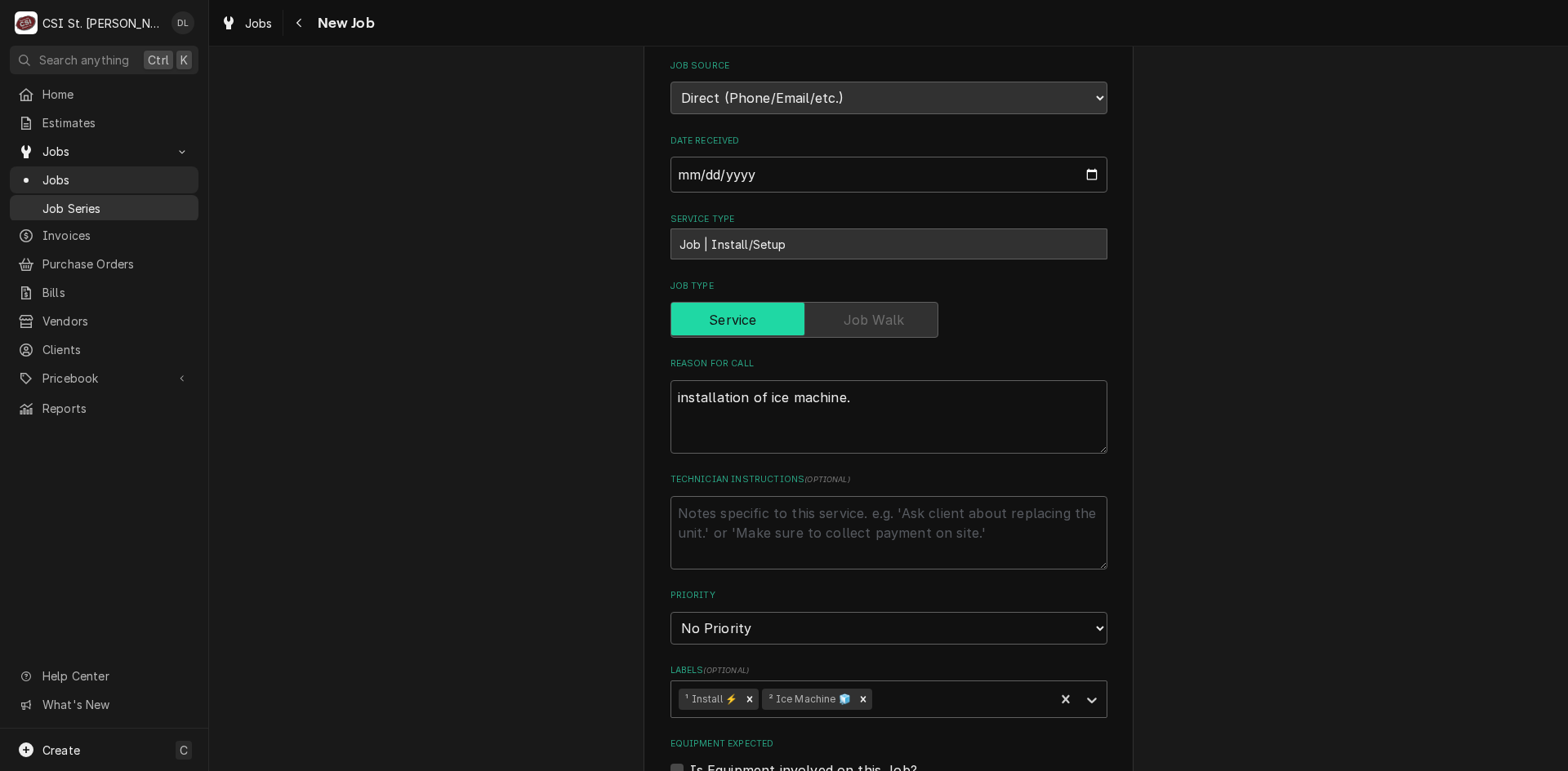
scroll to position [373, 0]
click at [50, 94] on span "Home" at bounding box center [117, 94] width 148 height 17
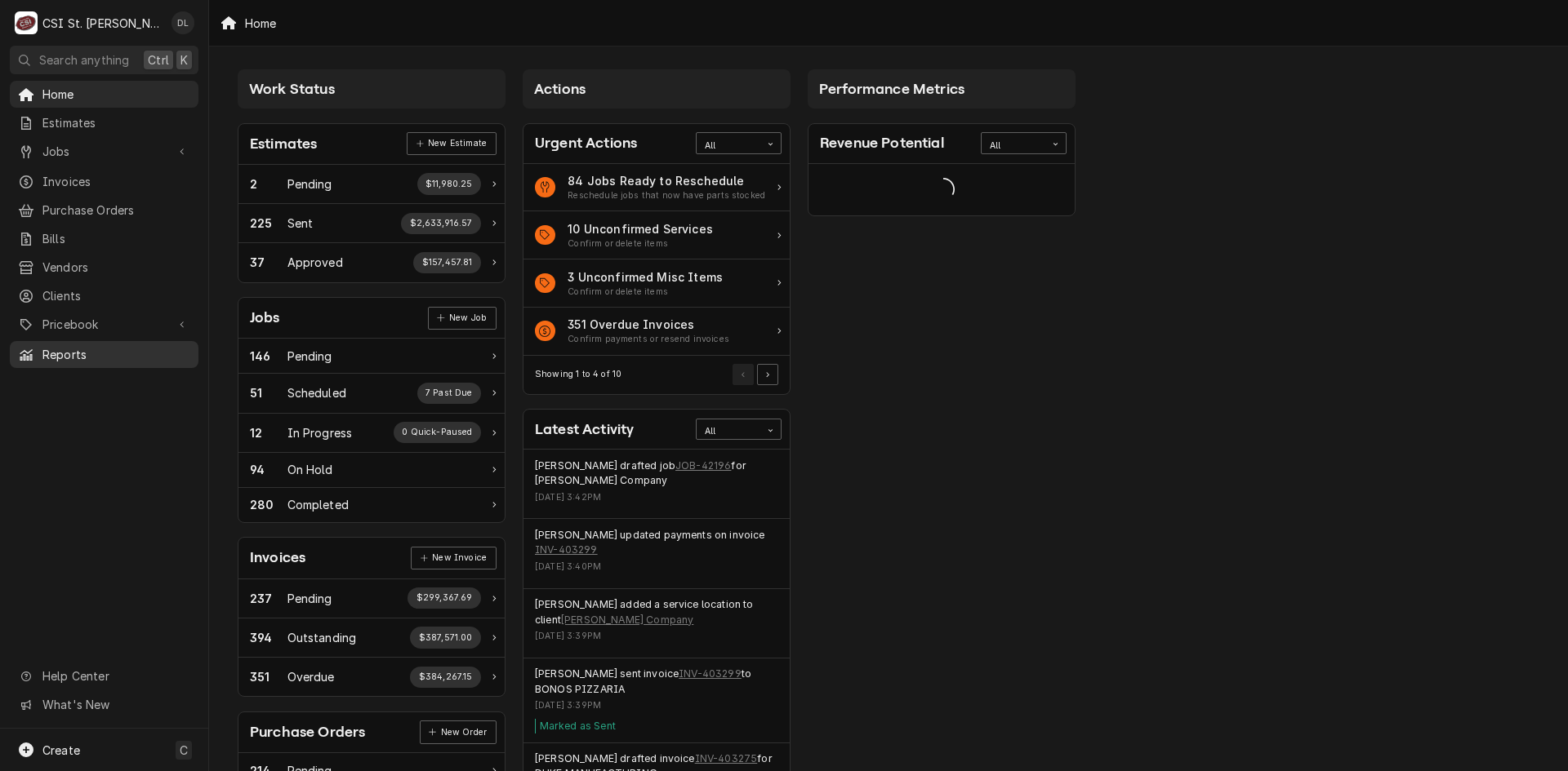
click at [88, 349] on span "Reports" at bounding box center [117, 355] width 148 height 17
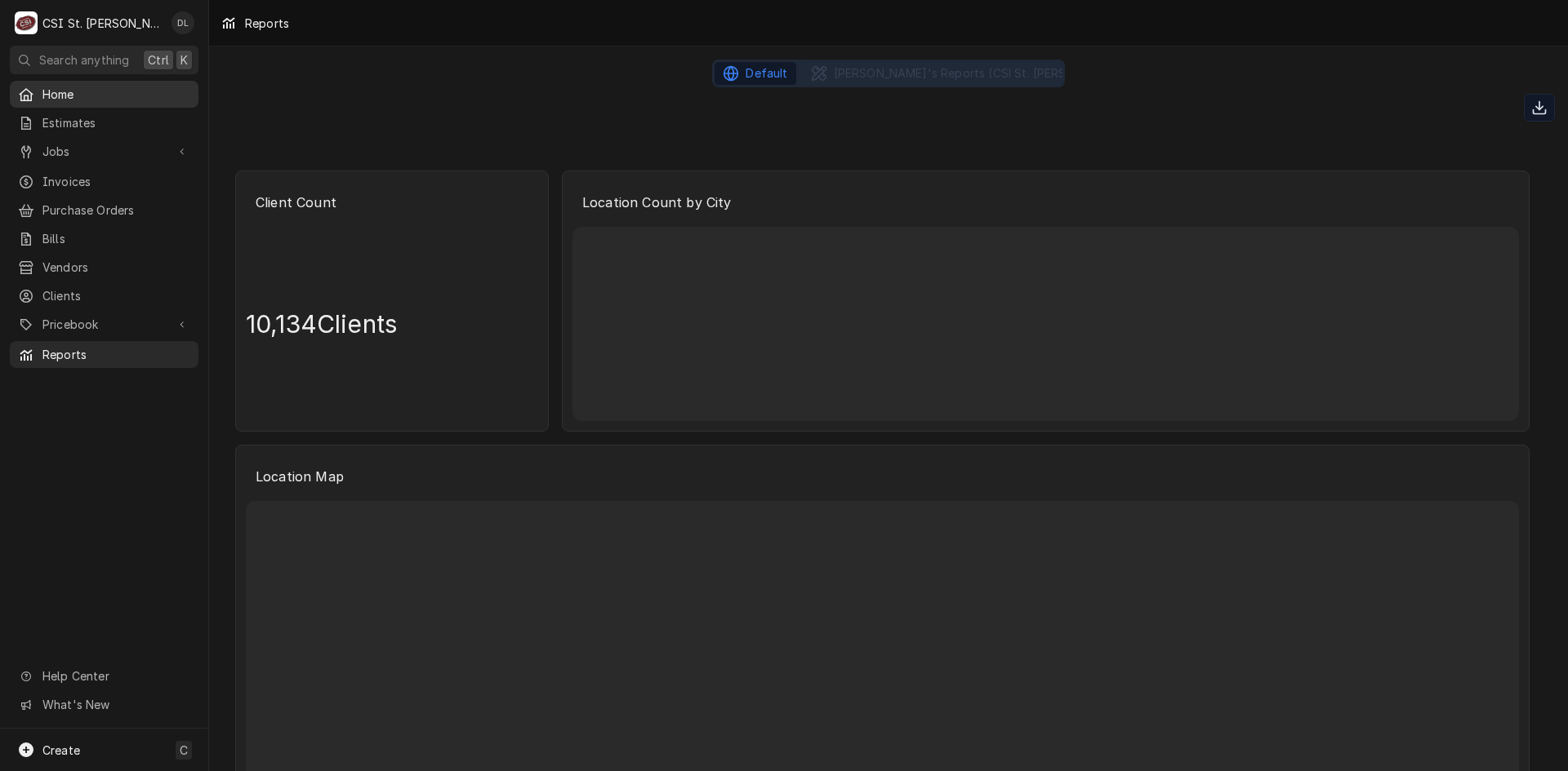
click at [78, 144] on span "Jobs" at bounding box center [104, 151] width 124 height 17
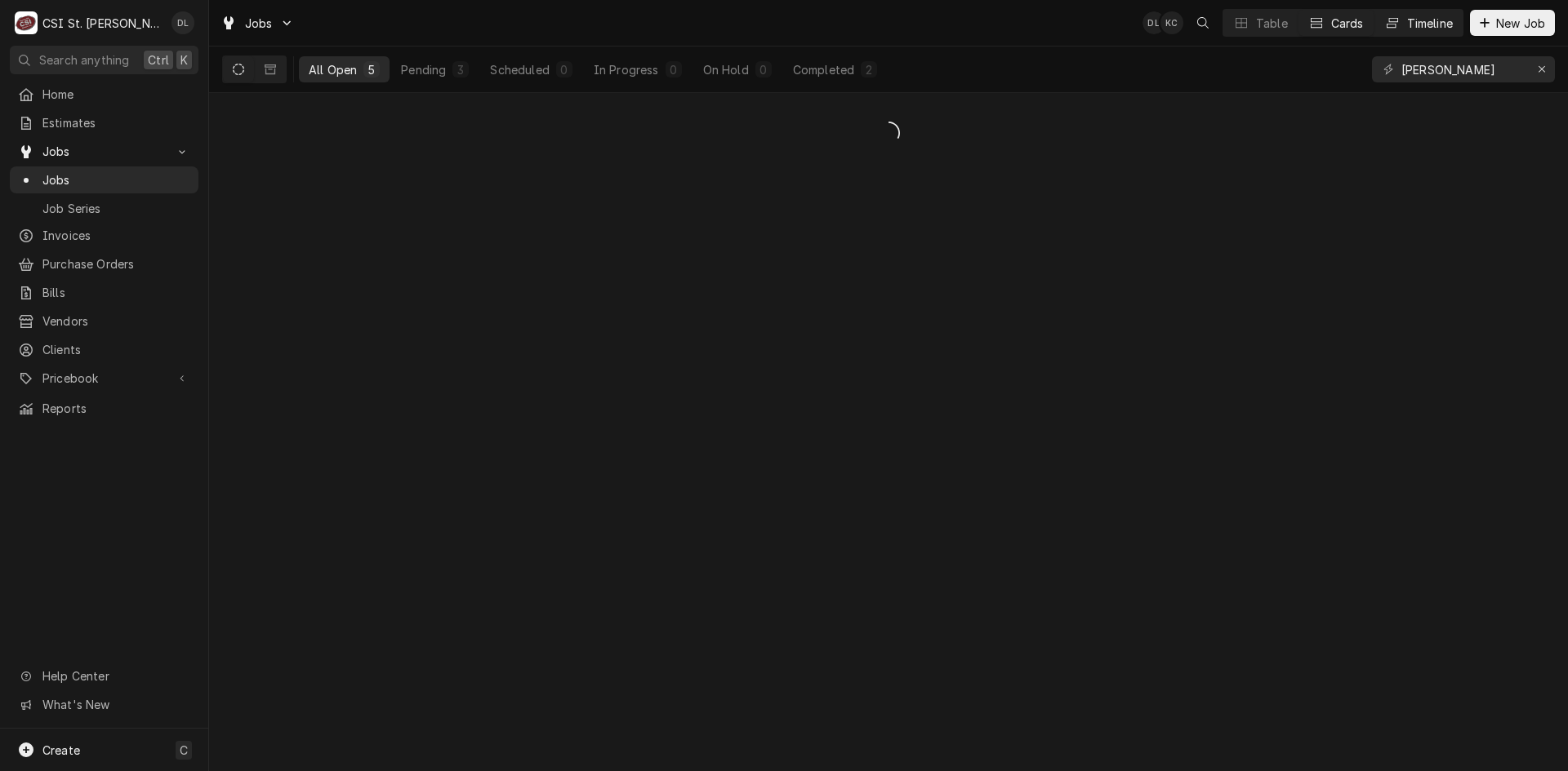
click at [1418, 12] on button "Timeline" at bounding box center [1418, 23] width 88 height 26
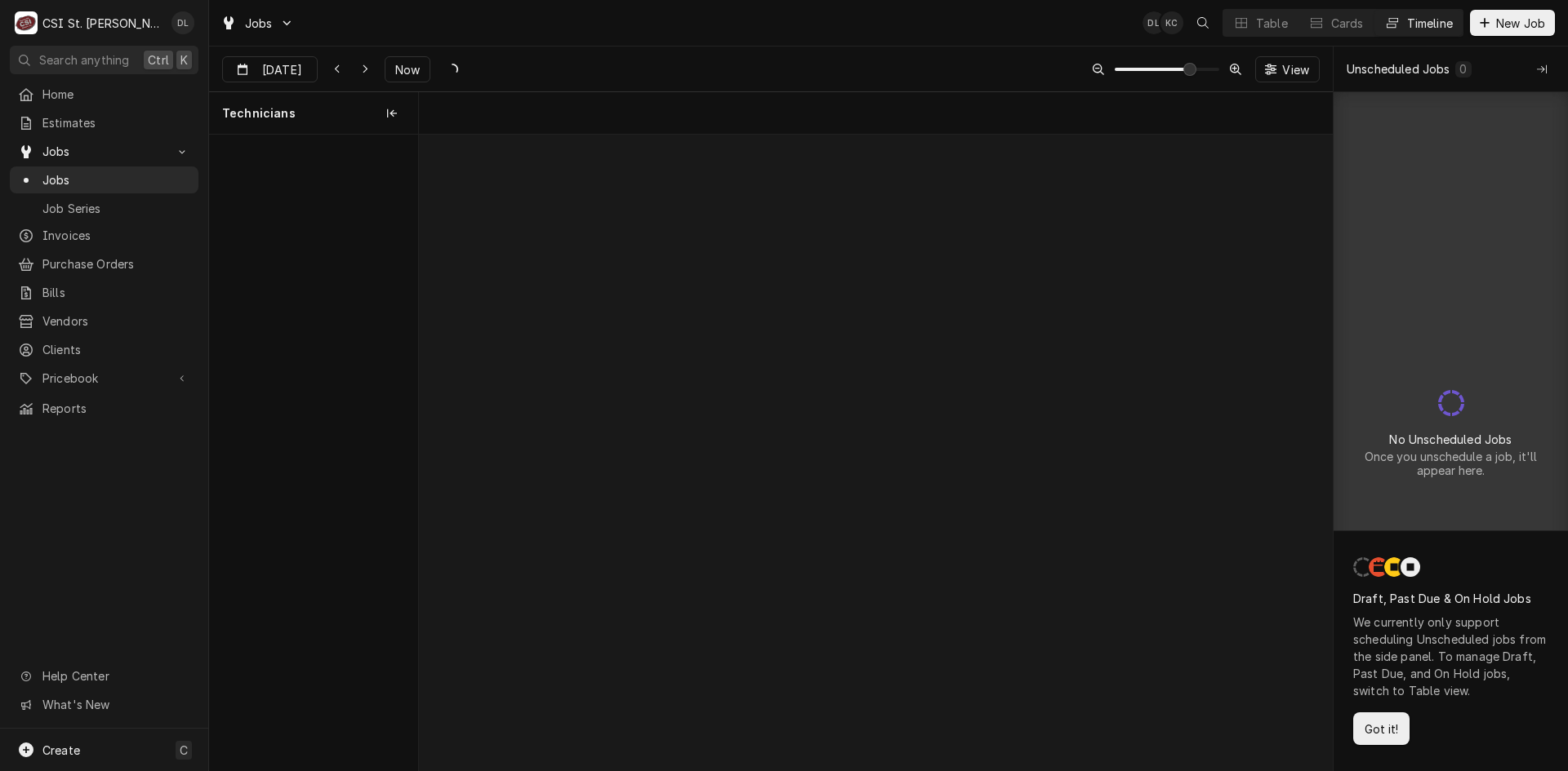
scroll to position [0, 18137]
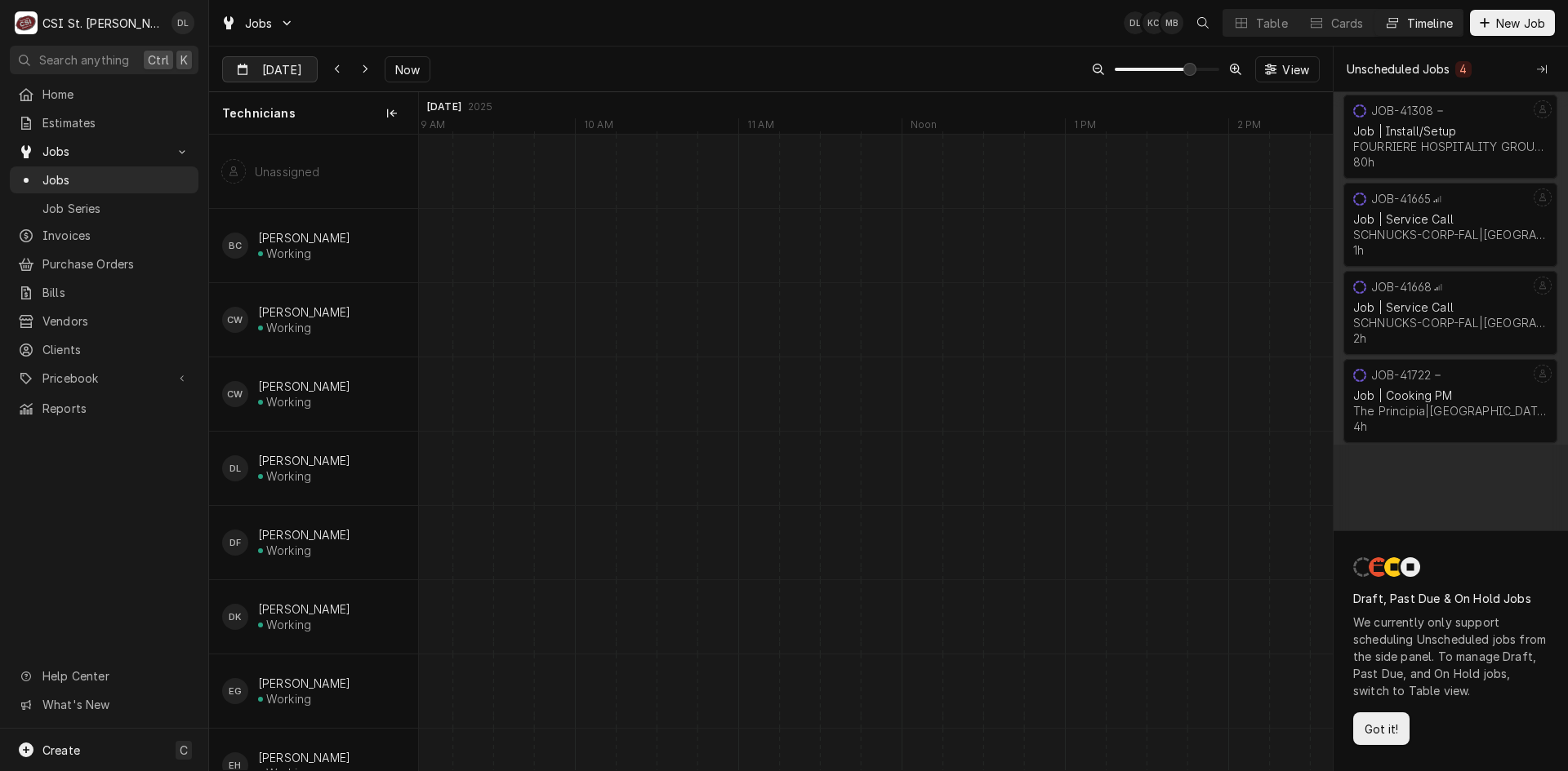
click at [239, 62] on input "[DATE]" at bounding box center [259, 73] width 71 height 32
click at [387, 111] on button "L{DatePicker.gotoNextMonth}" at bounding box center [388, 114] width 23 height 23
click at [387, 111] on button "Go to next month" at bounding box center [388, 114] width 23 height 23
click at [327, 230] on div "13" at bounding box center [326, 232] width 23 height 23
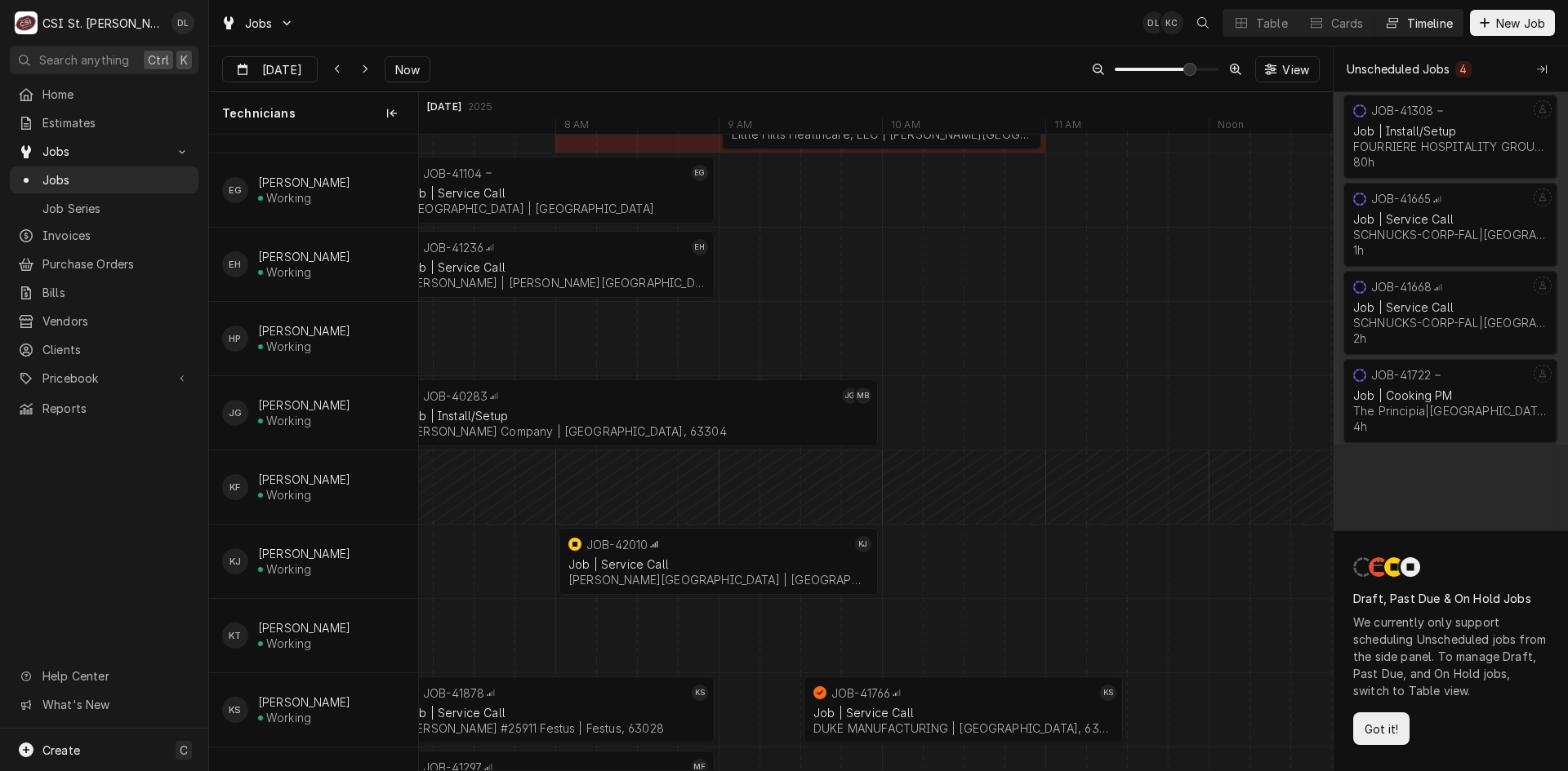
scroll to position [0, 0]
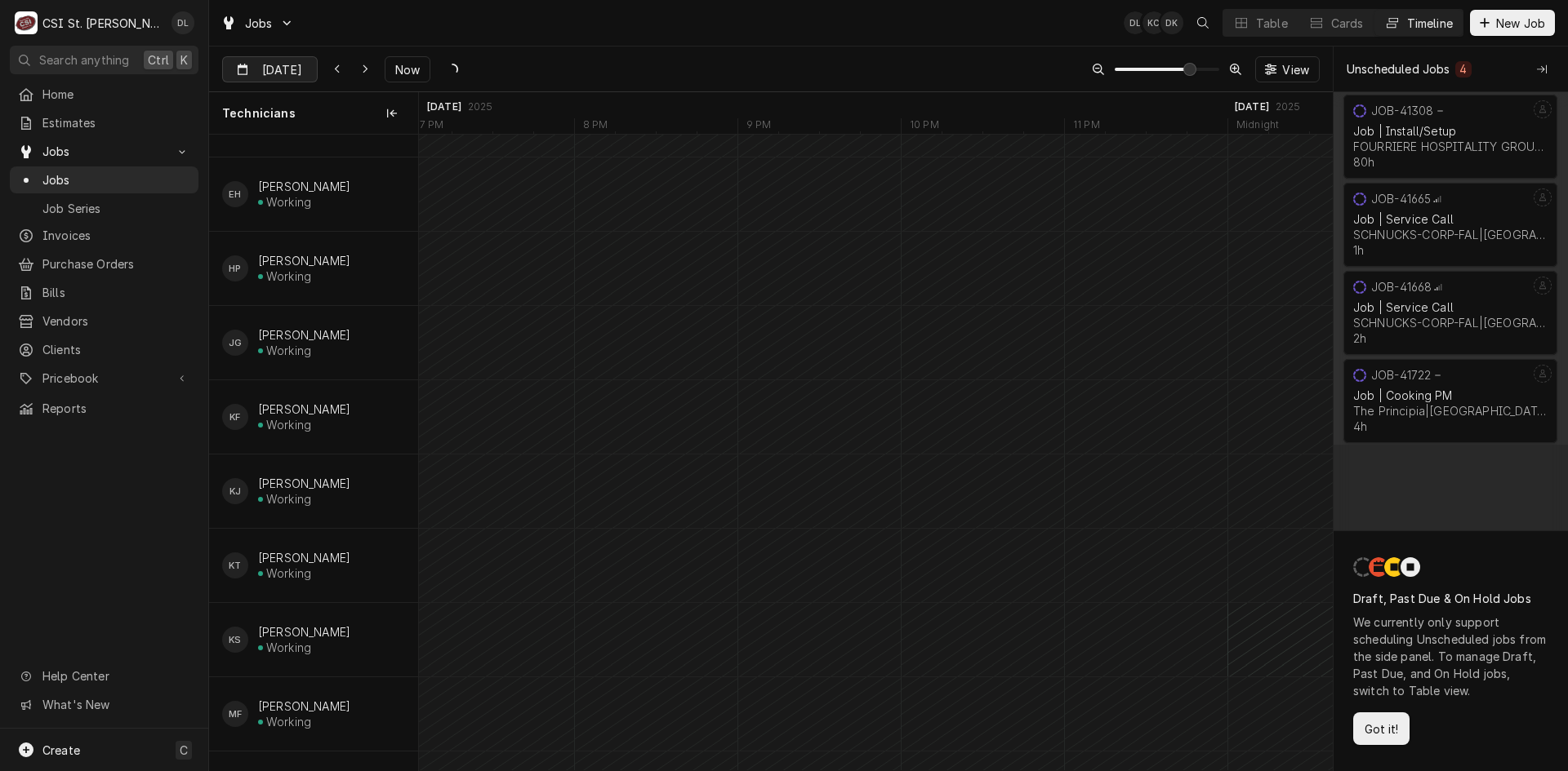
click at [297, 69] on div "Dynamic Content Wrapper" at bounding box center [306, 70] width 23 height 26
click at [355, 257] on div "21" at bounding box center [356, 264] width 23 height 23
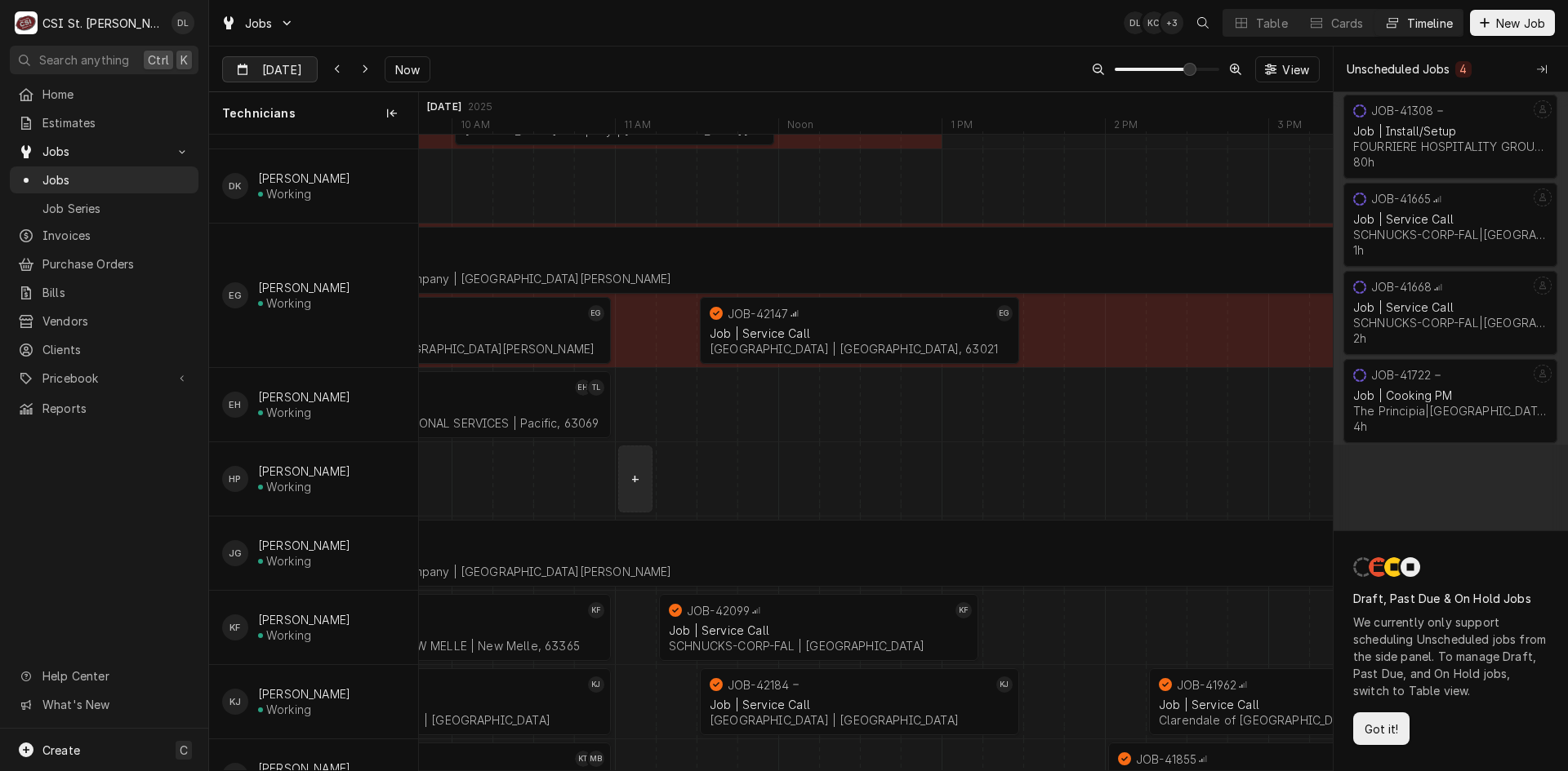
click at [275, 67] on input "Aug 20" at bounding box center [259, 73] width 71 height 32
click at [326, 233] on div "13" at bounding box center [326, 232] width 23 height 23
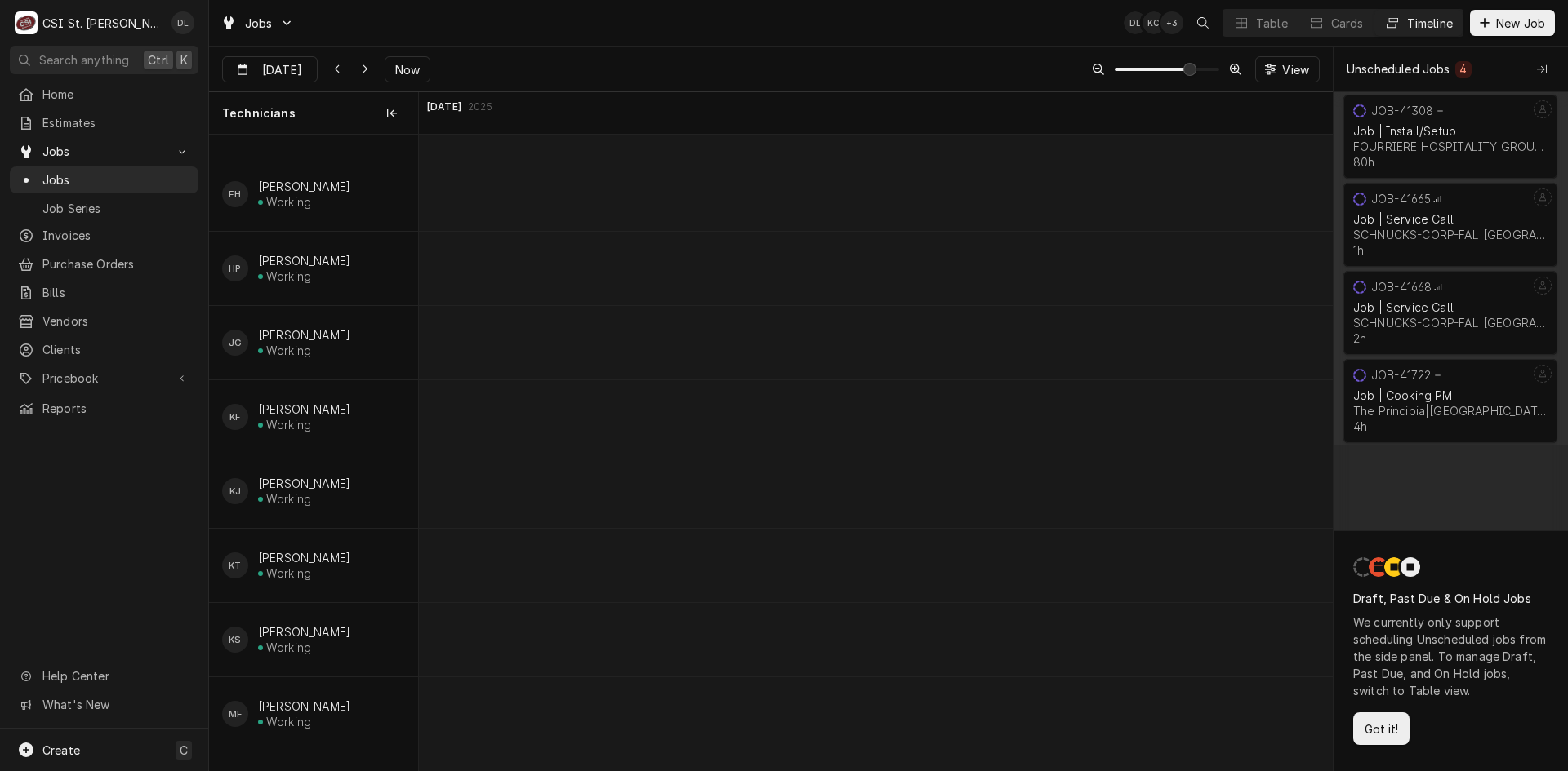
scroll to position [0, 18395]
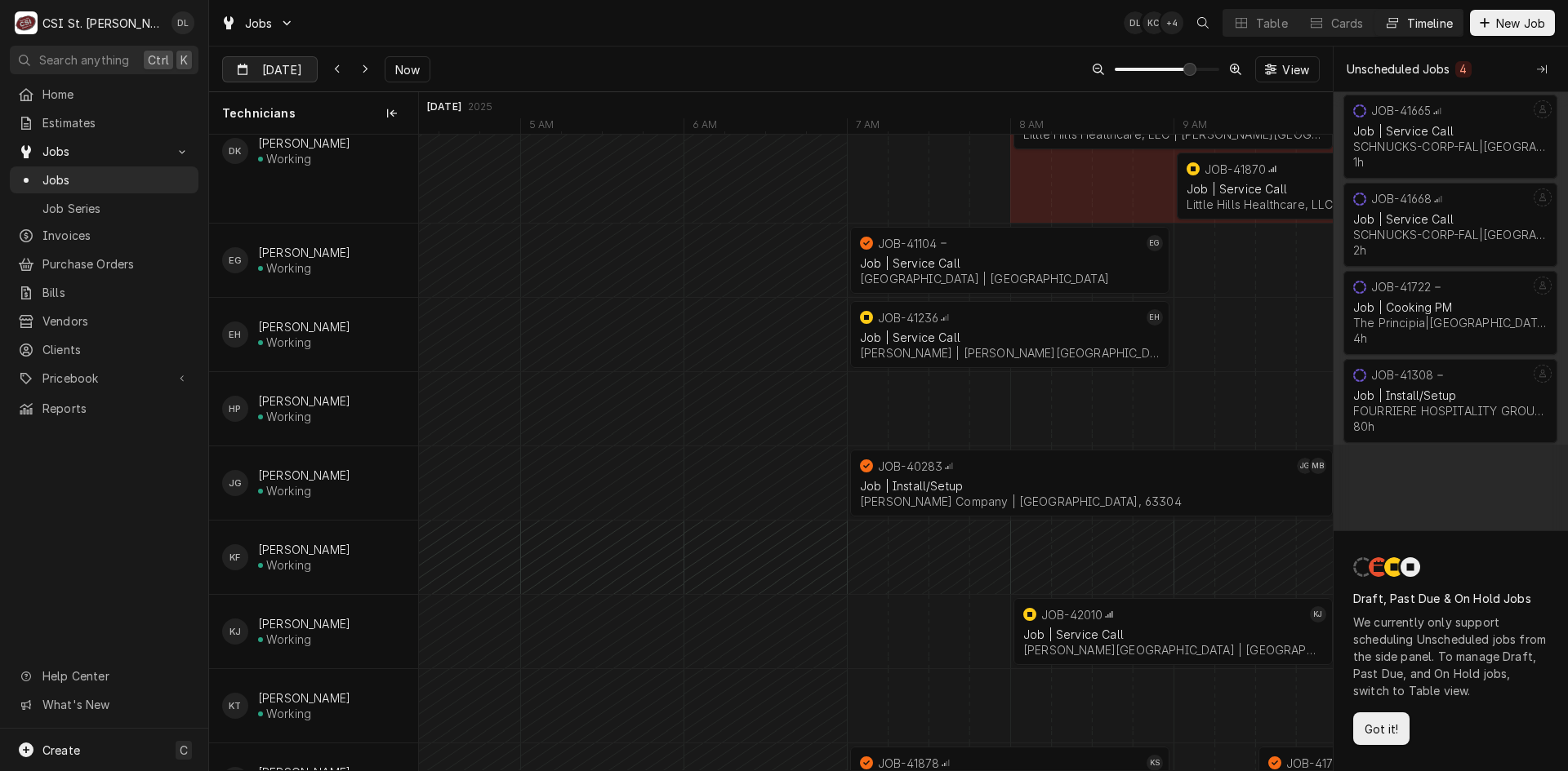
click at [285, 69] on input "Aug 13" at bounding box center [259, 73] width 71 height 32
click at [359, 236] on div "14" at bounding box center [356, 232] width 23 height 23
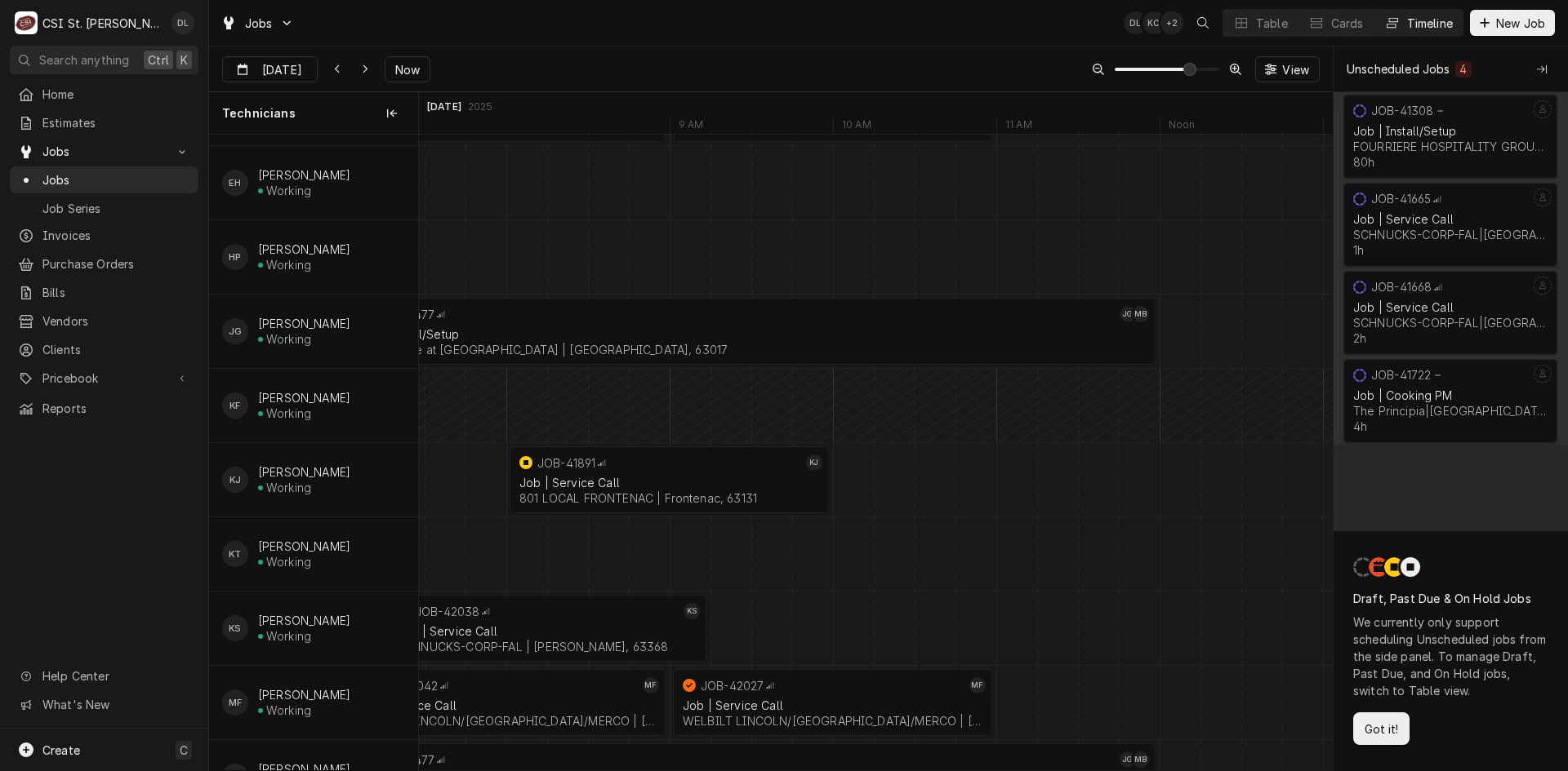
scroll to position [0, 23025]
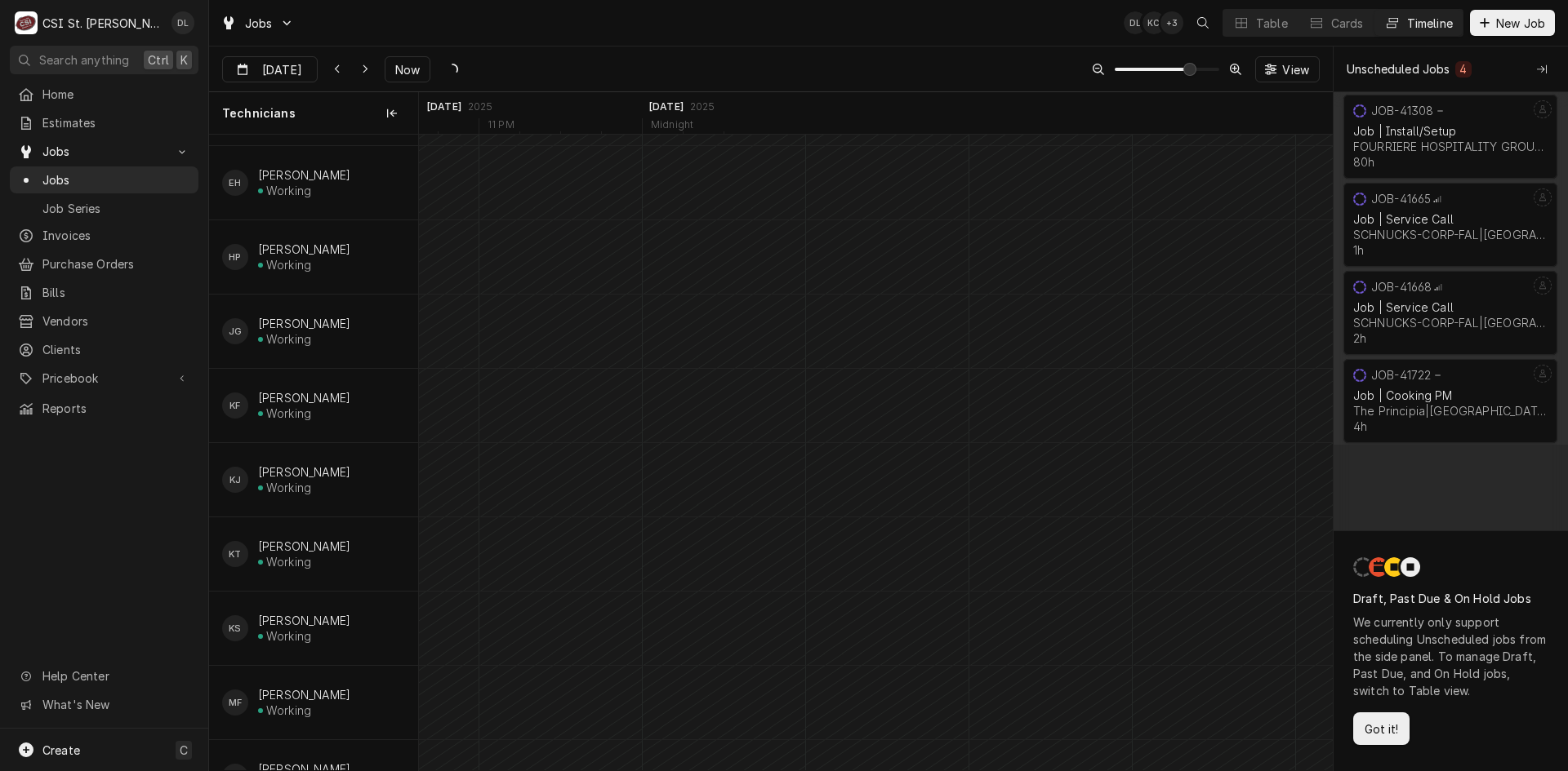
type input "Aug 15"
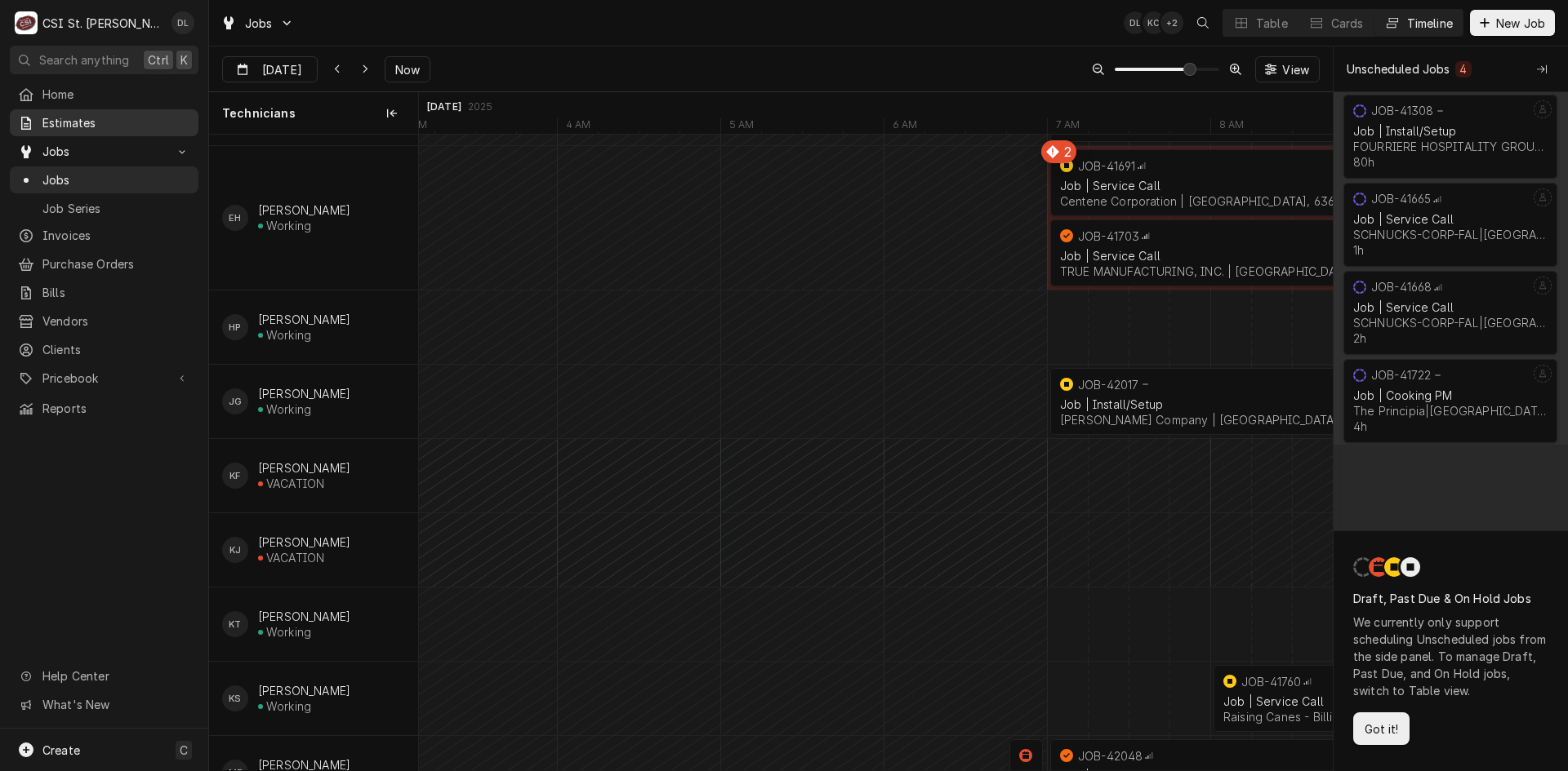
click at [47, 116] on span "Estimates" at bounding box center [117, 123] width 148 height 17
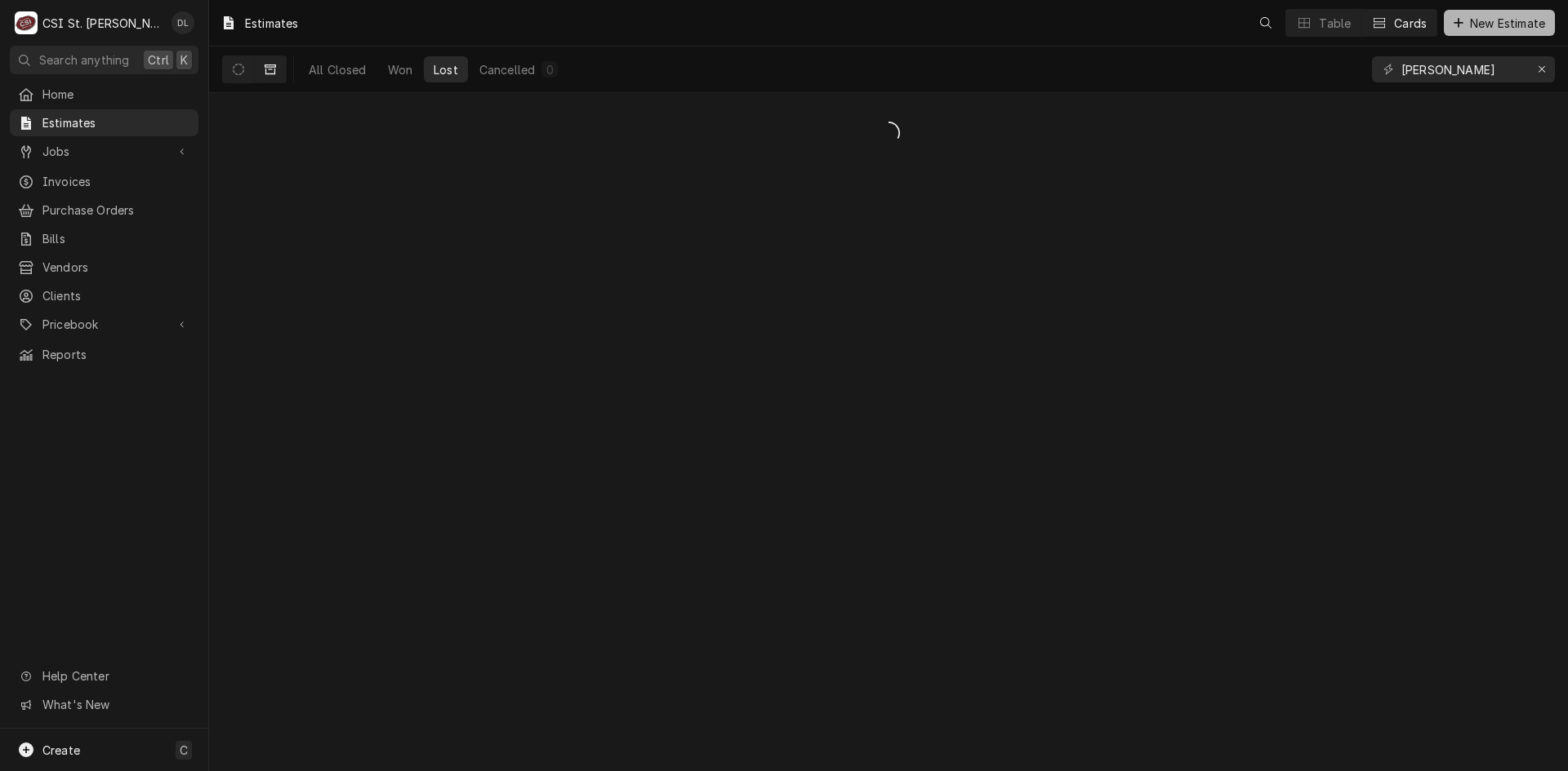
click at [1462, 16] on div "Dynamic Content Wrapper" at bounding box center [1458, 23] width 17 height 17
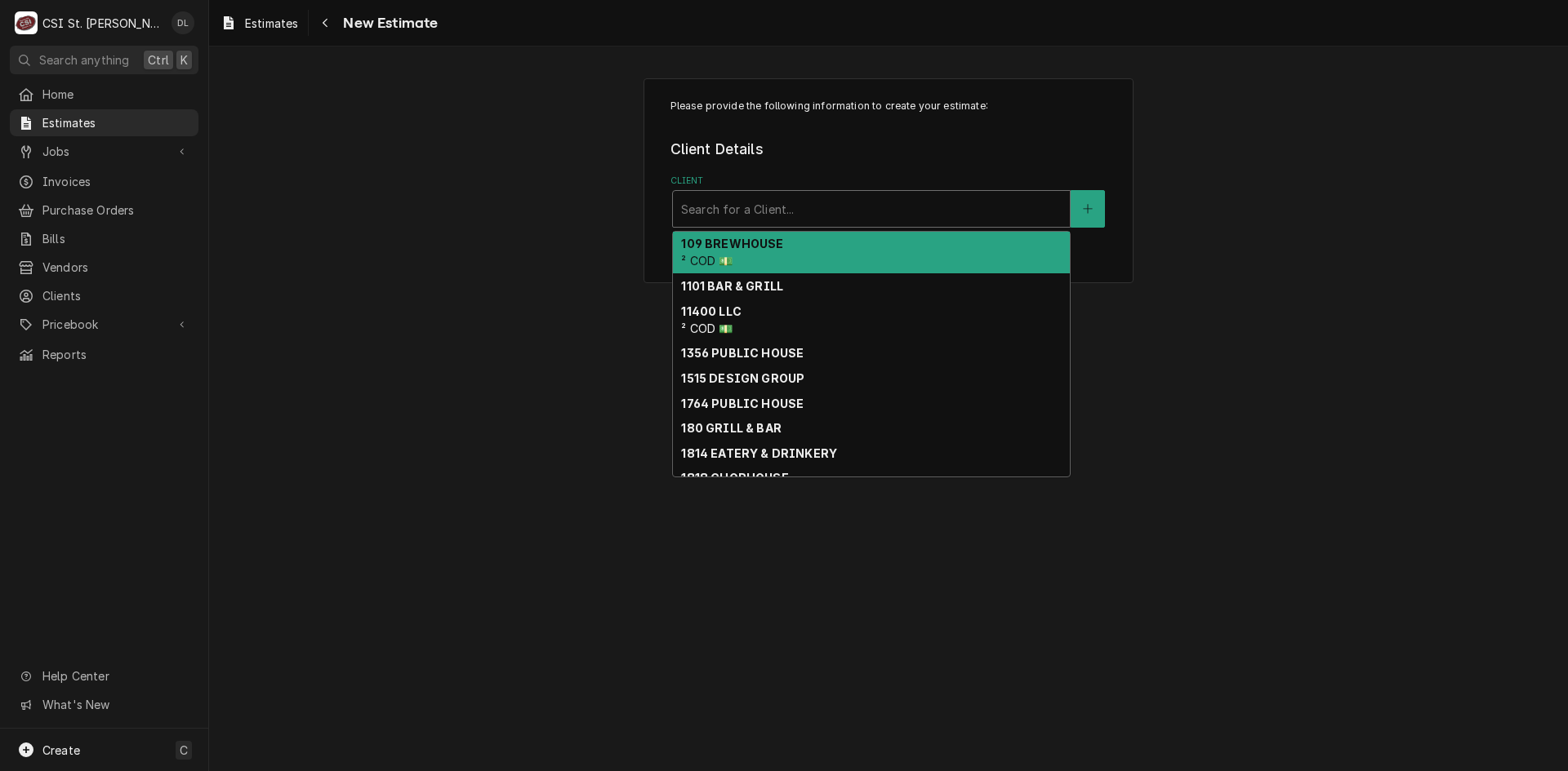
click at [904, 204] on div "Client" at bounding box center [871, 209] width 380 height 30
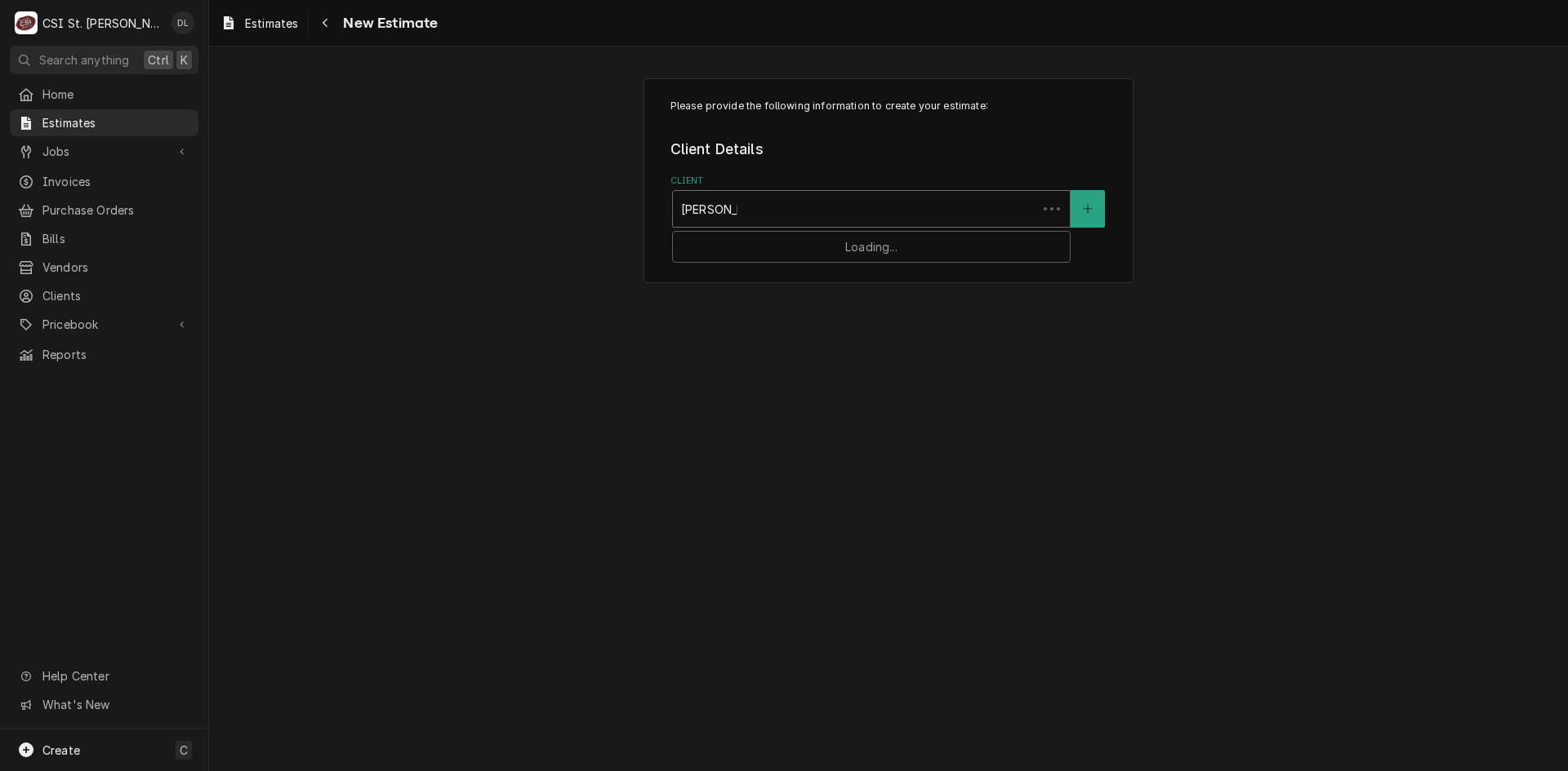
type input "[PERSON_NAME]"
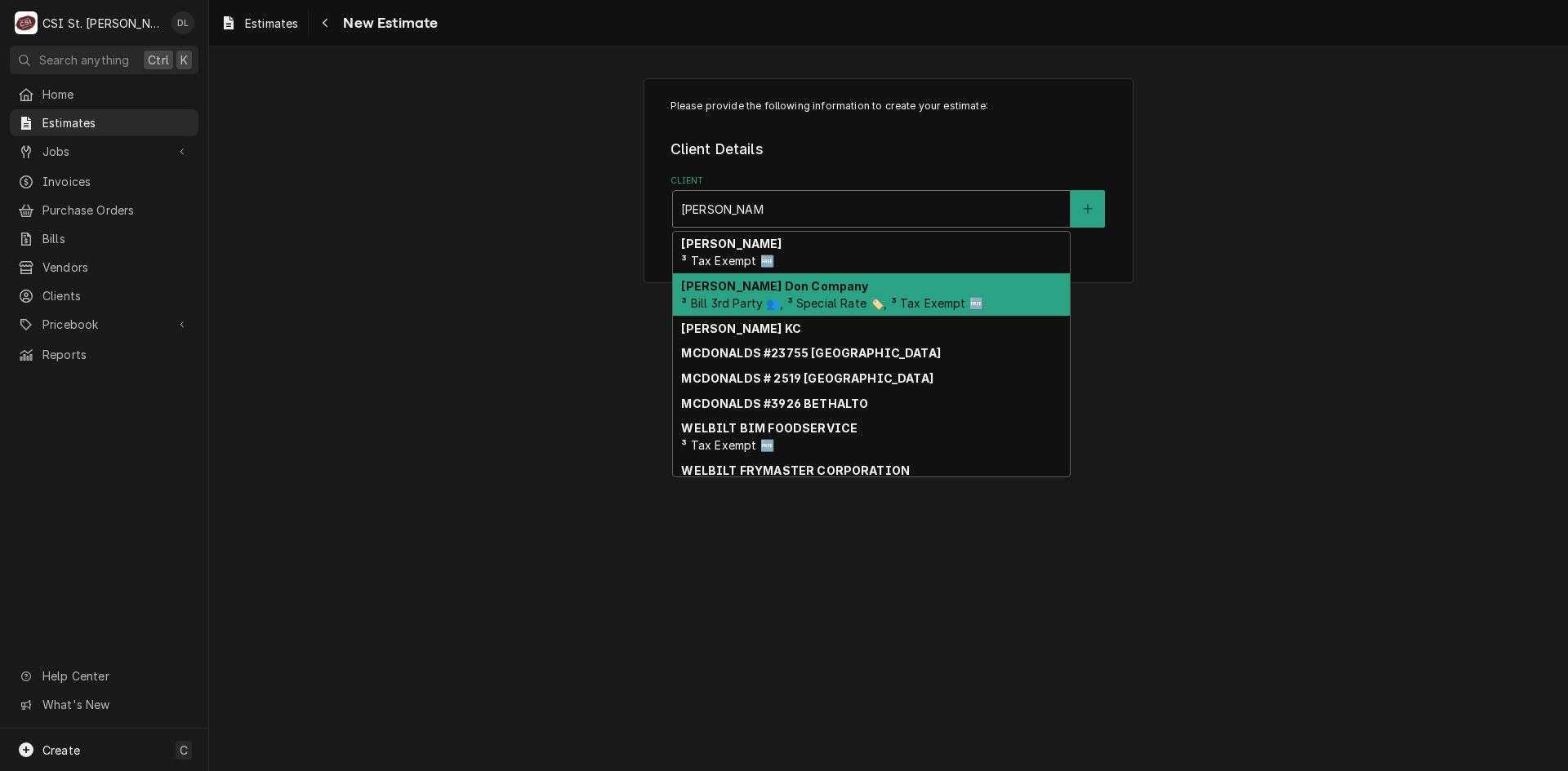
click at [877, 293] on div "[PERSON_NAME] Company ³ Bill 3rd Party 👥, ³ Special Rate 🏷️, ³ Tax Exempt 🆓" at bounding box center [871, 294] width 397 height 43
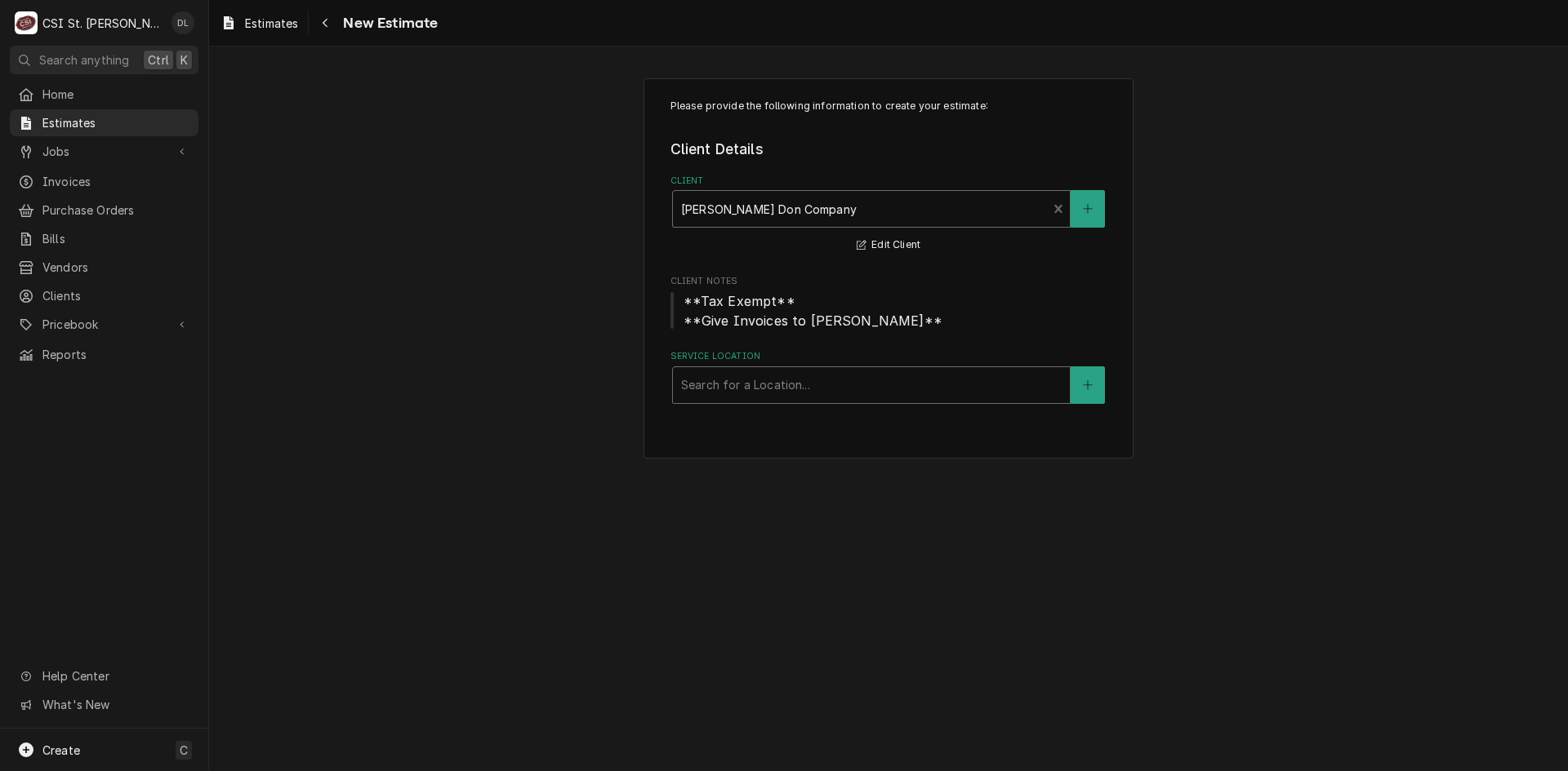
click at [778, 388] on div "Service Location" at bounding box center [871, 386] width 380 height 30
type input "[PERSON_NAME] MIDDLE"
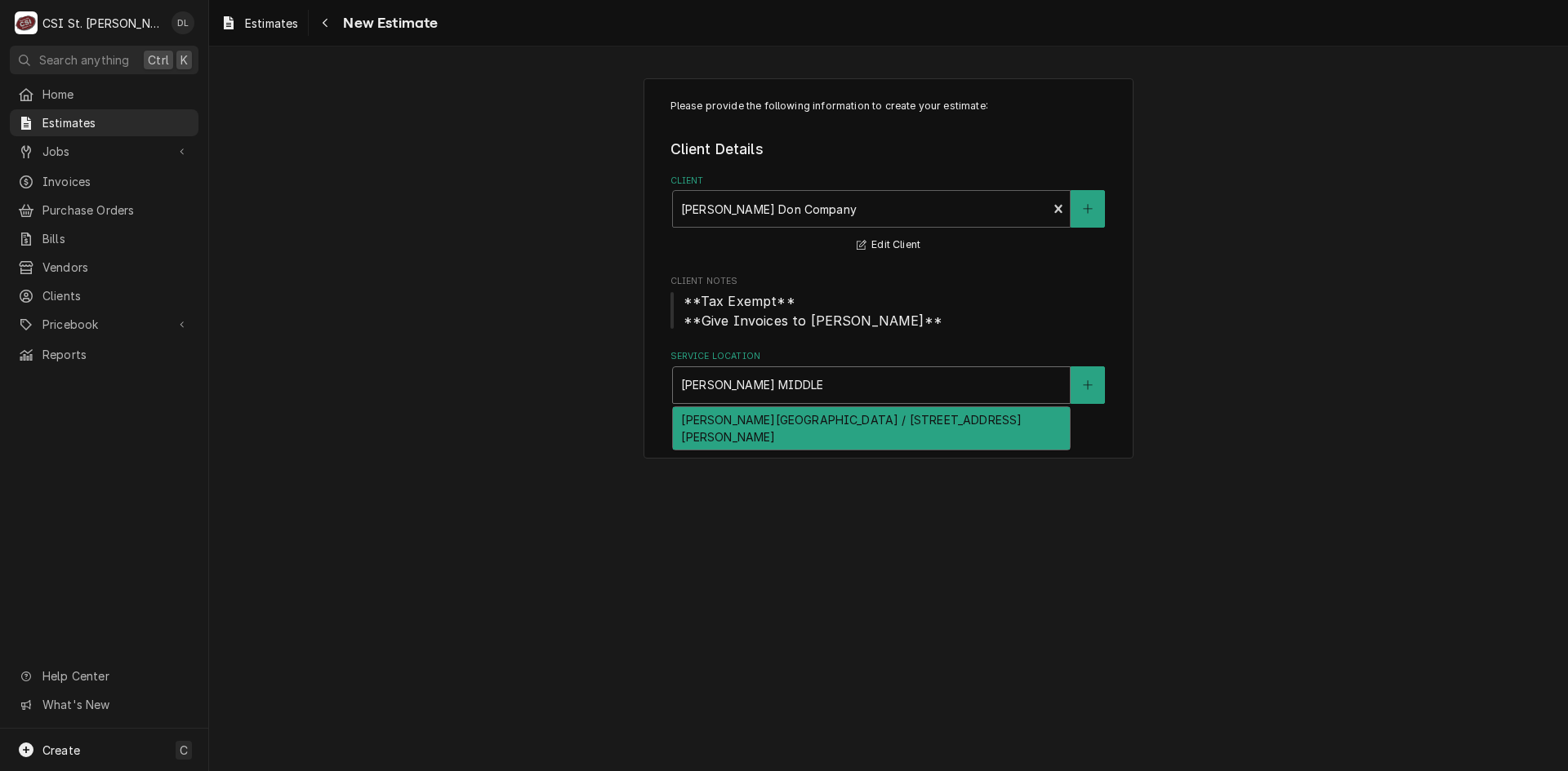
click at [814, 425] on div "[PERSON_NAME][GEOGRAPHIC_DATA] / [STREET_ADDRESS][PERSON_NAME]" at bounding box center [871, 428] width 397 height 43
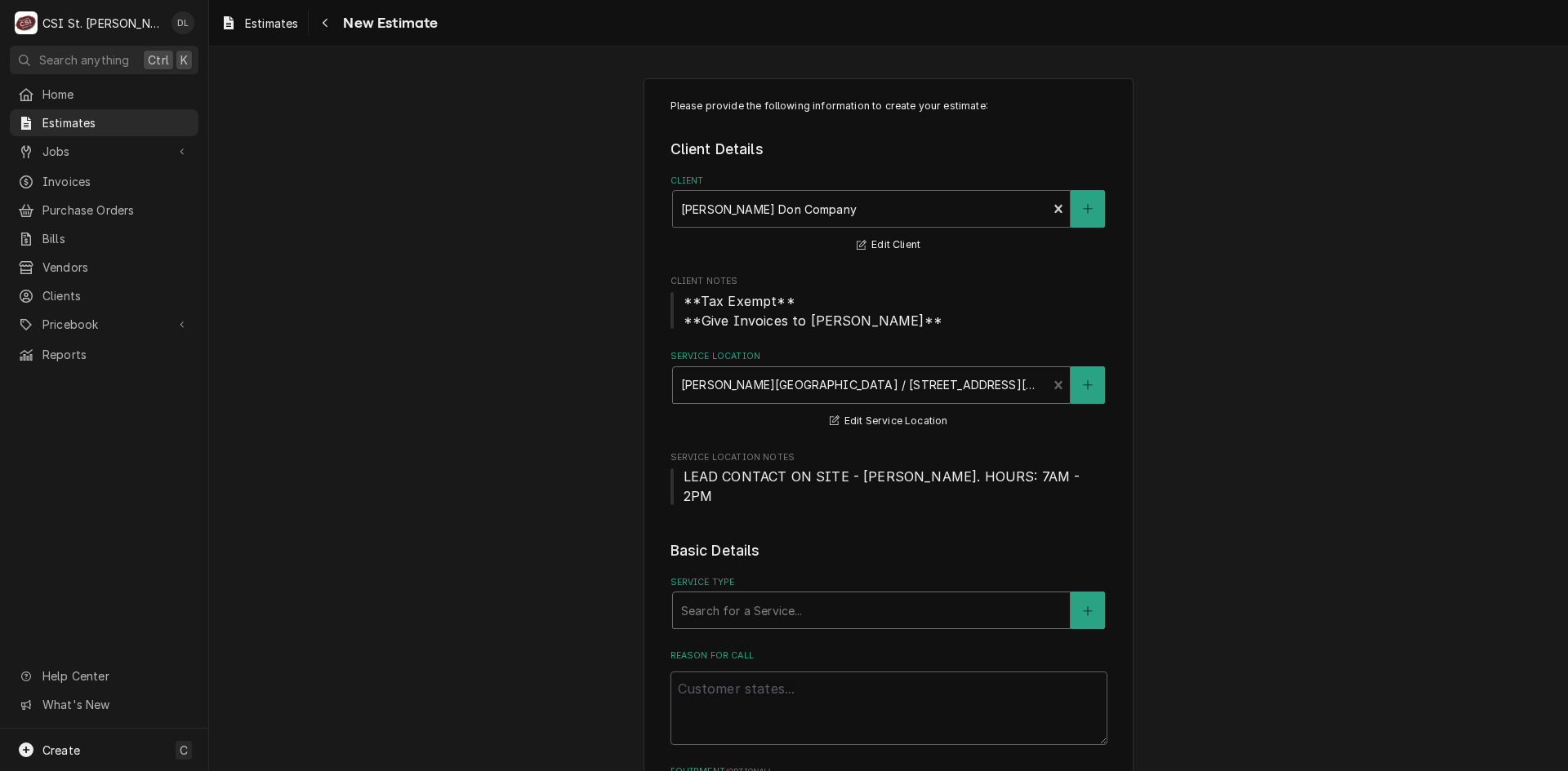
click at [847, 596] on div "Service Type" at bounding box center [871, 611] width 380 height 30
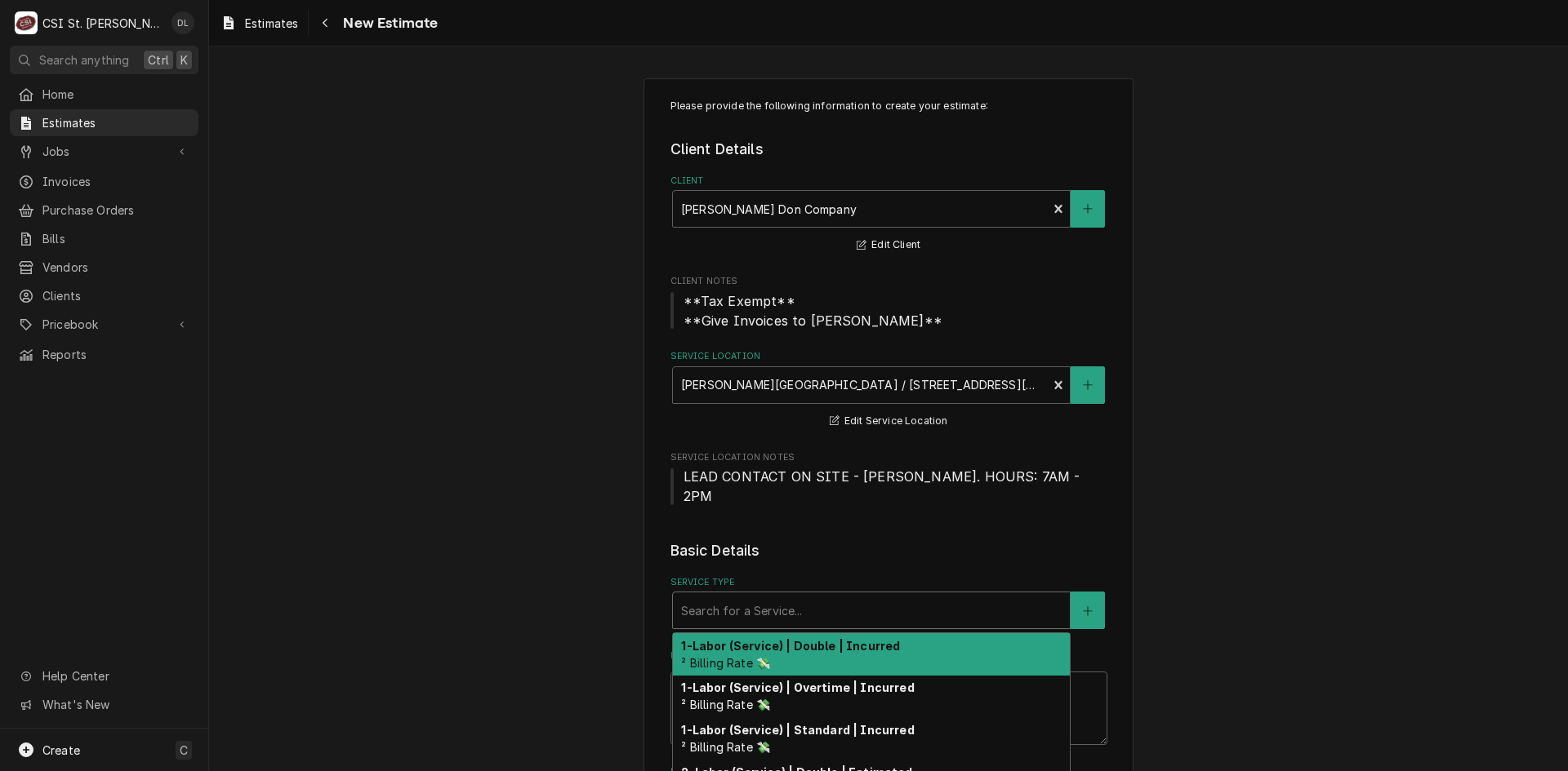
type textarea "x"
type input "I"
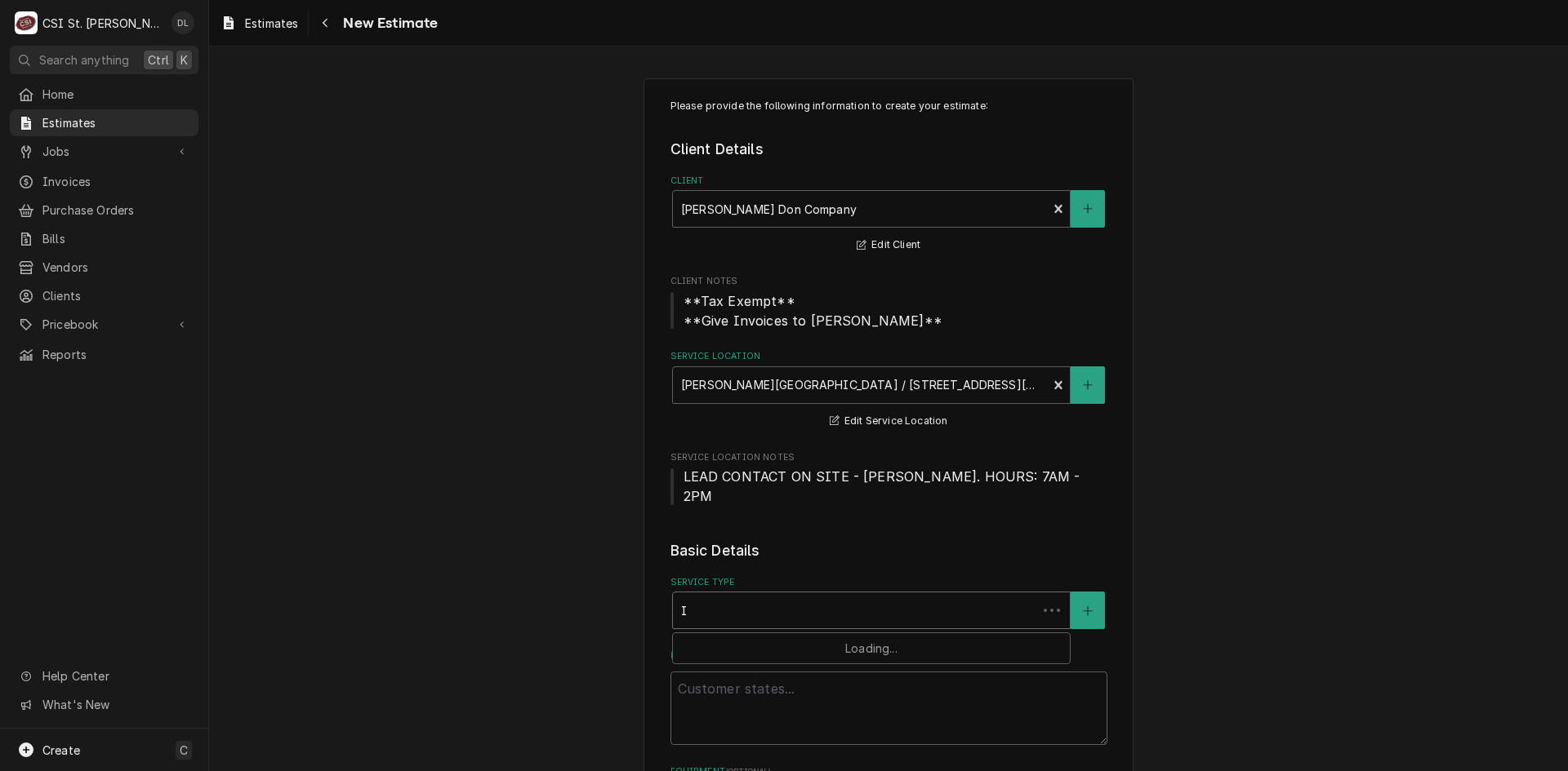
type textarea "x"
type input "IN"
type textarea "x"
type input "INS"
type textarea "x"
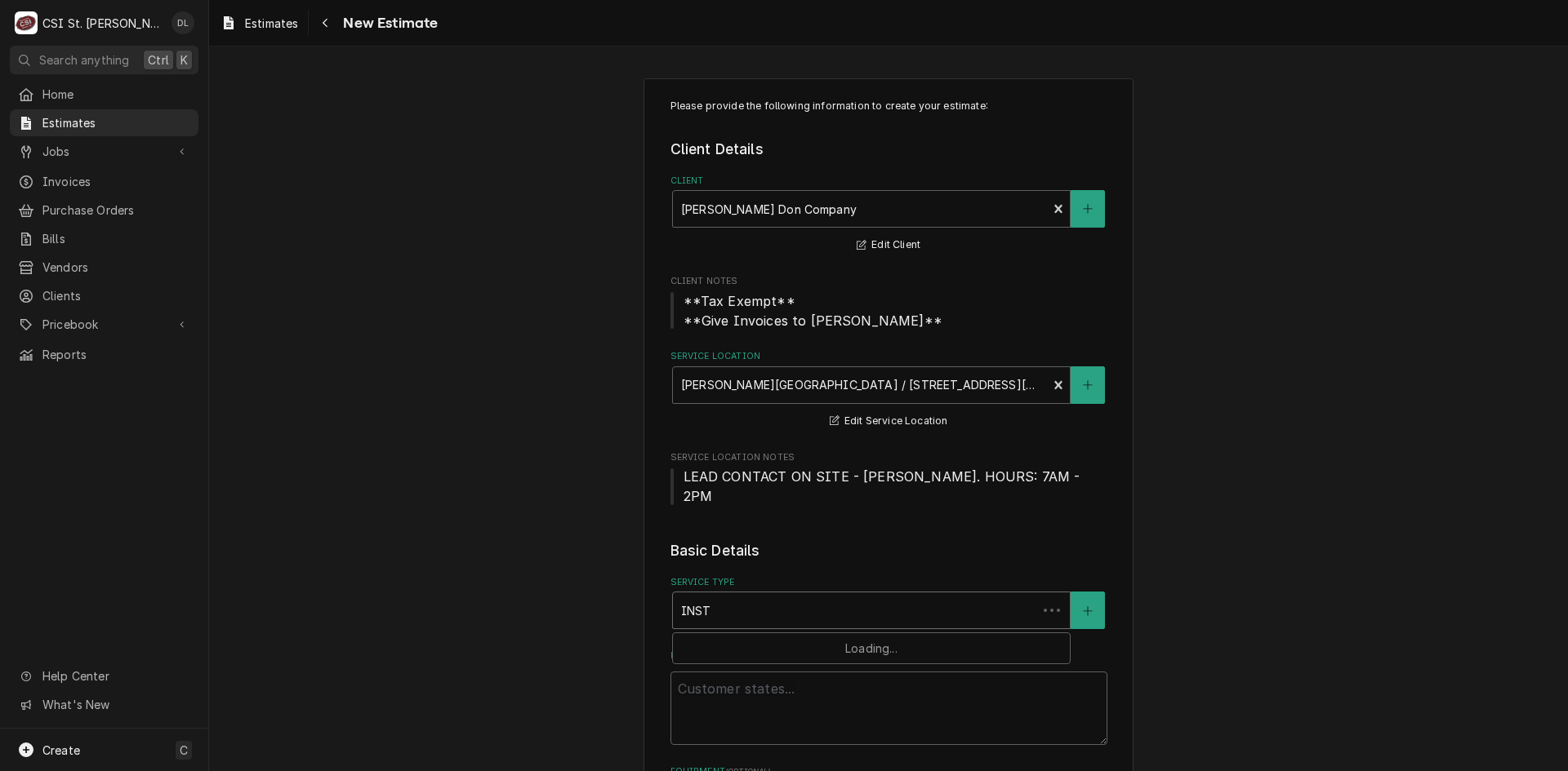
type input "INSTA"
type textarea "x"
type input "INSTAL"
type textarea "x"
type input "INSTALL"
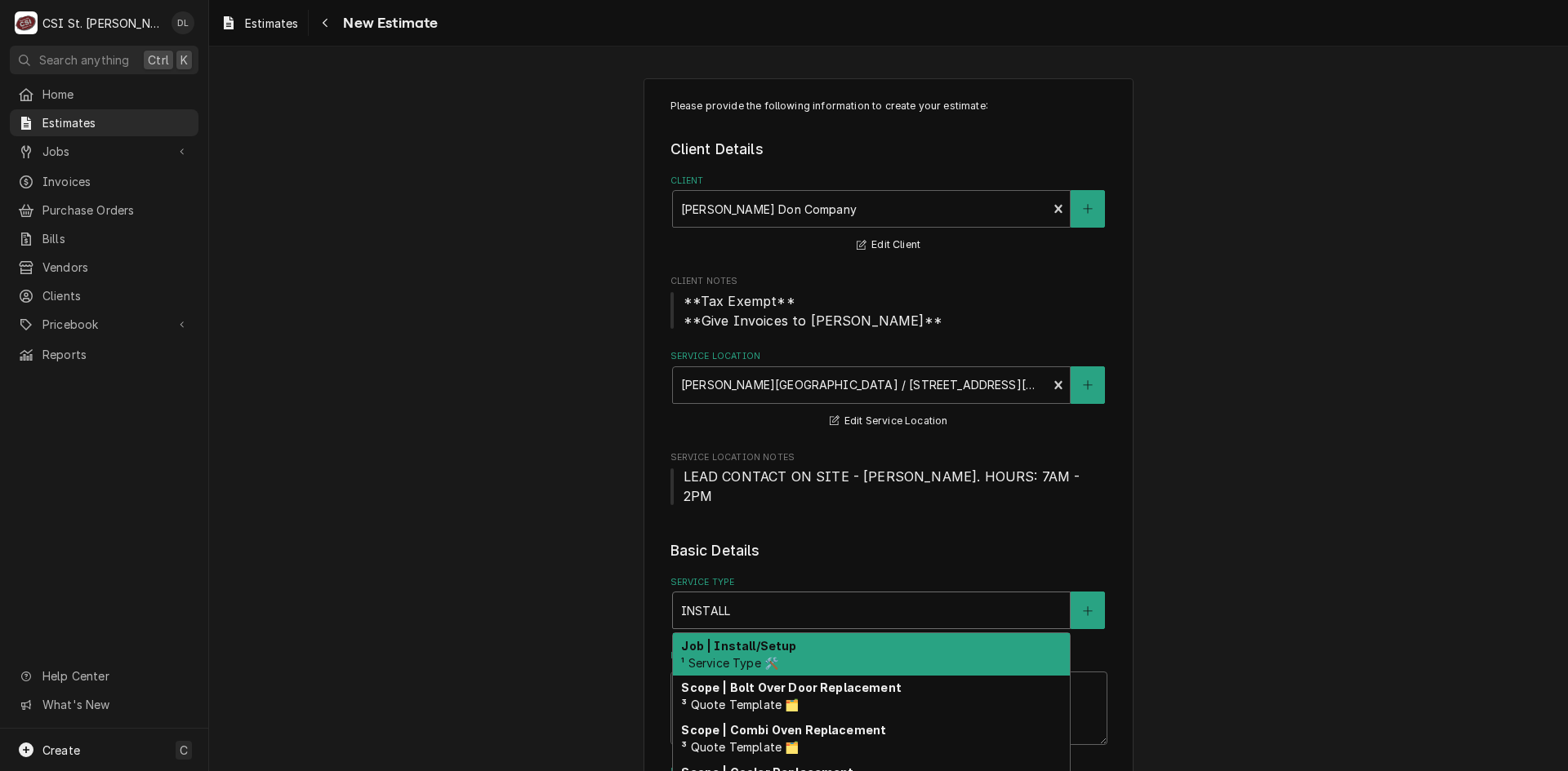
click at [783, 639] on strong "Job | Install/Setup" at bounding box center [738, 646] width 115 height 14
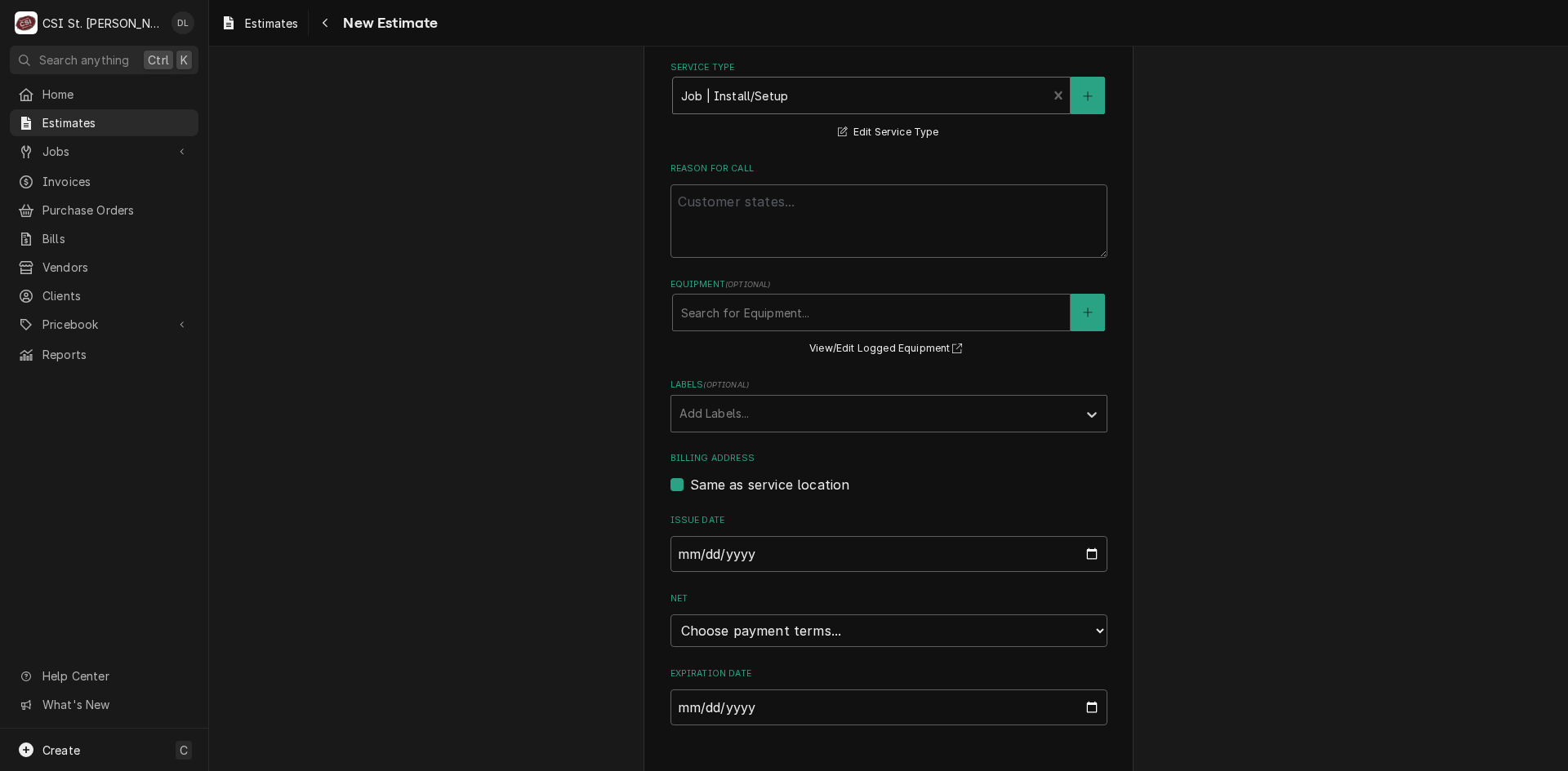
scroll to position [520, 0]
click at [1080, 686] on input "Expiration Date" at bounding box center [889, 703] width 437 height 36
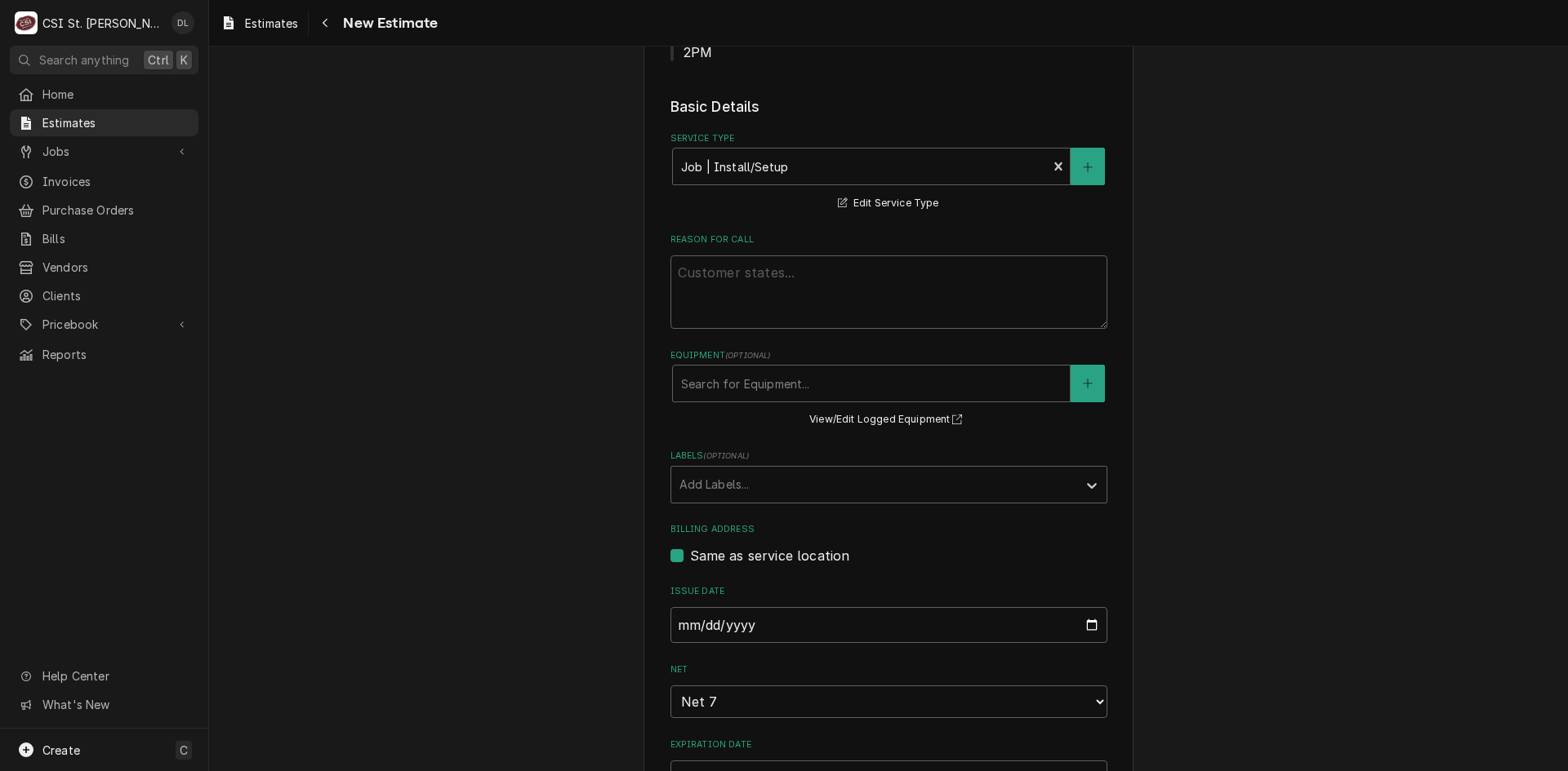
type textarea "x"
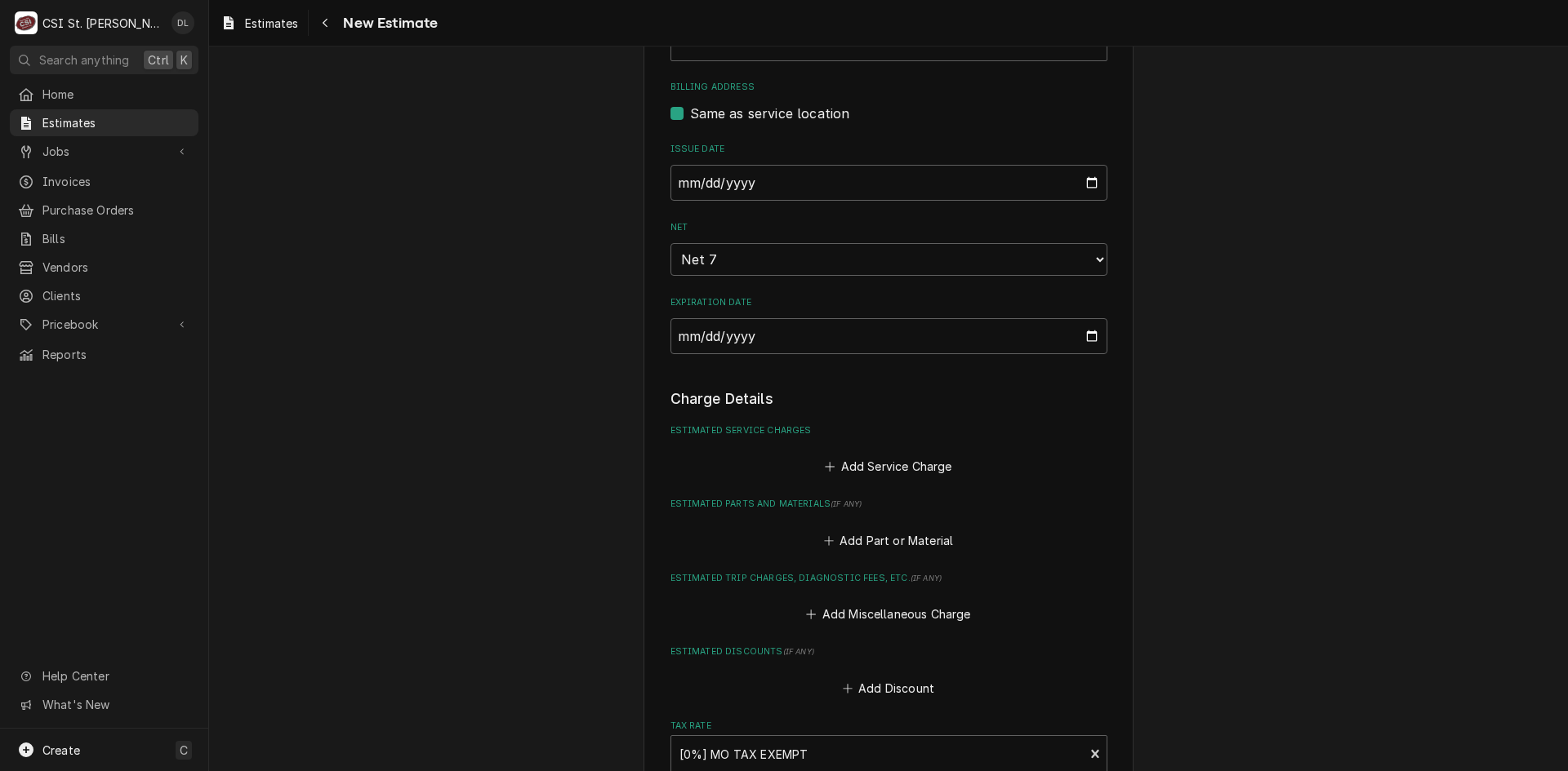
scroll to position [934, 0]
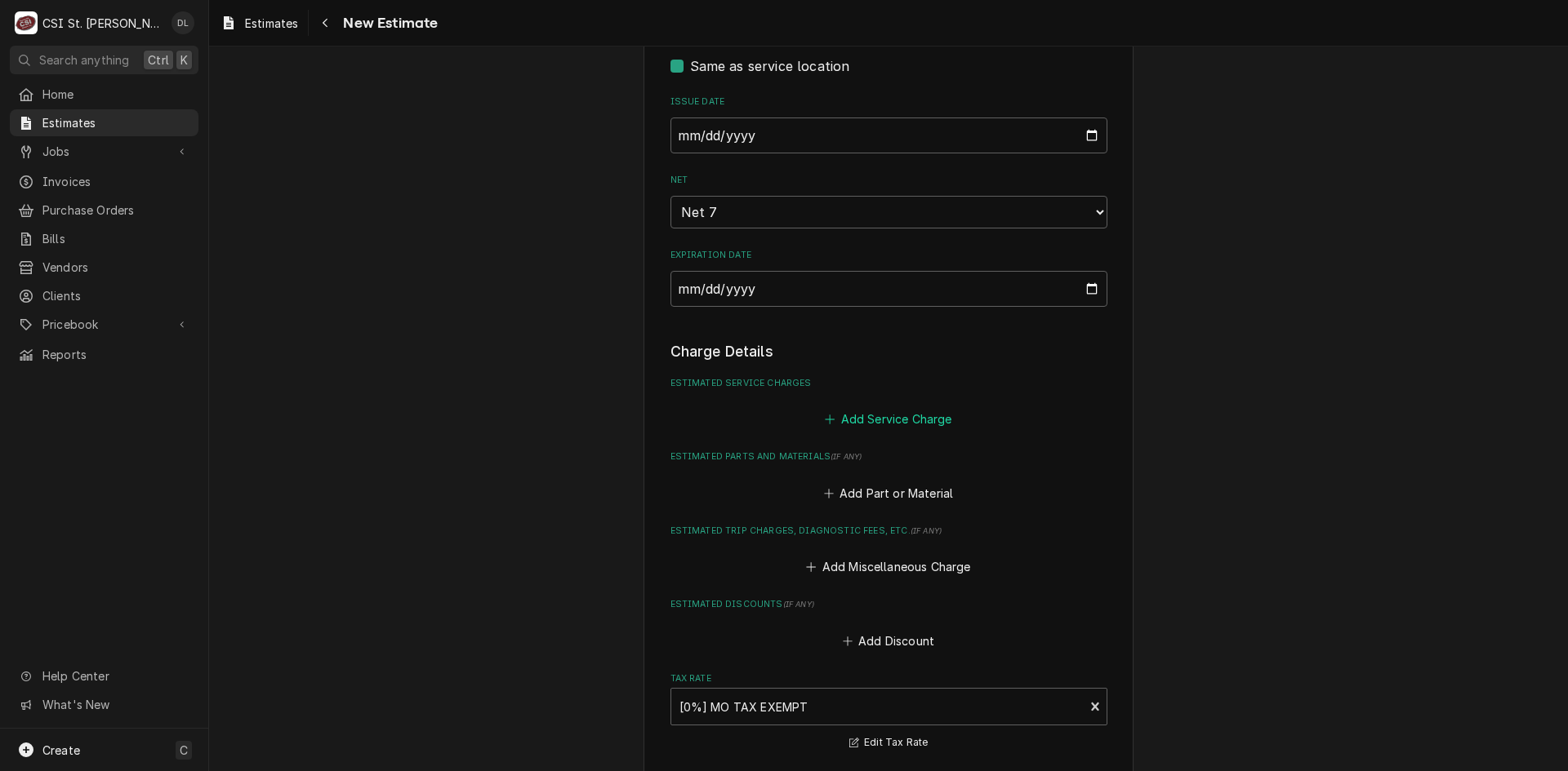
click at [824, 414] on icon "Estimated Service Charges" at bounding box center [829, 419] width 10 height 11
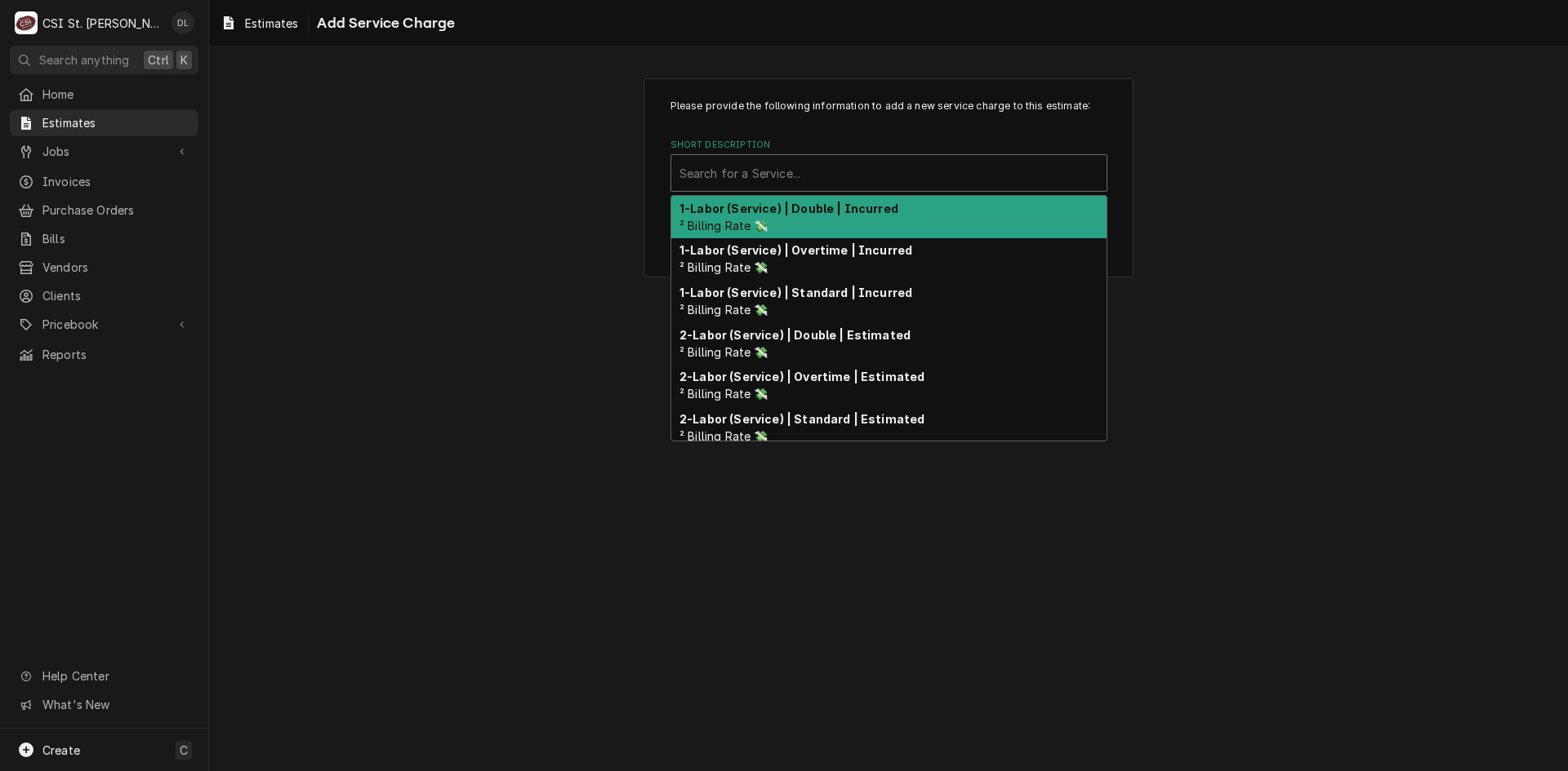
click at [770, 178] on div "Short Description" at bounding box center [888, 173] width 419 height 30
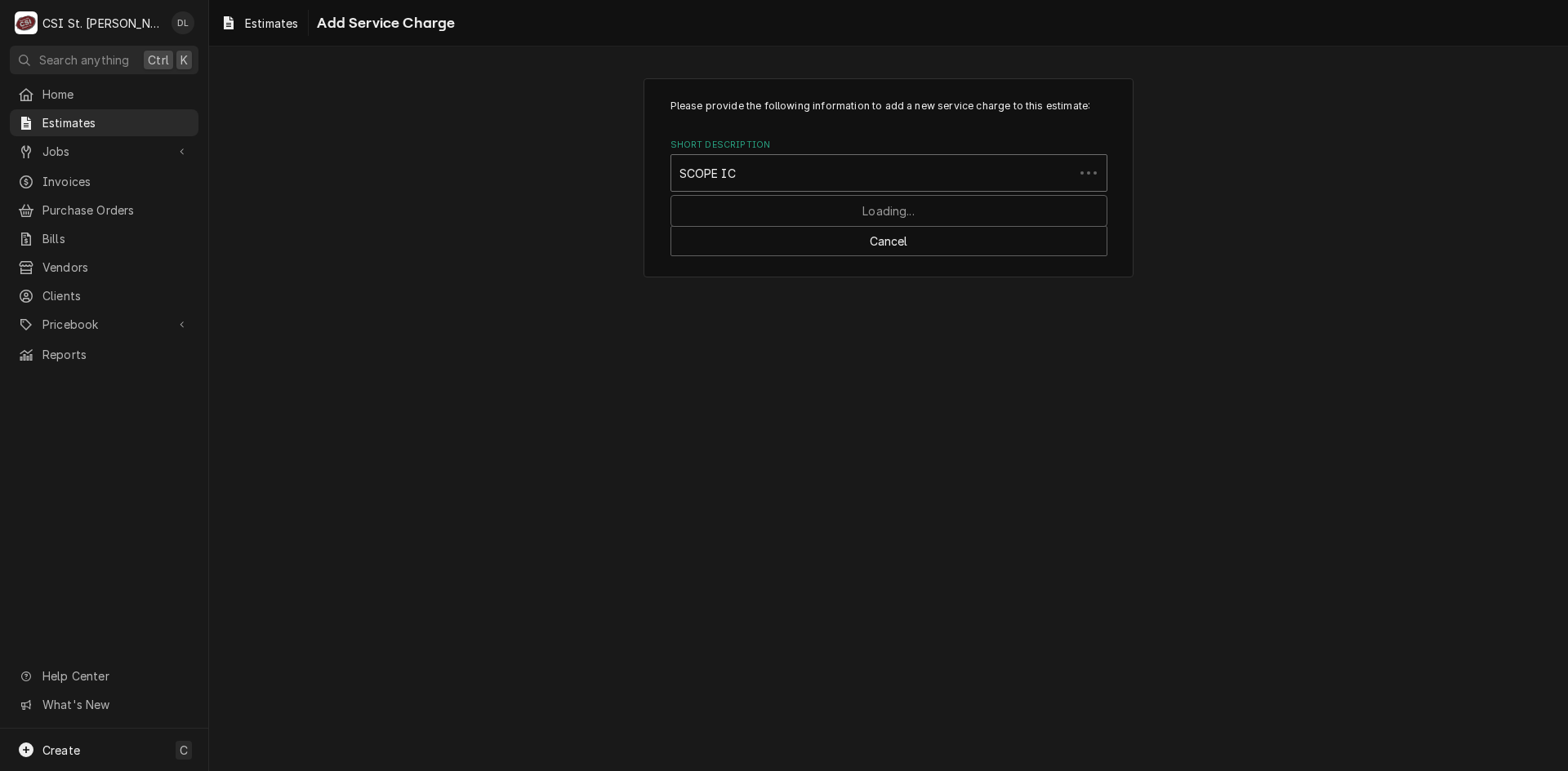
type input "SCOPE ICE"
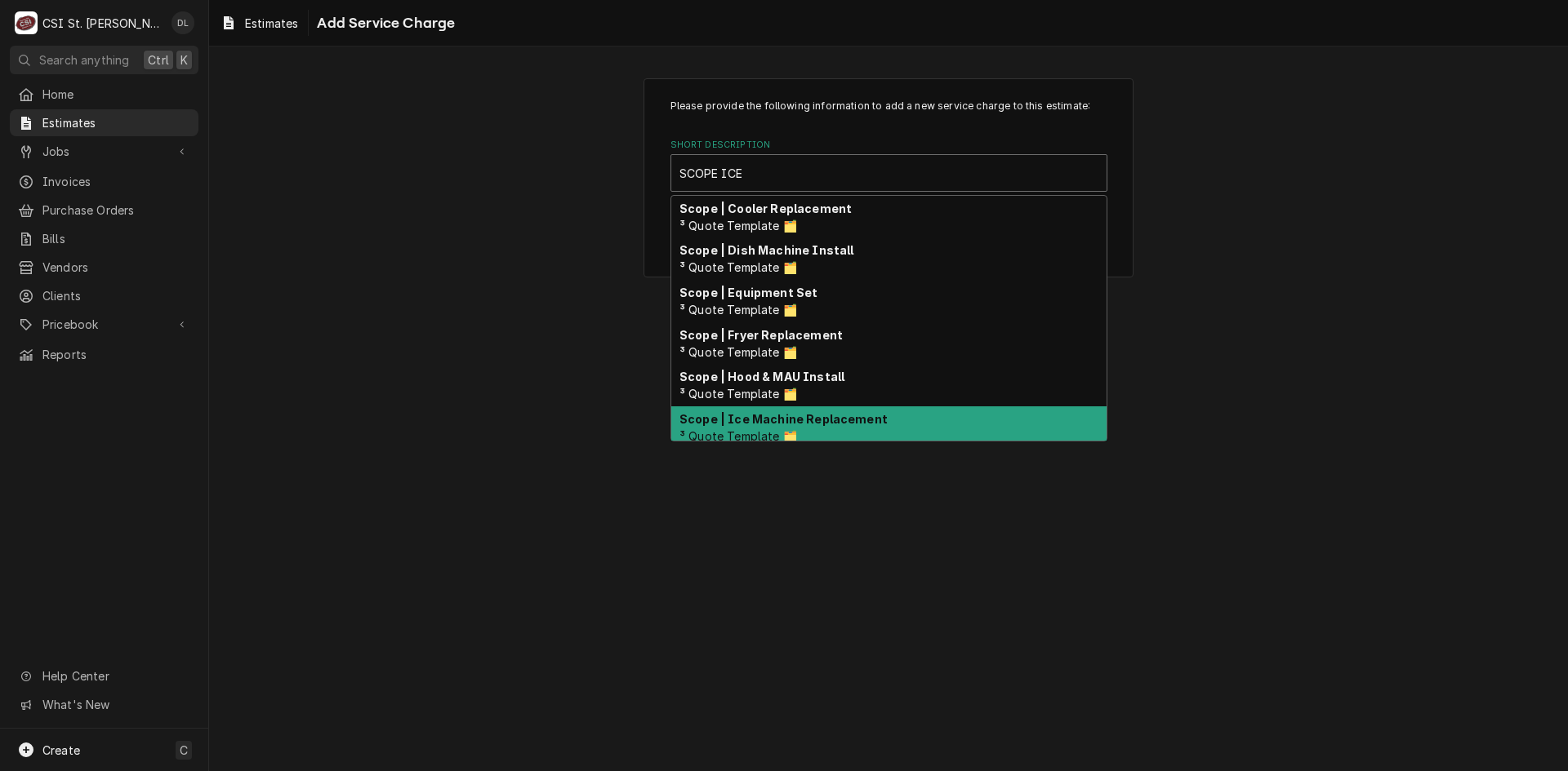
click at [782, 426] on div "Scope | Ice Machine Replacement ³ Quote Template 🗂️" at bounding box center [889, 427] width 435 height 43
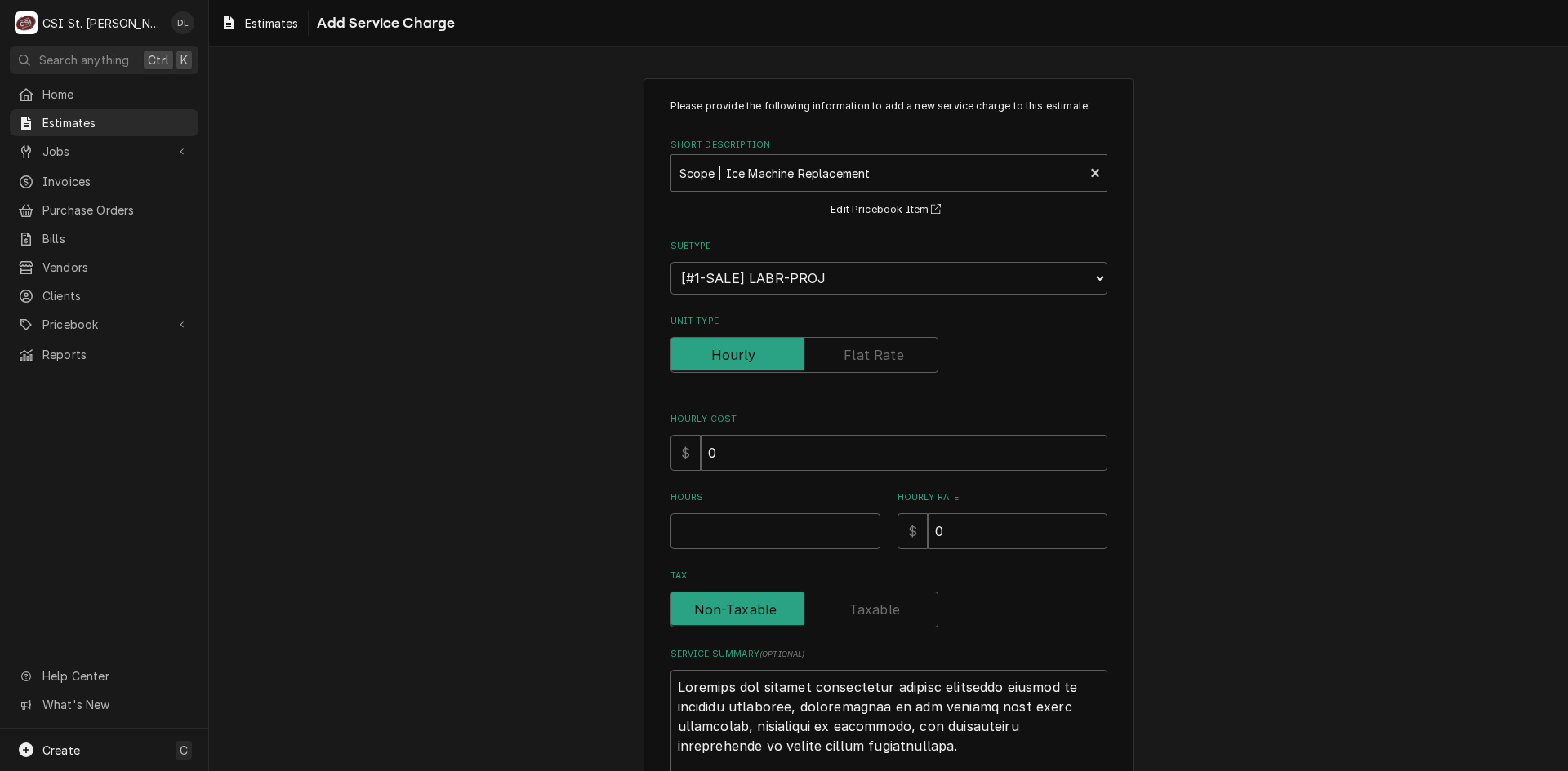
type textarea "x"
click at [850, 348] on label "Unit Type" at bounding box center [804, 354] width 268 height 36
click at [850, 348] on input "Unit Type" at bounding box center [804, 354] width 253 height 36
checkbox input "true"
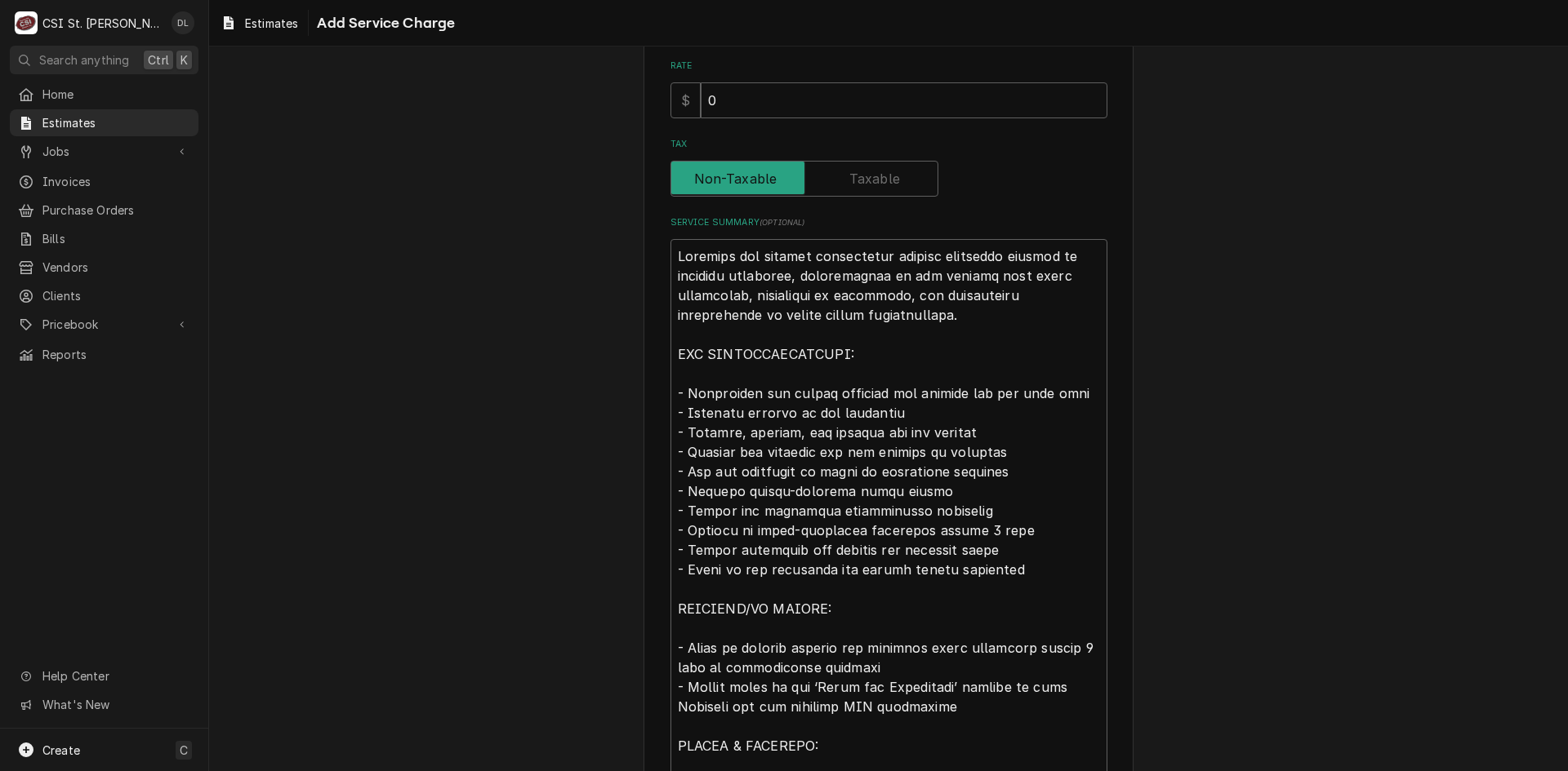
scroll to position [490, 0]
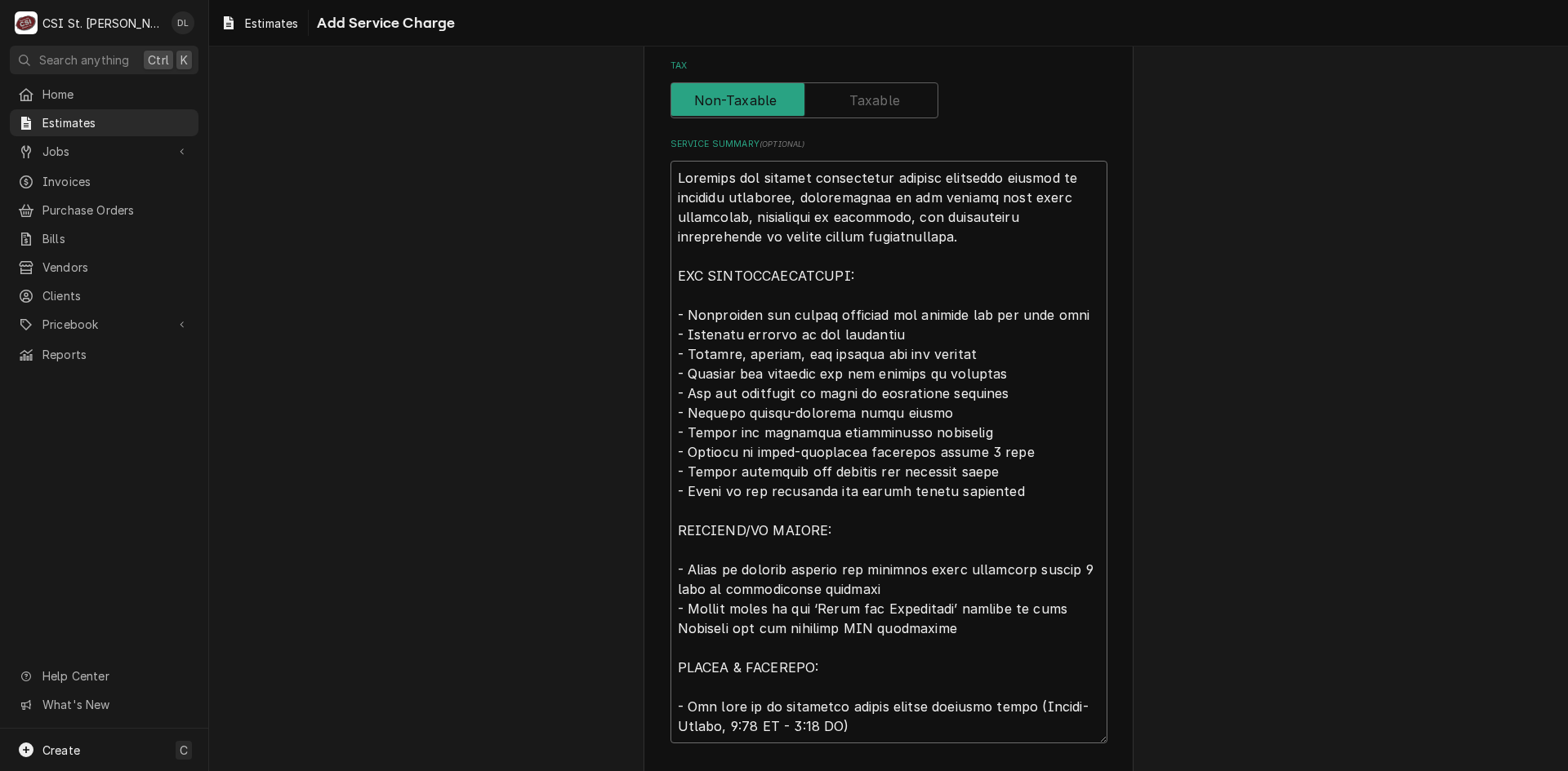
drag, startPoint x: 1024, startPoint y: 492, endPoint x: 663, endPoint y: 179, distance: 477.8
click at [663, 179] on div "Please provide the following information to add a new service charge to this es…" at bounding box center [888, 209] width 490 height 1241
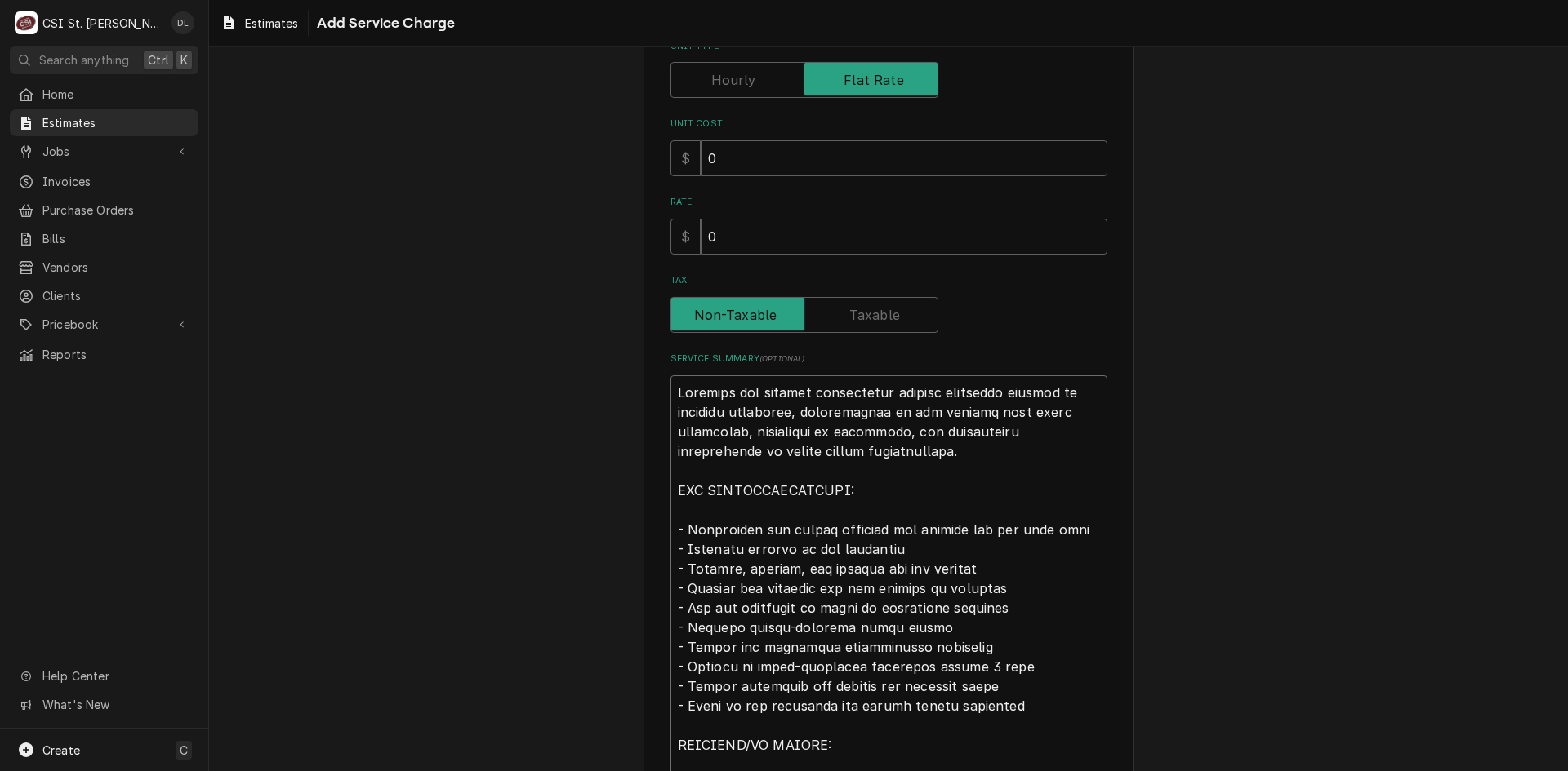
scroll to position [561, 0]
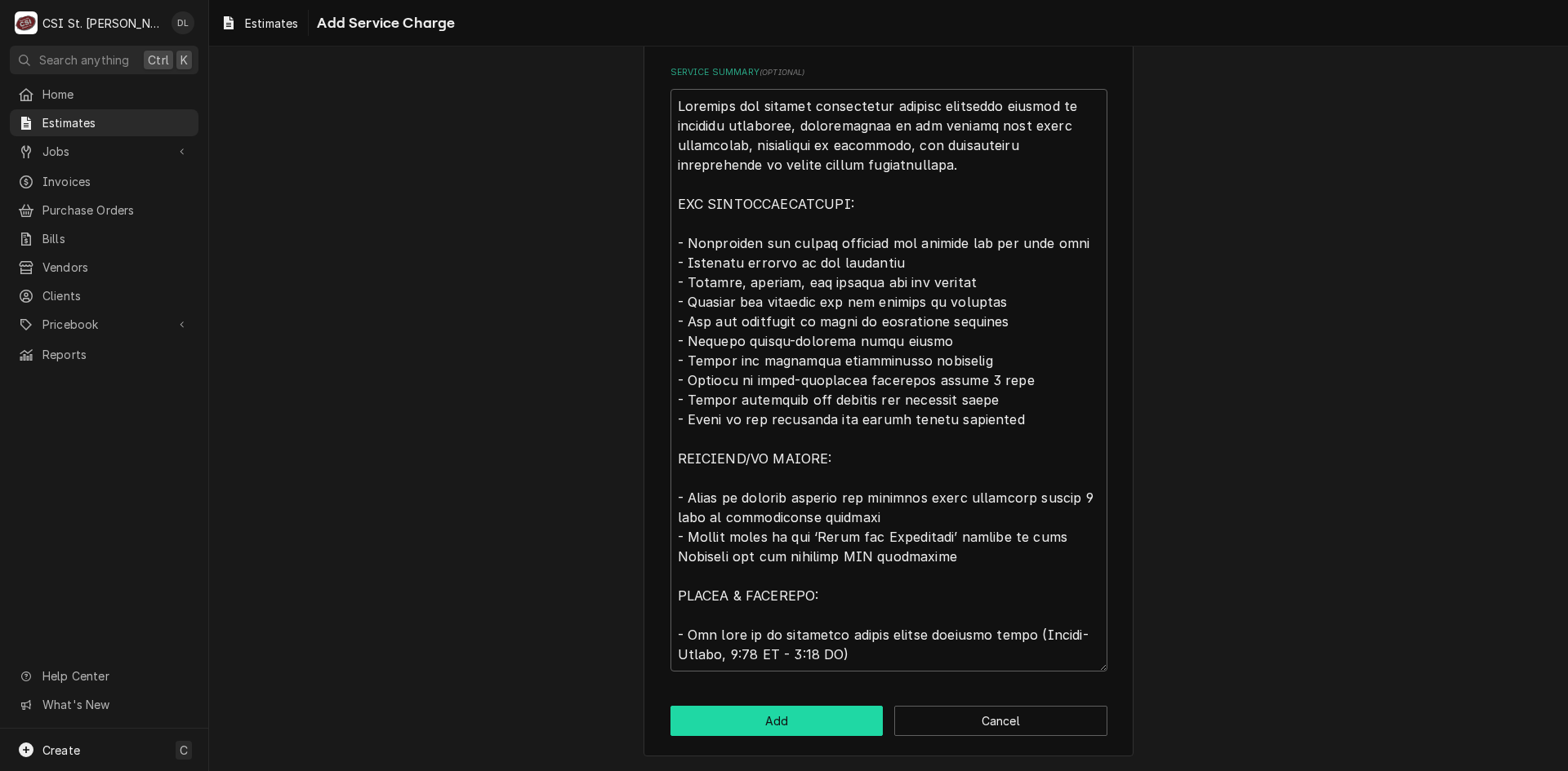
click at [779, 715] on button "Add" at bounding box center [777, 721] width 213 height 30
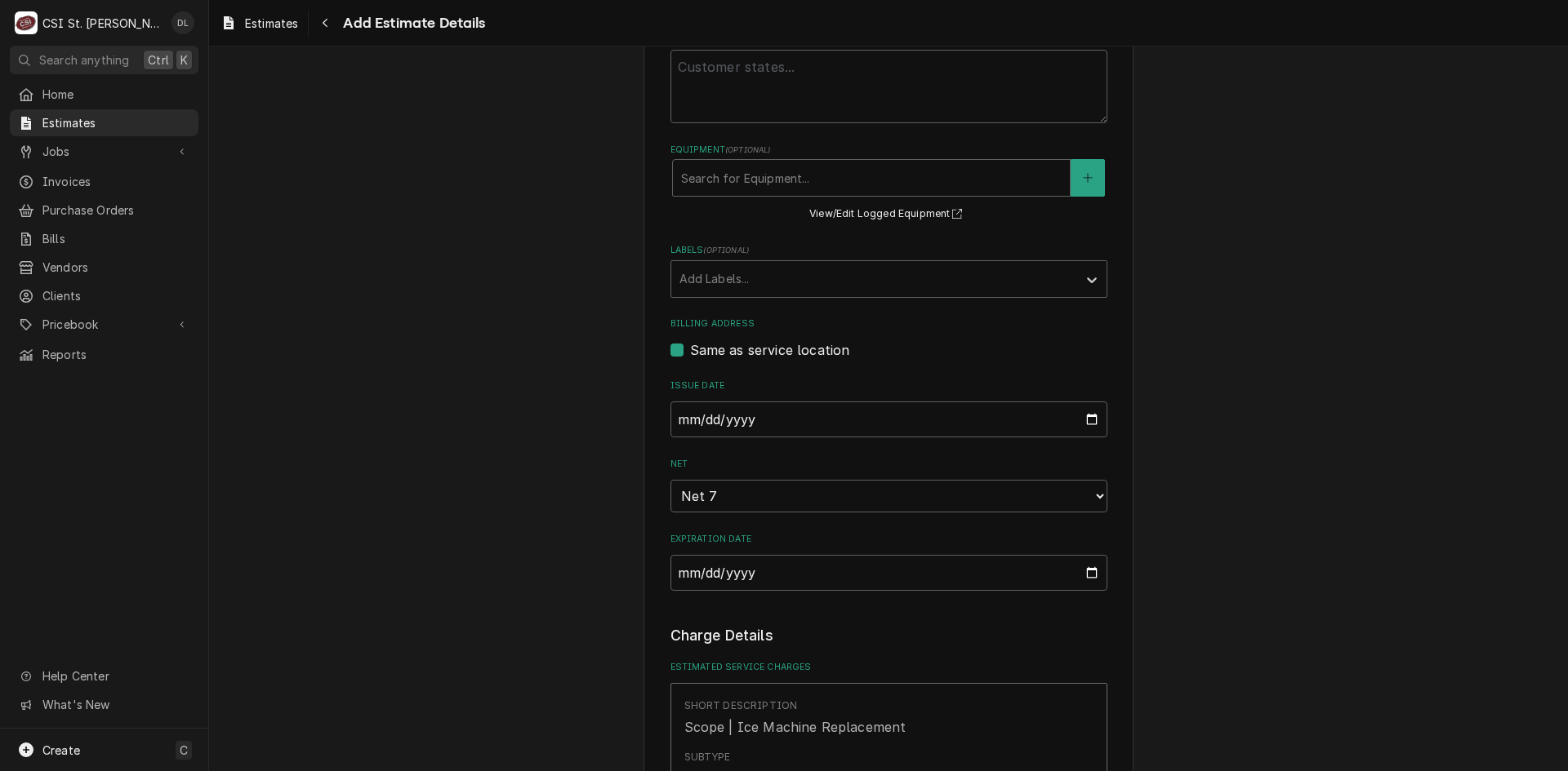
scroll to position [343, 0]
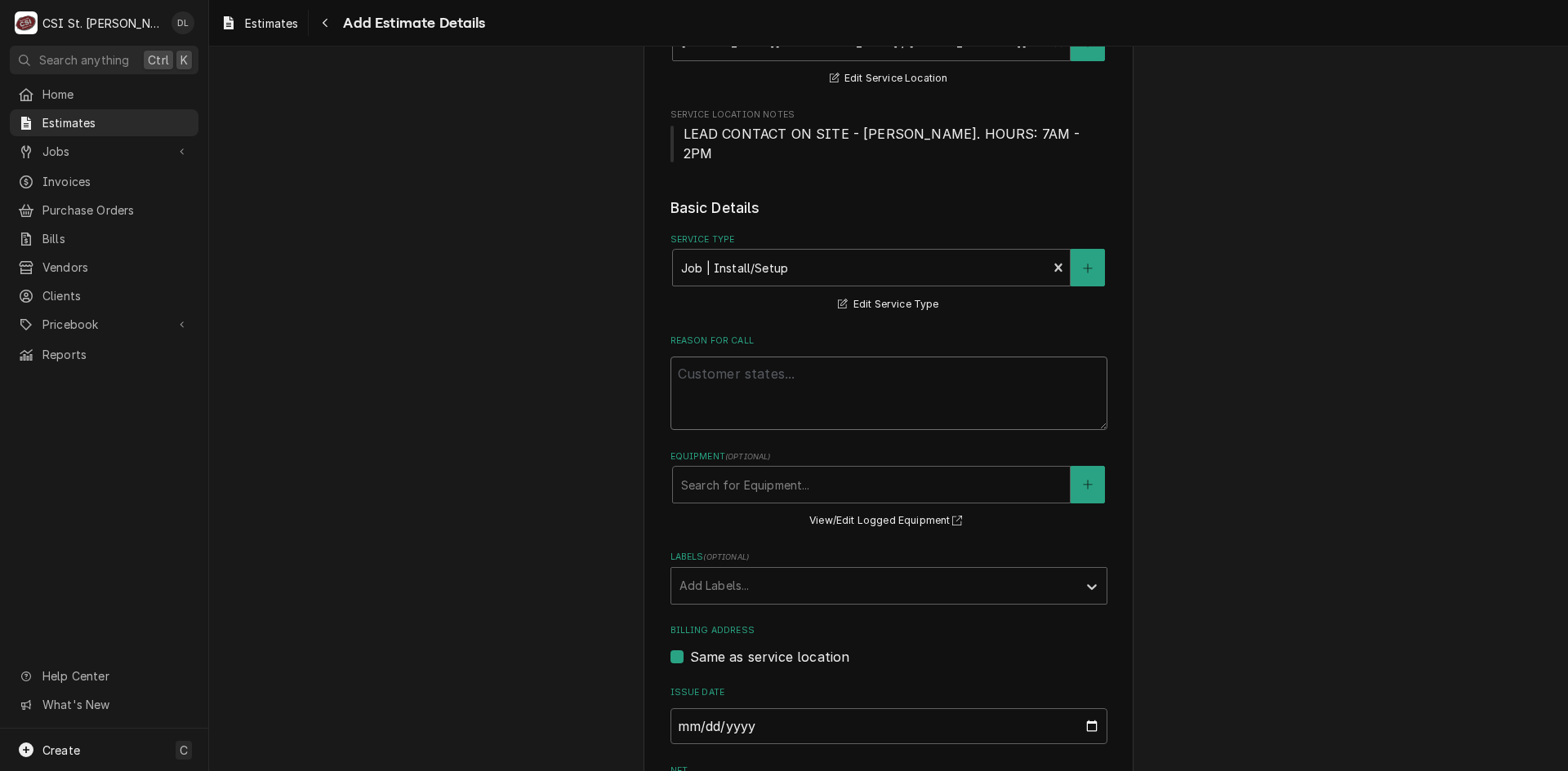
paste textarea "Complete ice machine replacement service including removal of existing equipmen…"
type textarea "x"
type textarea "Complete ice machine replacement service including removal of existing equipmen…"
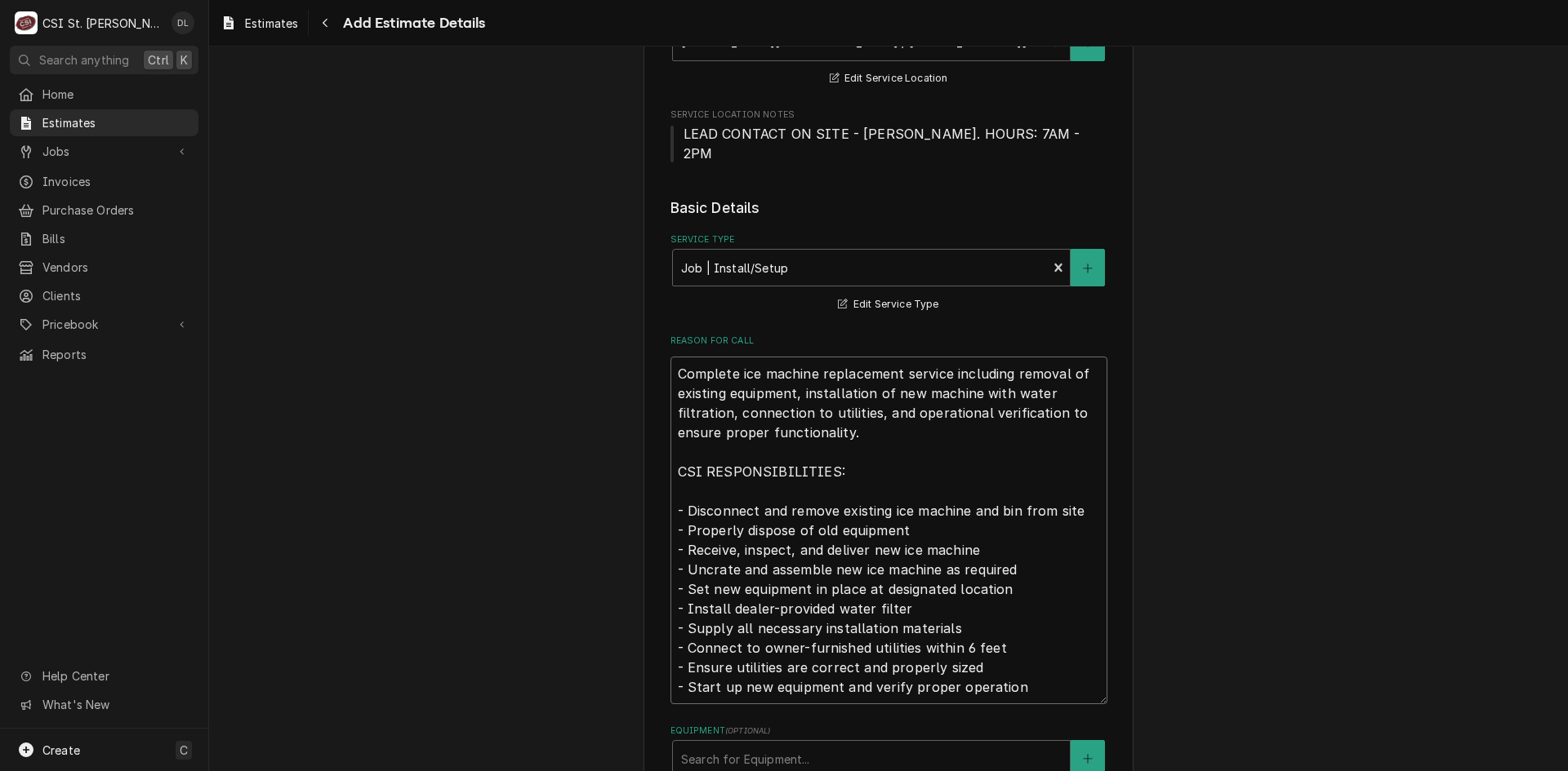
type textarea "x"
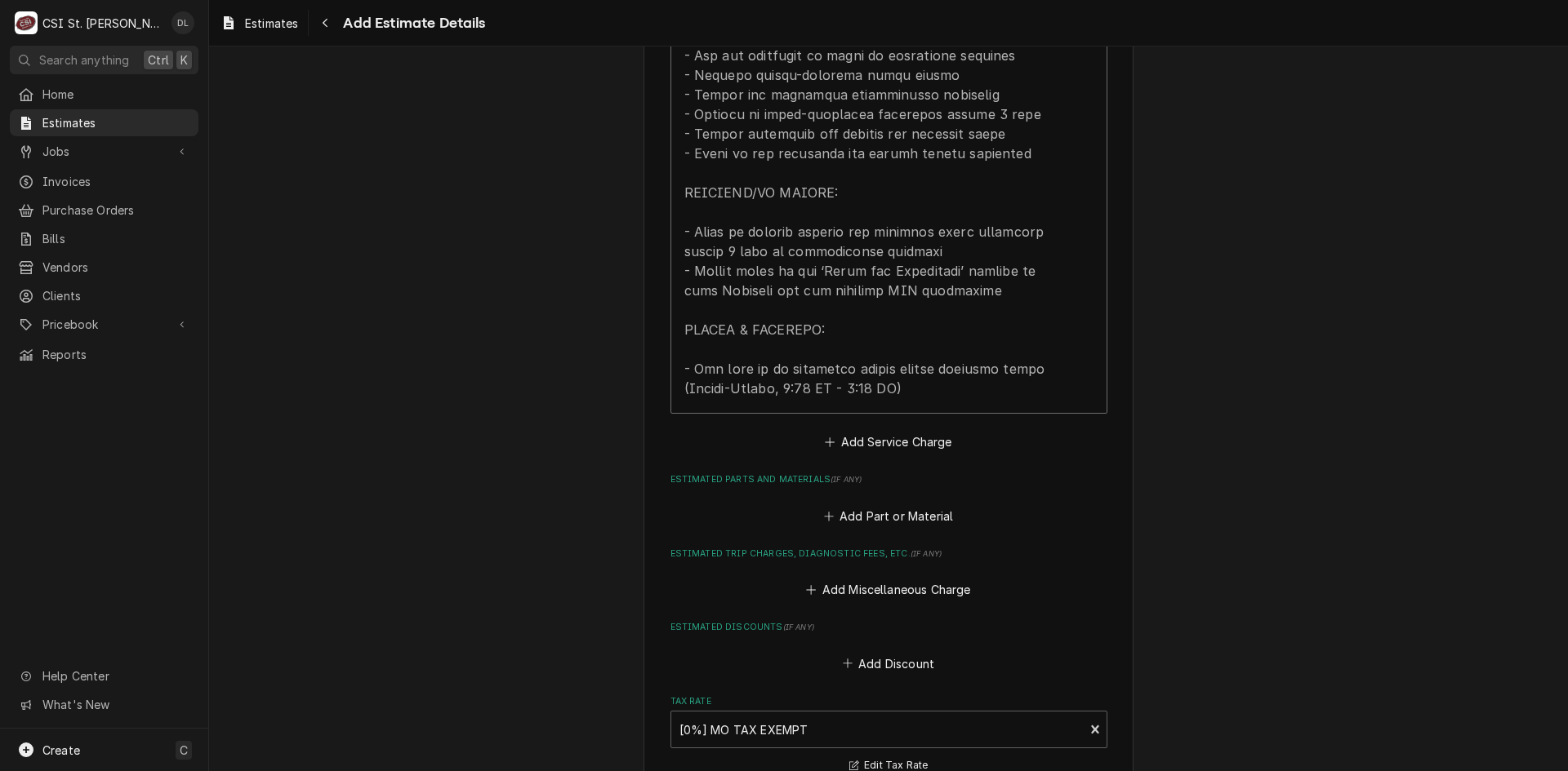
scroll to position [2057, 0]
type textarea "Complete ice machine replacement service including removal of existing equipmen…"
click at [823, 428] on button "Add Service Charge" at bounding box center [889, 439] width 132 height 23
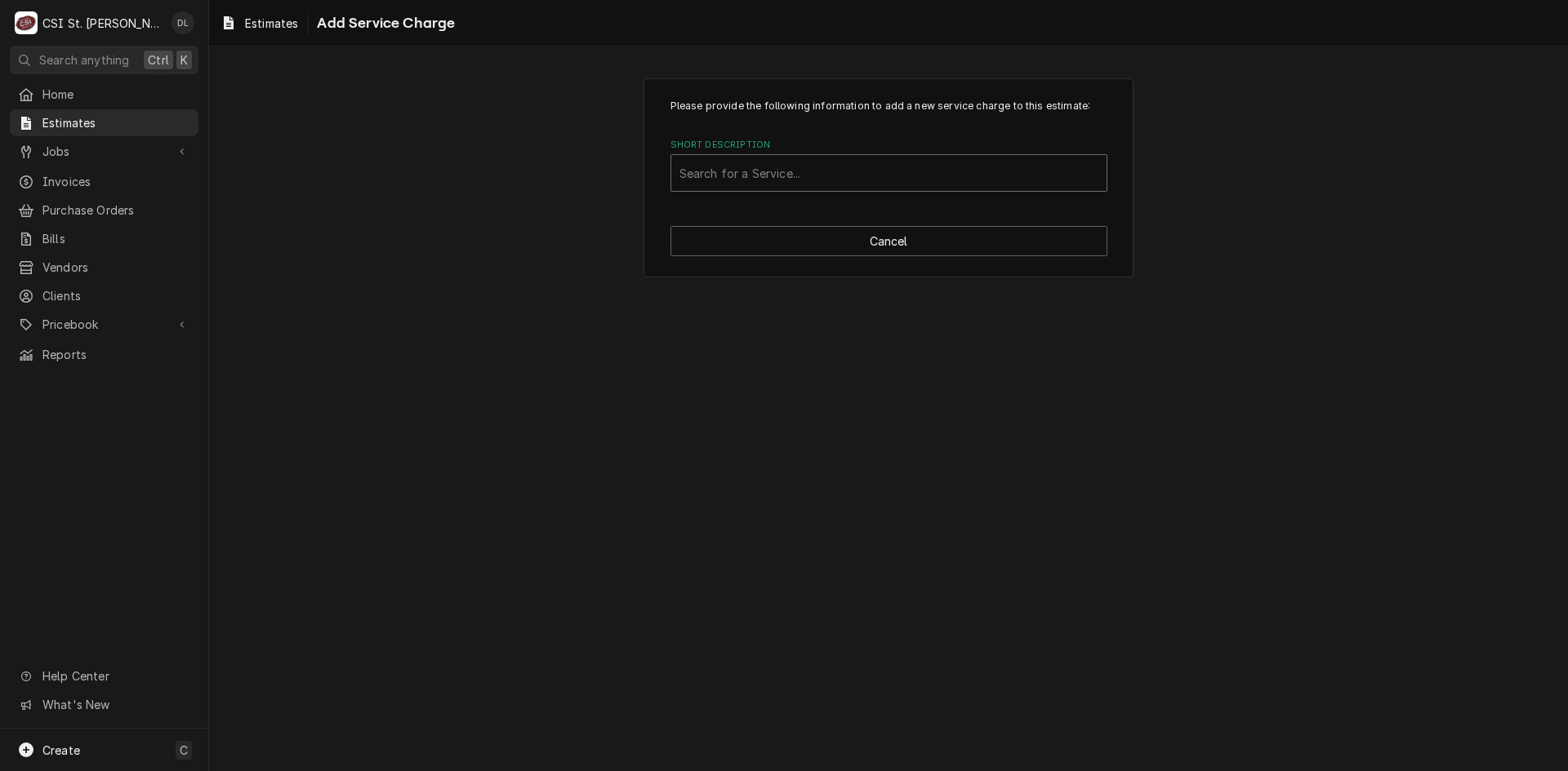
click at [784, 170] on div "Short Description" at bounding box center [888, 173] width 419 height 30
type input "PROJECT LABOR"
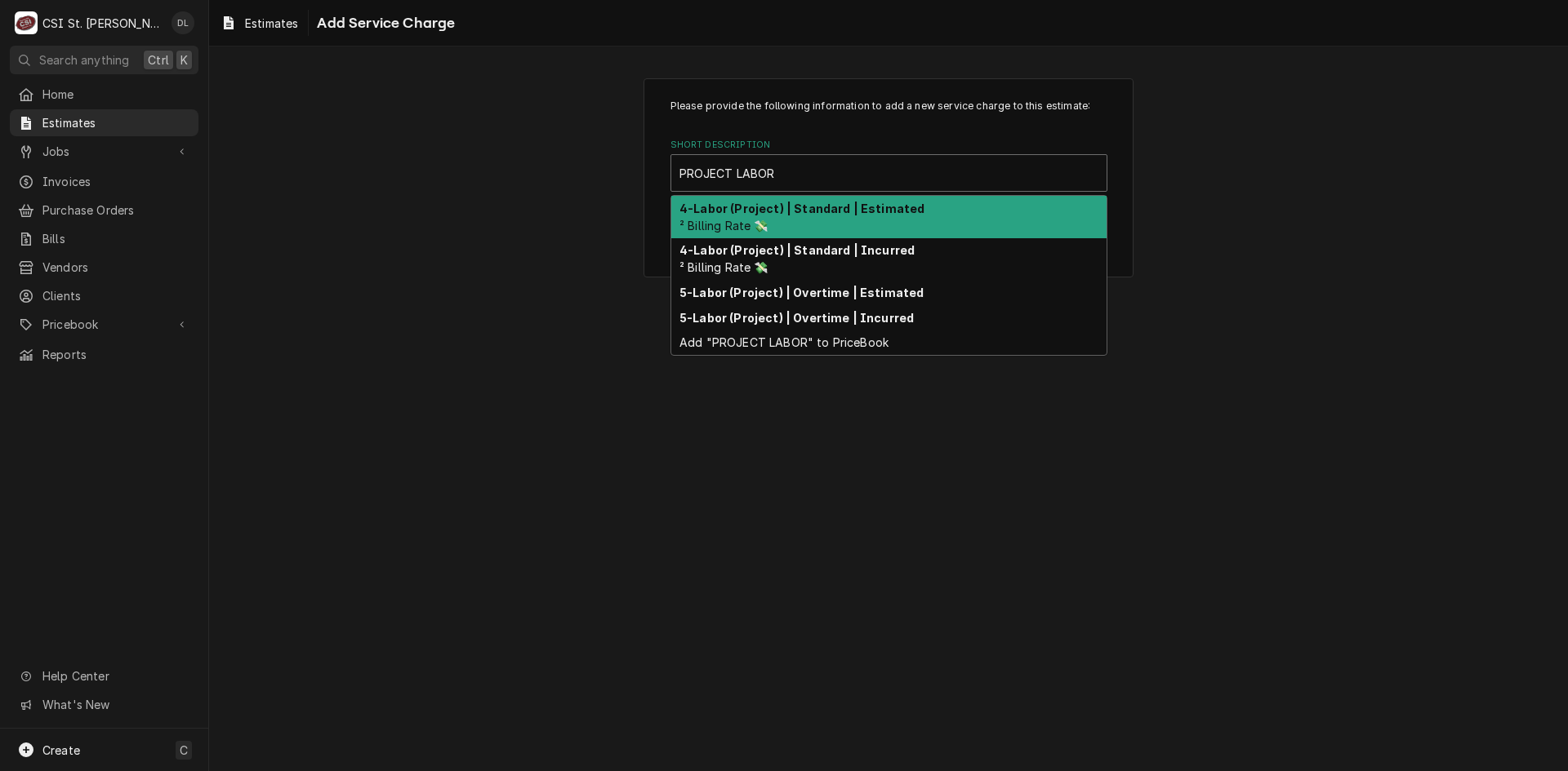
click at [801, 206] on strong "4-Labor (Project) | Standard | Estimated" at bounding box center [801, 209] width 245 height 14
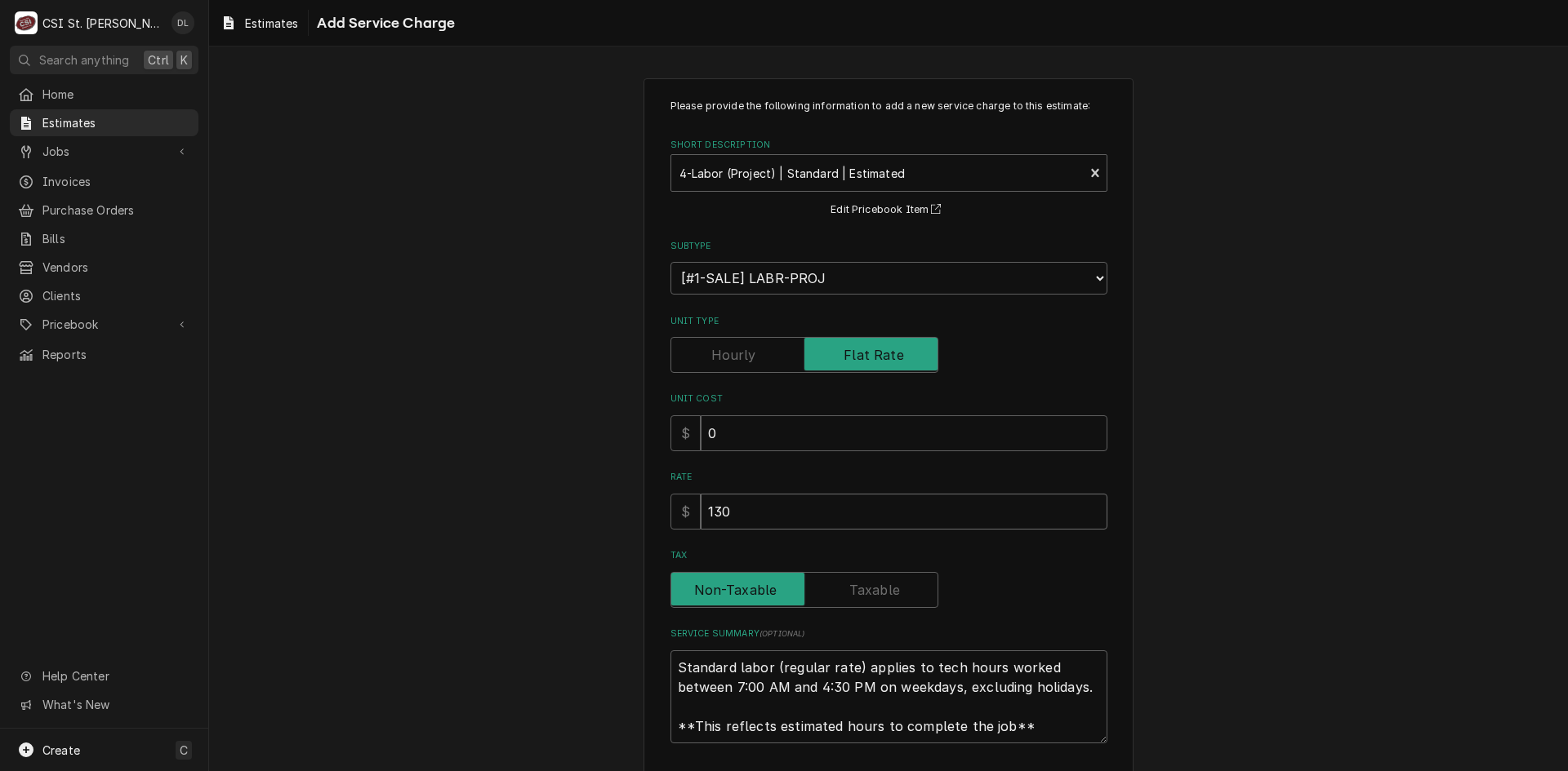
drag, startPoint x: 709, startPoint y: 503, endPoint x: 665, endPoint y: 495, distance: 44.7
click at [670, 495] on div "$ 130" at bounding box center [889, 511] width 437 height 36
type textarea "x"
type input "7"
type textarea "x"
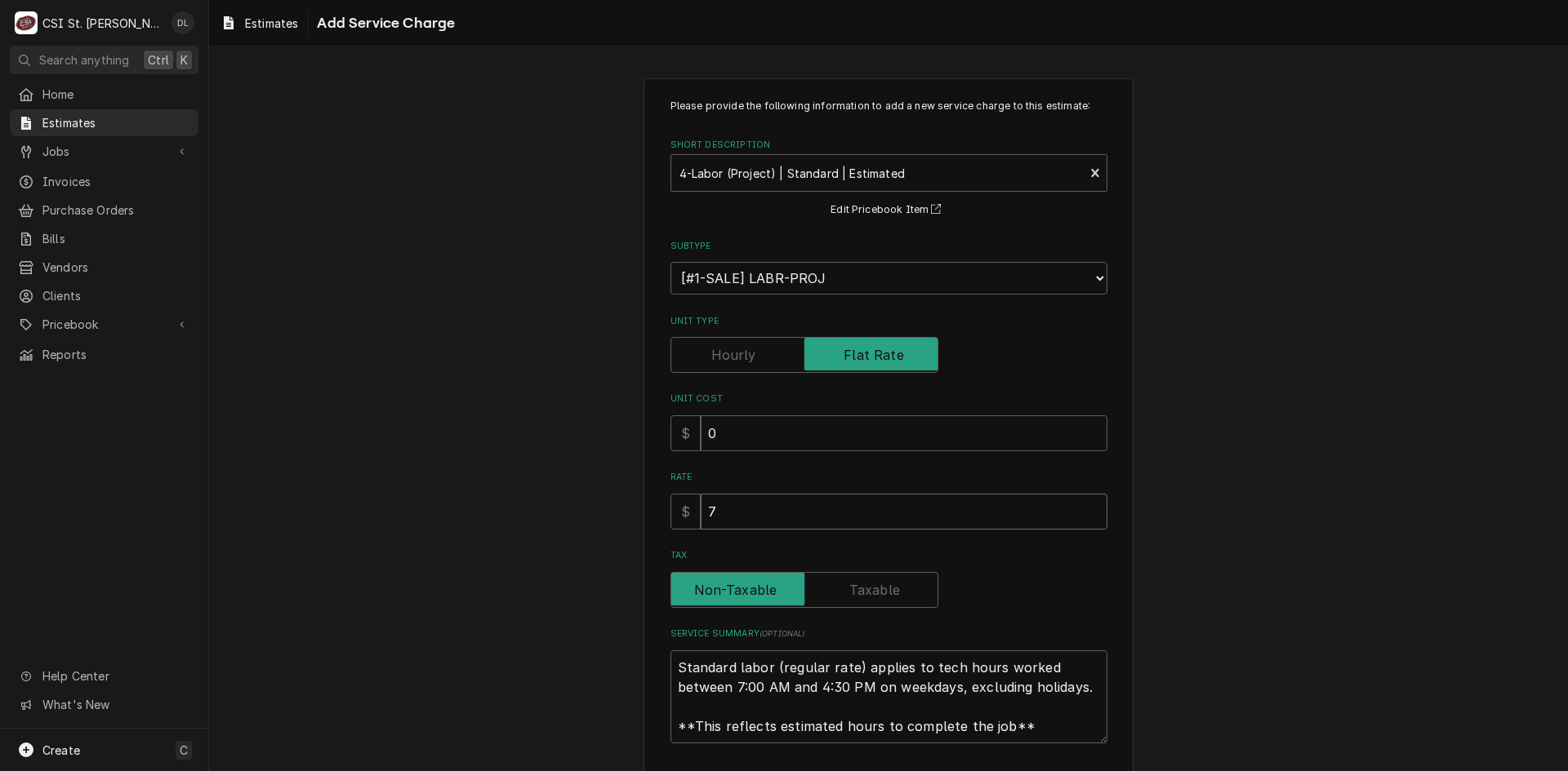
type input "78"
type textarea "x"
type input "780"
type textarea "x"
type input "780"
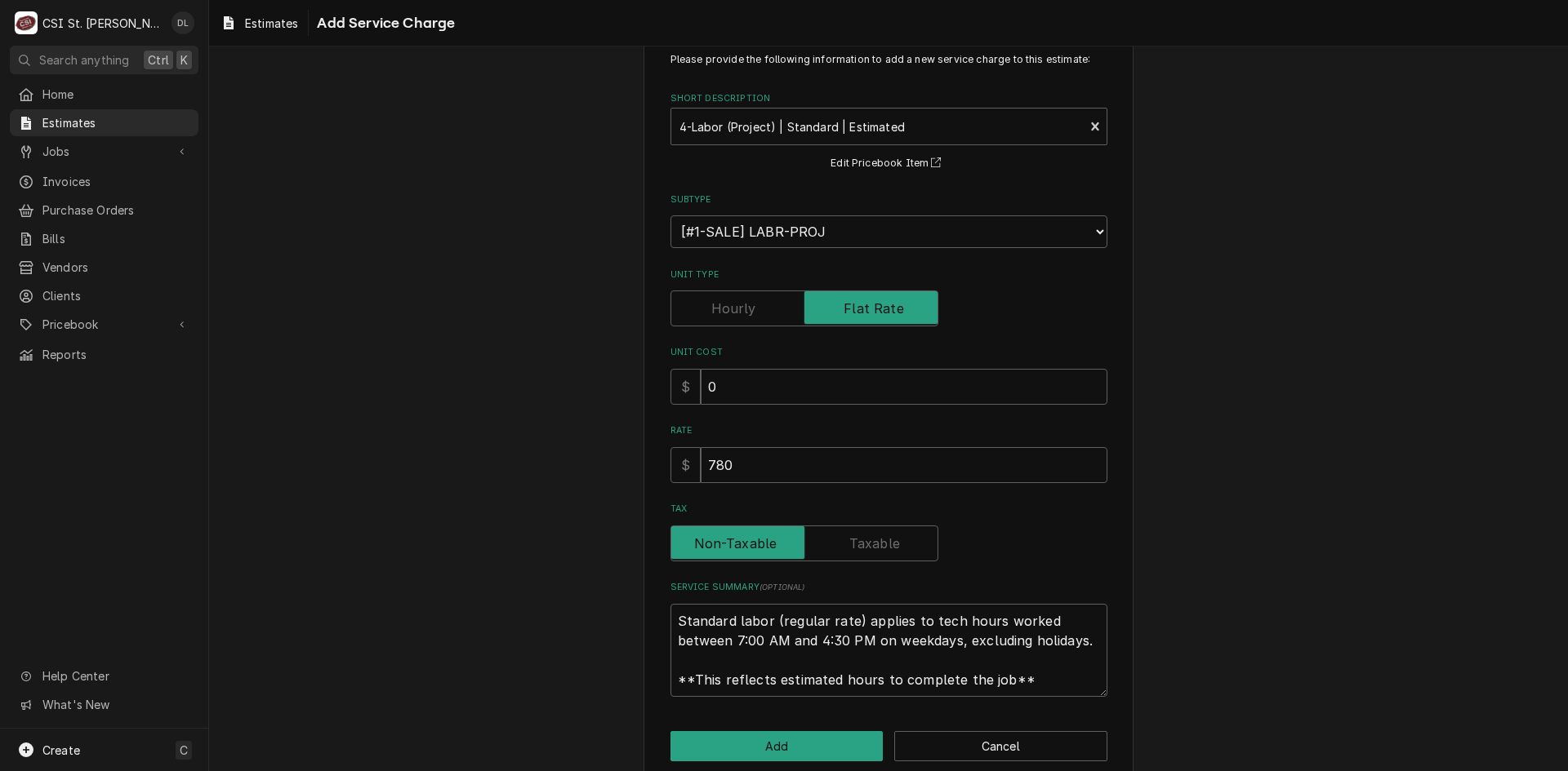
scroll to position [72, 0]
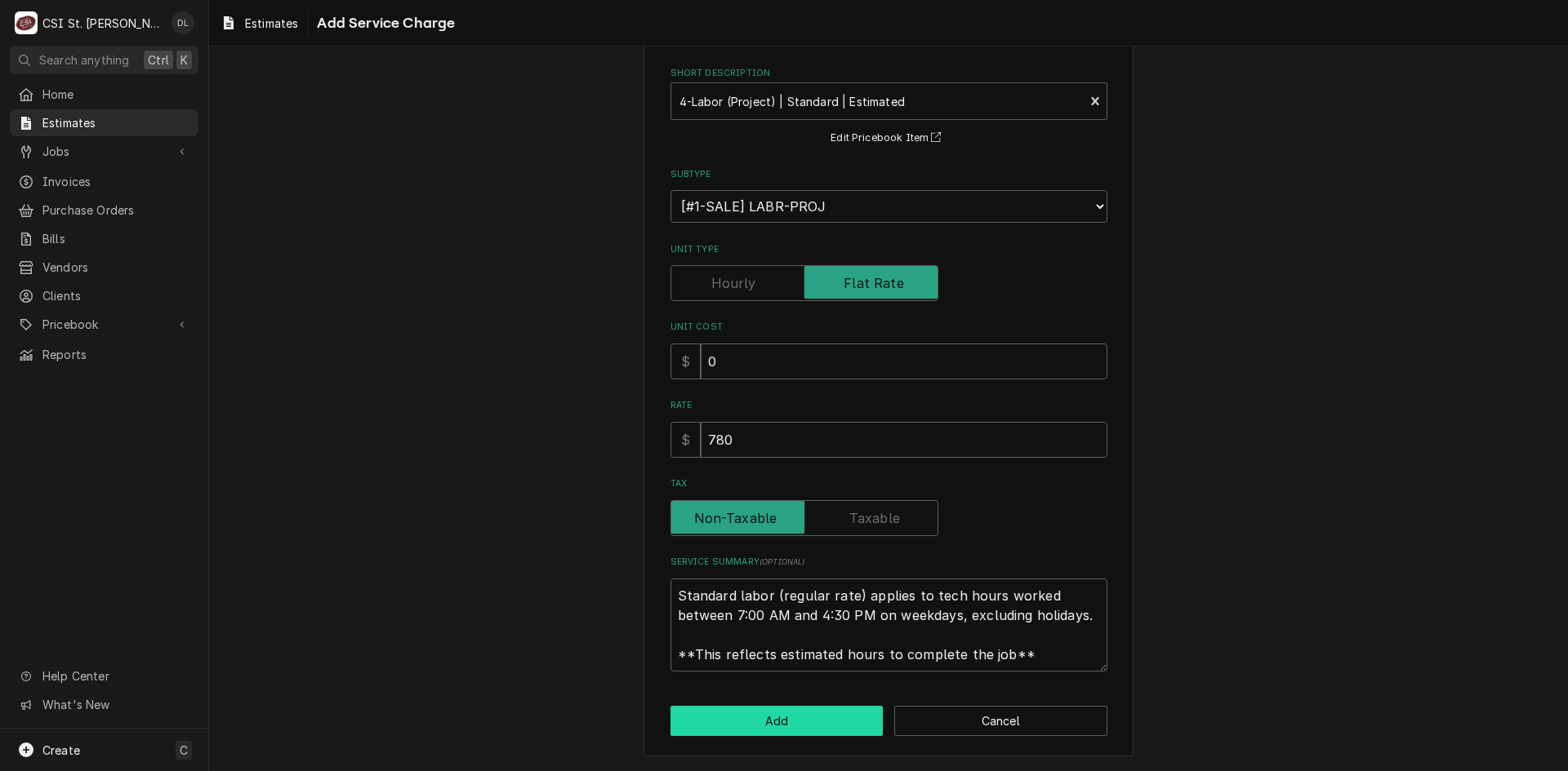
click at [772, 719] on button "Add" at bounding box center [777, 721] width 213 height 30
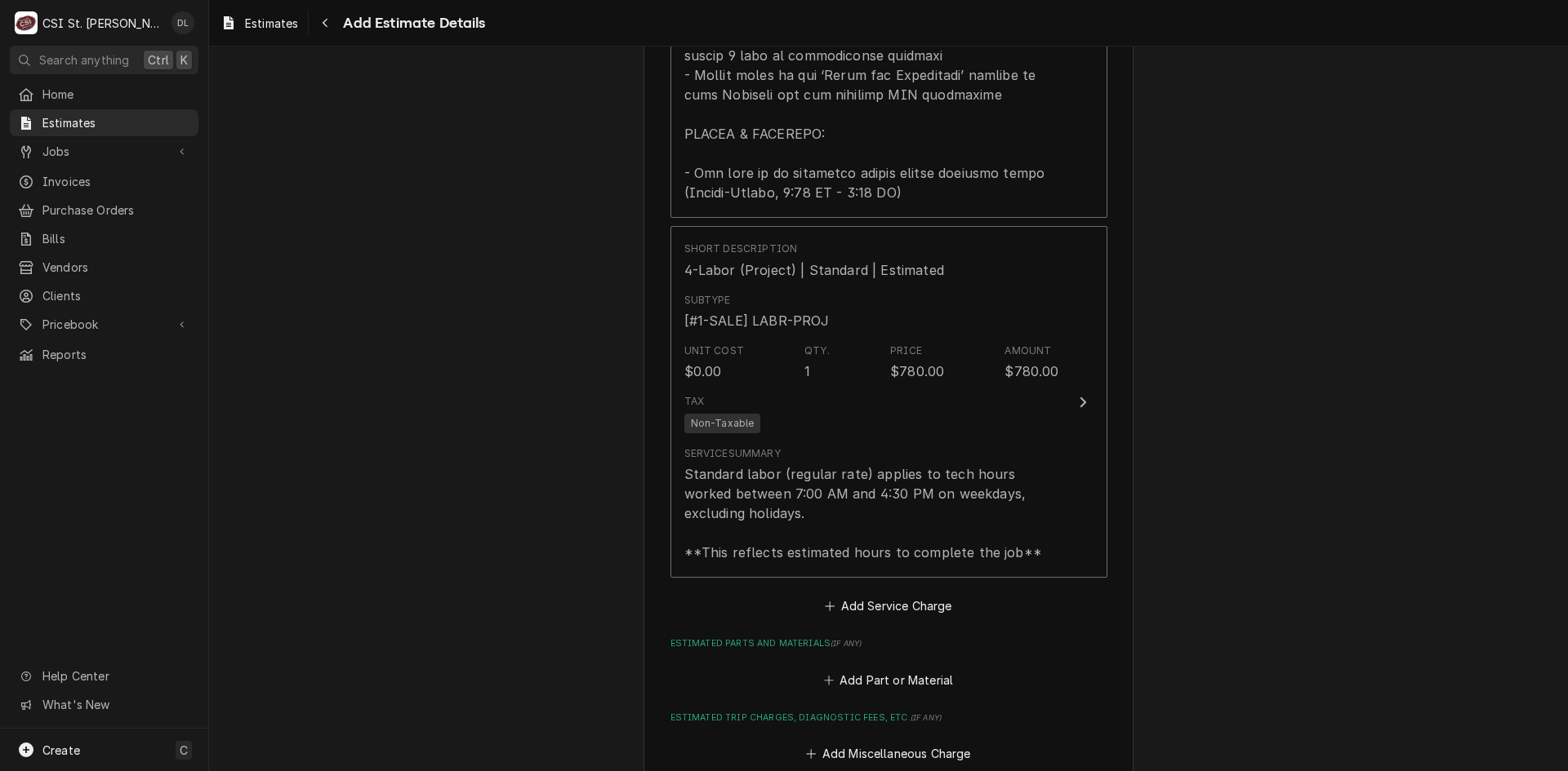
scroll to position [2578, 0]
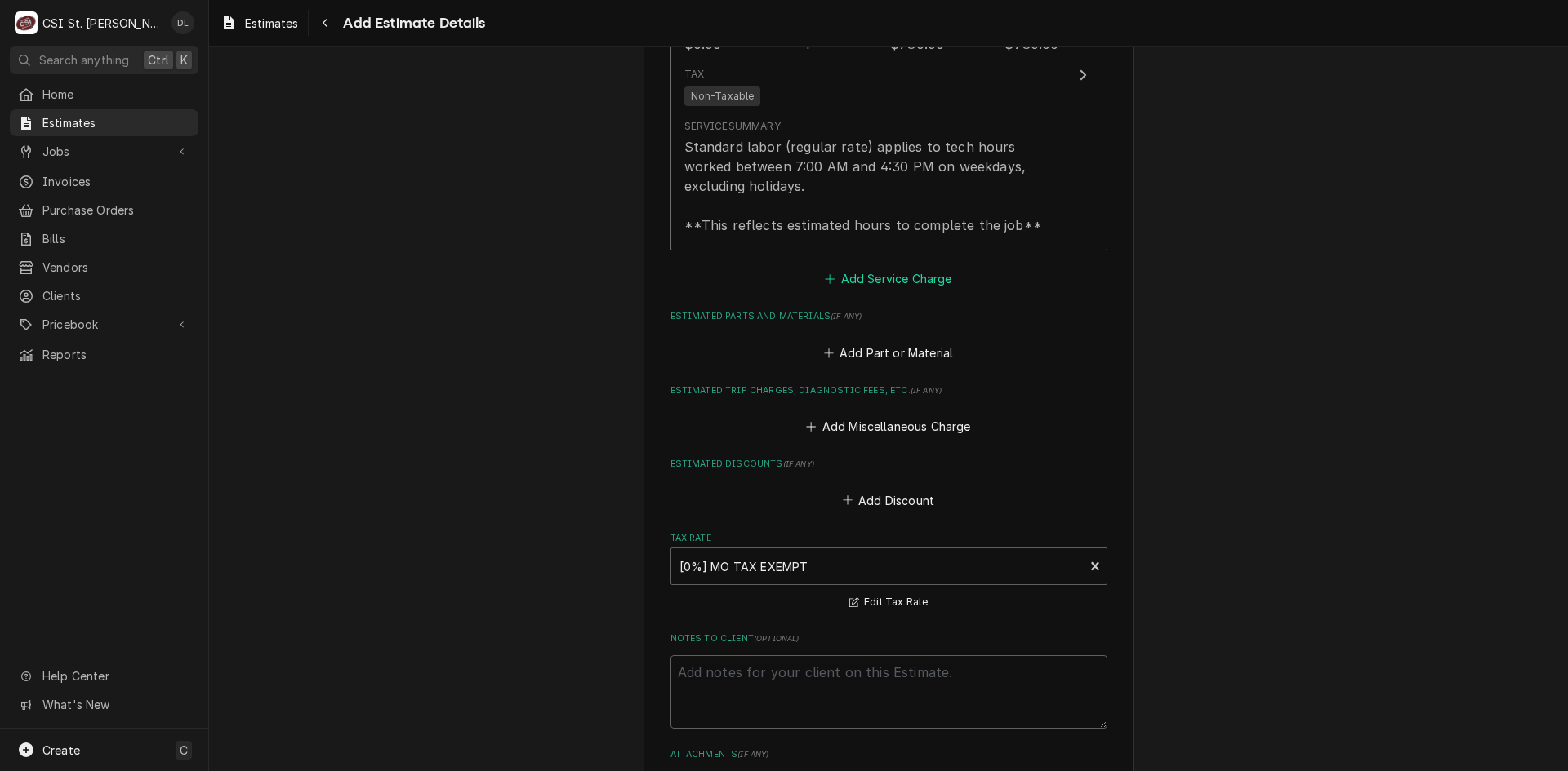
click at [825, 274] on icon "Estimated Service Charges" at bounding box center [830, 278] width 9 height 9
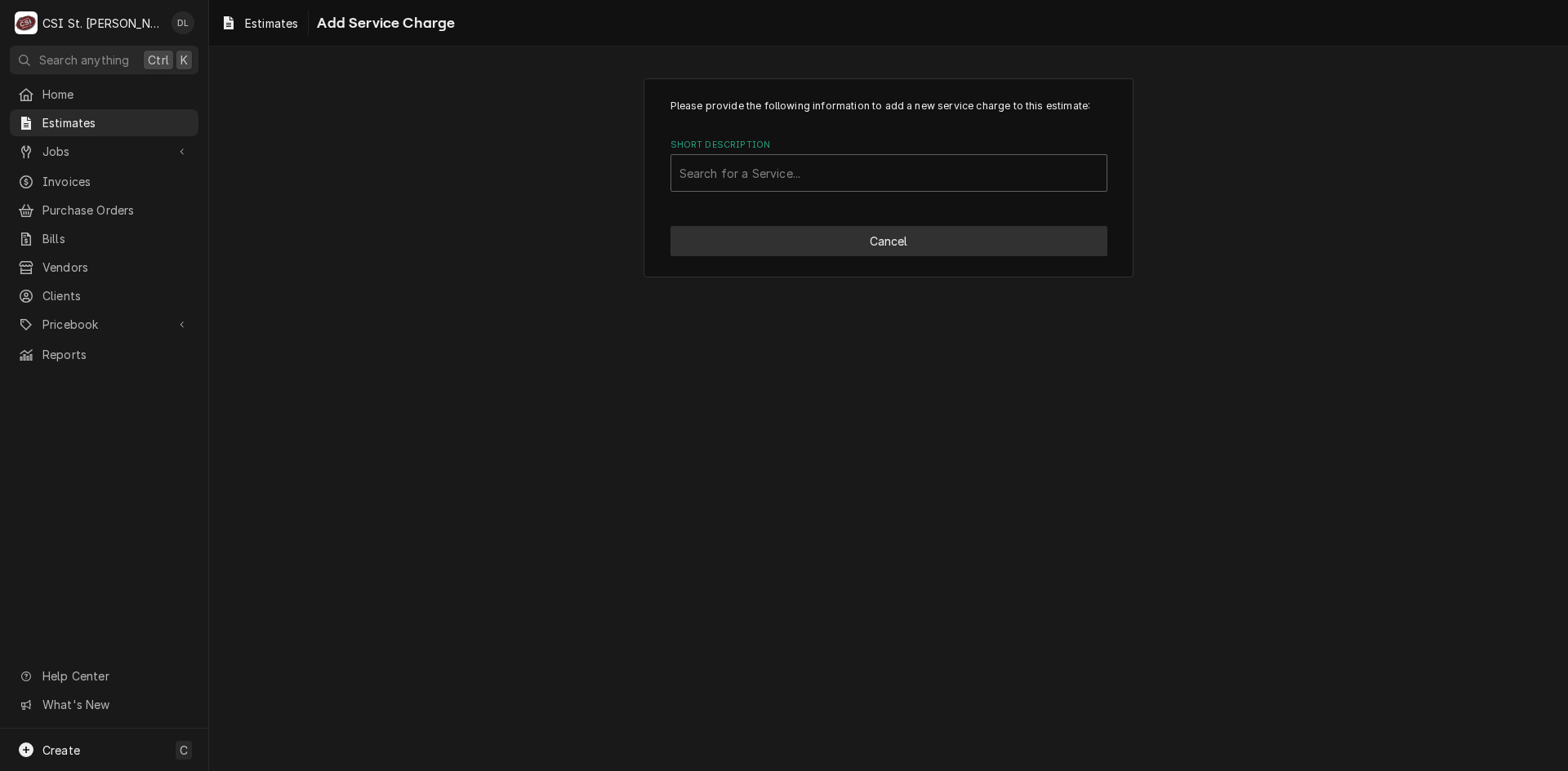
click at [907, 239] on button "Cancel" at bounding box center [889, 241] width 437 height 30
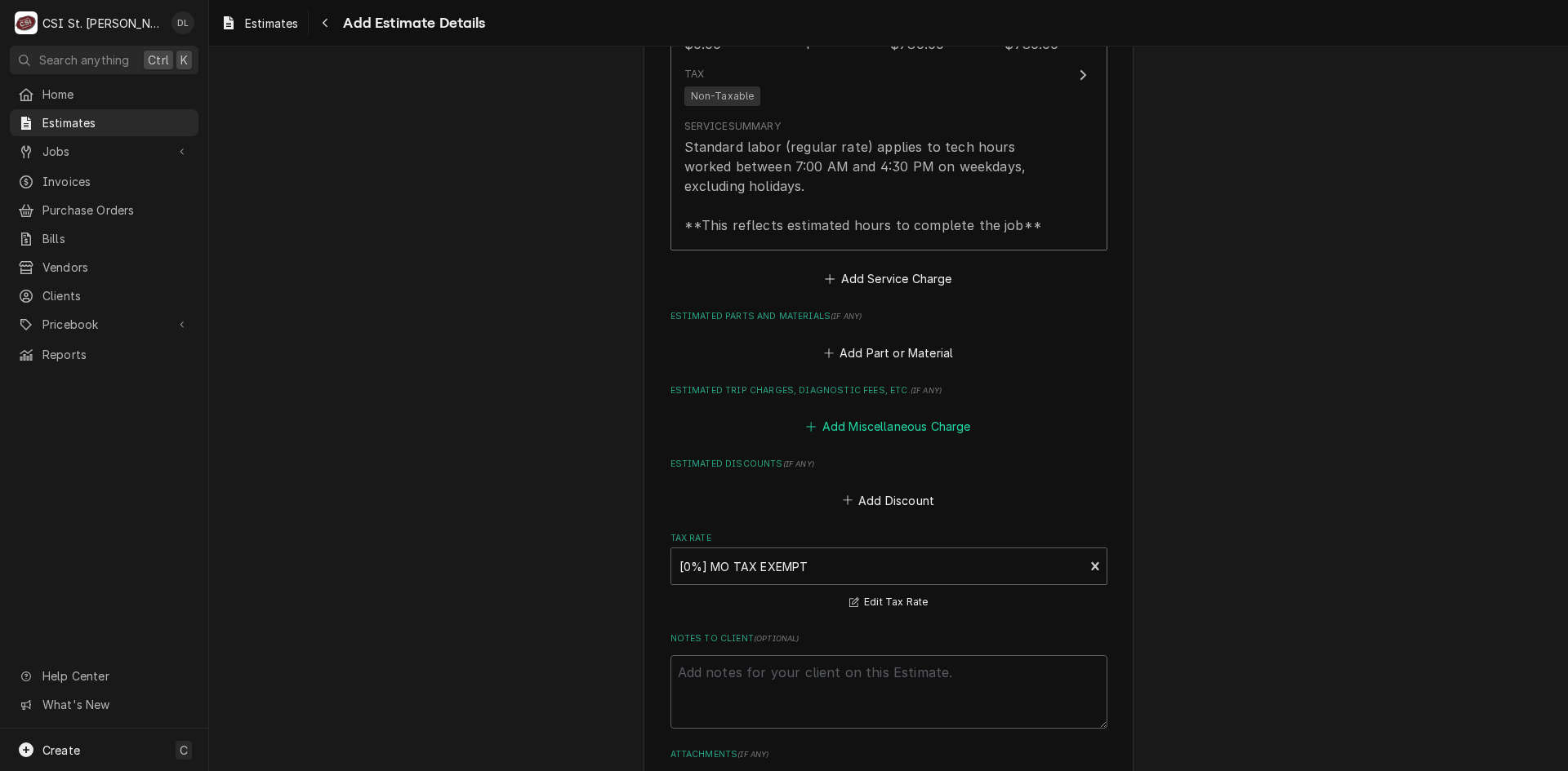
scroll to position [2659, 0]
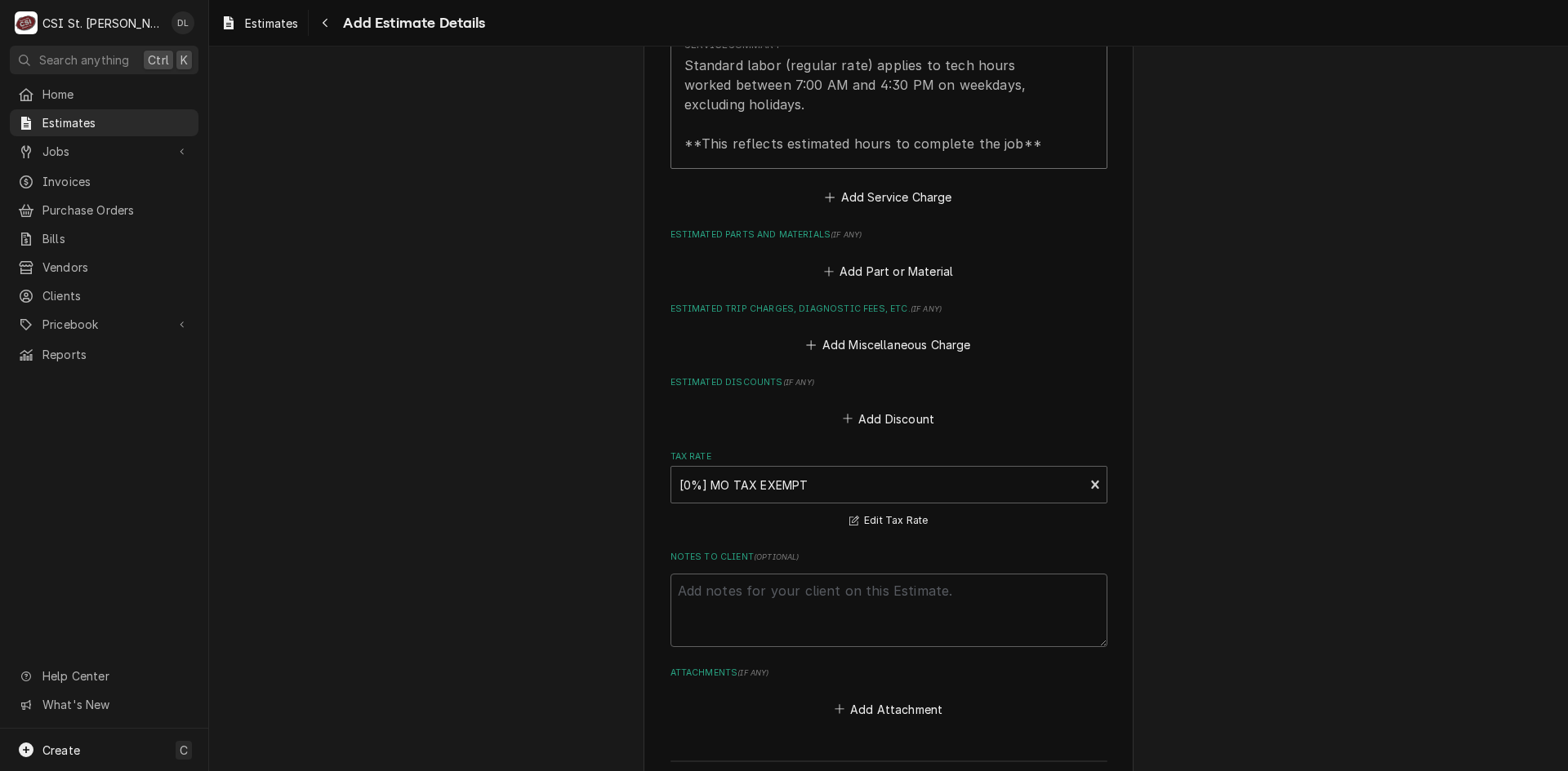
type textarea "x"
click at [824, 266] on icon "Estimated Parts and Materials" at bounding box center [828, 272] width 10 height 11
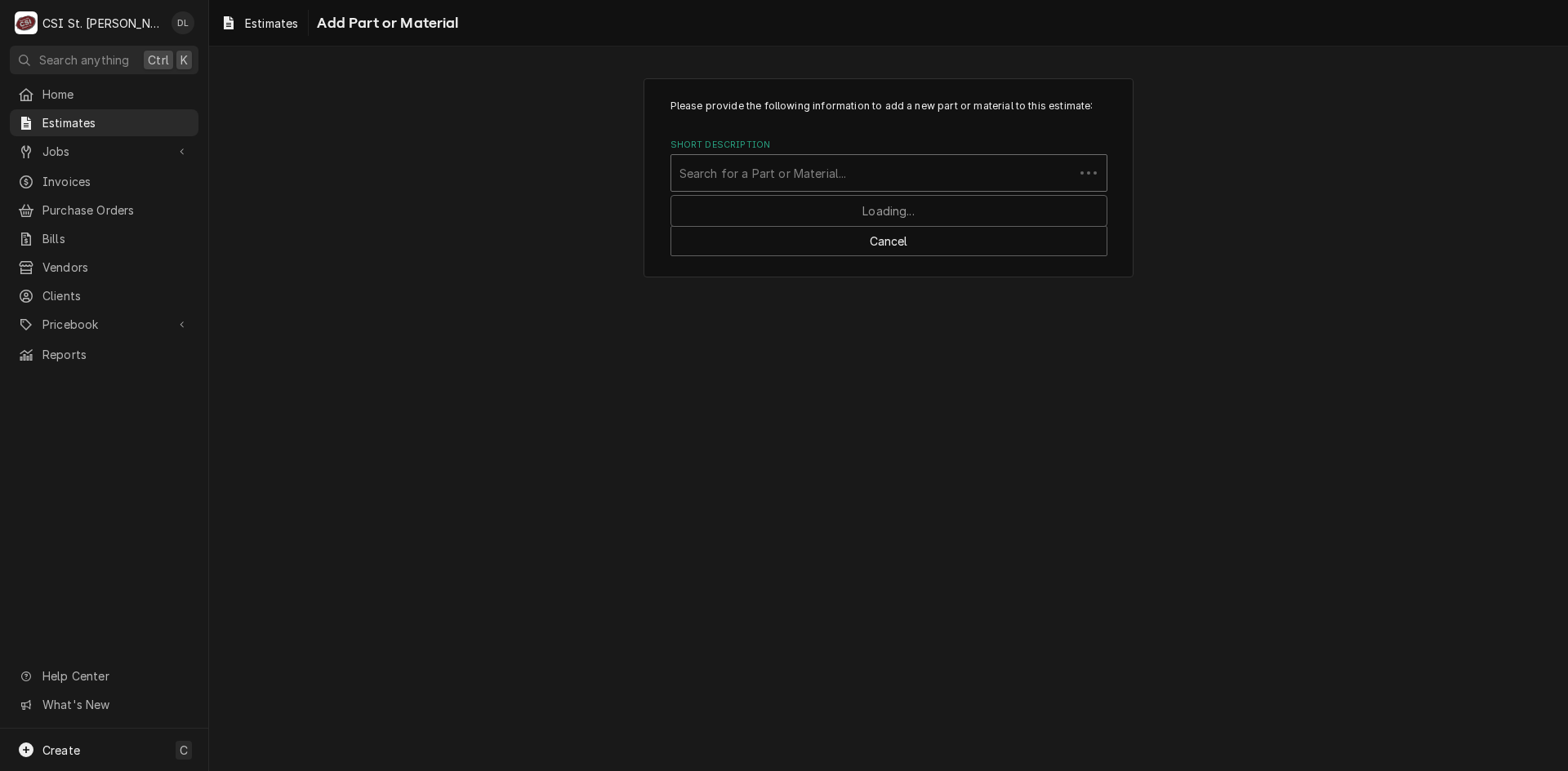
click at [805, 181] on div "Short Description" at bounding box center [872, 173] width 387 height 30
type input "PROJECT MAT"
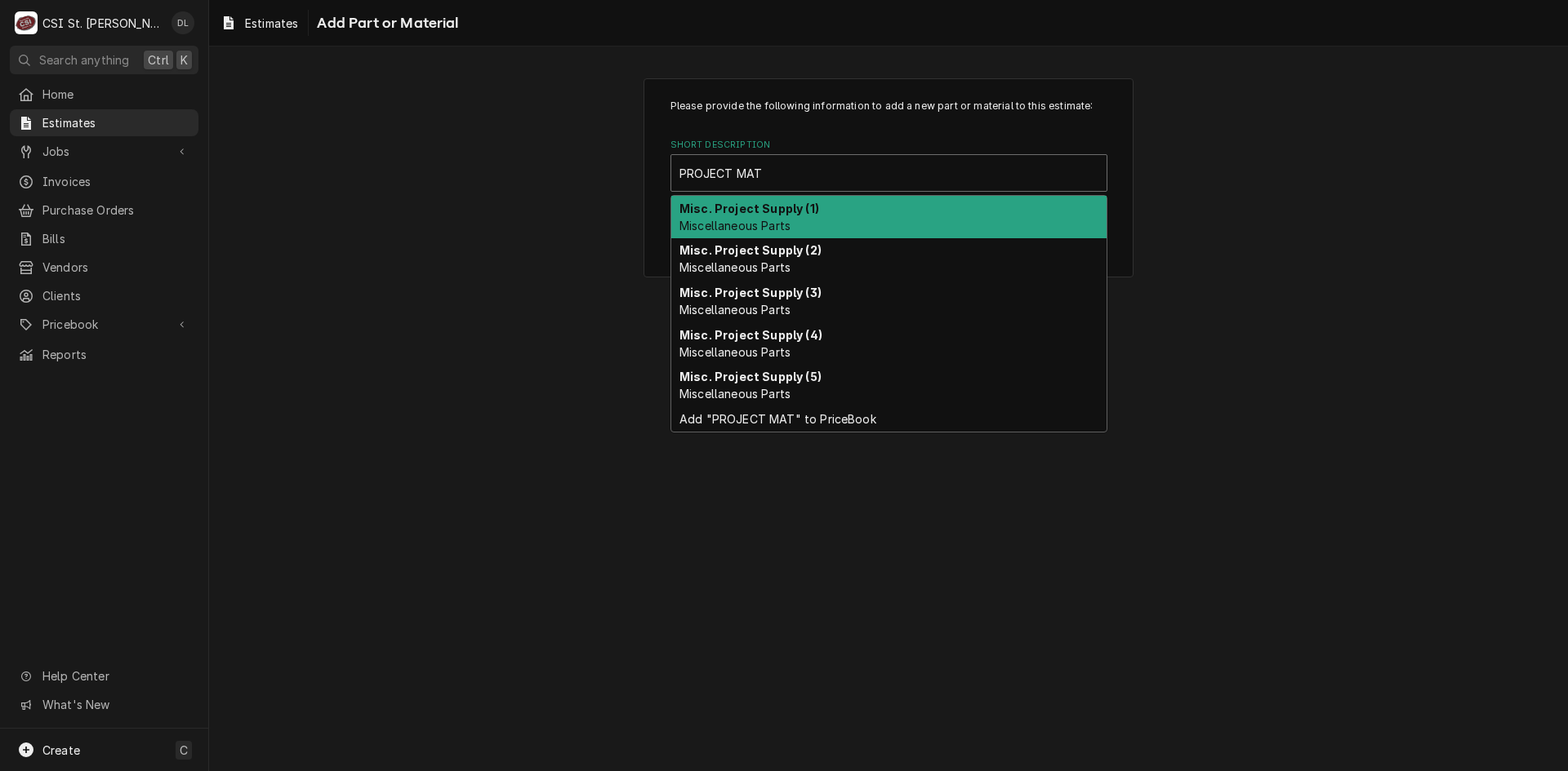
click at [771, 225] on span "Miscellaneous Parts" at bounding box center [735, 225] width 111 height 14
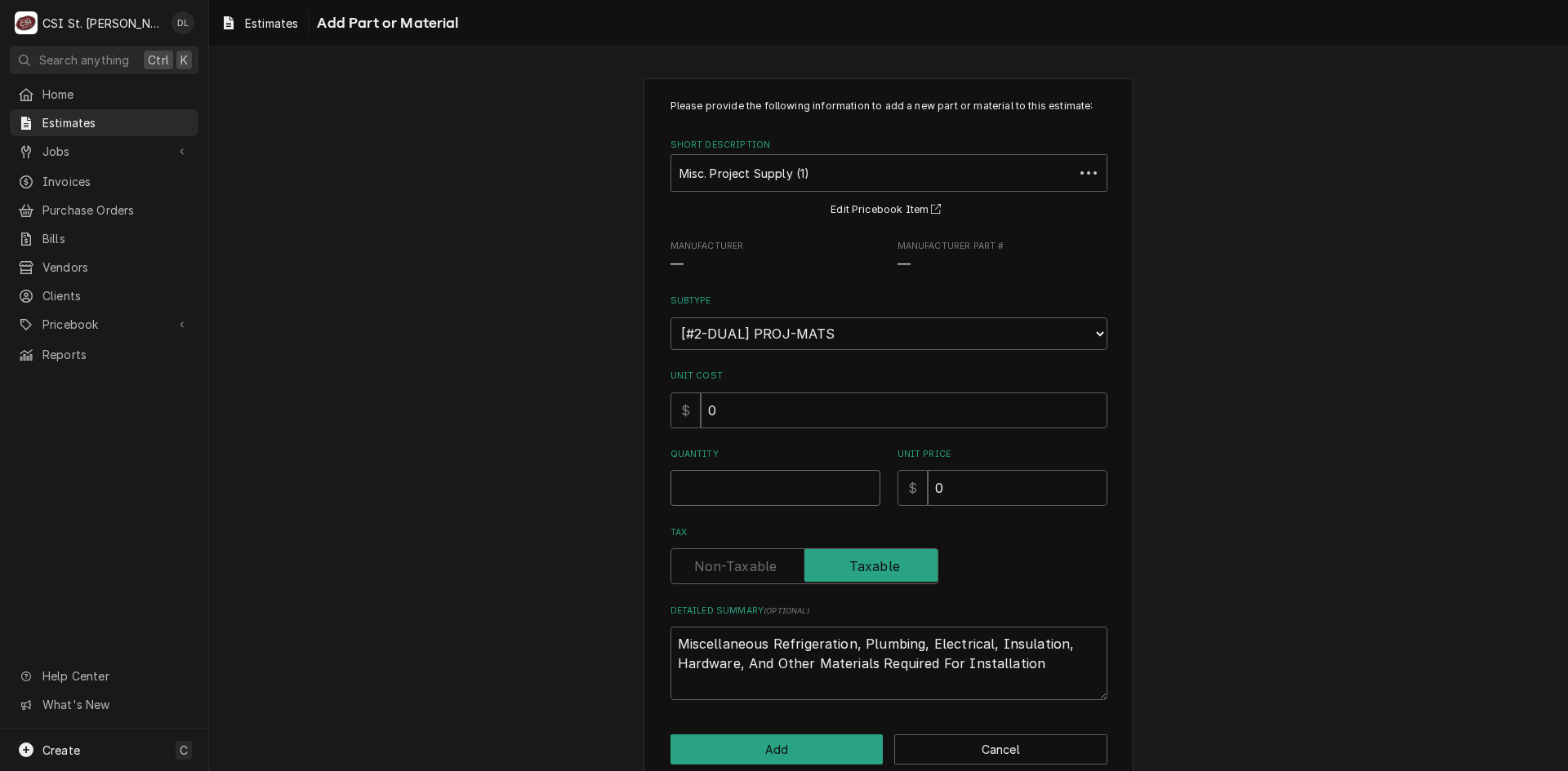
click at [752, 493] on input "Quantity" at bounding box center [775, 487] width 210 height 36
type textarea "x"
type input "1"
type textarea "x"
type input "8"
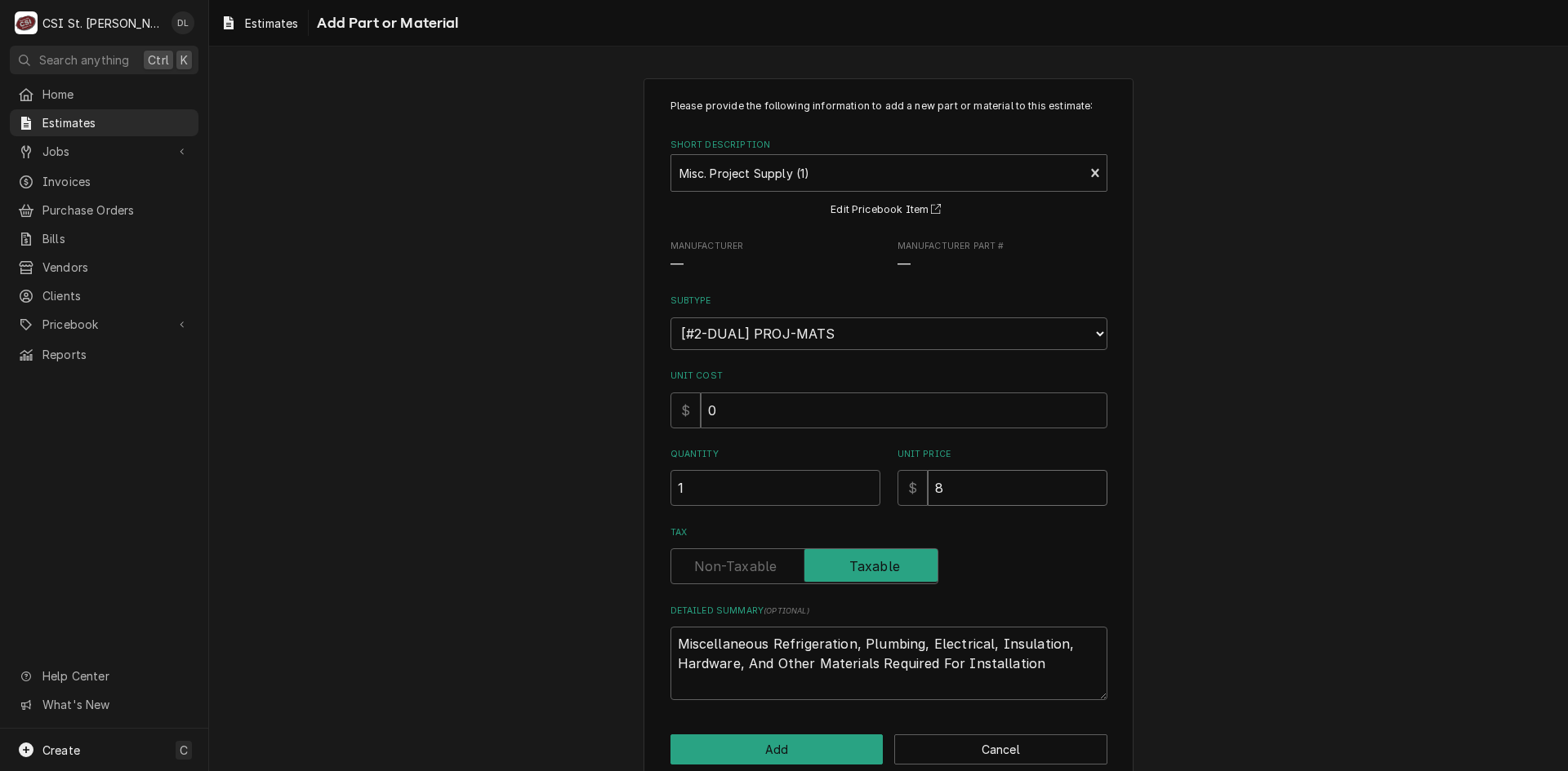
type textarea "x"
type input "80"
drag, startPoint x: 1001, startPoint y: 495, endPoint x: 895, endPoint y: 498, distance: 106.0
click at [902, 500] on div "$ 80" at bounding box center [1002, 487] width 210 height 36
type textarea "x"
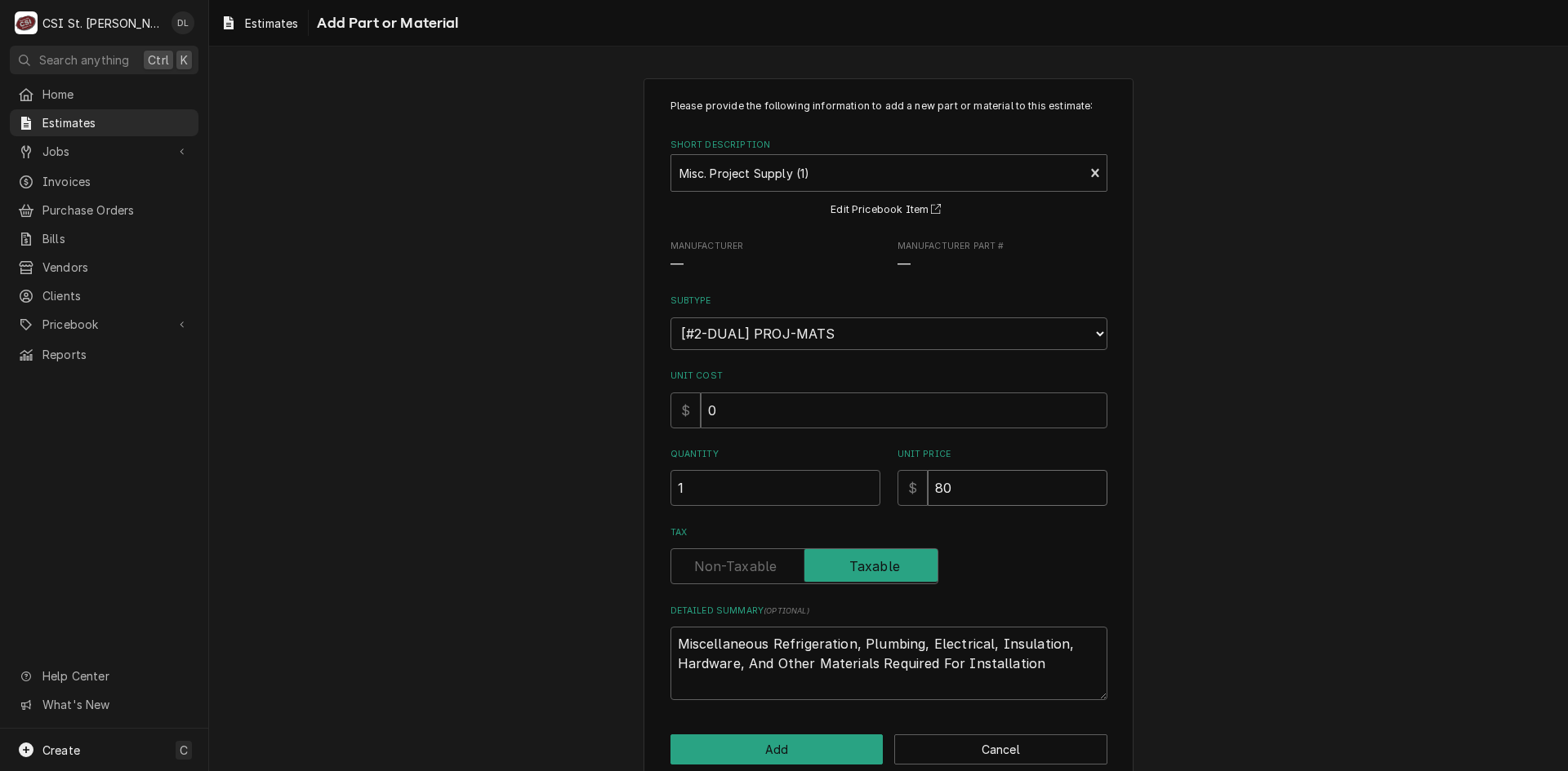
type input "1"
type textarea "x"
type input "12"
type textarea "x"
type input "120"
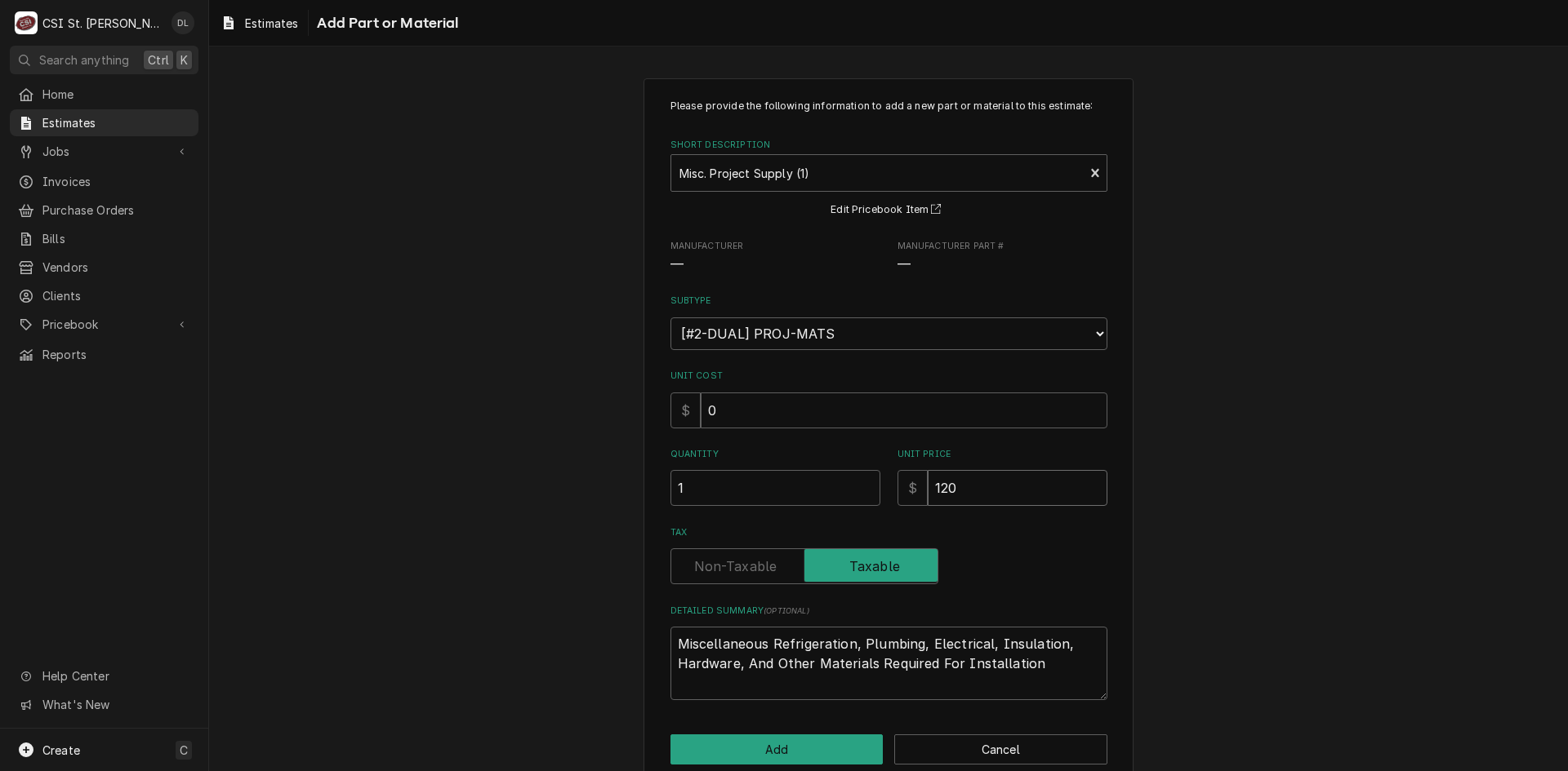
type textarea "x"
type input "120"
click at [807, 731] on div "Please provide the following information to add a new part or material to this …" at bounding box center [888, 432] width 490 height 707
click at [791, 744] on button "Add" at bounding box center [777, 749] width 213 height 30
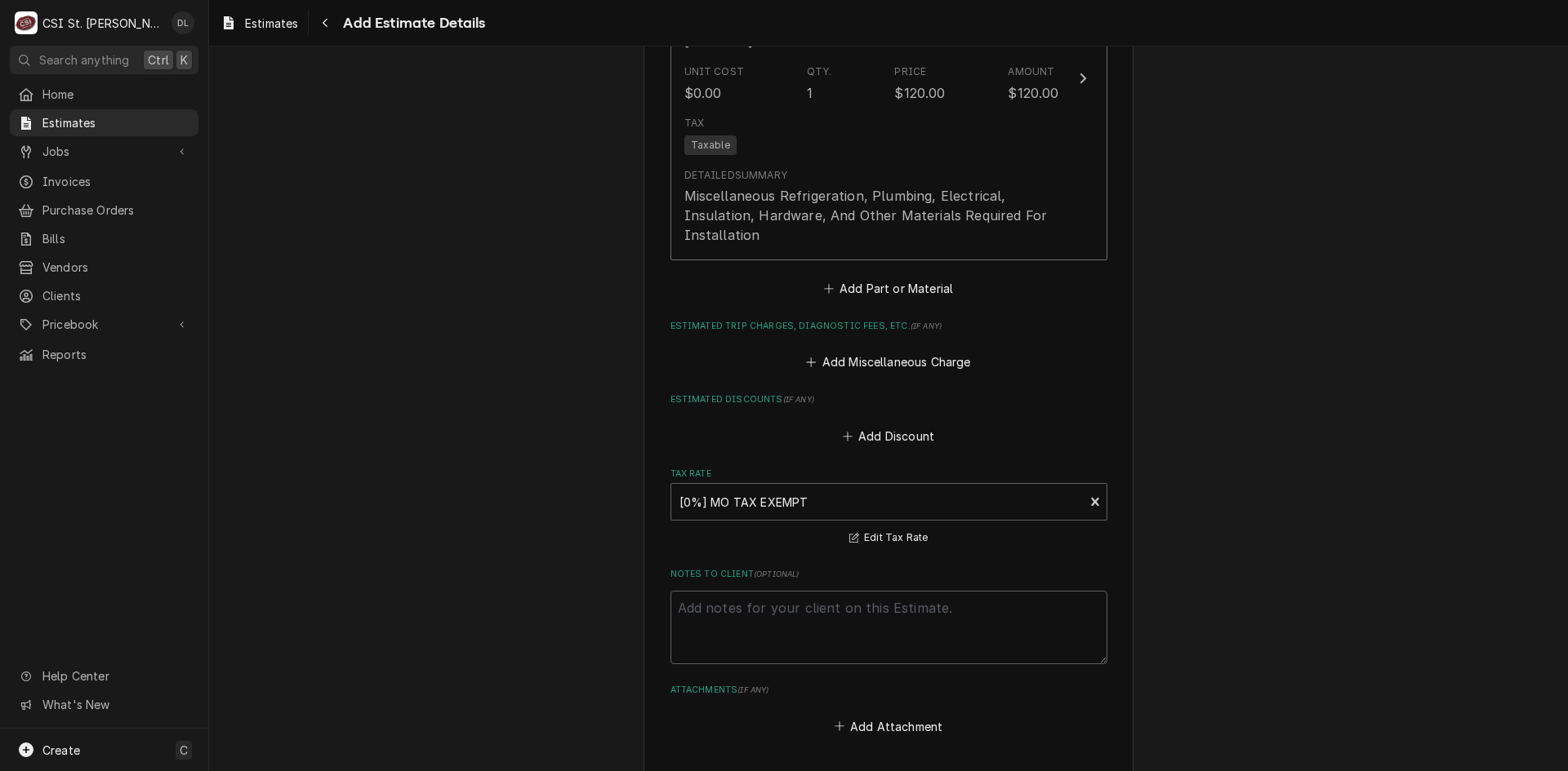
scroll to position [3338, 0]
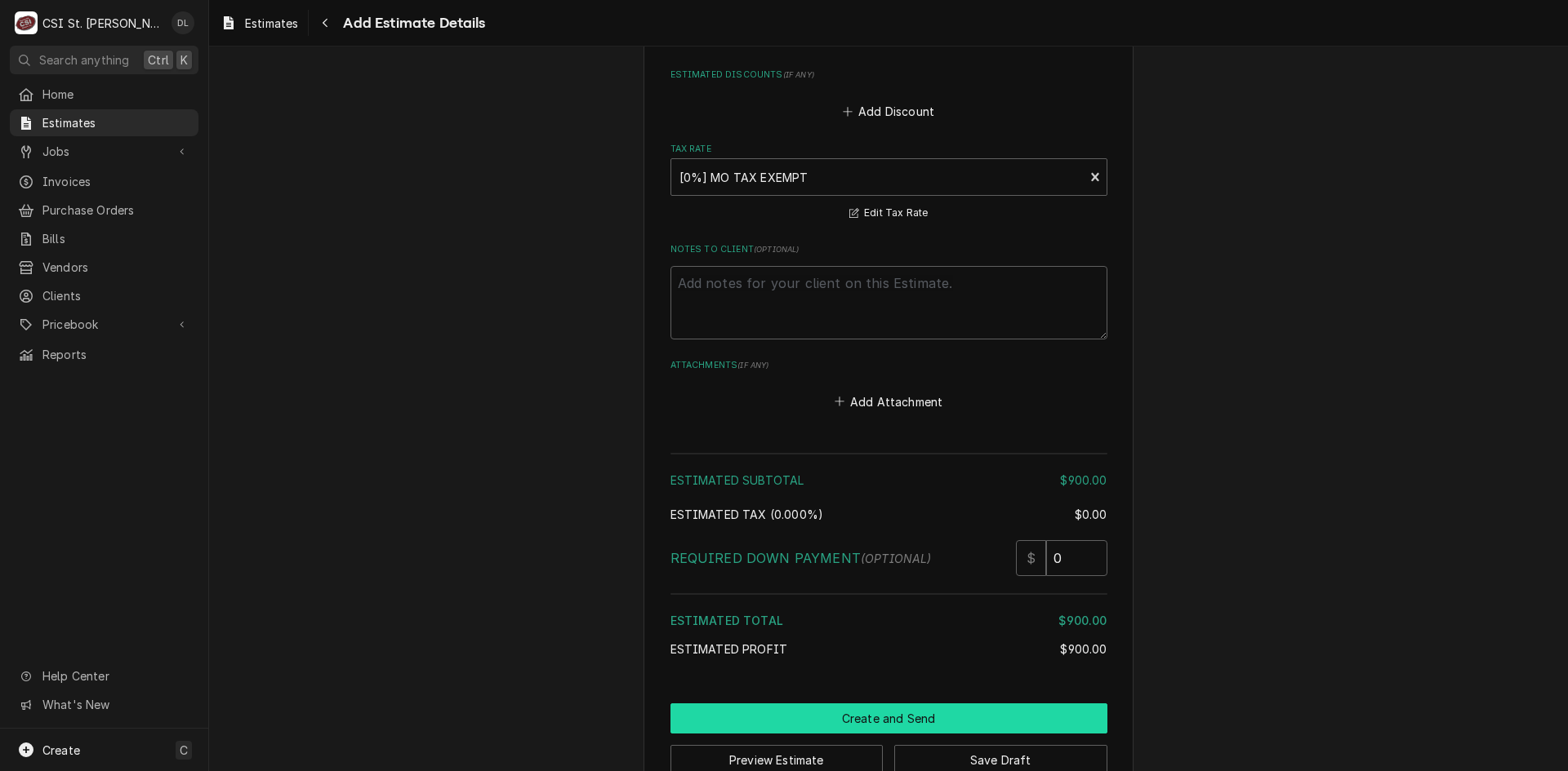
click at [886, 704] on button "Create and Send" at bounding box center [889, 719] width 437 height 30
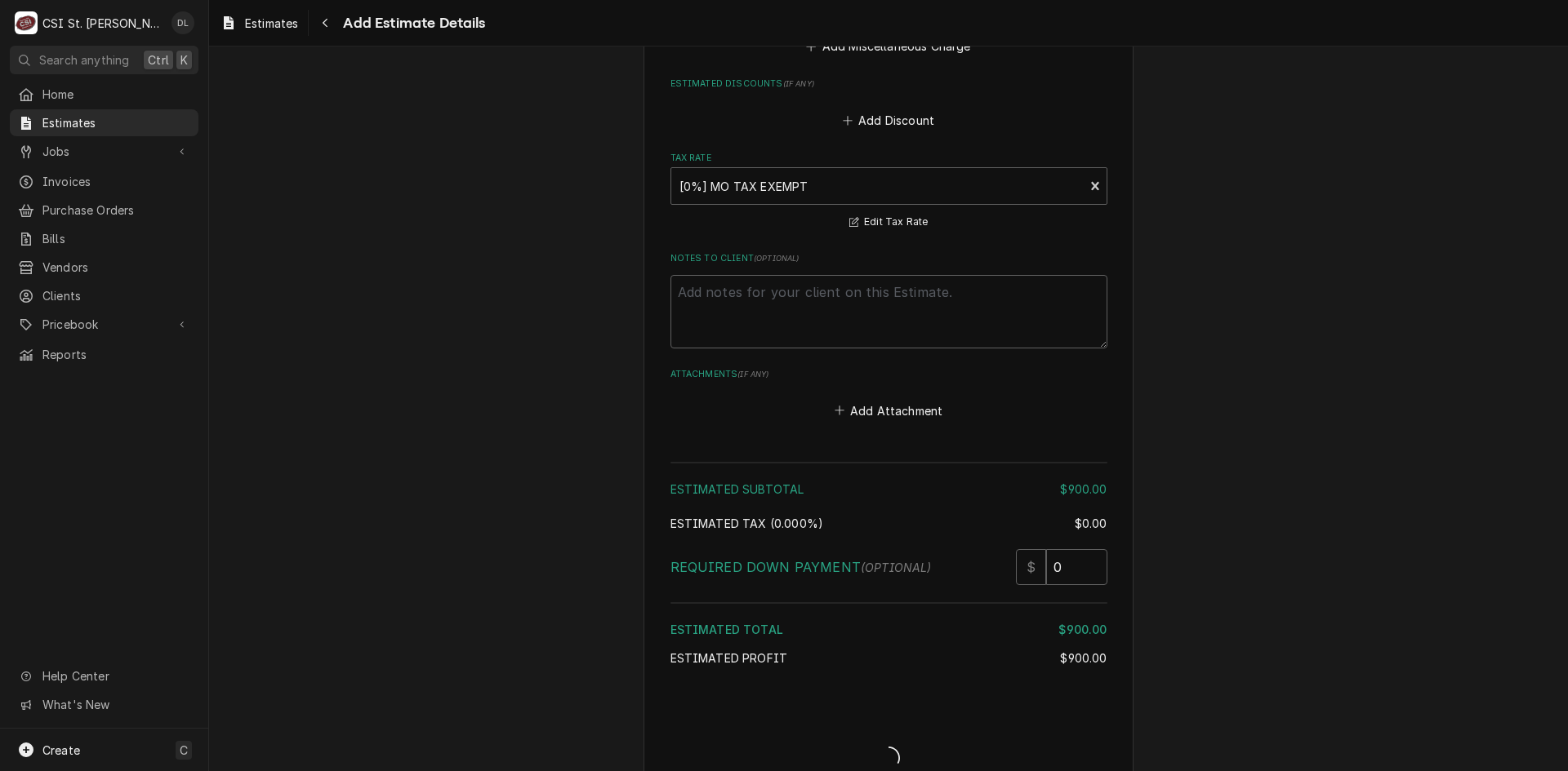
type textarea "x"
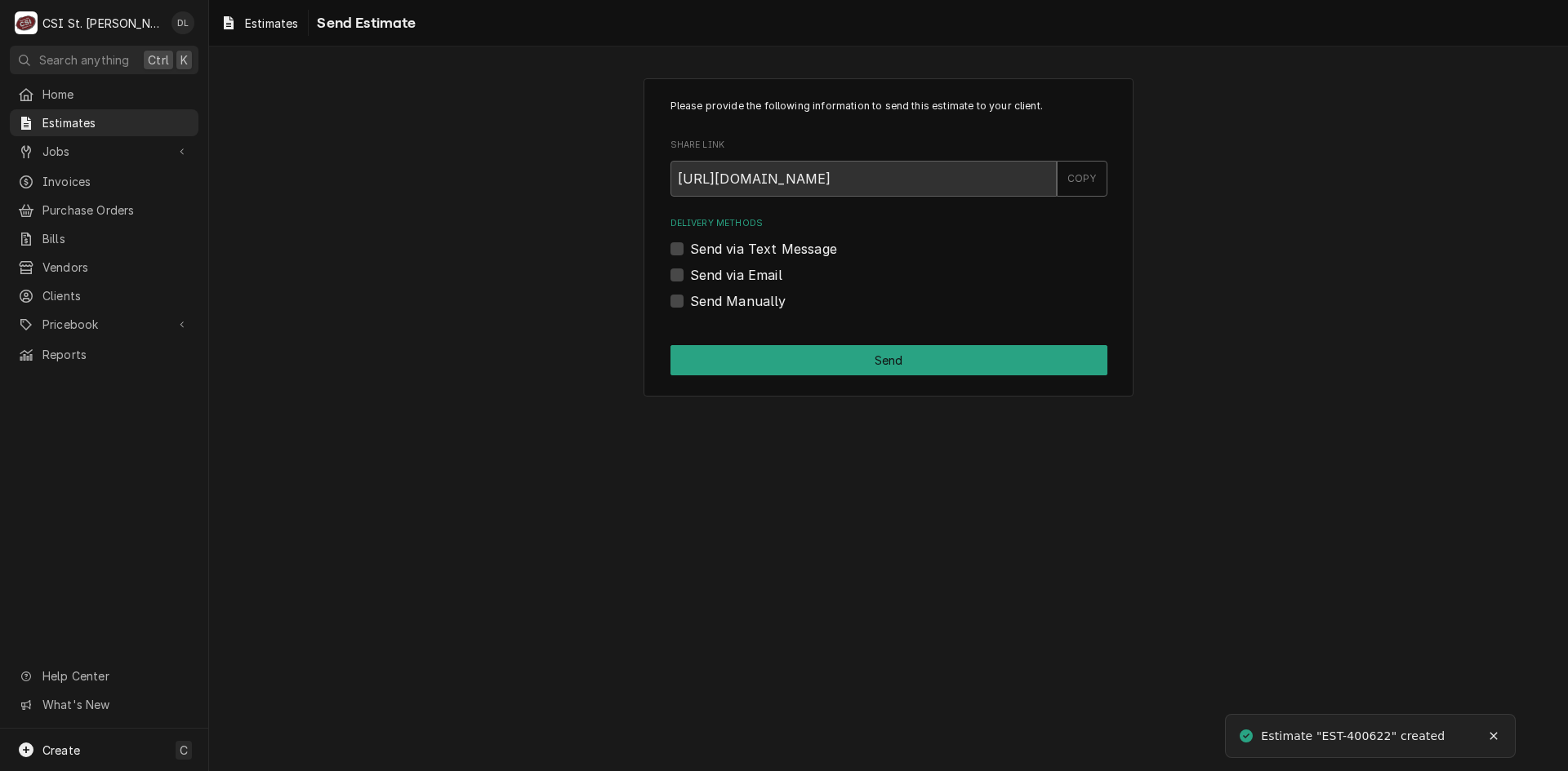
click at [690, 305] on label "Send Manually" at bounding box center [738, 301] width 97 height 20
click at [690, 305] on input "Send Manually" at bounding box center [909, 309] width 437 height 36
checkbox input "true"
click at [840, 369] on button "Send" at bounding box center [889, 360] width 437 height 30
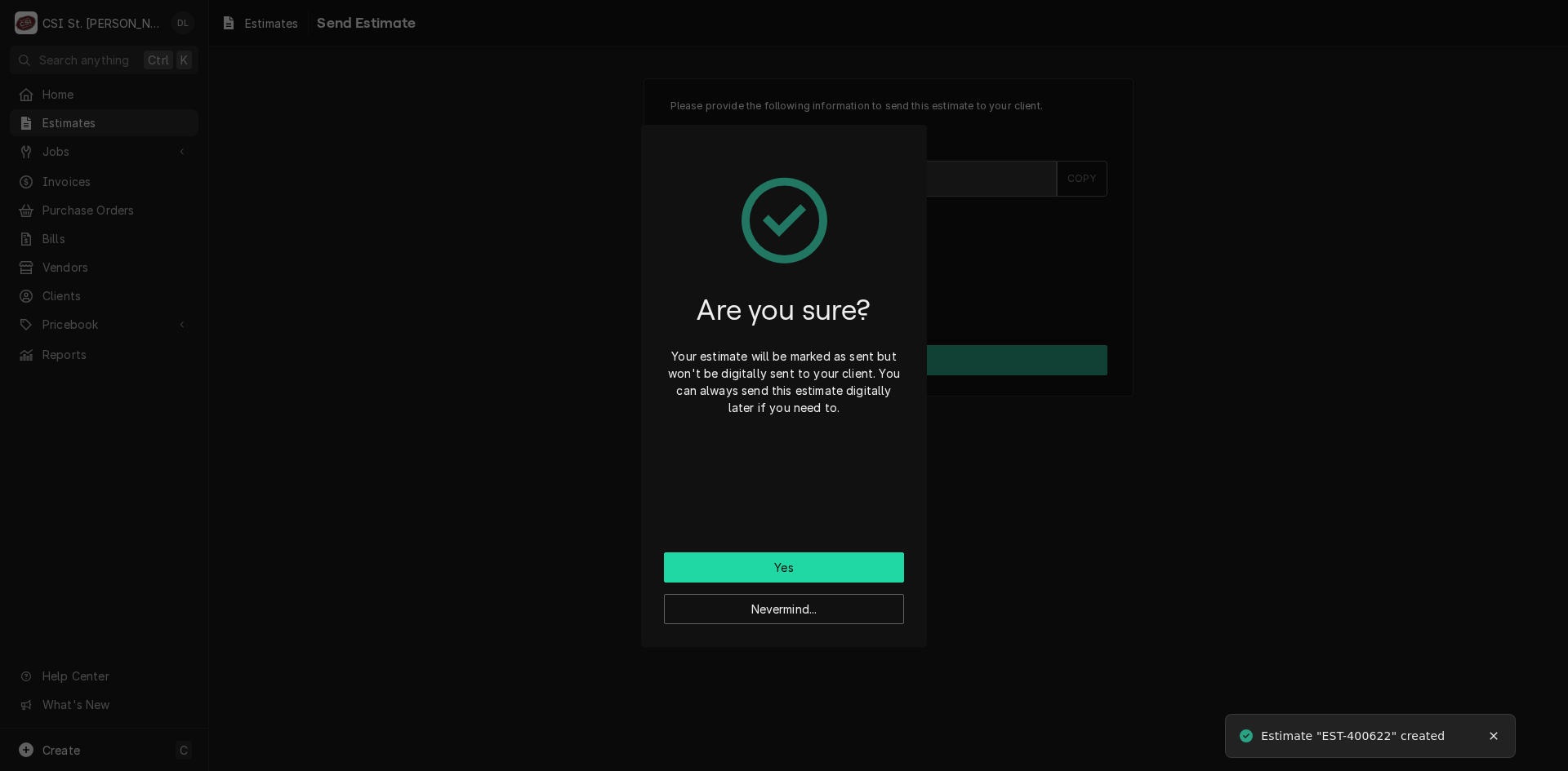
click at [791, 570] on button "Yes" at bounding box center [784, 567] width 240 height 30
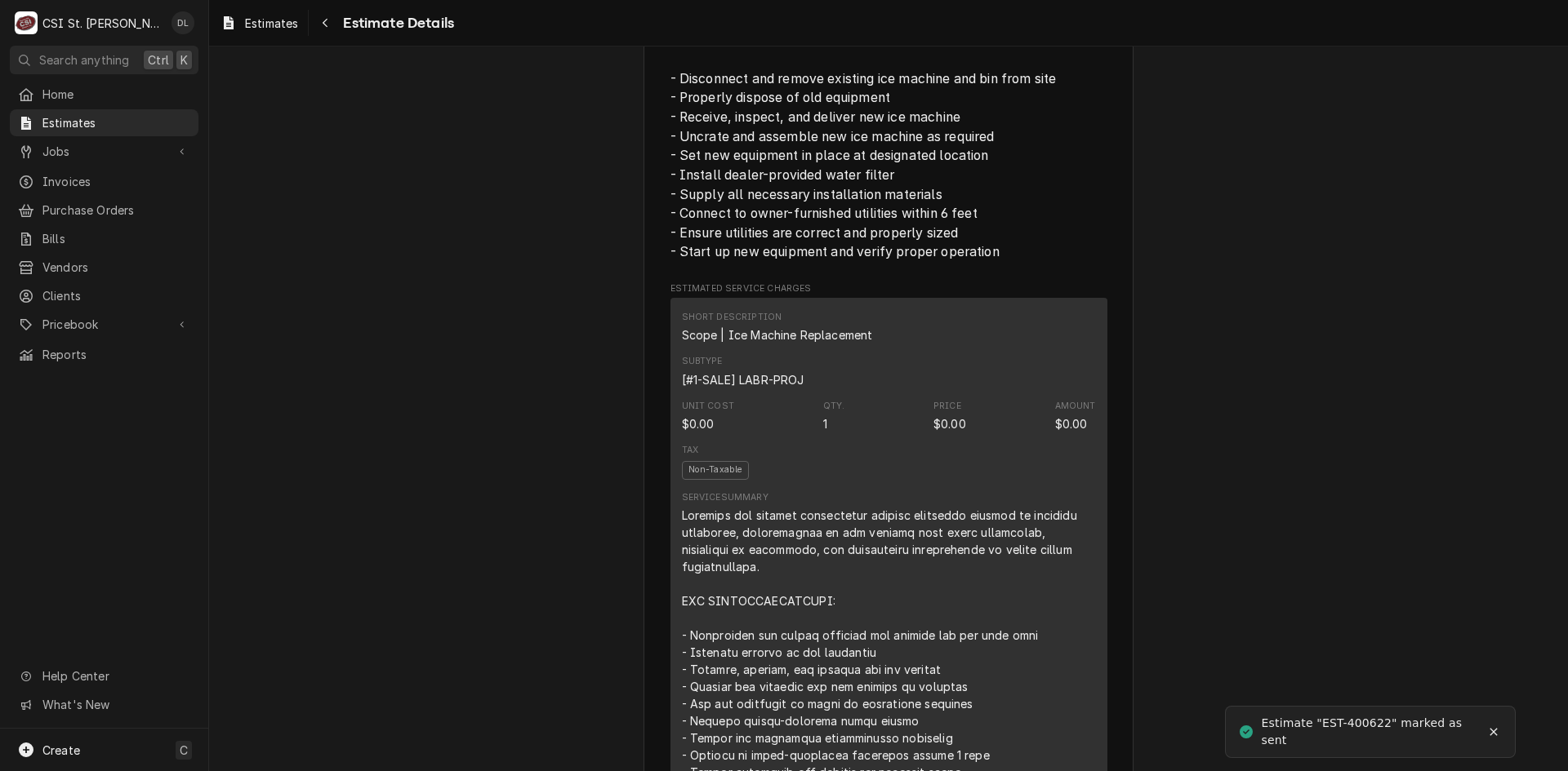
scroll to position [3267, 0]
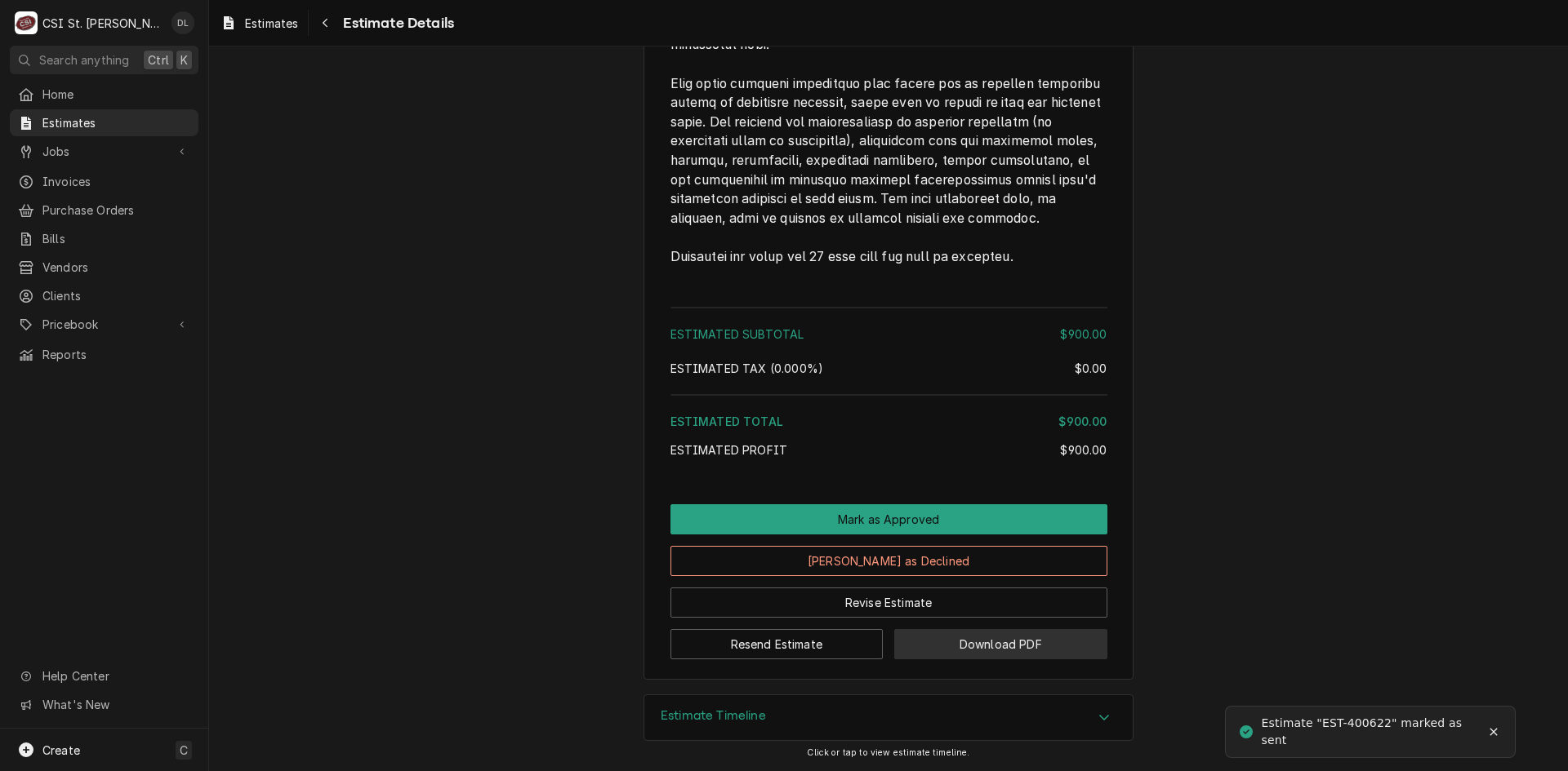
click at [982, 639] on button "Download PDF" at bounding box center [1000, 644] width 213 height 30
